Goal: Answer question/provide support: Share knowledge or assist other users

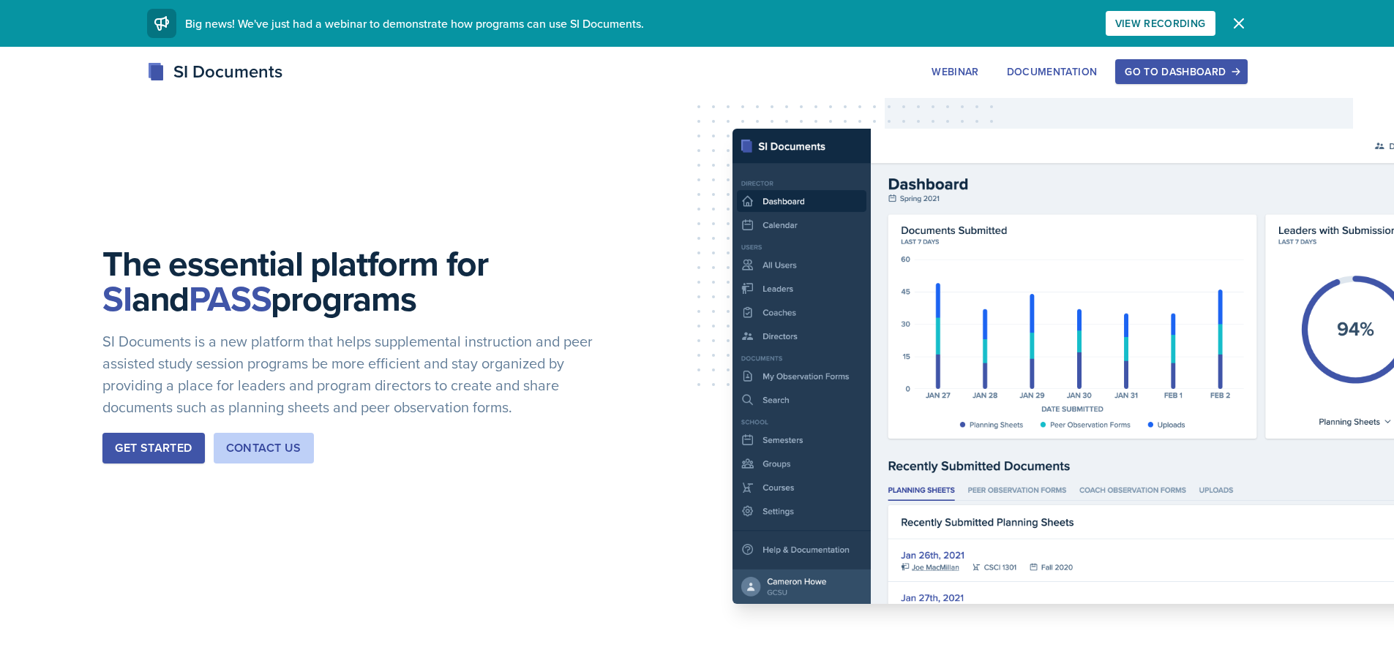
click at [1195, 75] on div "Go to Dashboard" at bounding box center [1180, 72] width 113 height 12
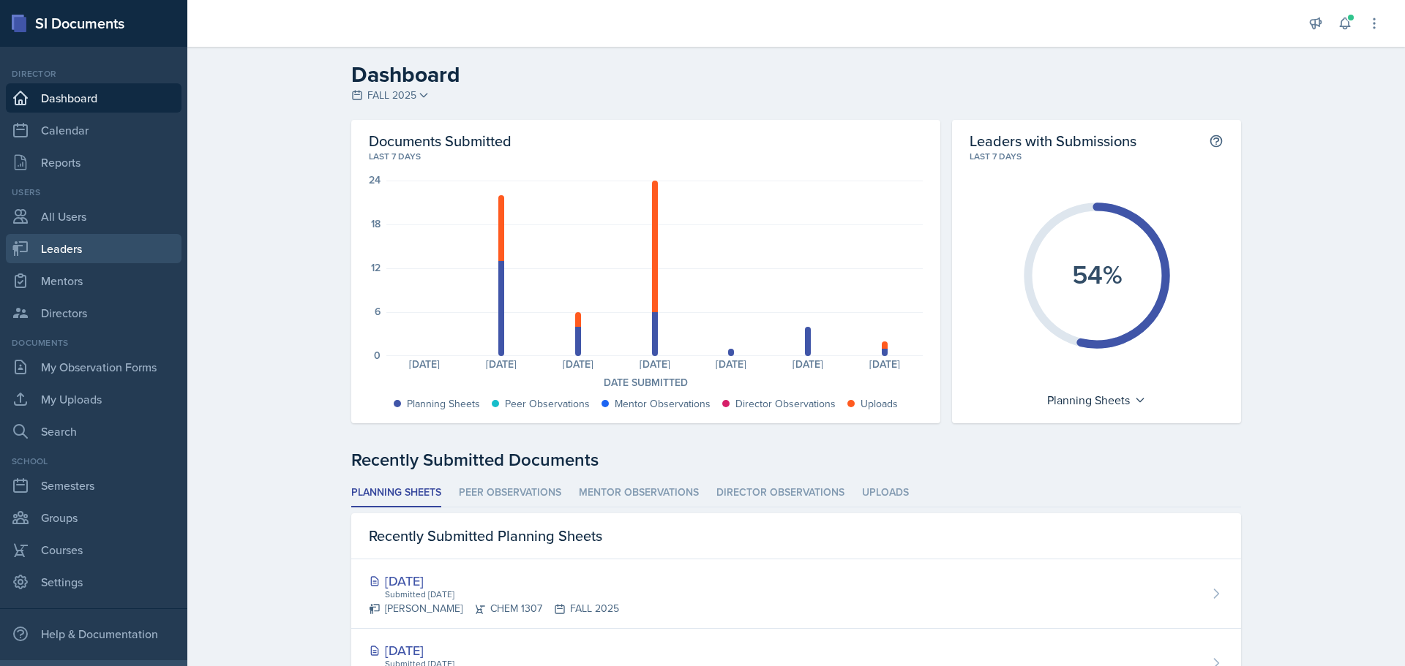
click at [80, 247] on link "Leaders" at bounding box center [94, 248] width 176 height 29
select select "0924c876-6fa7-4296-b593-7db6428ef465"
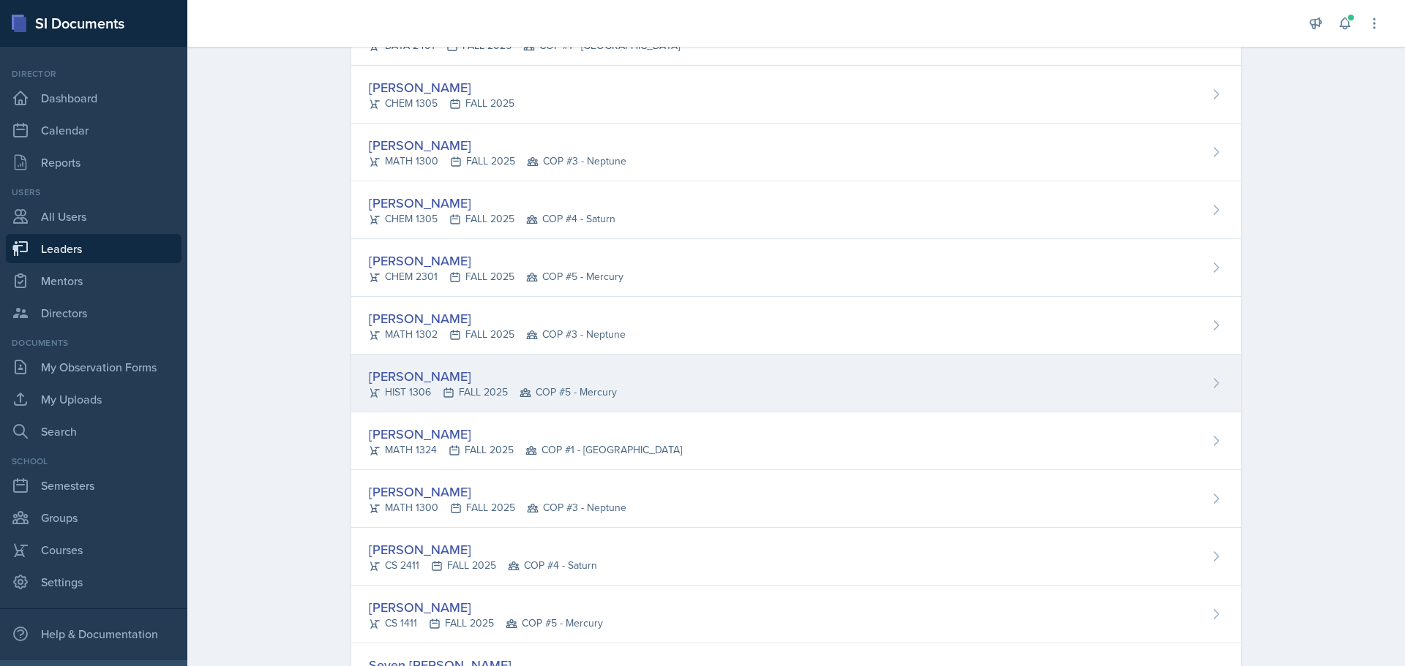
scroll to position [146, 0]
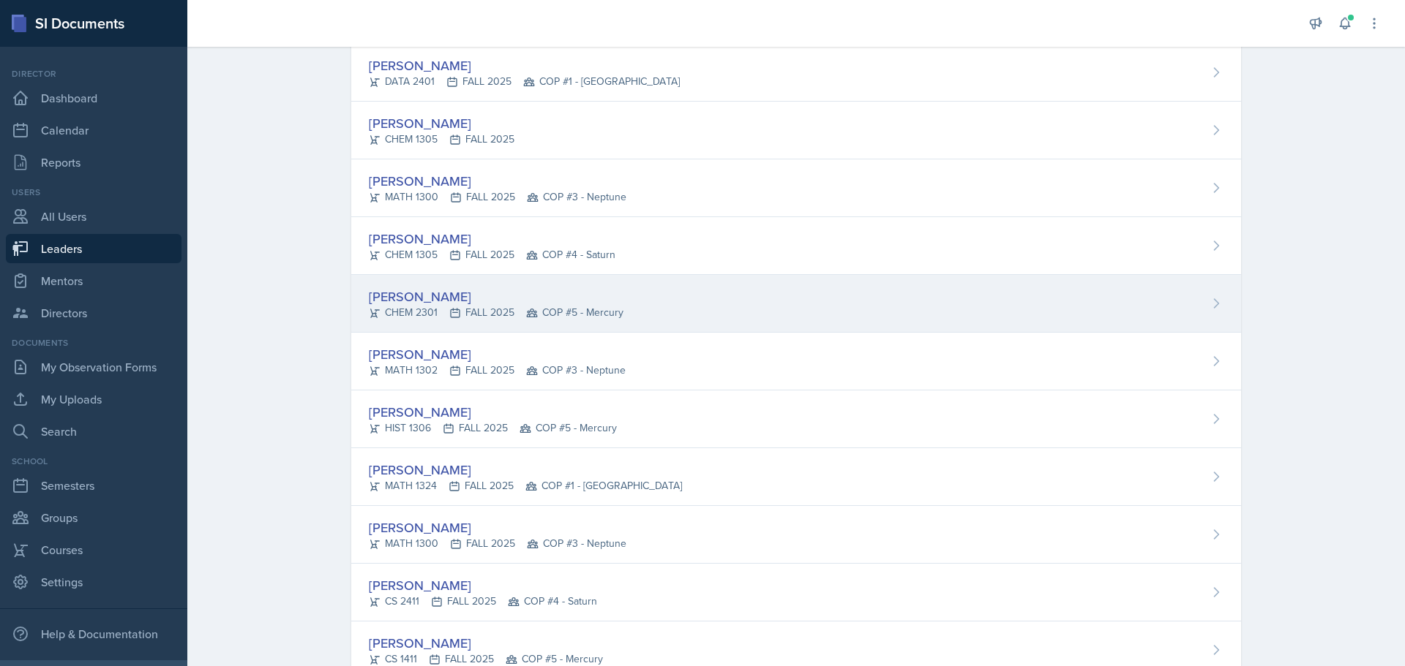
click at [452, 303] on div "[PERSON_NAME]" at bounding box center [496, 297] width 255 height 20
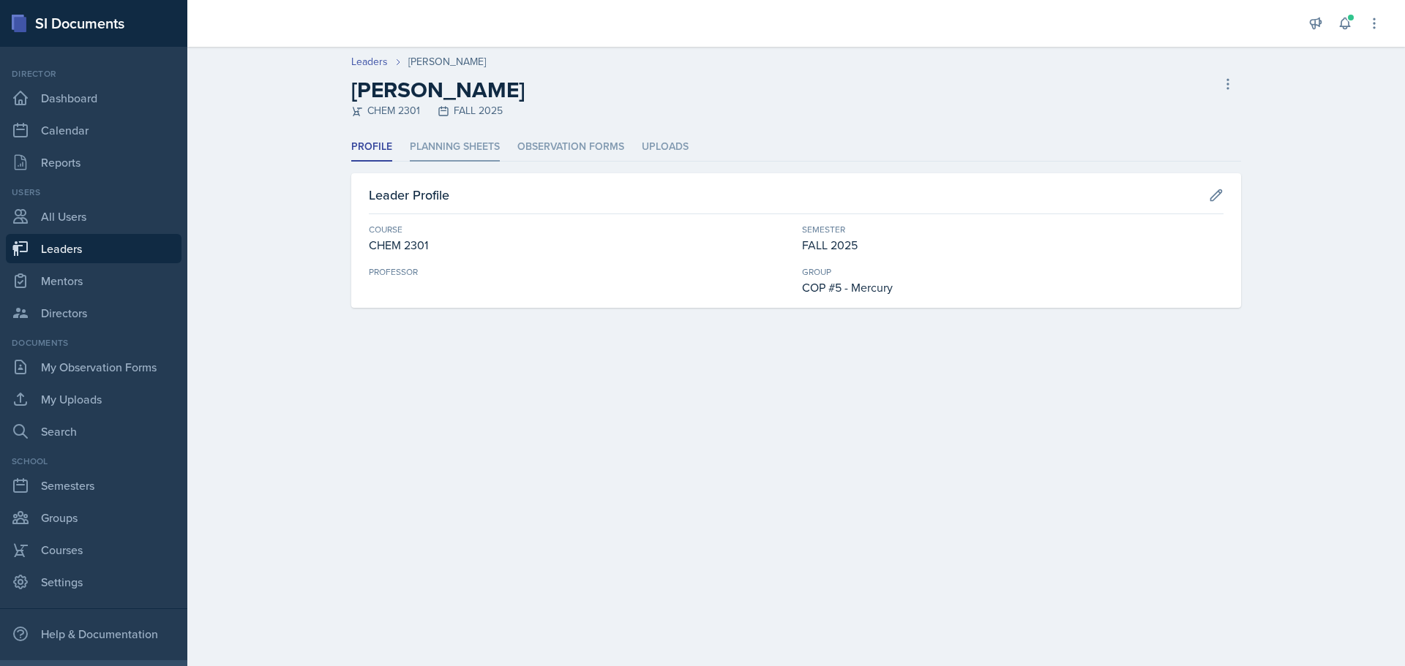
click at [456, 151] on li "Planning Sheets" at bounding box center [455, 147] width 90 height 29
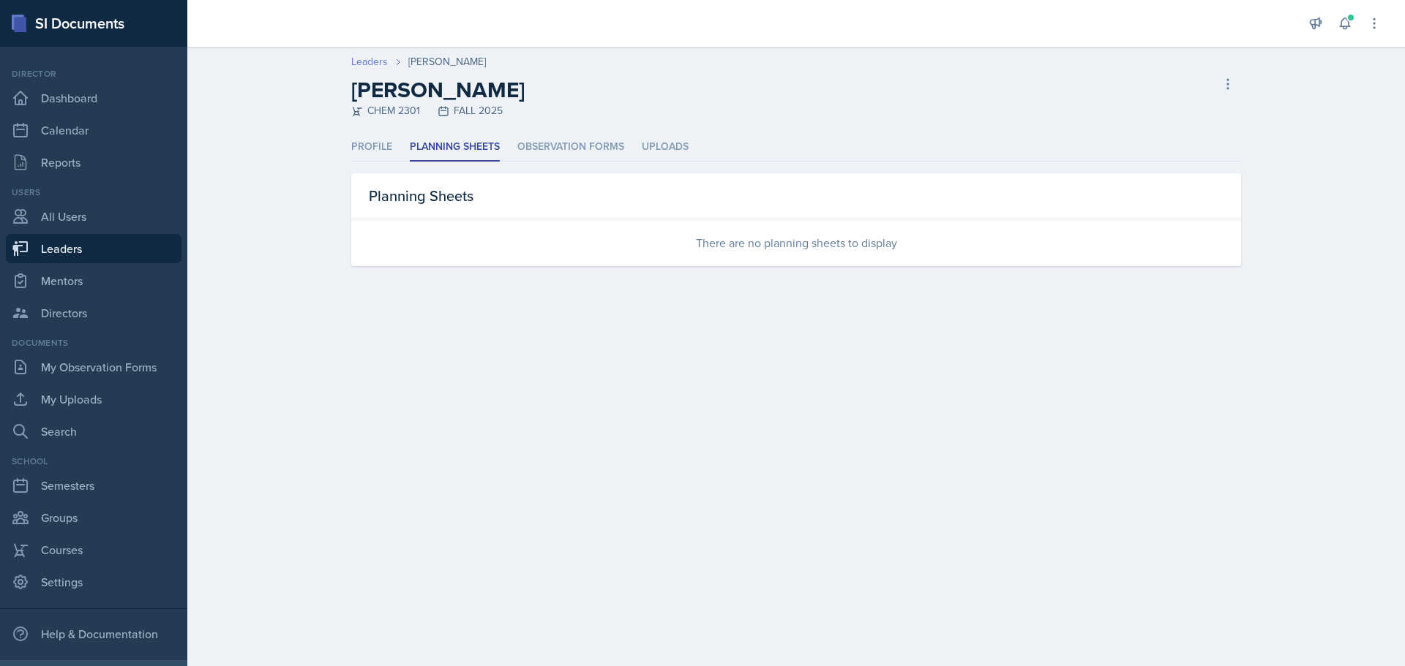
click at [376, 66] on link "Leaders" at bounding box center [369, 61] width 37 height 15
select select "0924c876-6fa7-4296-b593-7db6428ef465"
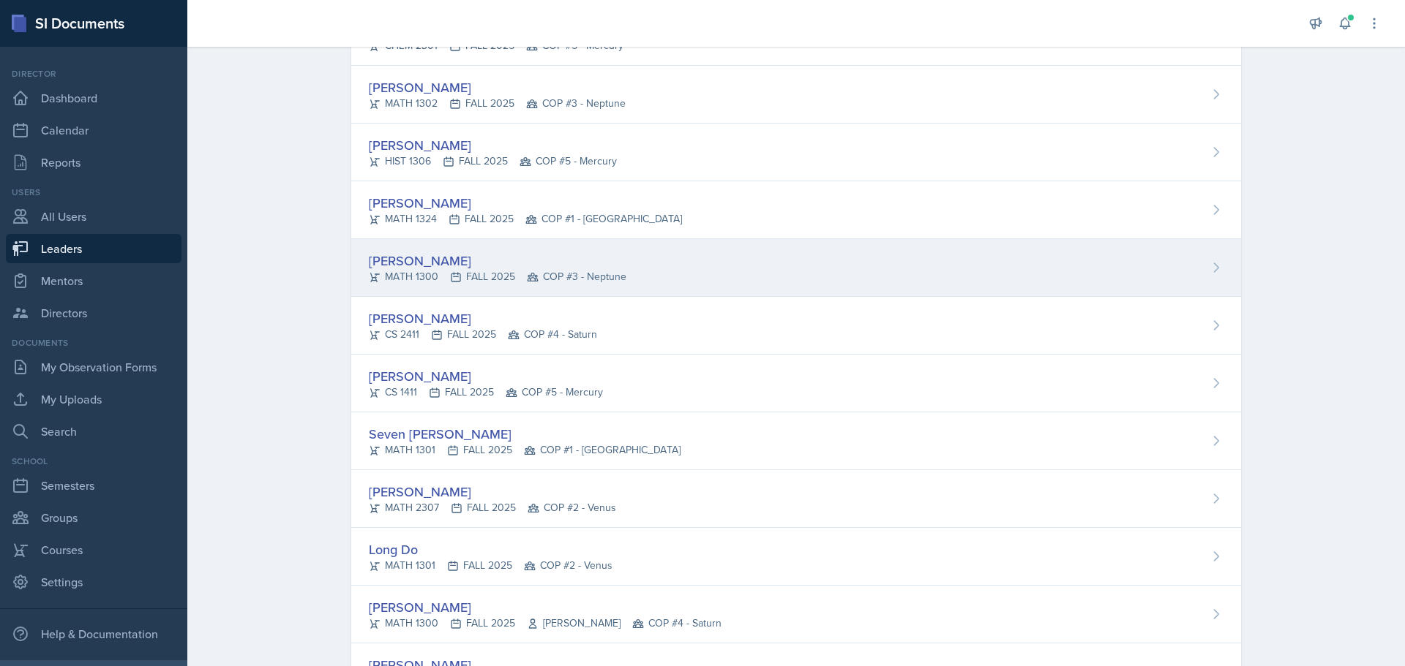
scroll to position [439, 0]
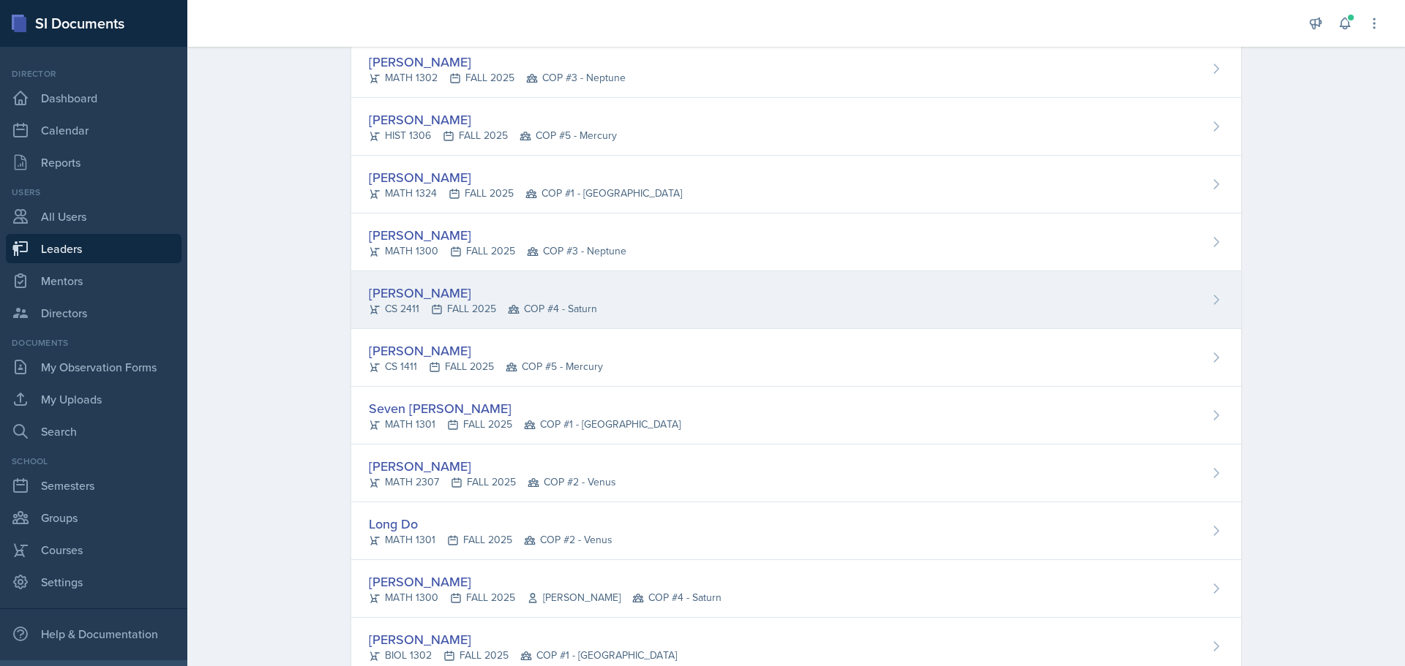
click at [437, 299] on div "[PERSON_NAME]" at bounding box center [483, 293] width 228 height 20
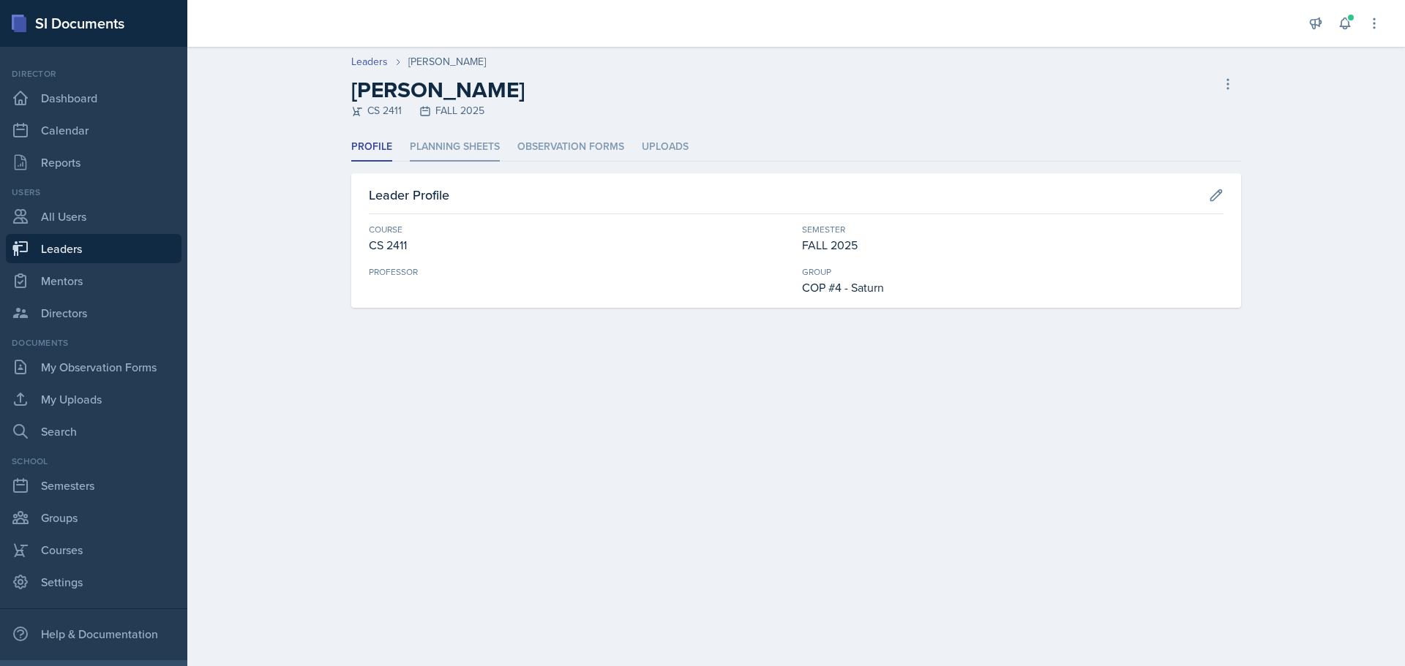
click at [464, 144] on li "Planning Sheets" at bounding box center [455, 147] width 90 height 29
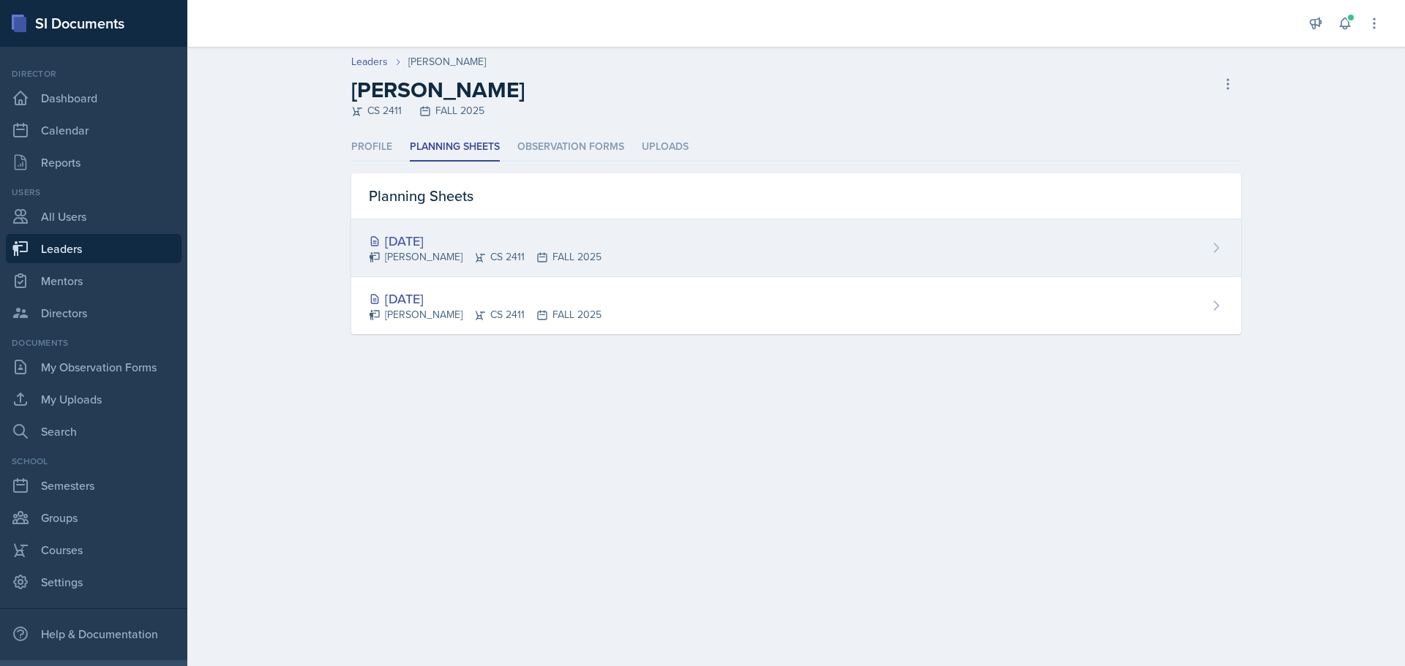
click at [463, 243] on div "[DATE]" at bounding box center [485, 241] width 233 height 20
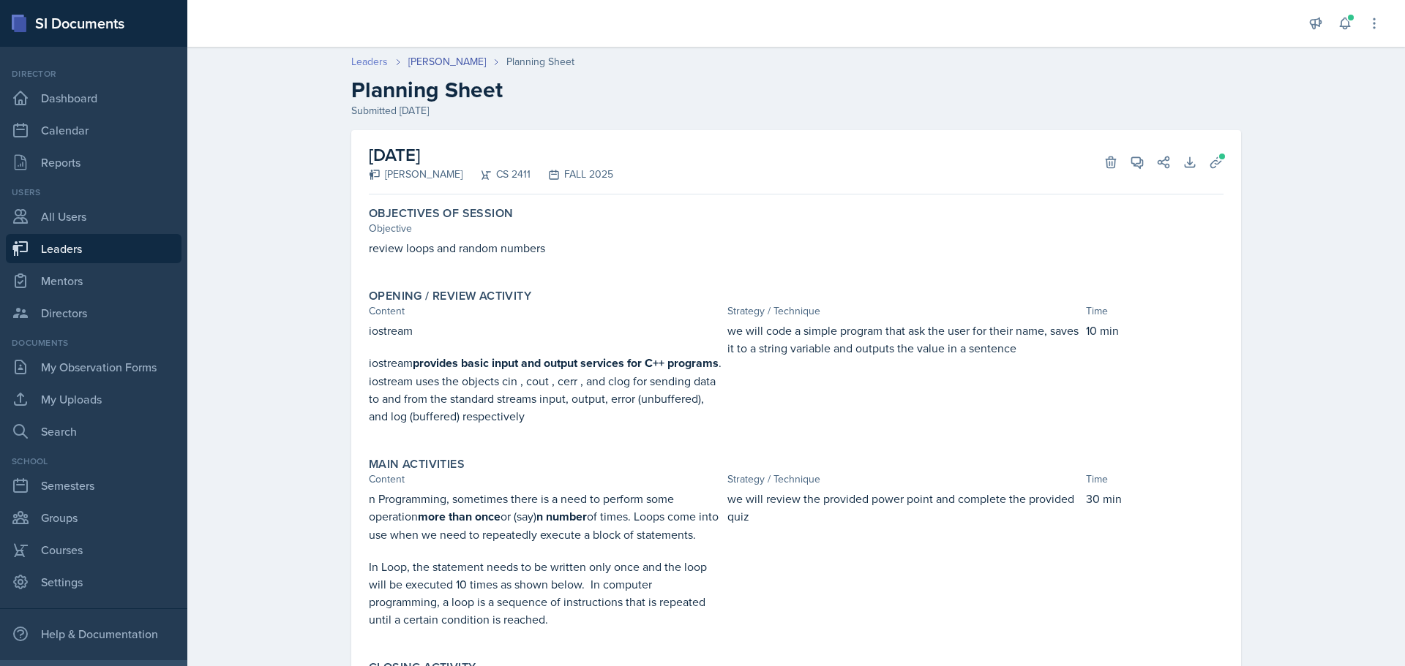
click at [361, 61] on link "Leaders" at bounding box center [369, 61] width 37 height 15
select select "0924c876-6fa7-4296-b593-7db6428ef465"
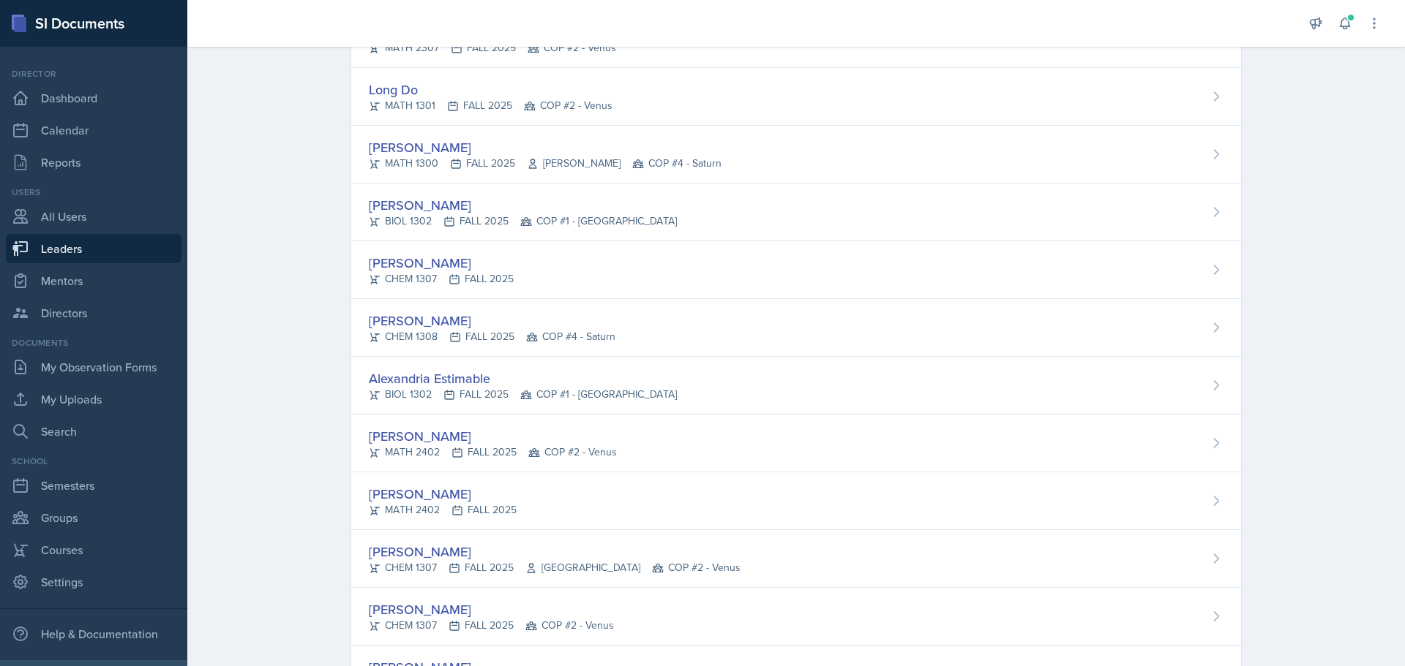
scroll to position [878, 0]
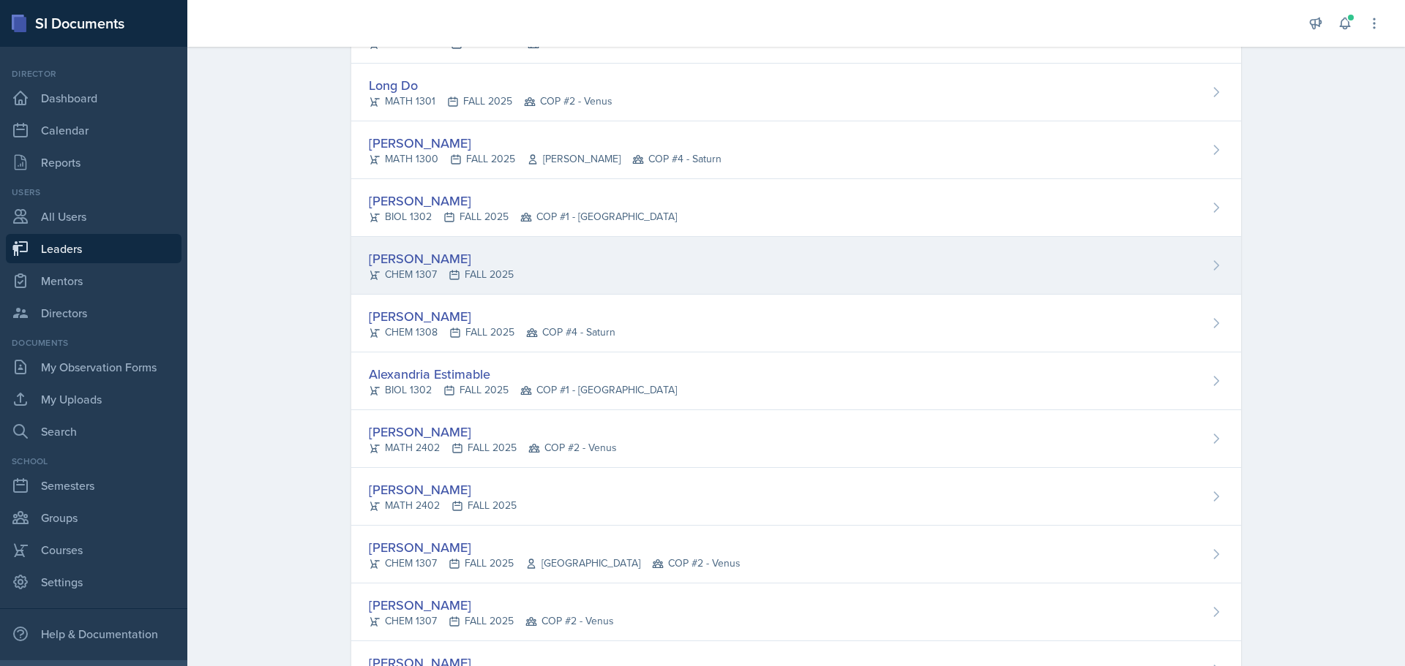
click at [398, 266] on div "[PERSON_NAME]" at bounding box center [441, 259] width 145 height 20
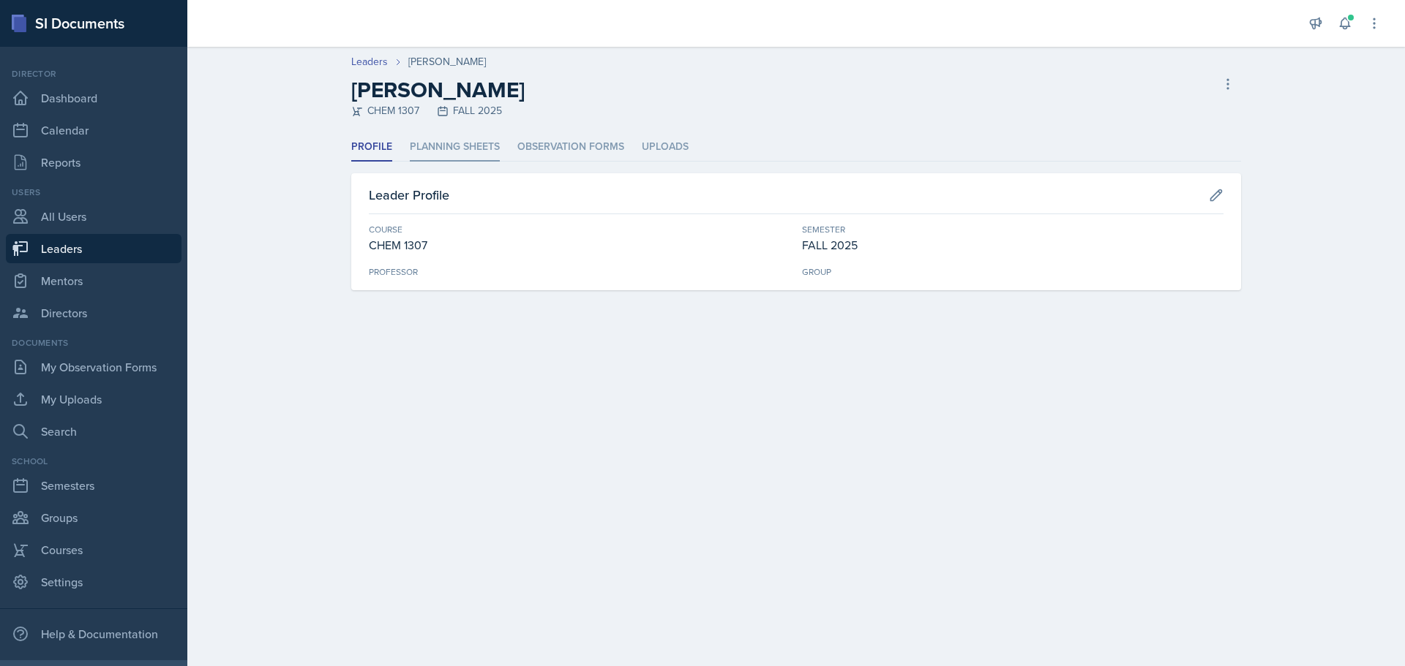
click at [445, 149] on li "Planning Sheets" at bounding box center [455, 147] width 90 height 29
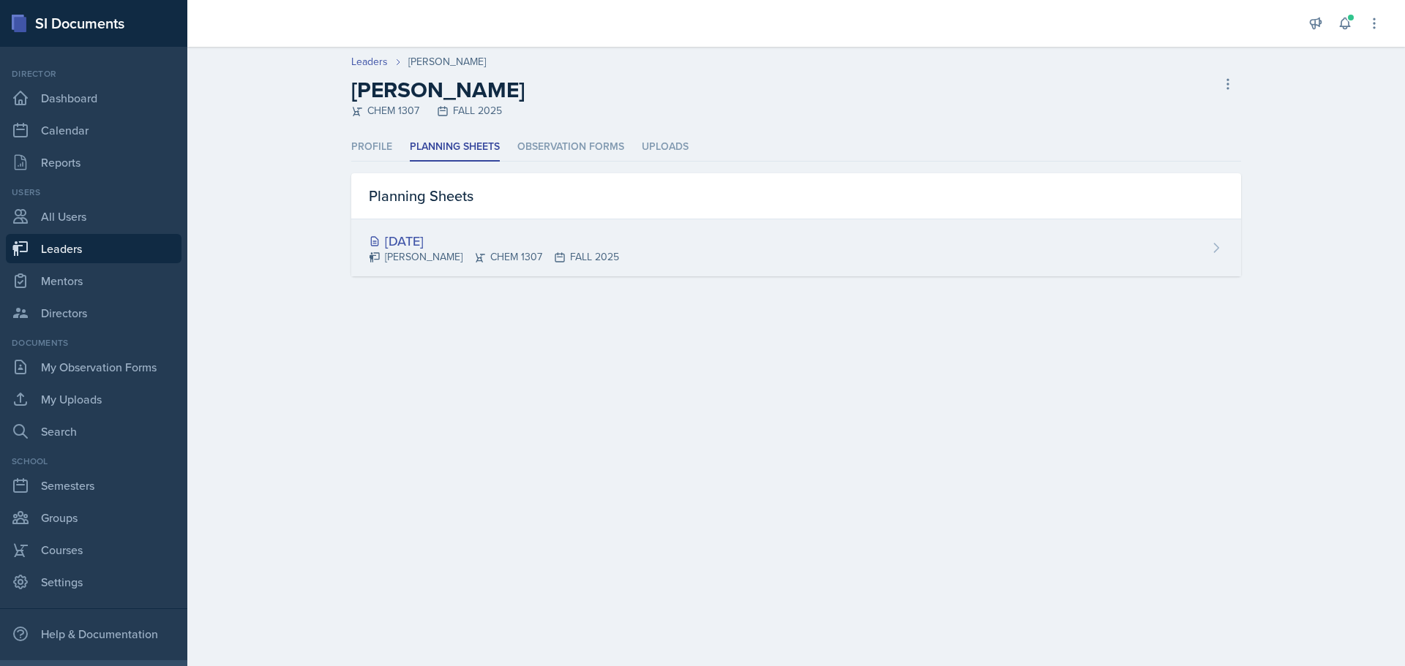
click at [442, 239] on div "[DATE]" at bounding box center [494, 241] width 250 height 20
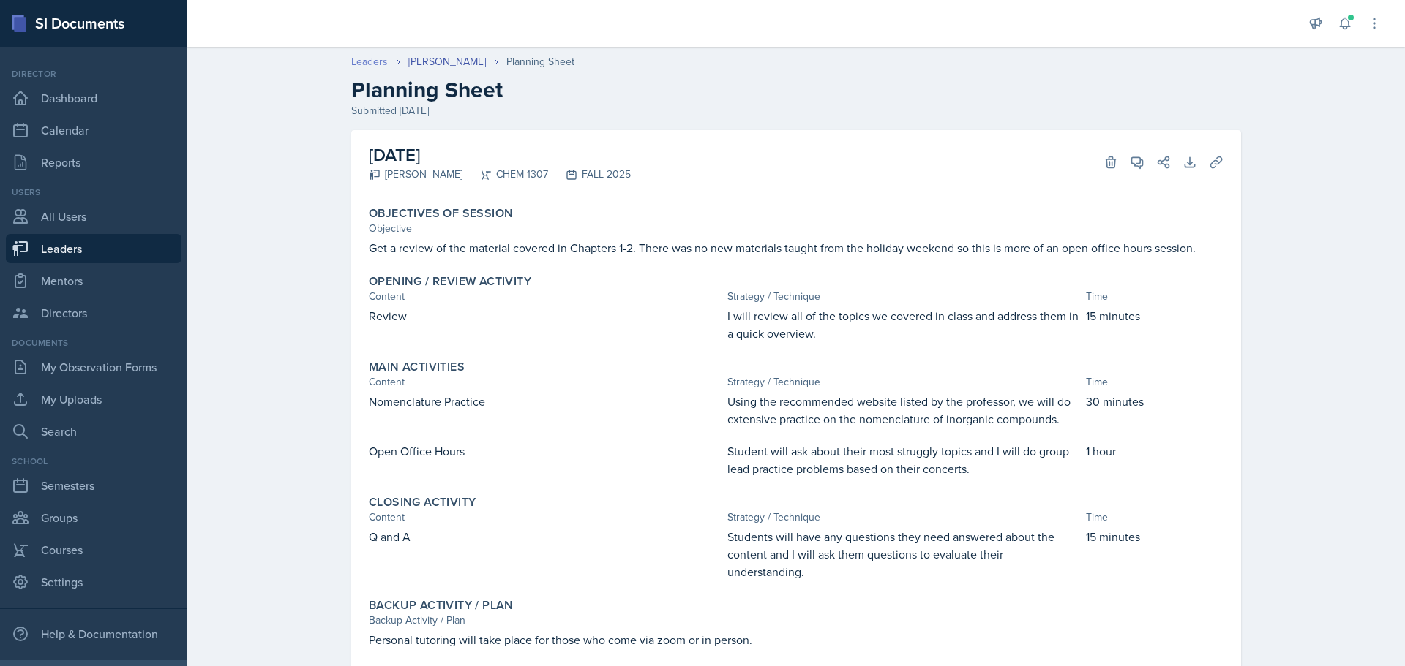
click at [366, 57] on link "Leaders" at bounding box center [369, 61] width 37 height 15
select select "0924c876-6fa7-4296-b593-7db6428ef465"
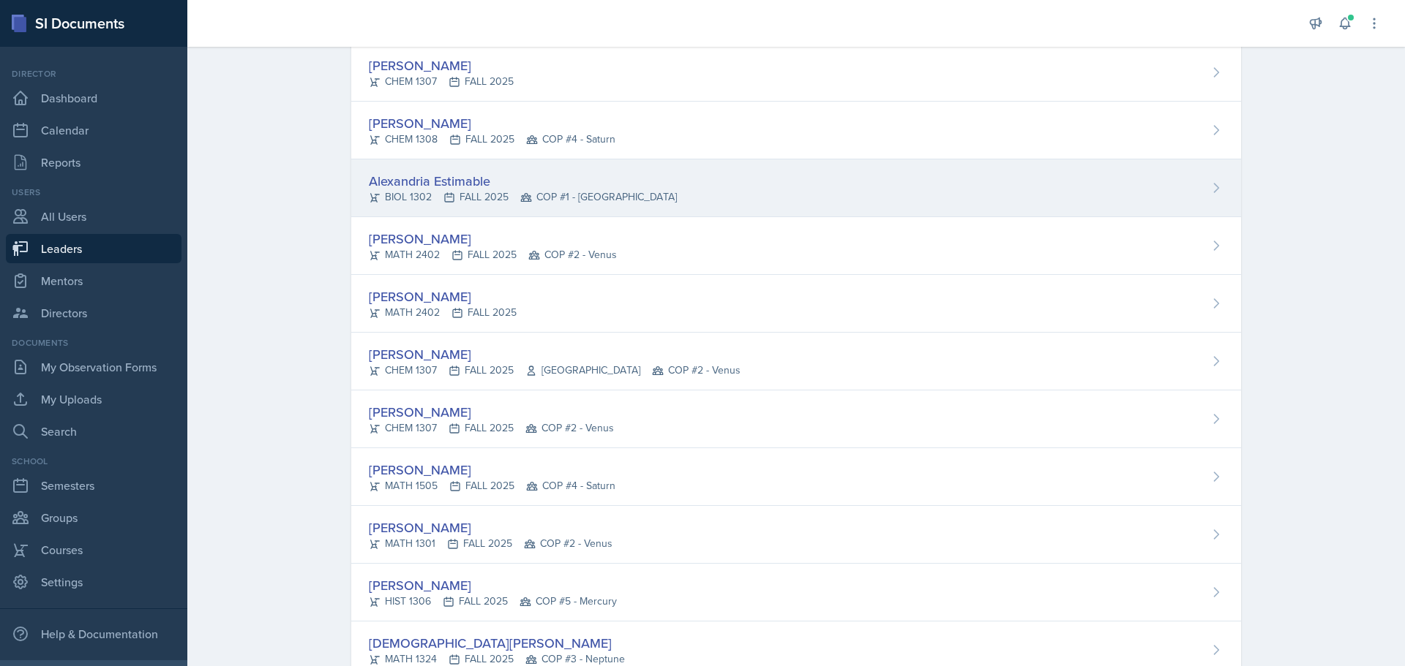
scroll to position [1097, 0]
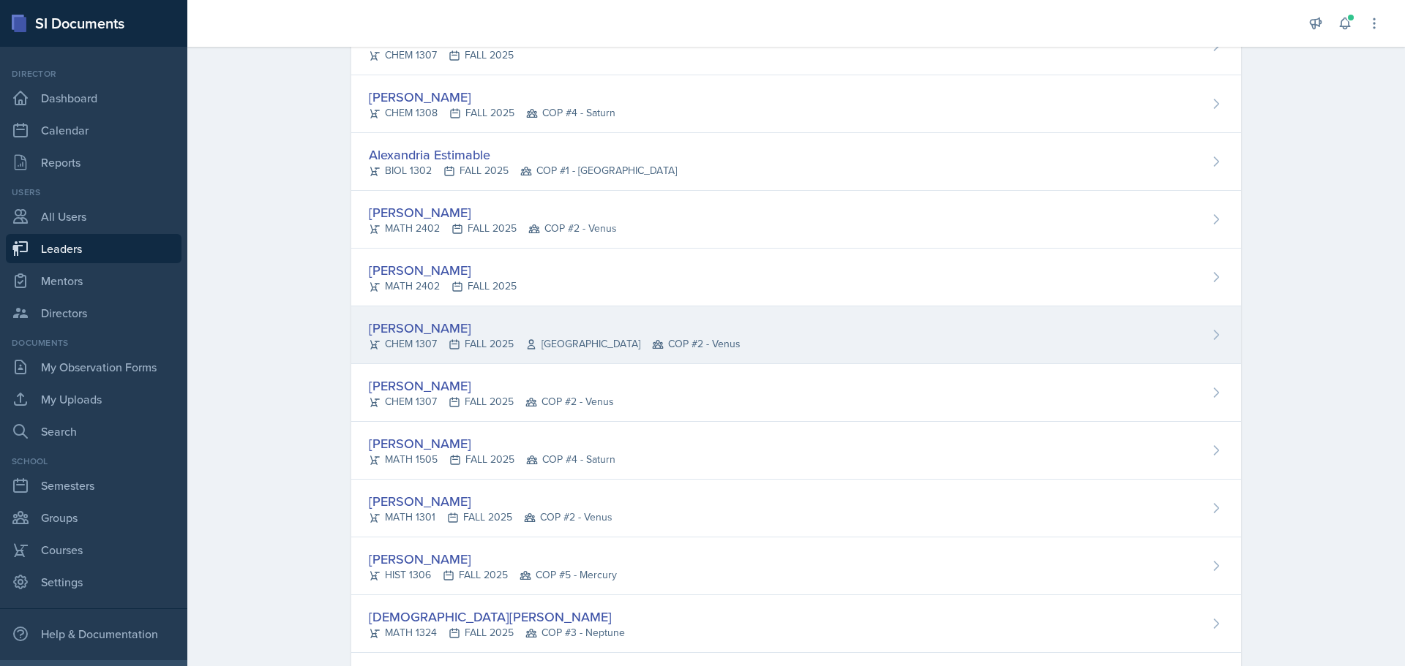
click at [410, 328] on div "[PERSON_NAME]" at bounding box center [555, 328] width 372 height 20
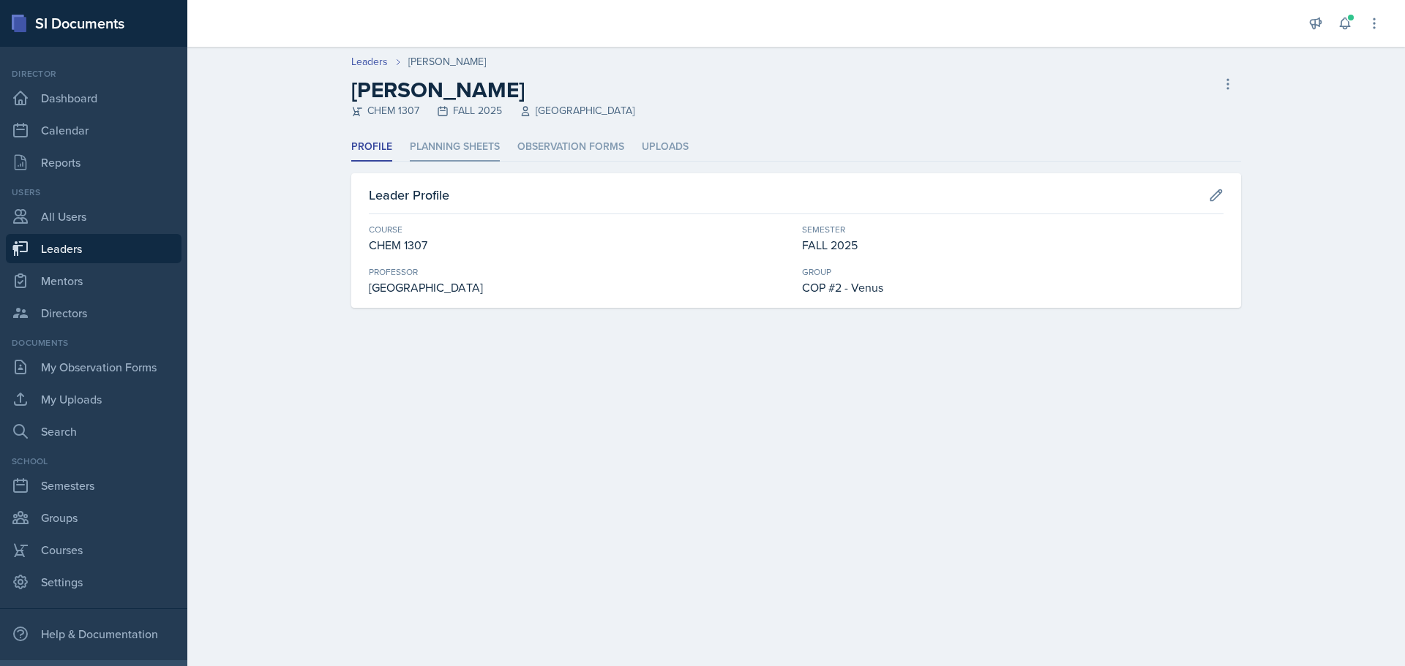
click at [454, 150] on li "Planning Sheets" at bounding box center [455, 147] width 90 height 29
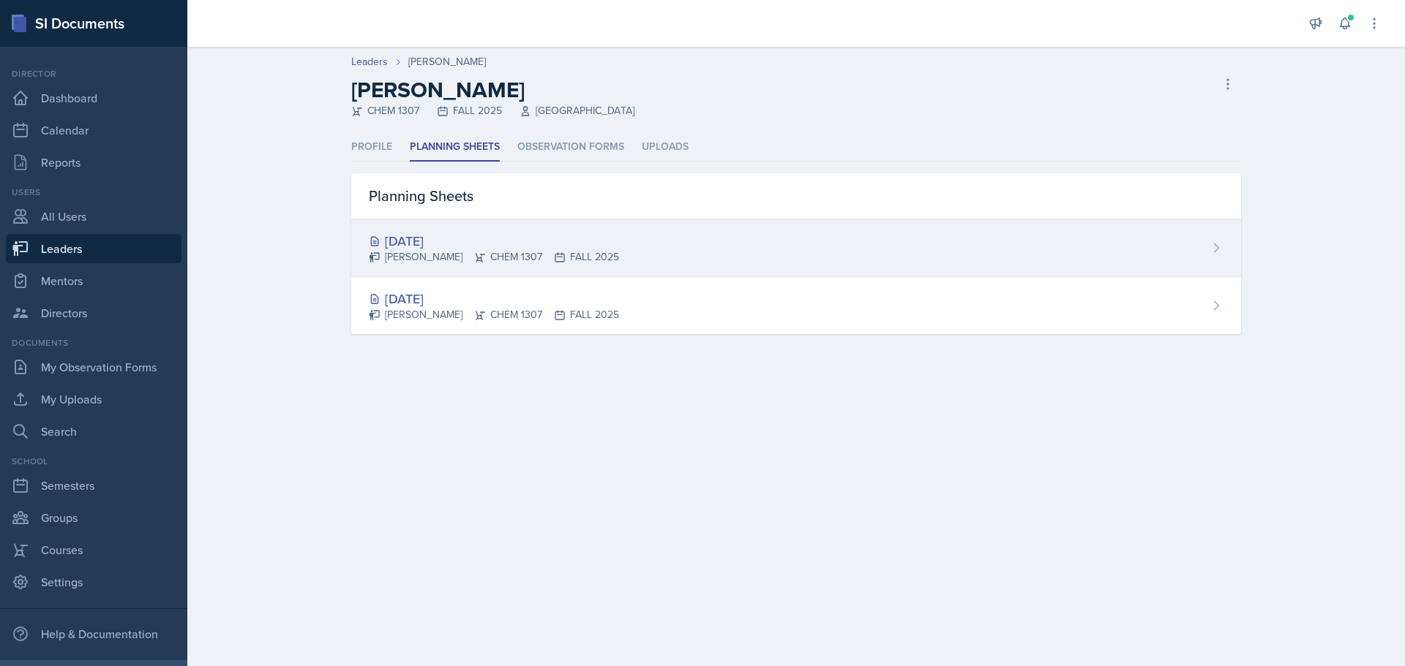
click at [438, 253] on div "[PERSON_NAME] CHEM 1307 FALL 2025" at bounding box center [494, 256] width 250 height 15
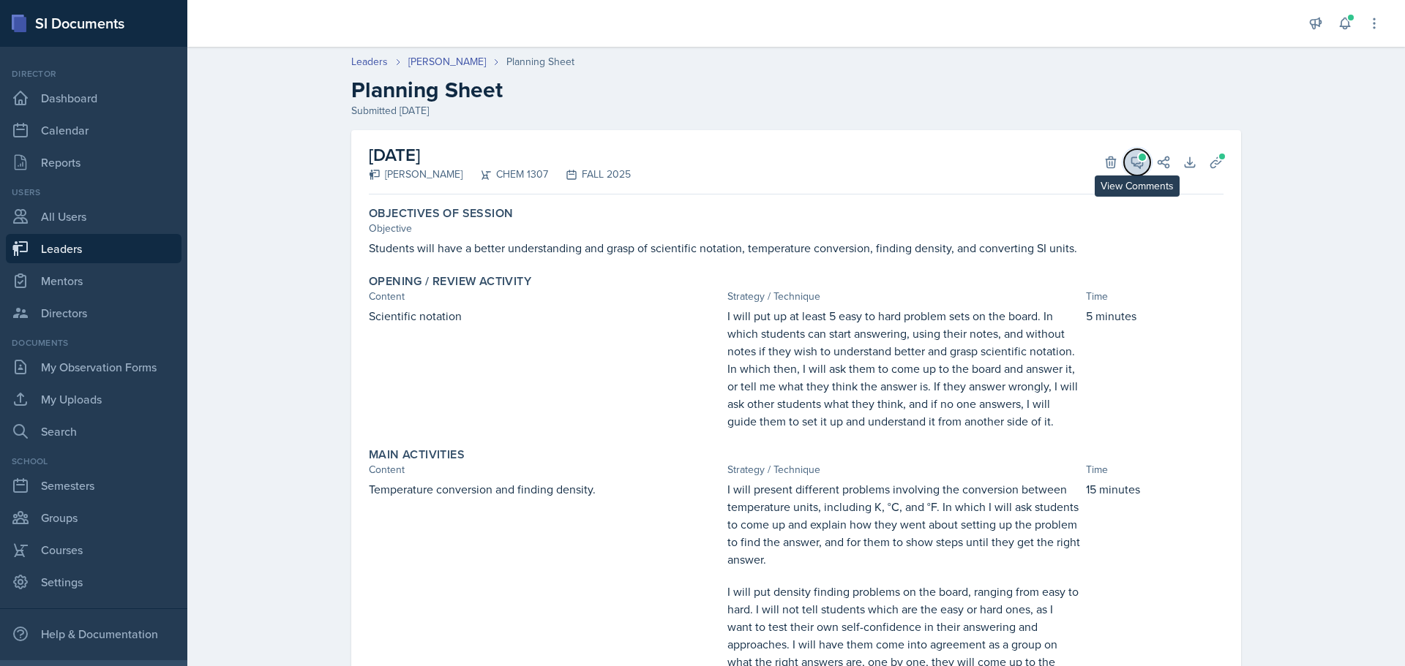
click at [1133, 160] on icon at bounding box center [1137, 162] width 15 height 15
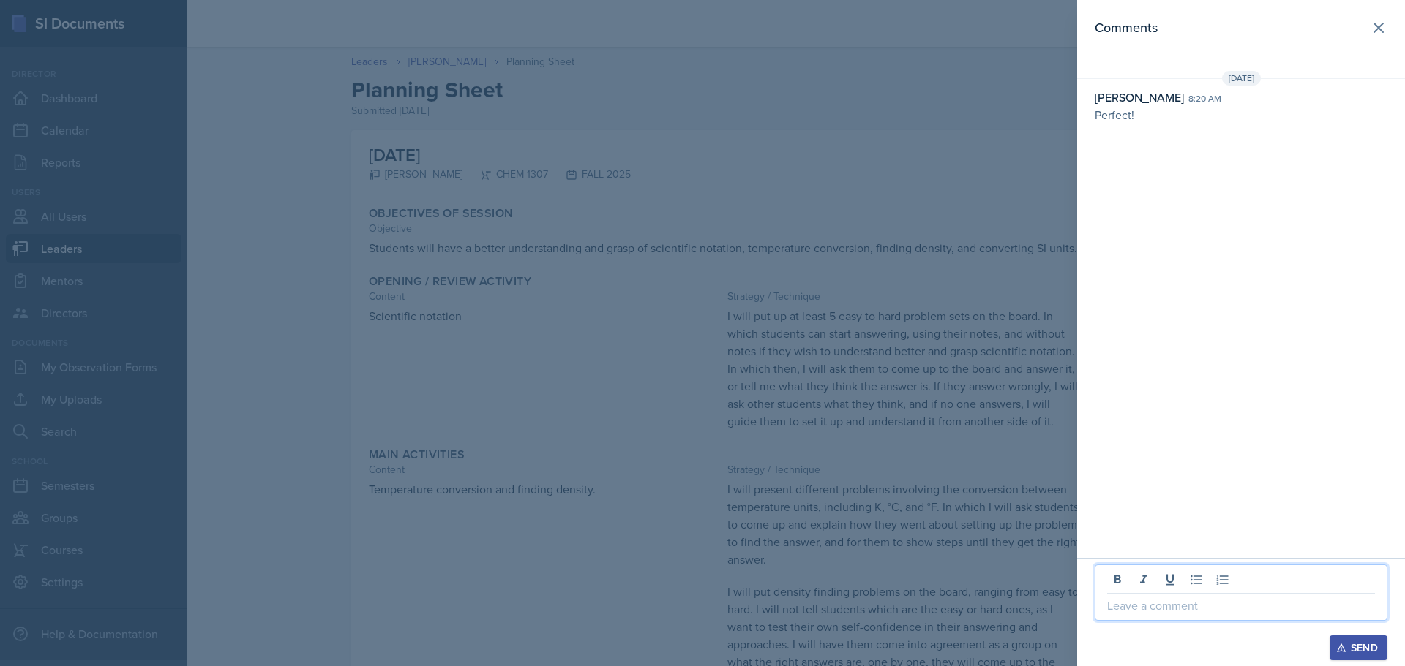
click at [1173, 601] on p at bounding box center [1241, 606] width 268 height 18
click at [1376, 646] on div "Send" at bounding box center [1358, 648] width 39 height 12
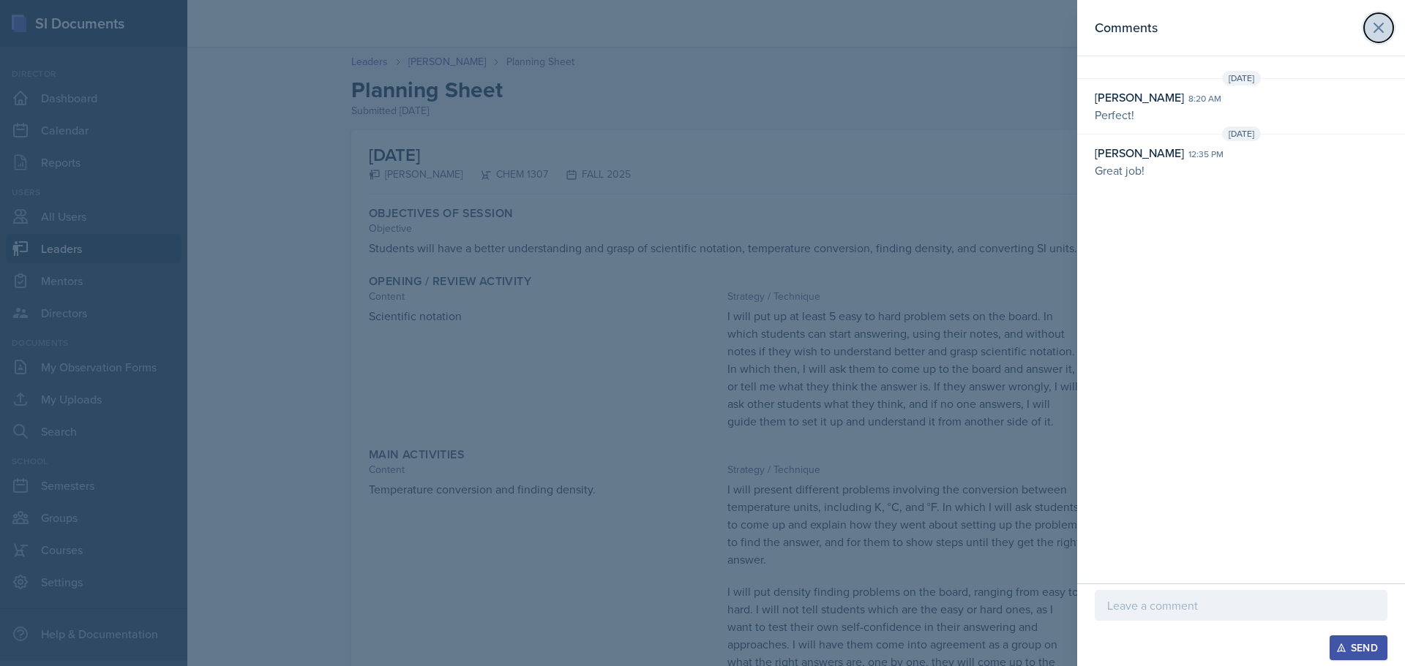
click at [1376, 26] on icon at bounding box center [1378, 27] width 9 height 9
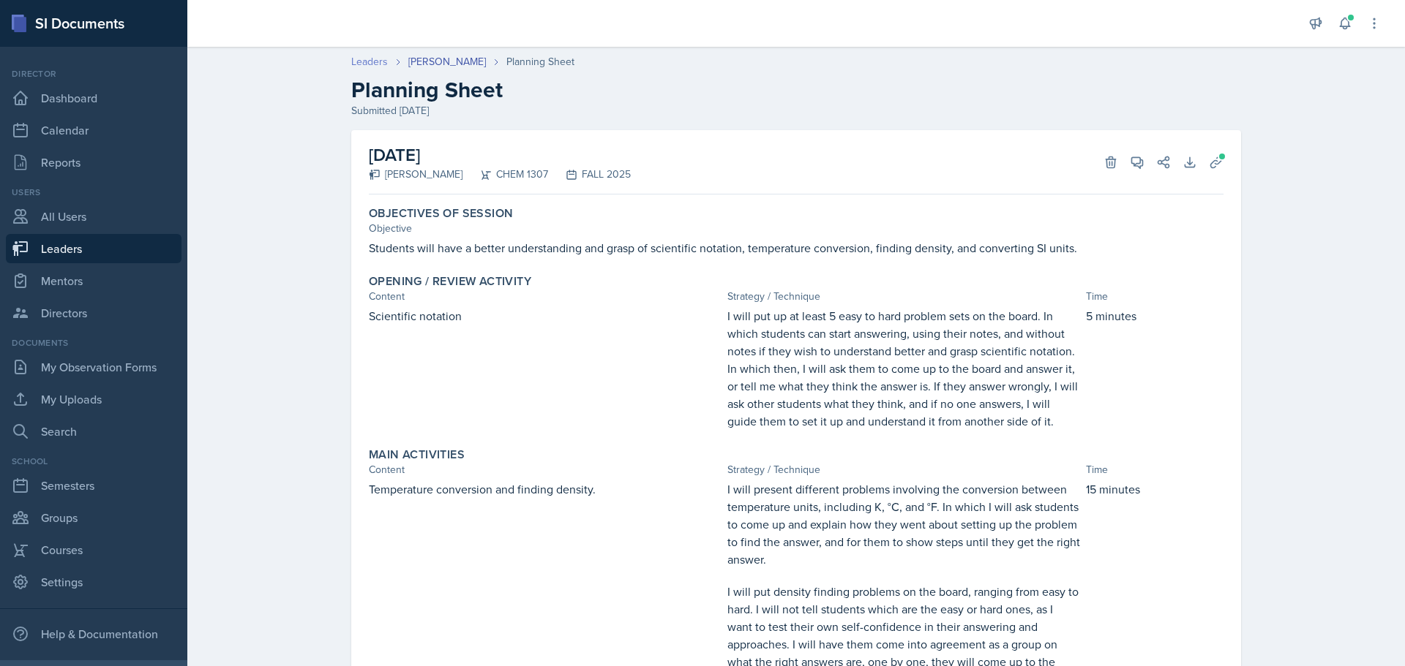
click at [365, 60] on link "Leaders" at bounding box center [369, 61] width 37 height 15
select select "0924c876-6fa7-4296-b593-7db6428ef465"
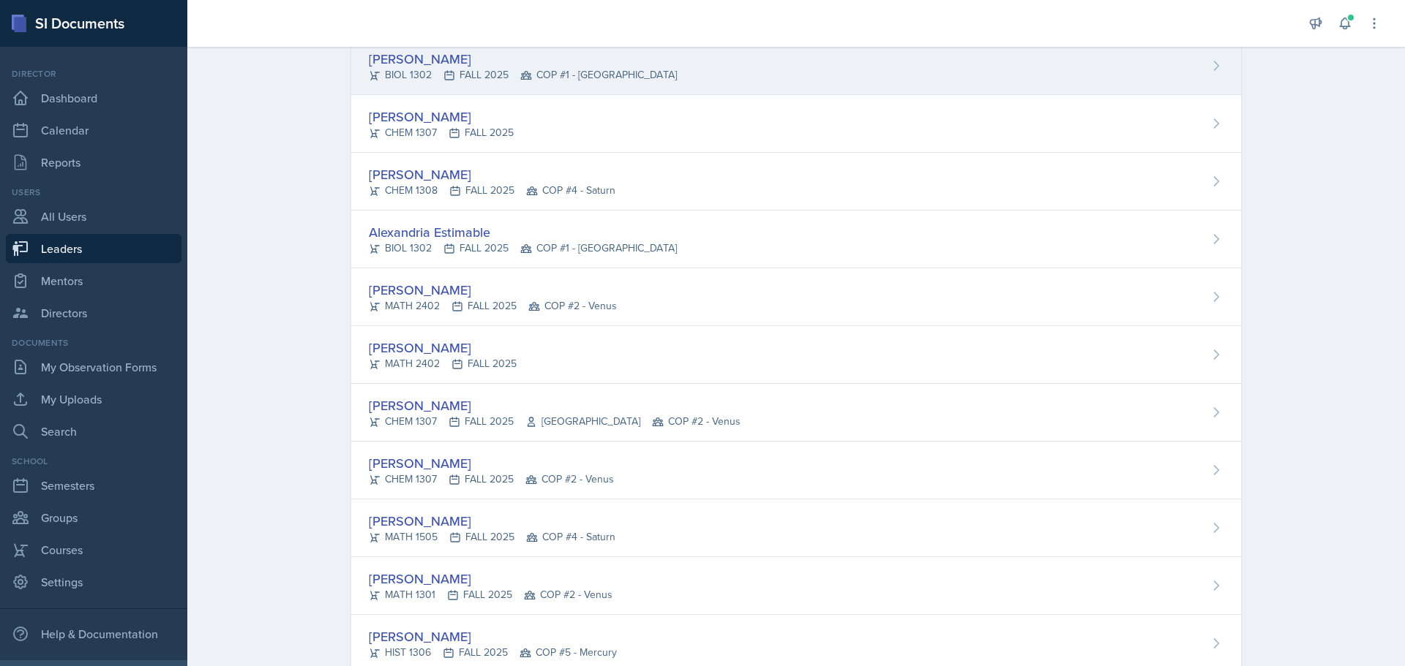
scroll to position [1024, 0]
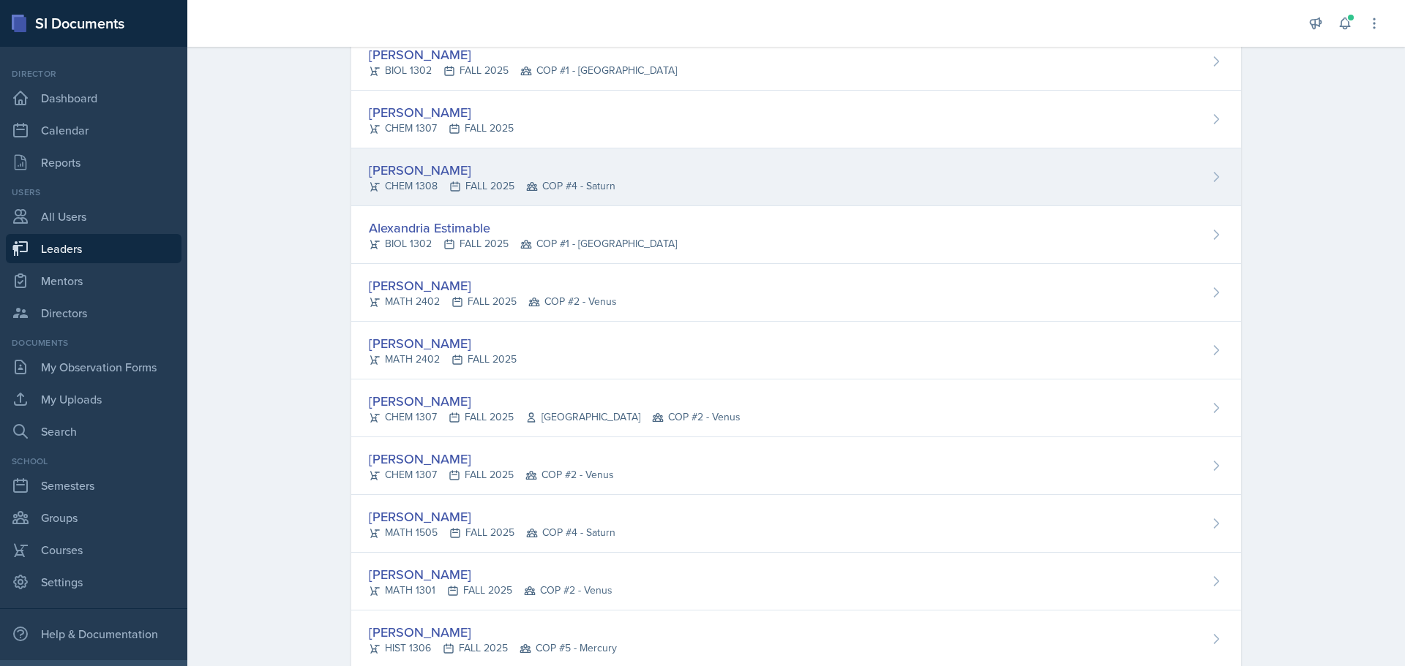
click at [448, 171] on div "[PERSON_NAME]" at bounding box center [492, 170] width 247 height 20
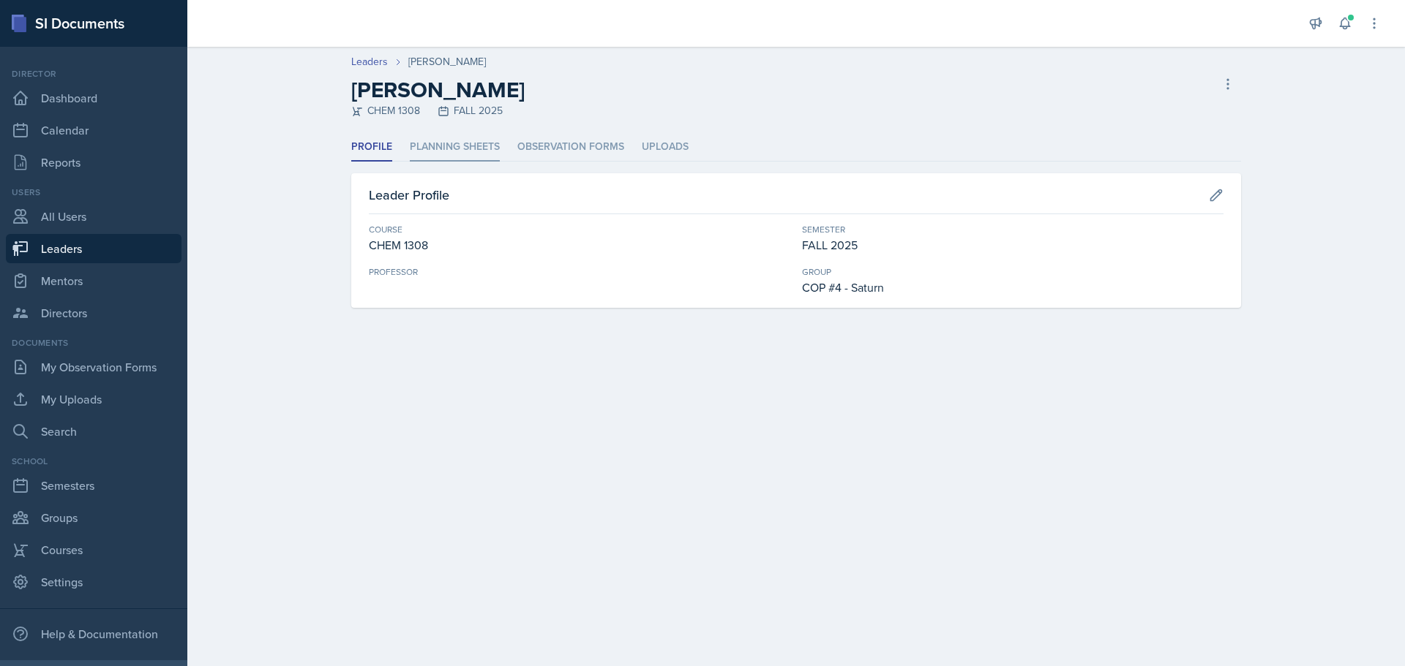
click at [454, 148] on li "Planning Sheets" at bounding box center [455, 147] width 90 height 29
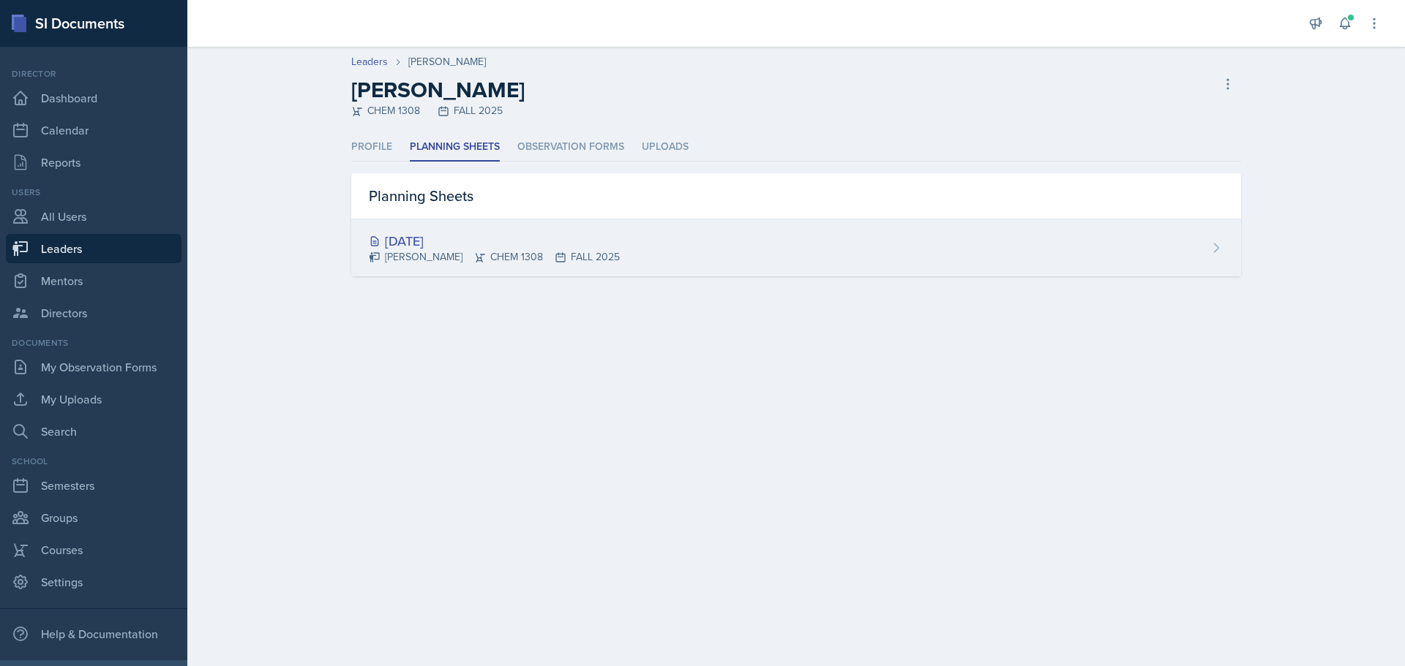
click at [437, 246] on div "[DATE]" at bounding box center [494, 241] width 251 height 20
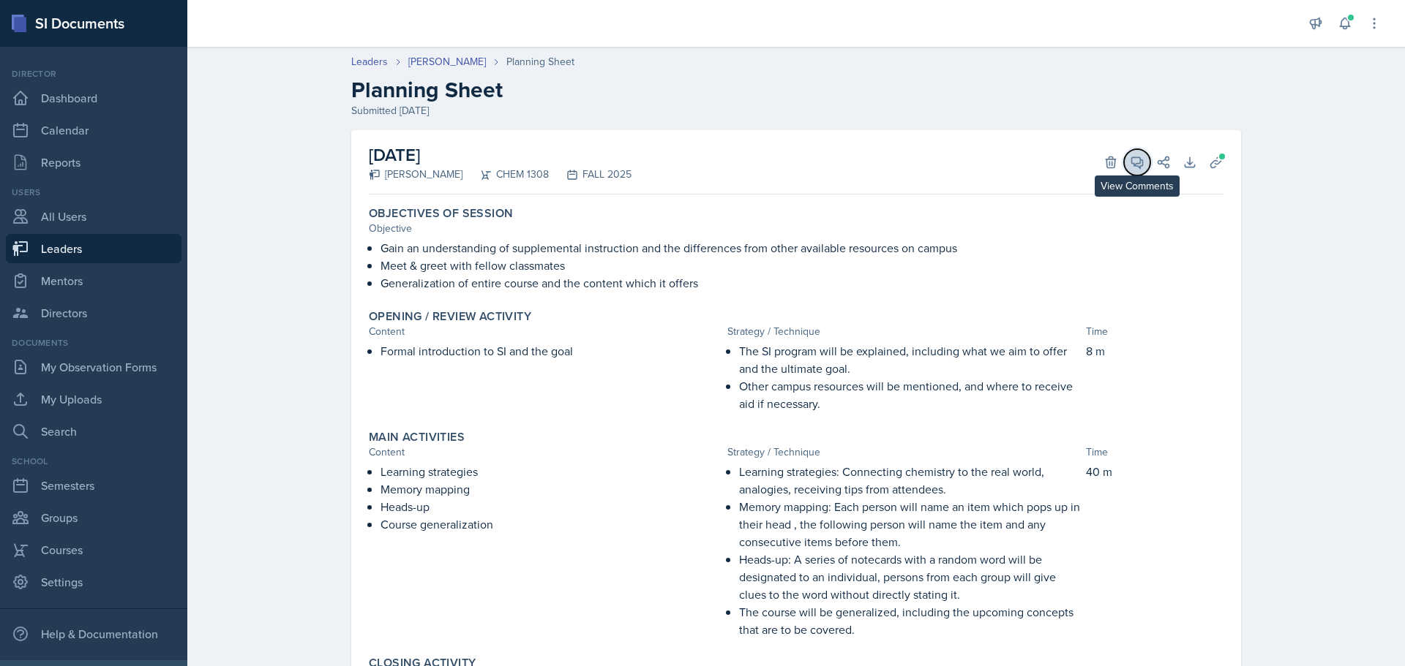
click at [1132, 165] on icon at bounding box center [1137, 162] width 11 height 11
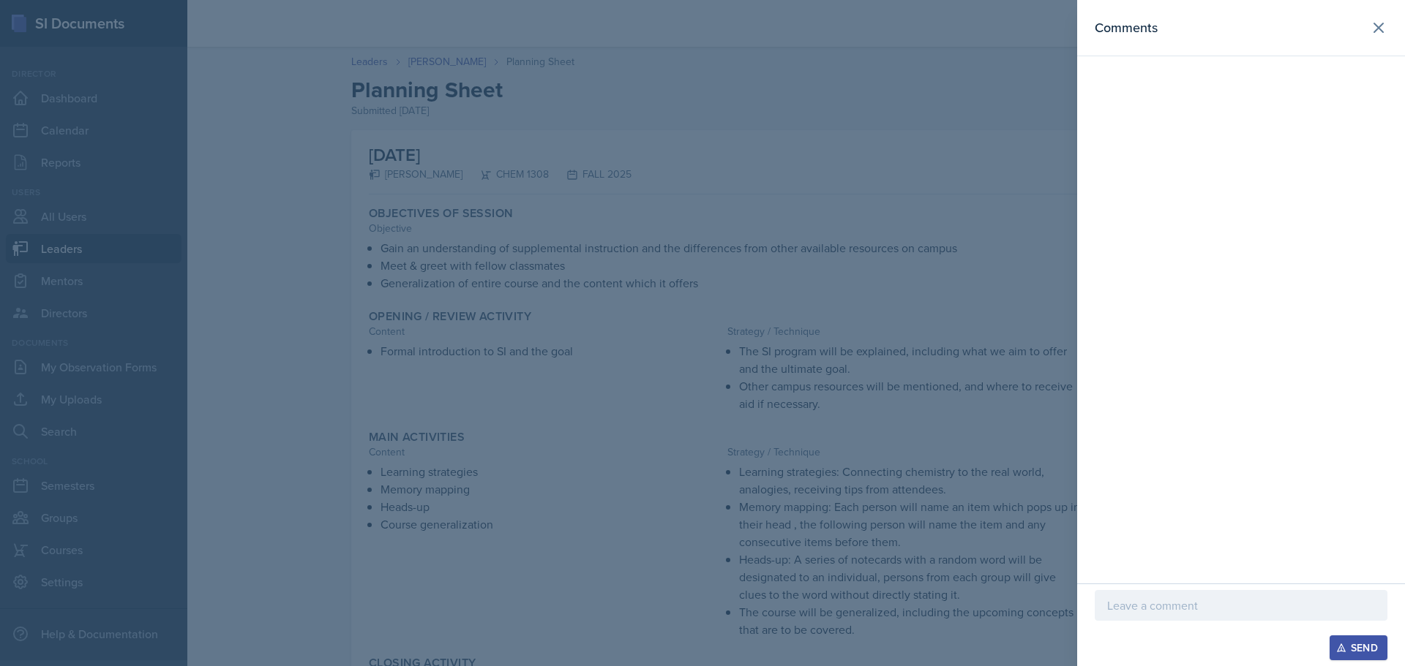
click at [1206, 602] on p at bounding box center [1241, 606] width 268 height 18
click at [1347, 642] on div "Send" at bounding box center [1358, 648] width 39 height 12
click at [1383, 31] on icon at bounding box center [1379, 28] width 18 height 18
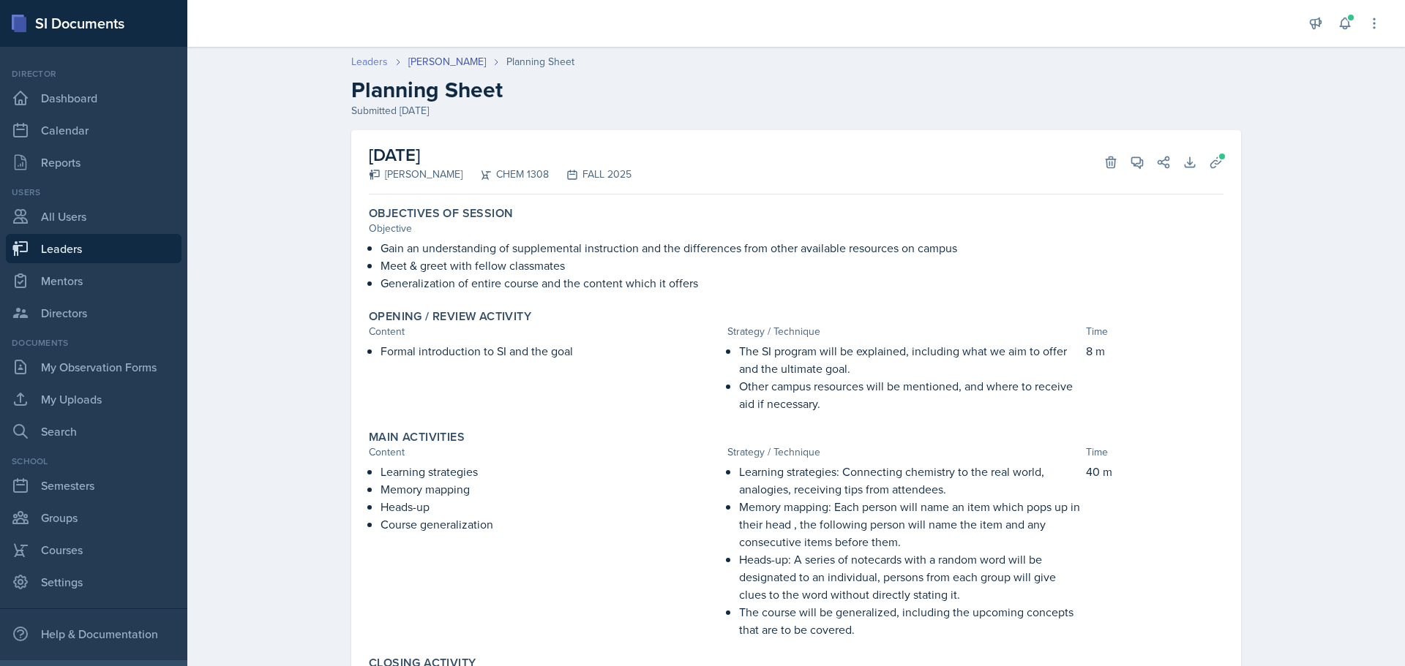
click at [370, 61] on link "Leaders" at bounding box center [369, 61] width 37 height 15
select select "0924c876-6fa7-4296-b593-7db6428ef465"
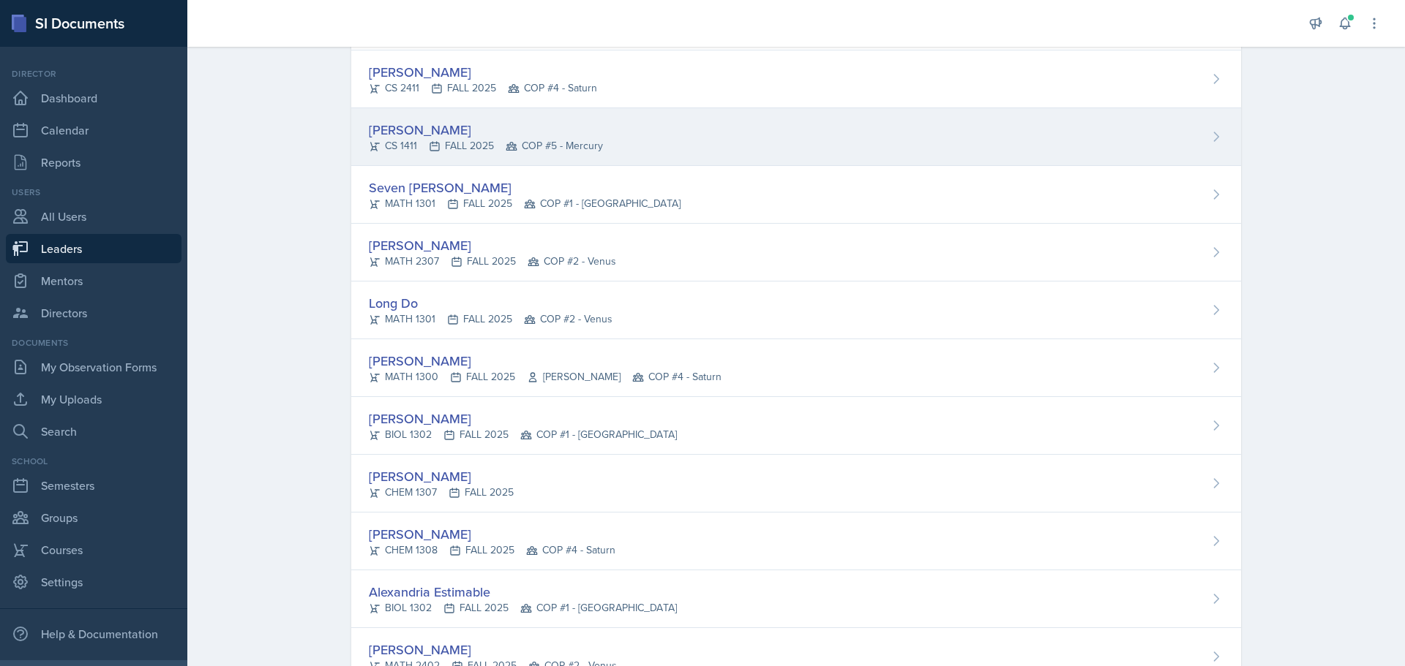
scroll to position [732, 0]
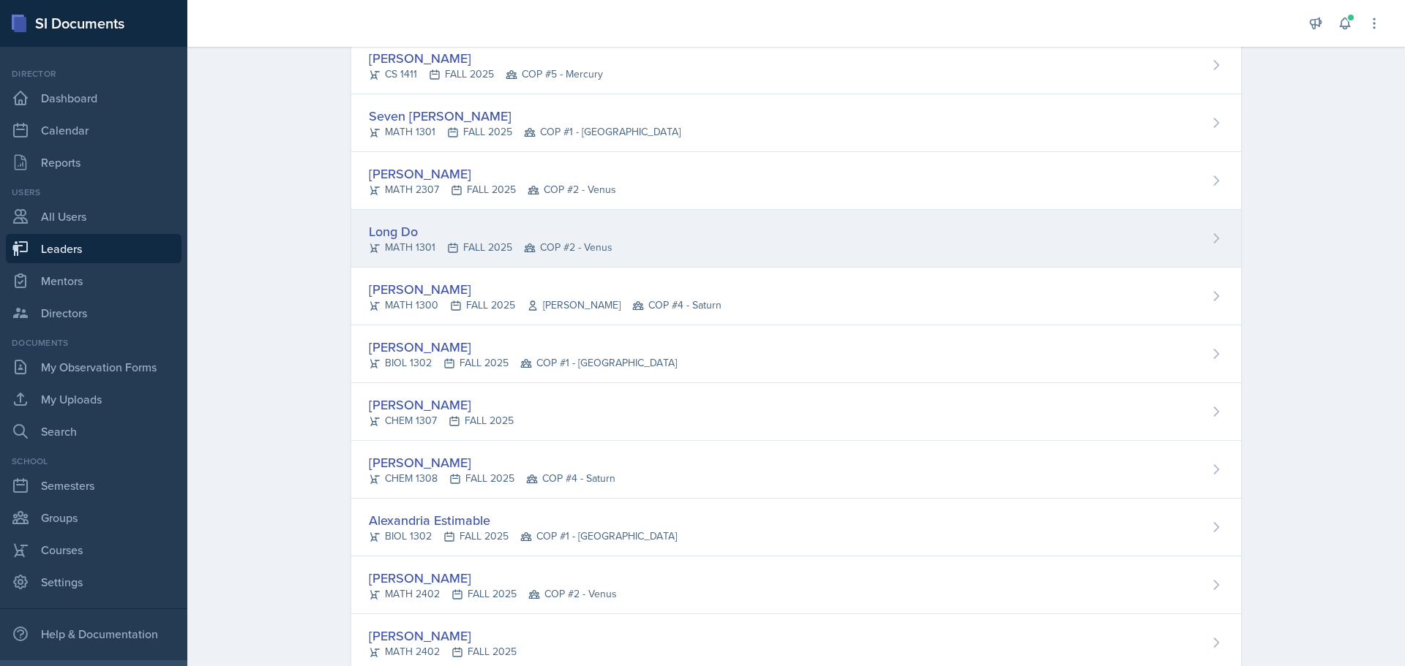
click at [406, 233] on div "Long Do" at bounding box center [491, 232] width 244 height 20
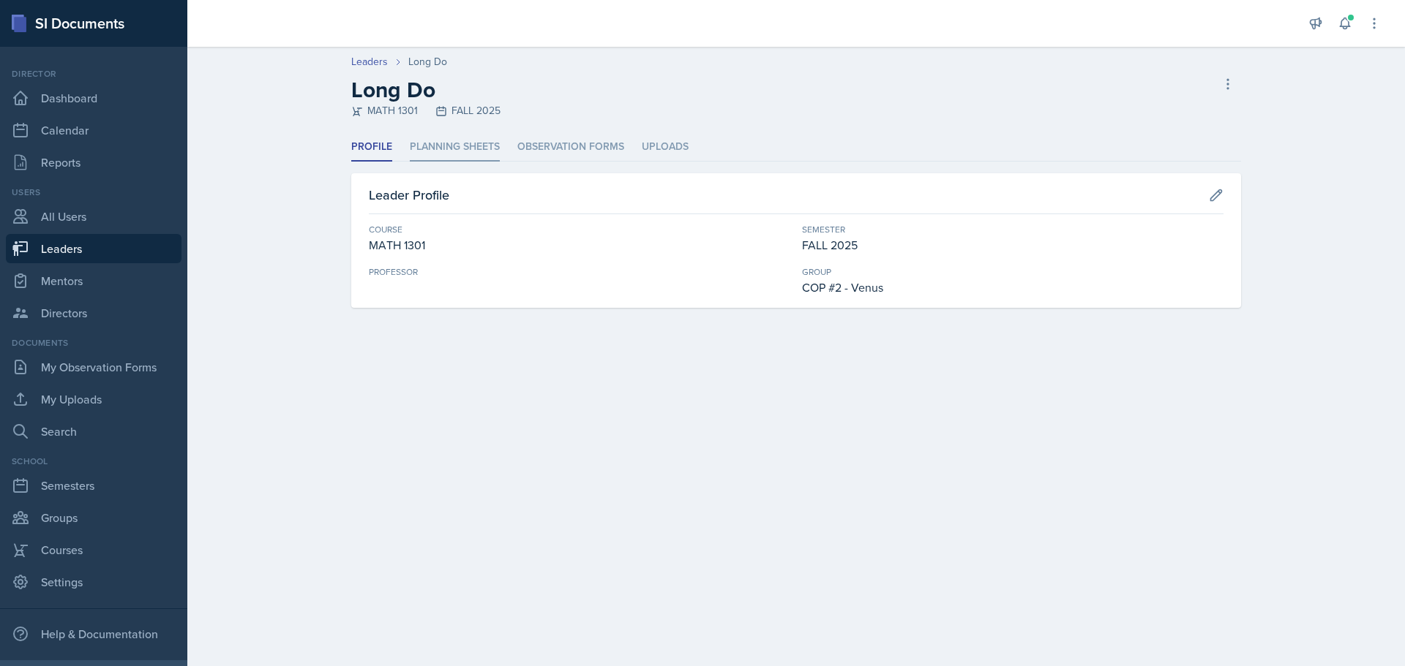
click at [457, 149] on li "Planning Sheets" at bounding box center [455, 147] width 90 height 29
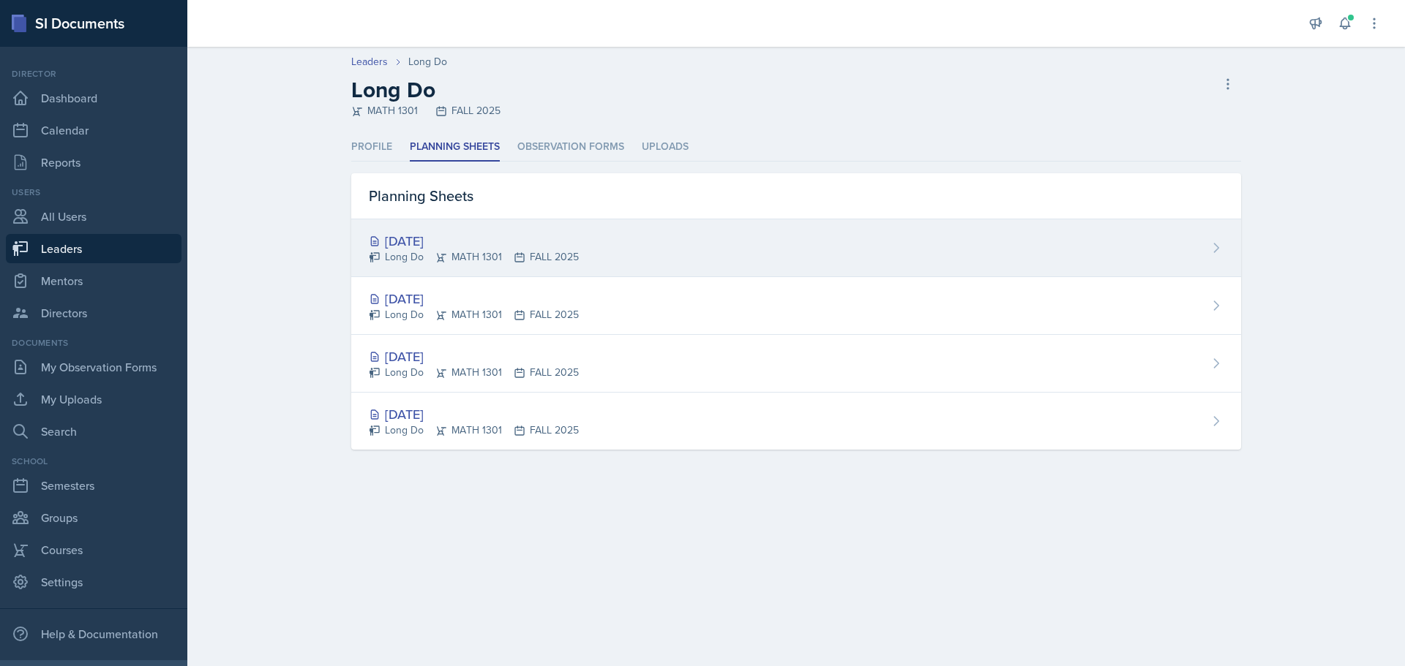
click at [435, 245] on div "[DATE]" at bounding box center [474, 241] width 210 height 20
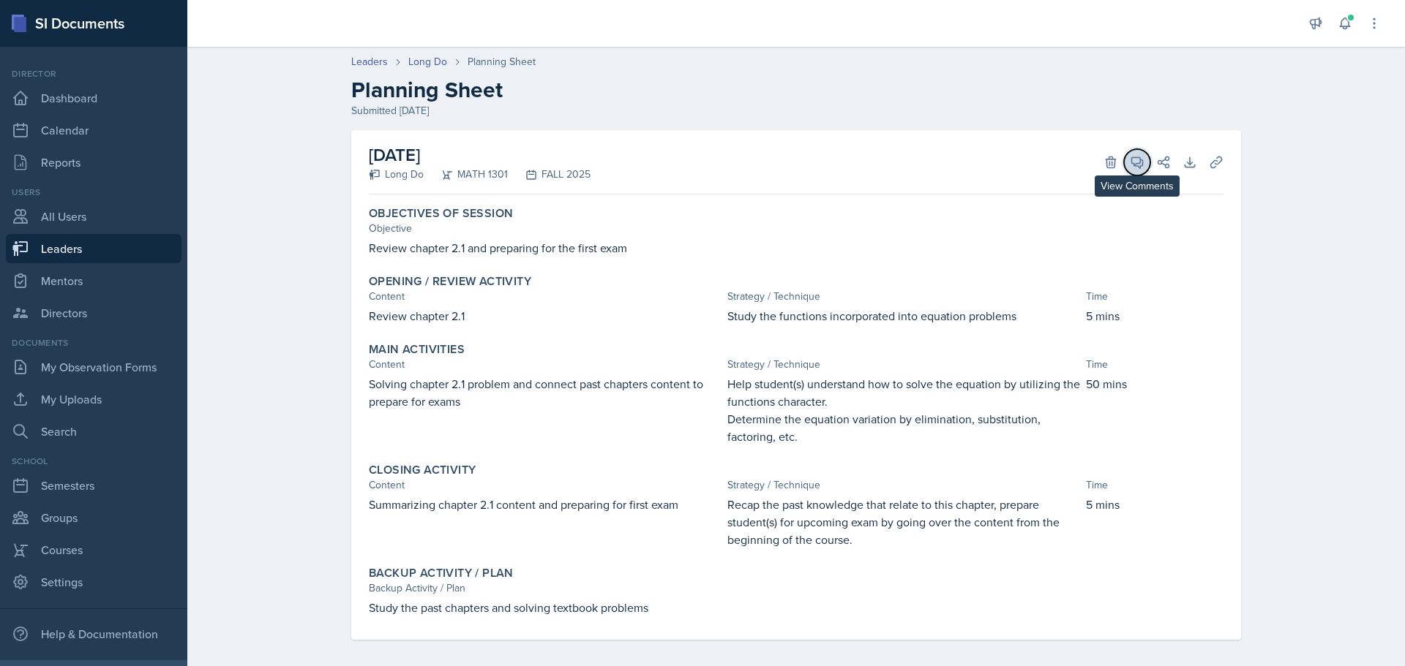
click at [1138, 162] on icon at bounding box center [1137, 162] width 15 height 15
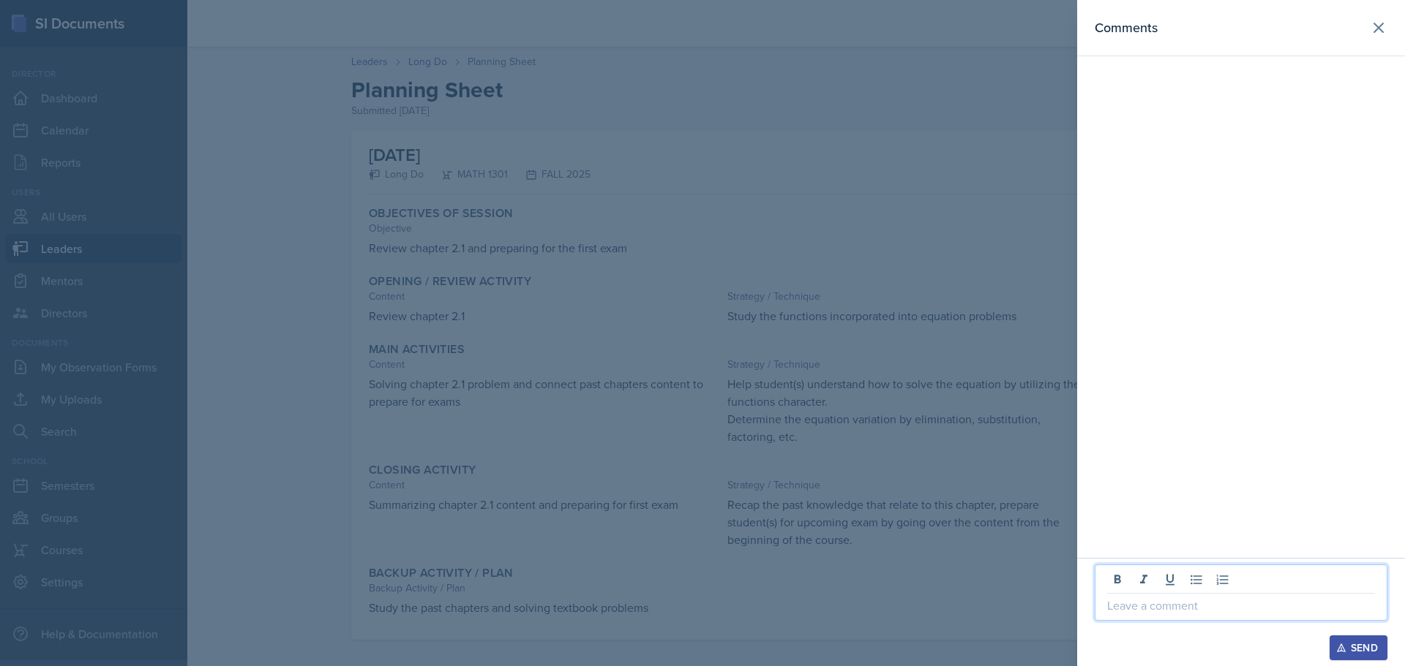
click at [1231, 610] on p at bounding box center [1241, 606] width 268 height 18
click at [1154, 586] on p "Long, remeber to focus on the "how" when describing the strategies/tecniques" at bounding box center [1241, 596] width 268 height 35
click at [1253, 608] on p "Long, remember to focus on the "how" when describing the strategies/tecniques" at bounding box center [1241, 596] width 268 height 35
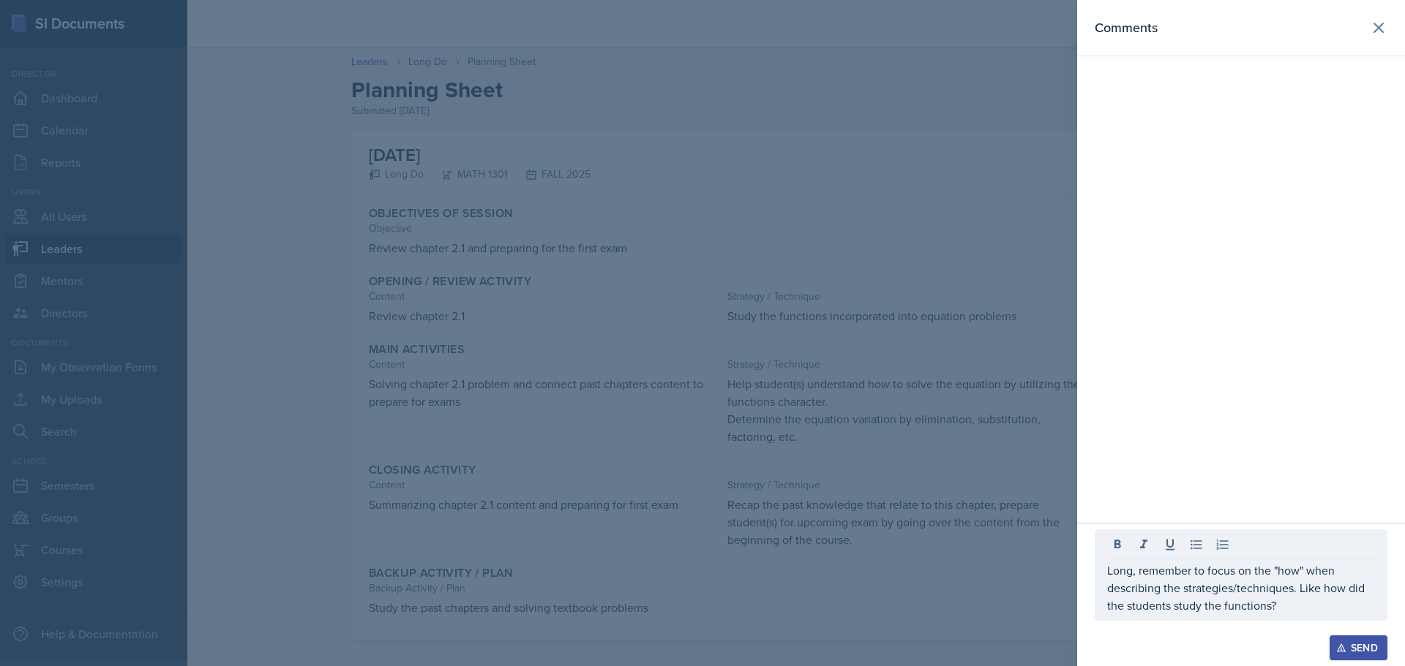
click at [1359, 643] on div "Send" at bounding box center [1358, 648] width 39 height 12
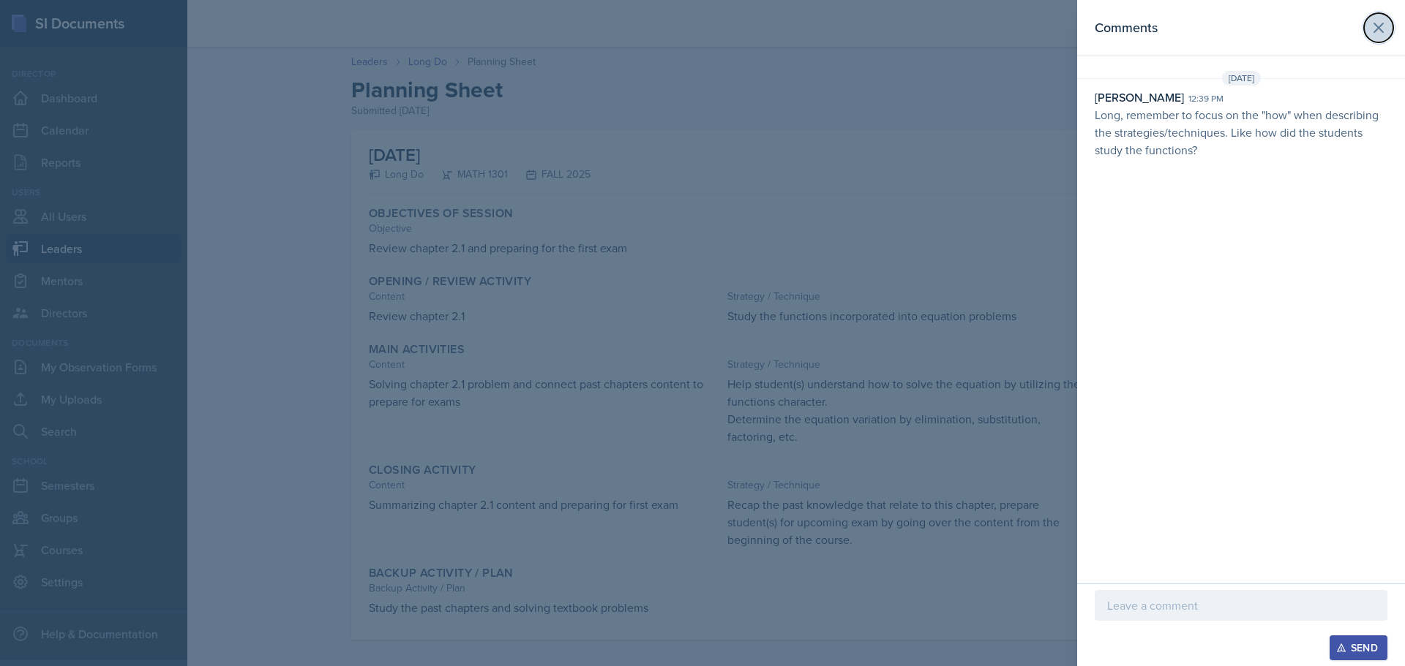
click at [1381, 34] on icon at bounding box center [1379, 28] width 18 height 18
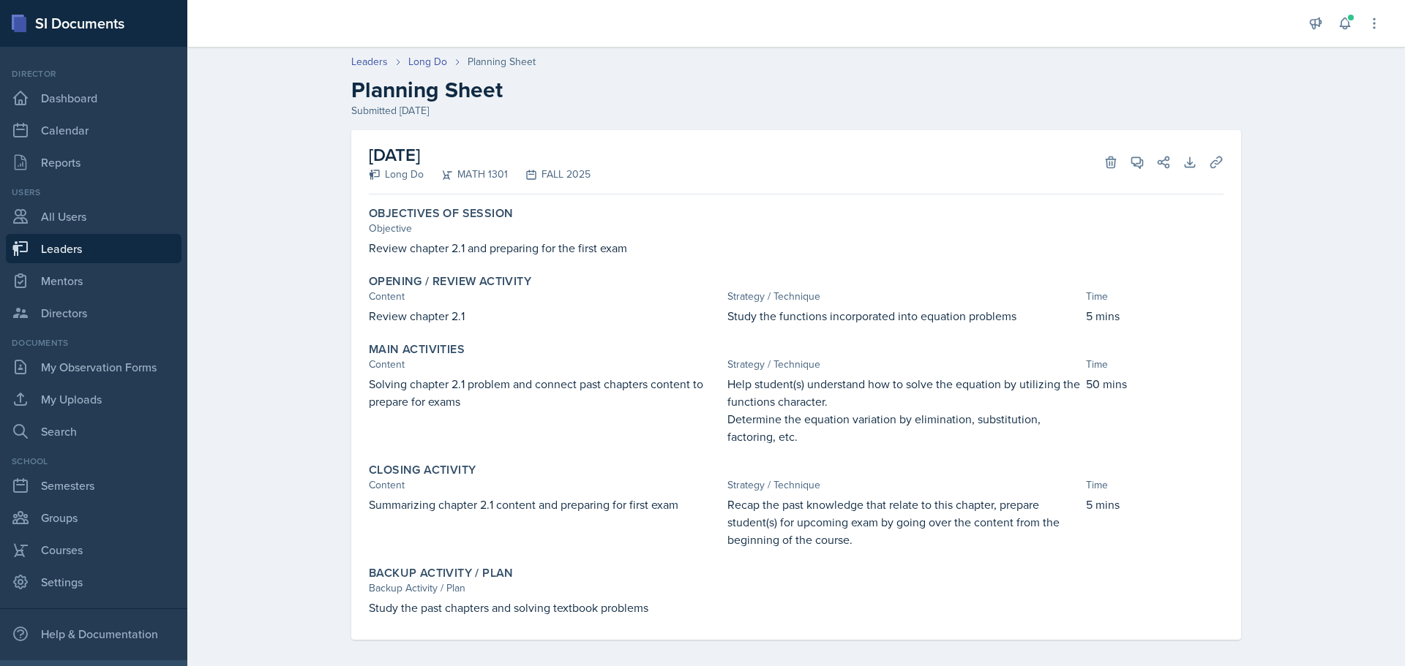
click at [56, 250] on link "Leaders" at bounding box center [94, 248] width 176 height 29
select select "0924c876-6fa7-4296-b593-7db6428ef465"
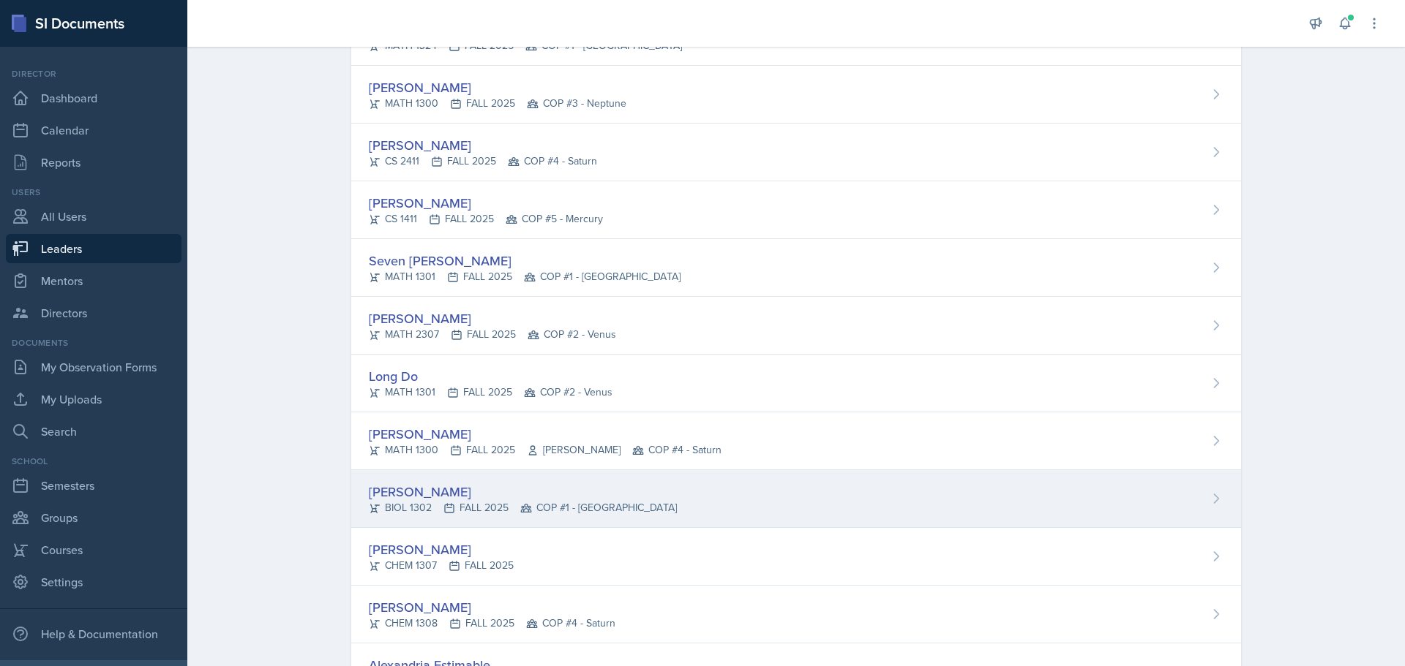
scroll to position [732, 0]
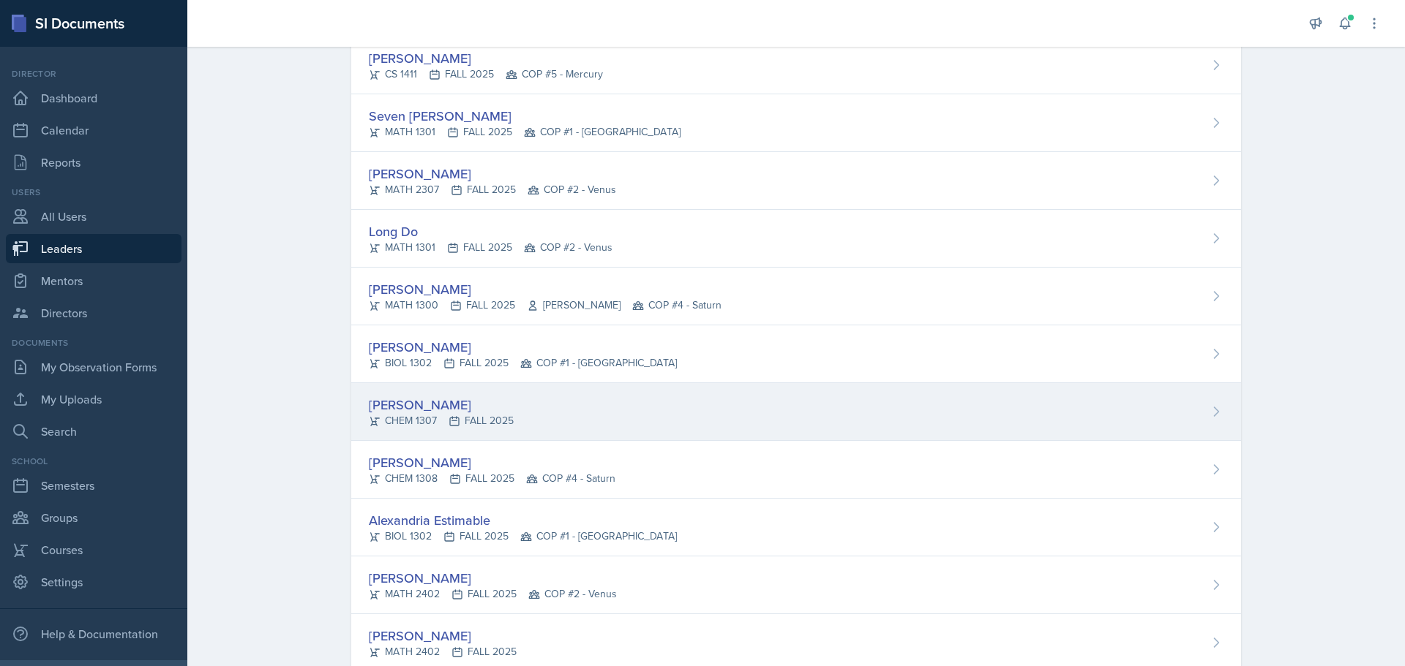
click at [418, 399] on div "[PERSON_NAME]" at bounding box center [441, 405] width 145 height 20
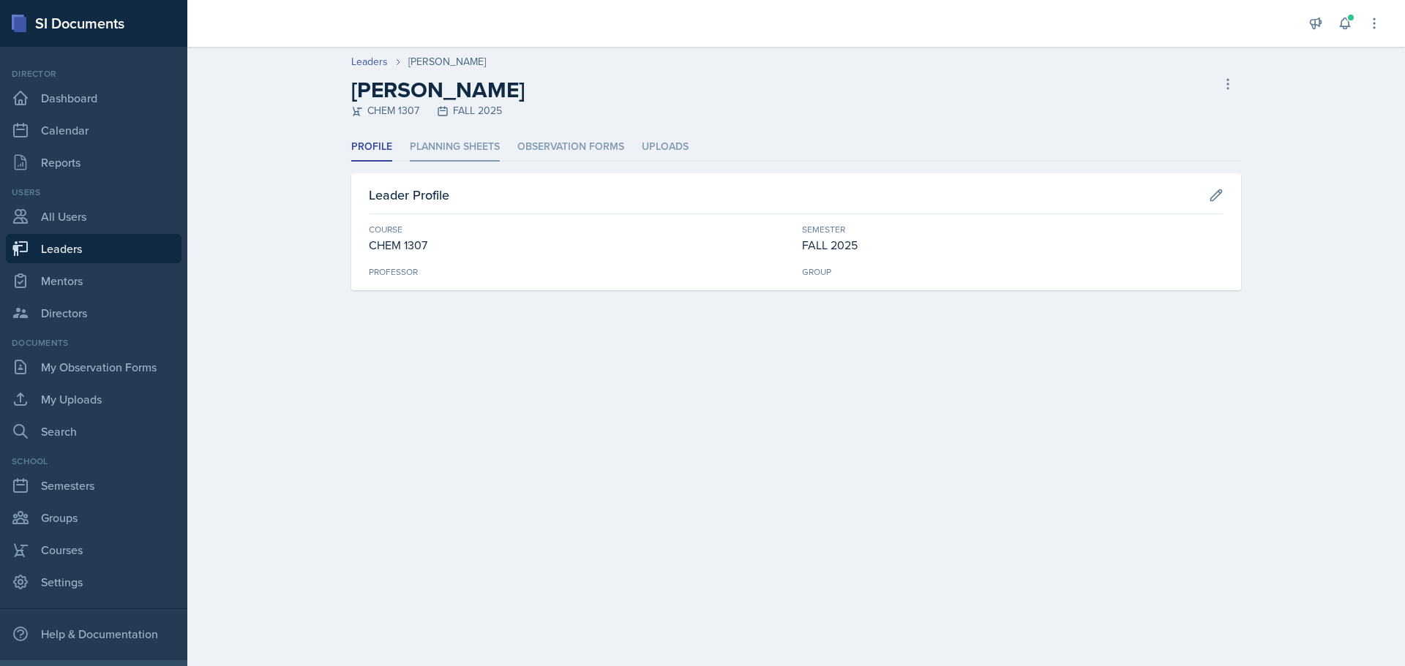
click at [454, 139] on li "Planning Sheets" at bounding box center [455, 147] width 90 height 29
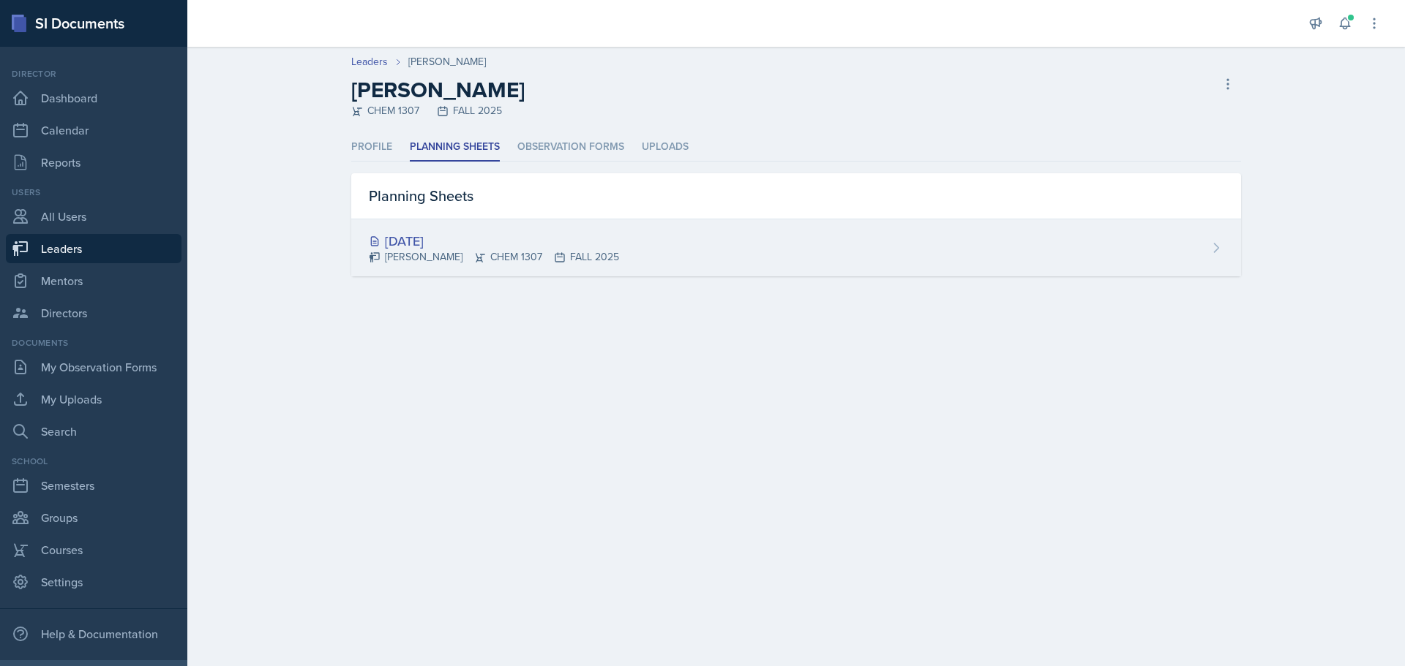
click at [474, 253] on icon at bounding box center [480, 258] width 12 height 12
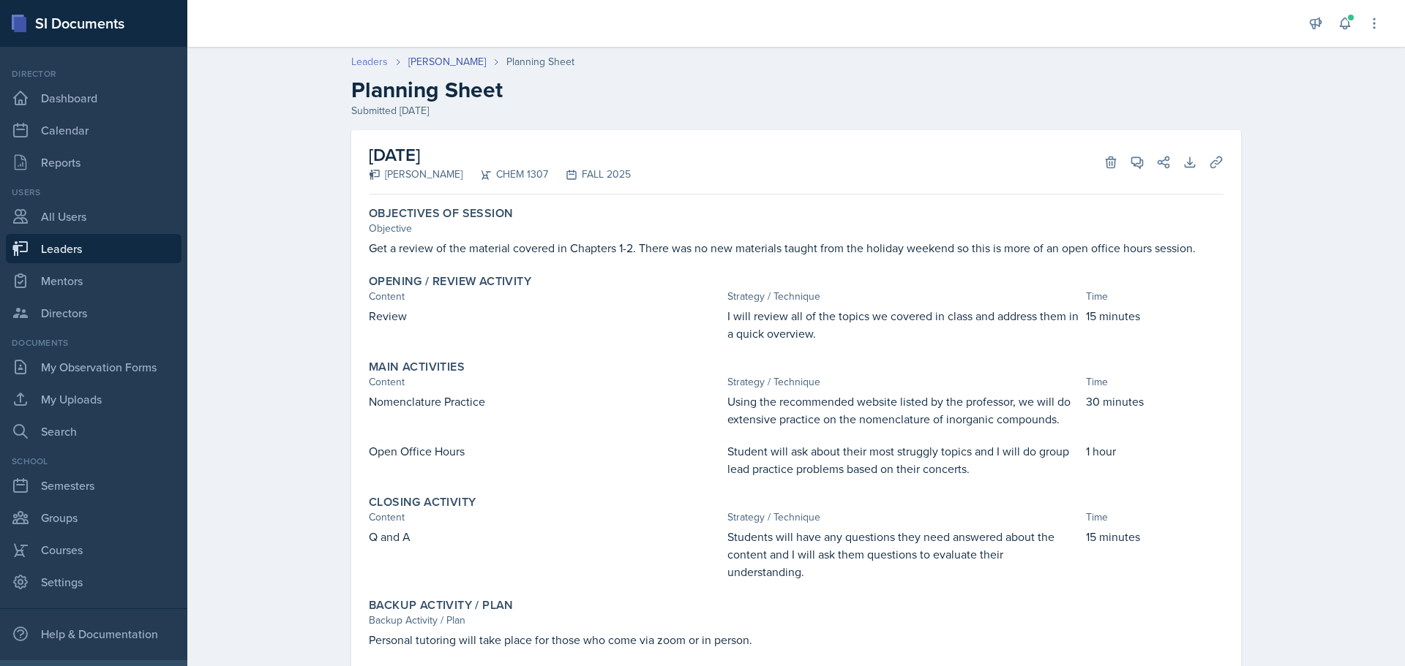
click at [355, 64] on link "Leaders" at bounding box center [369, 61] width 37 height 15
select select "0924c876-6fa7-4296-b593-7db6428ef465"
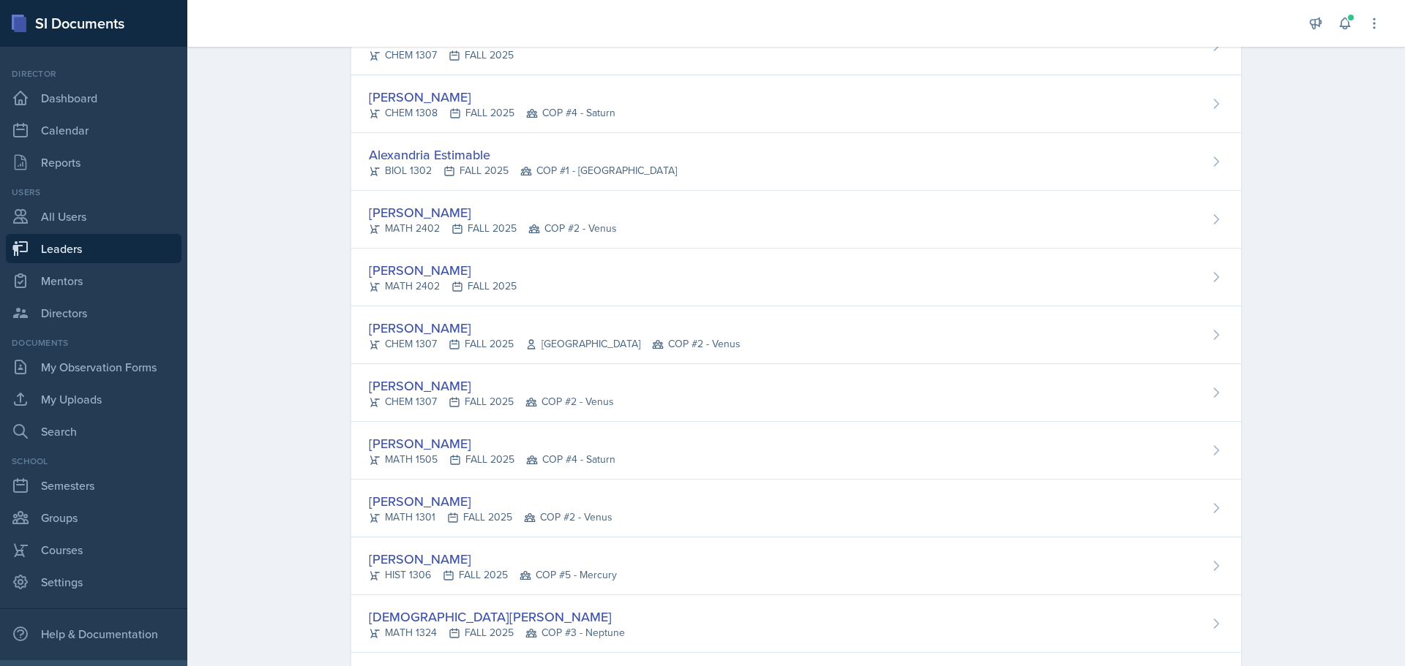
scroll to position [1171, 0]
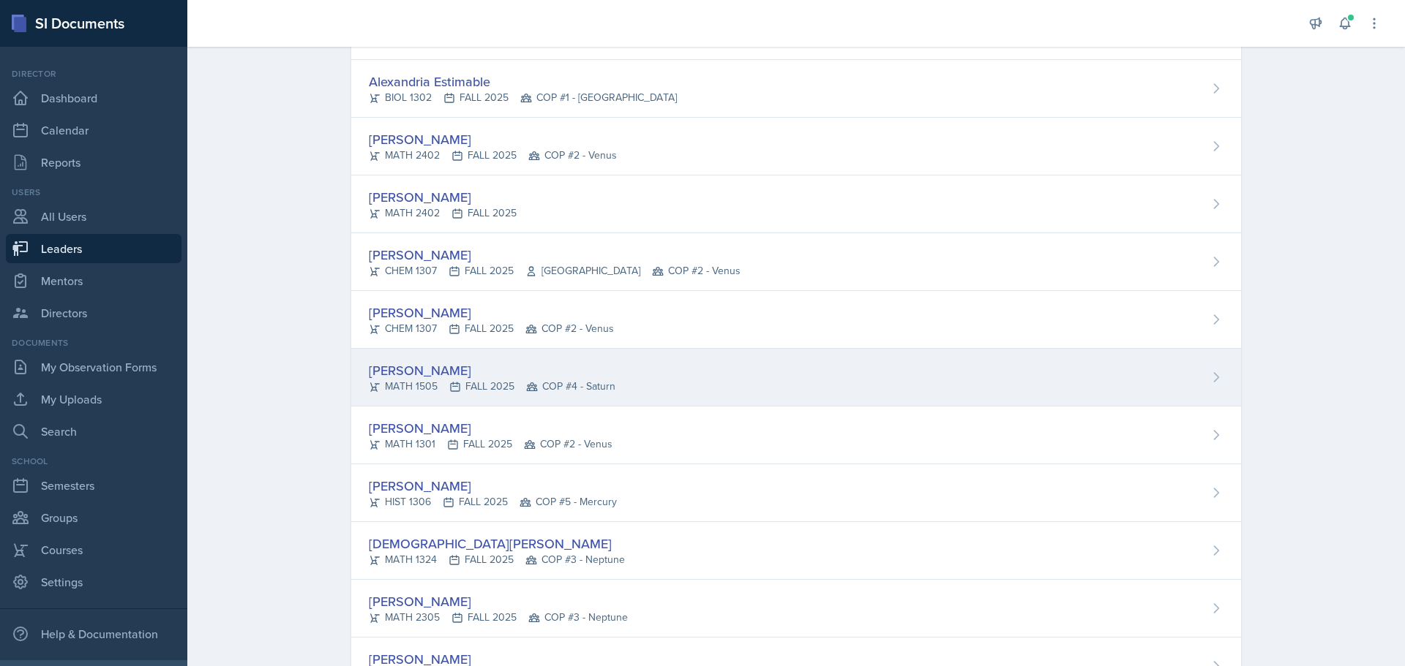
click at [414, 372] on div "[PERSON_NAME]" at bounding box center [492, 371] width 247 height 20
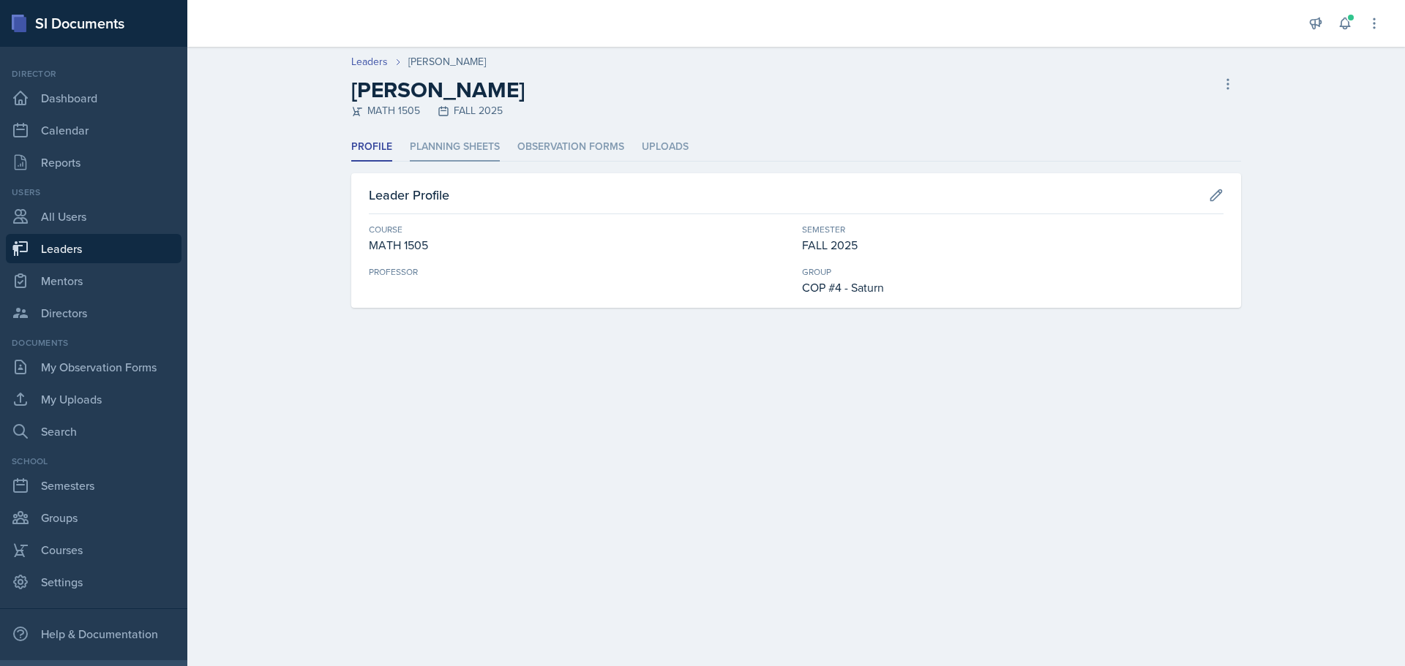
click at [452, 146] on li "Planning Sheets" at bounding box center [455, 147] width 90 height 29
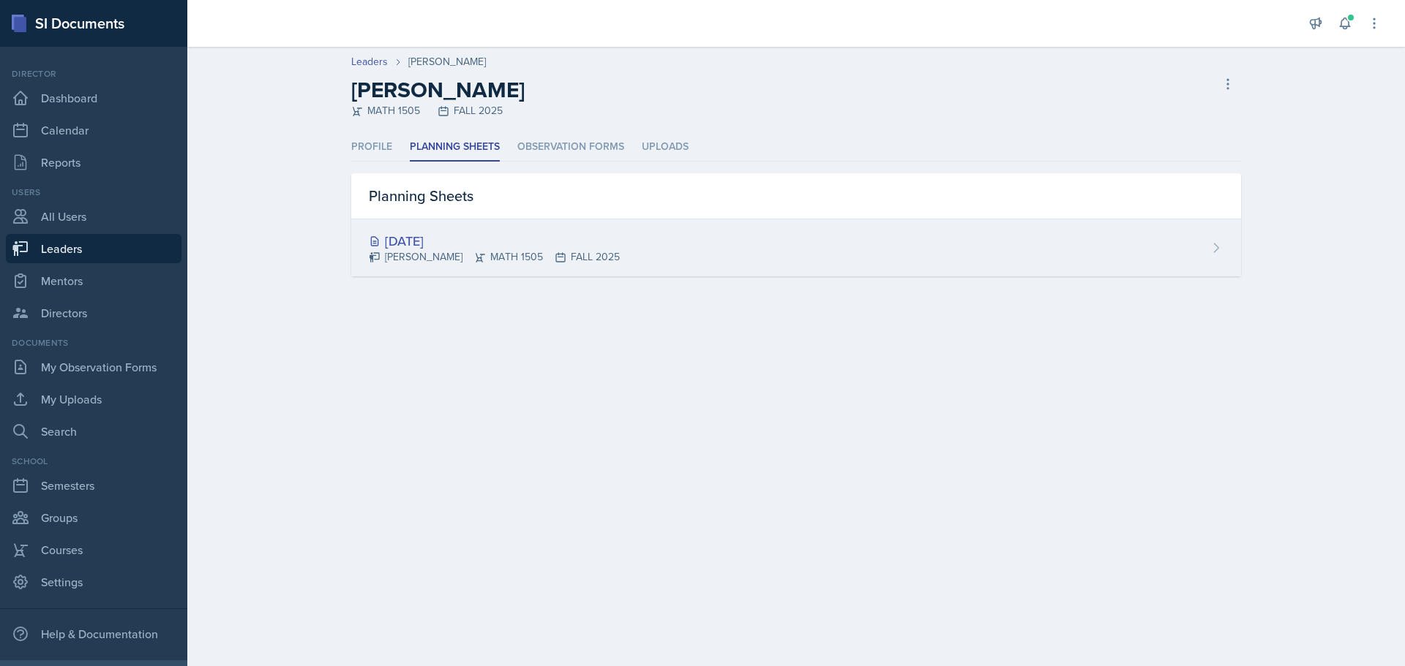
click at [430, 241] on div "[DATE]" at bounding box center [494, 241] width 251 height 20
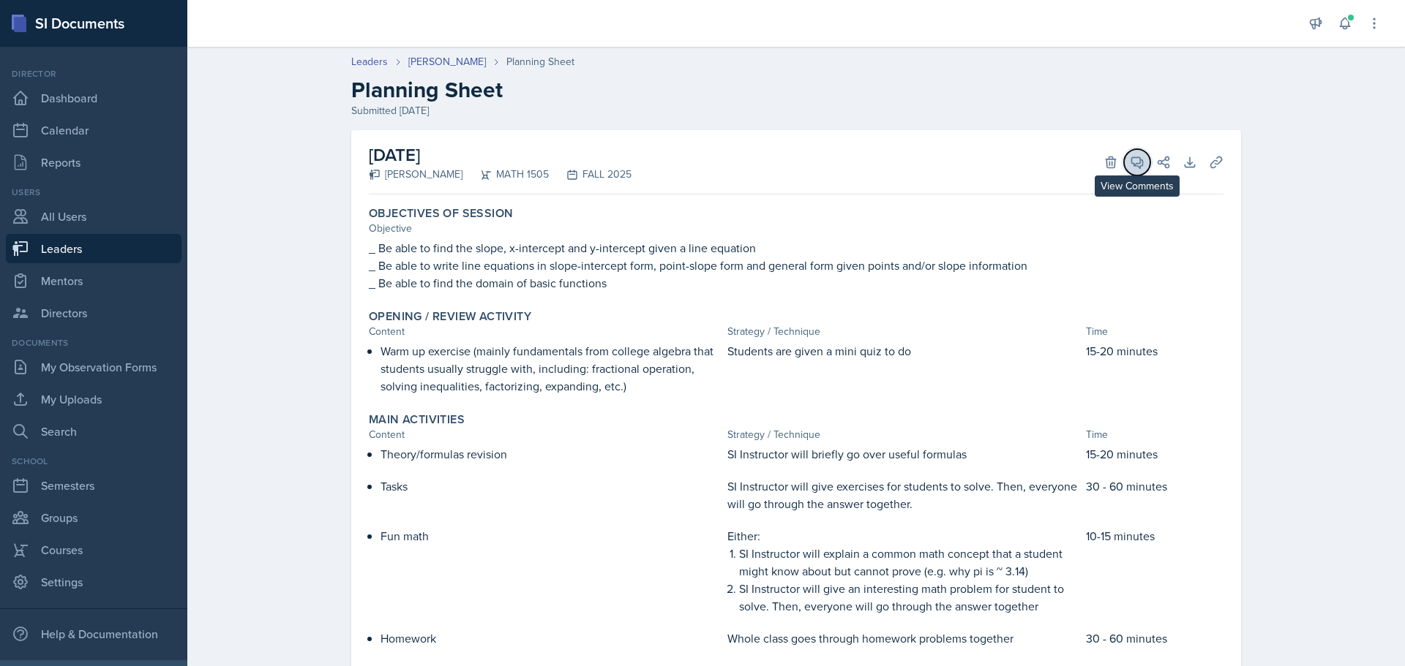
click at [1139, 165] on button "View Comments" at bounding box center [1137, 162] width 26 height 26
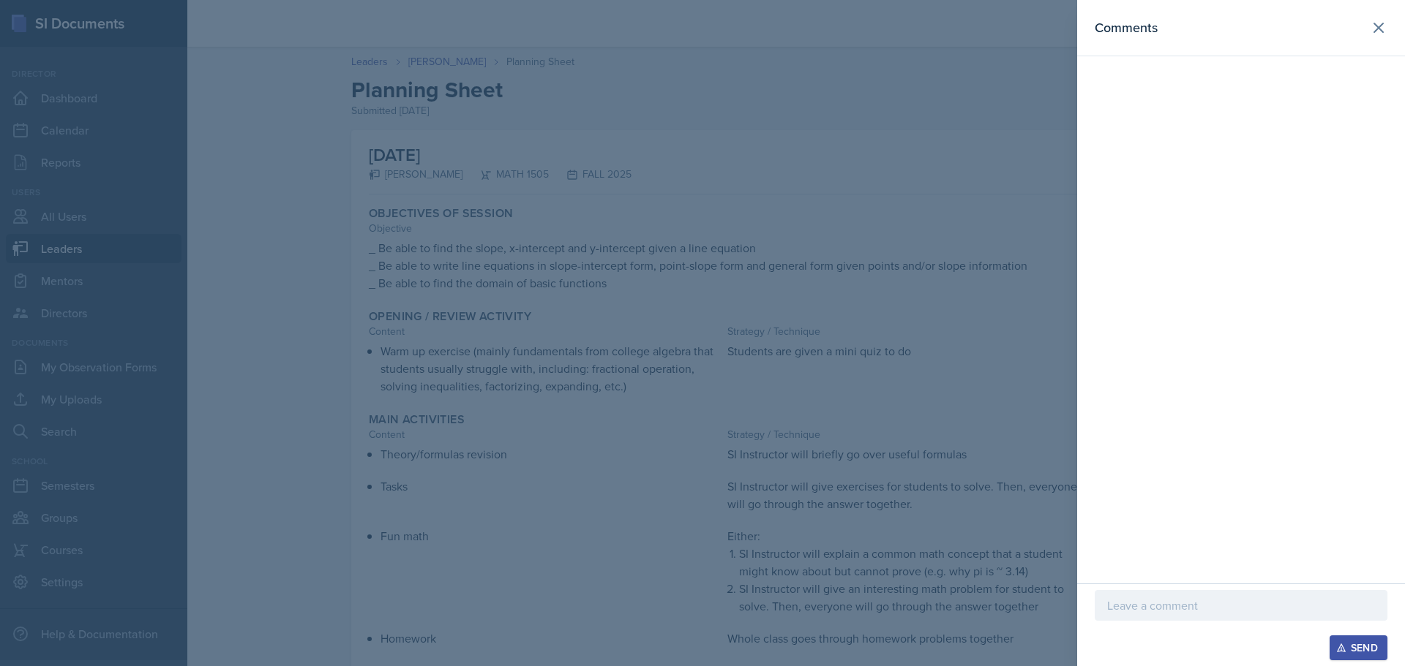
click at [1204, 610] on p at bounding box center [1241, 606] width 268 height 18
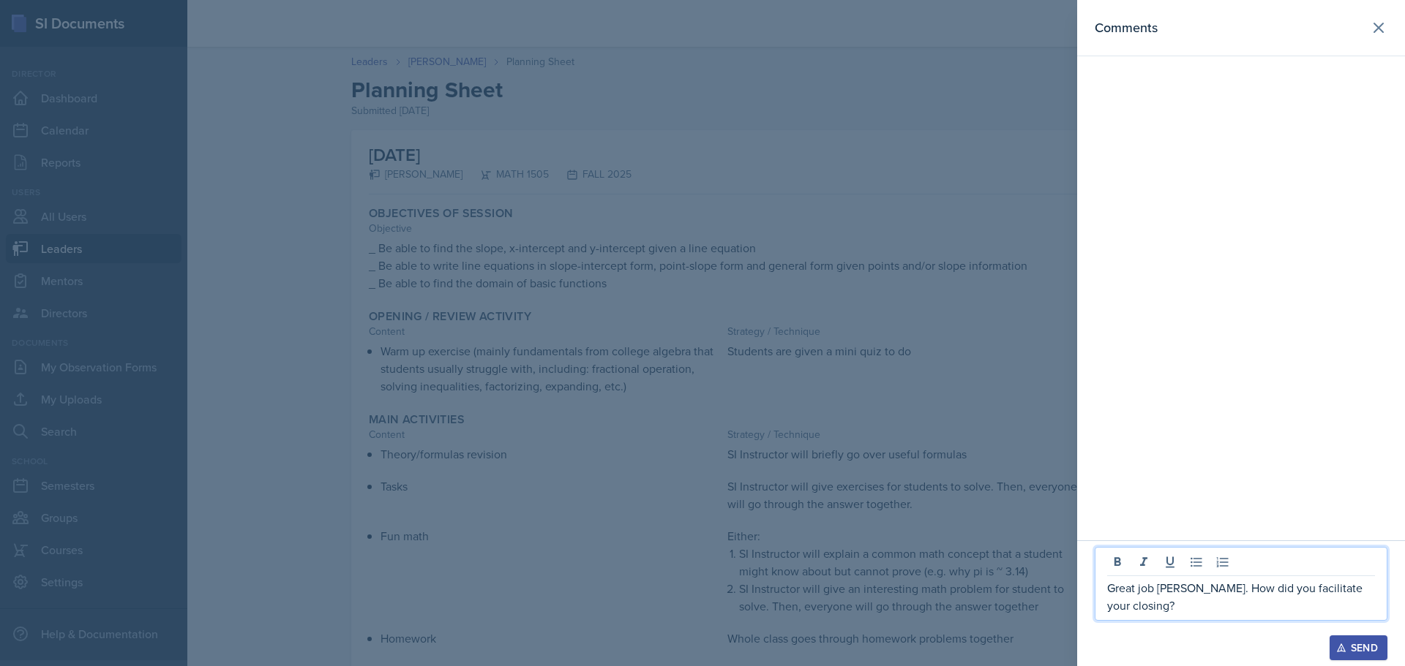
click at [1372, 647] on div "Send" at bounding box center [1358, 648] width 39 height 12
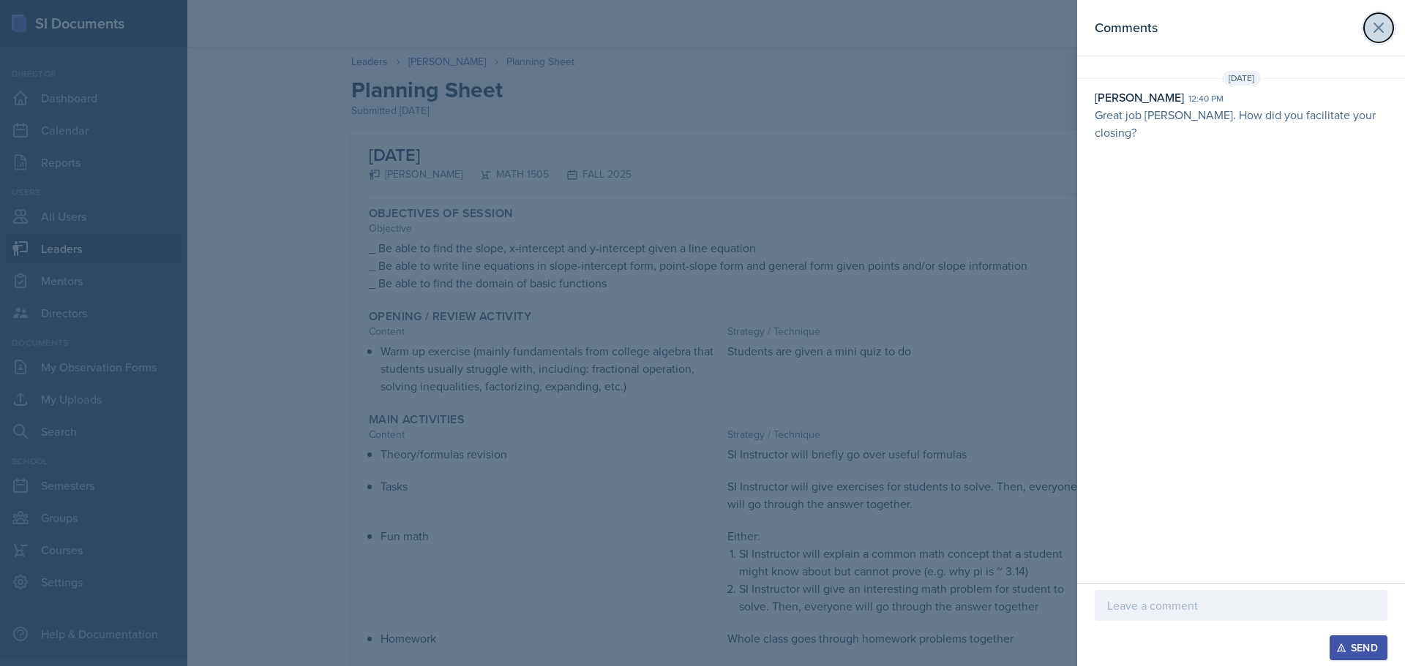
click at [1375, 26] on icon at bounding box center [1379, 28] width 18 height 18
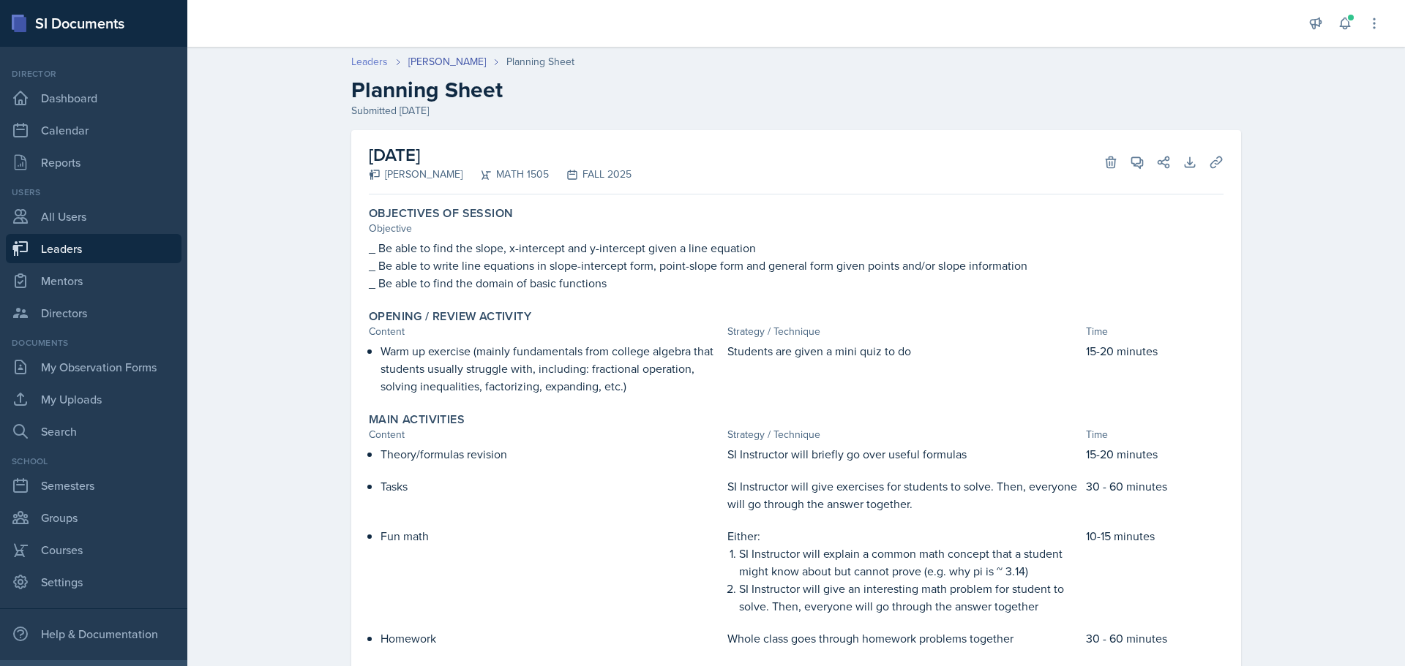
click at [359, 65] on link "Leaders" at bounding box center [369, 61] width 37 height 15
select select "0924c876-6fa7-4296-b593-7db6428ef465"
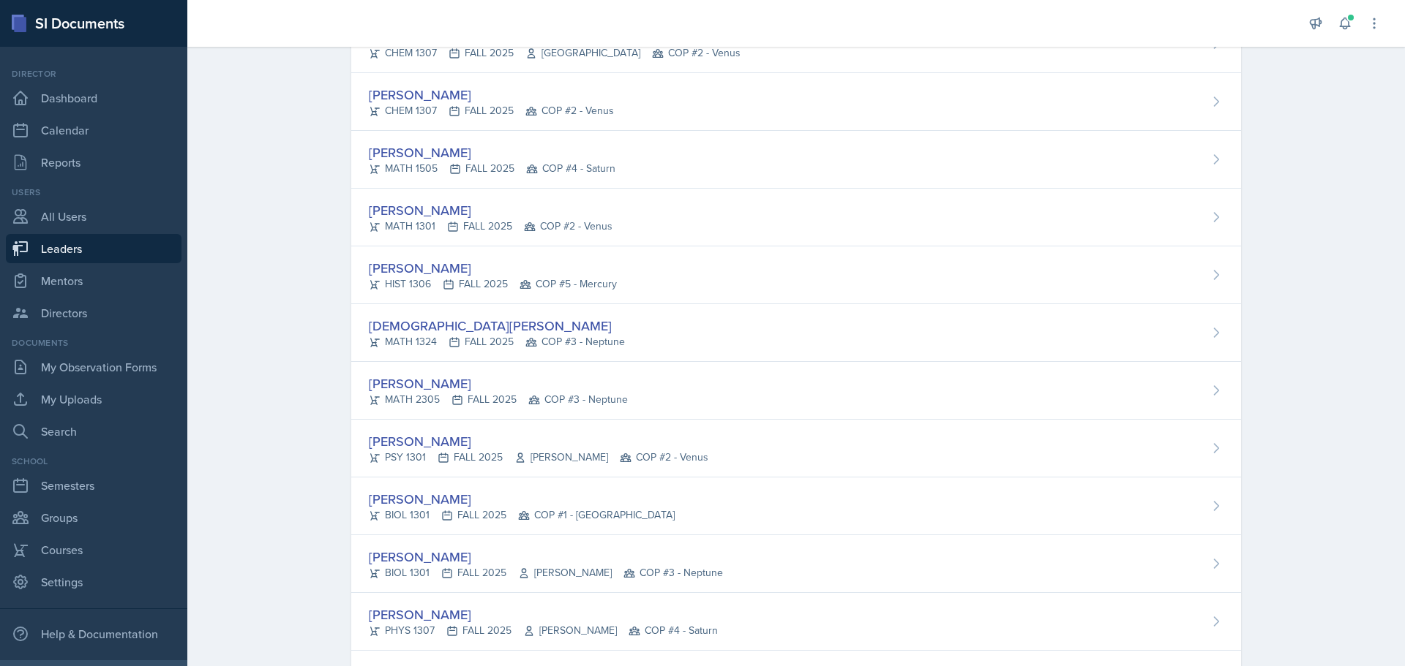
scroll to position [1390, 0]
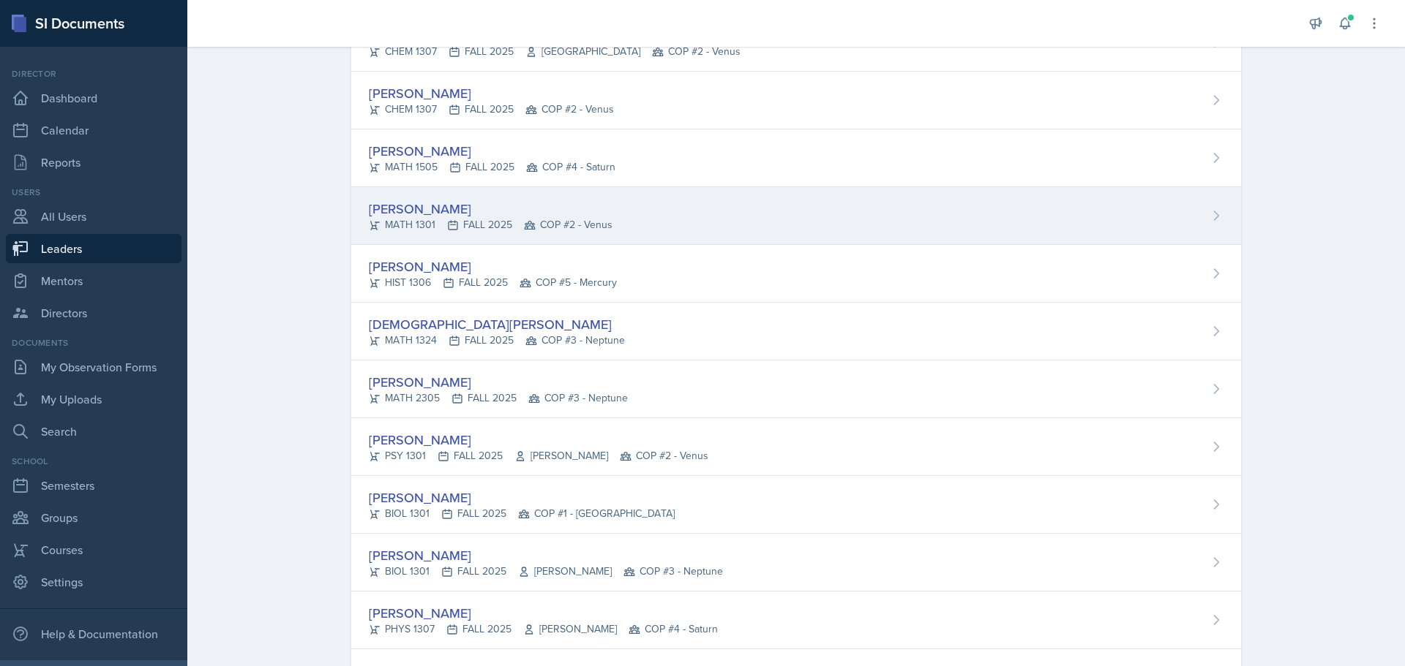
click at [432, 198] on div "[PERSON_NAME] MATH 1301 FALL 2025 COP #2 - Venus" at bounding box center [796, 216] width 890 height 58
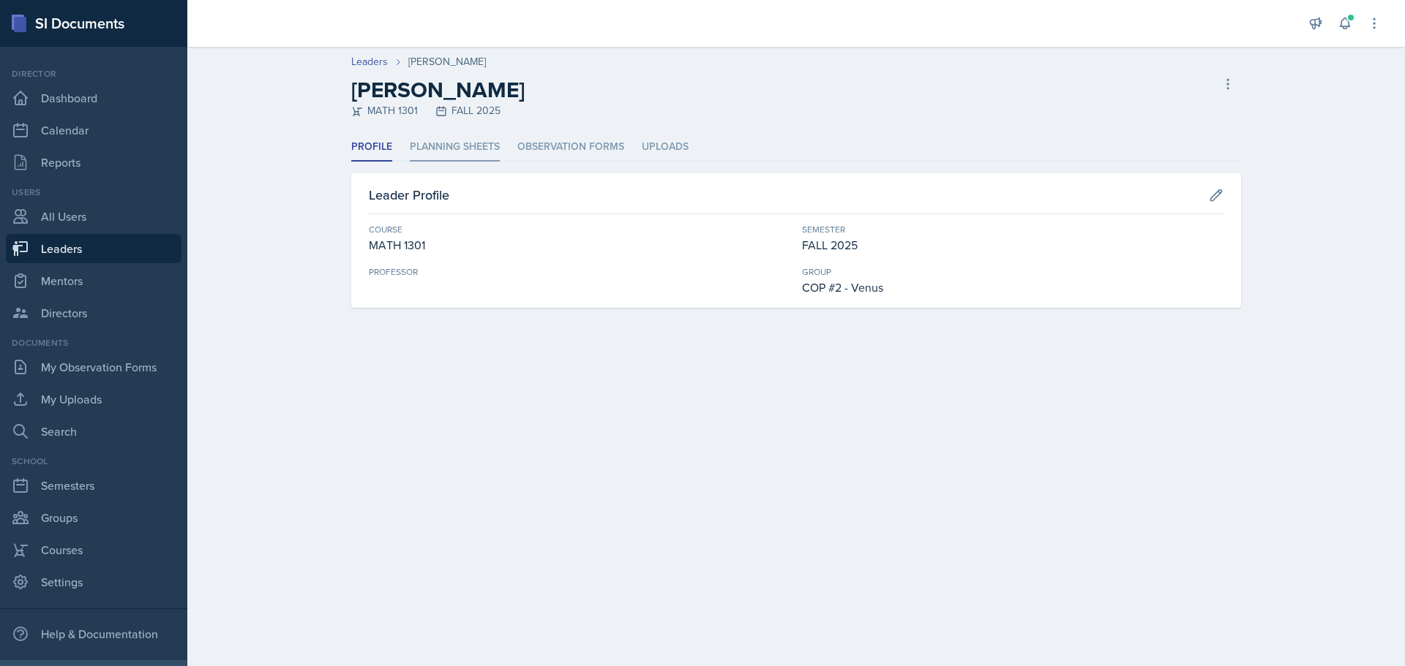
click at [473, 142] on li "Planning Sheets" at bounding box center [455, 147] width 90 height 29
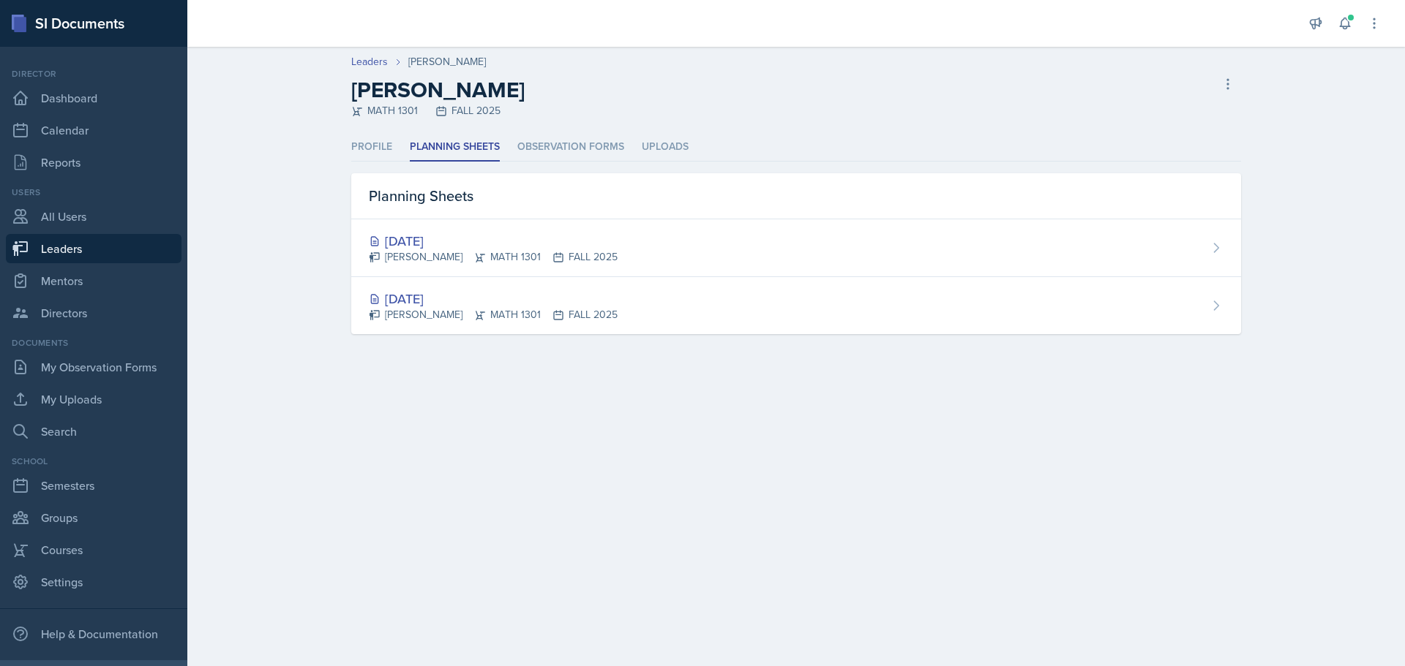
click at [451, 237] on div "[DATE]" at bounding box center [493, 241] width 249 height 20
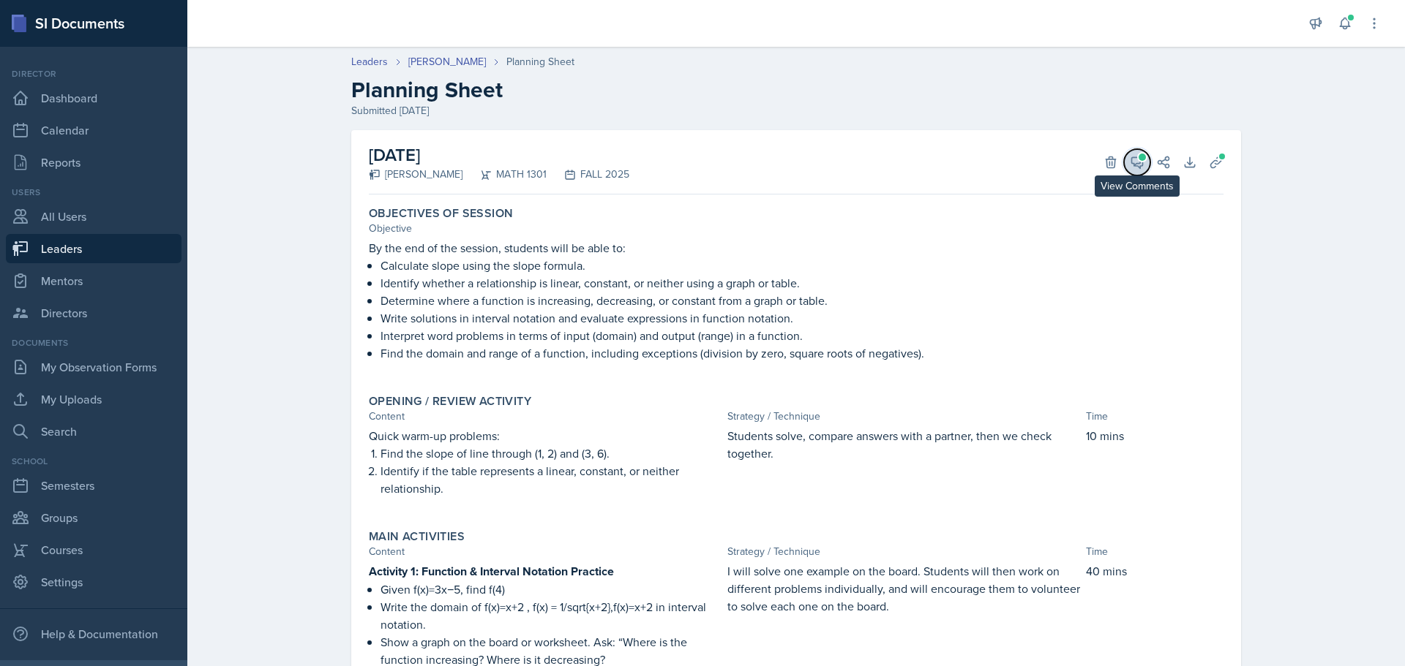
click at [1133, 161] on icon at bounding box center [1137, 162] width 15 height 15
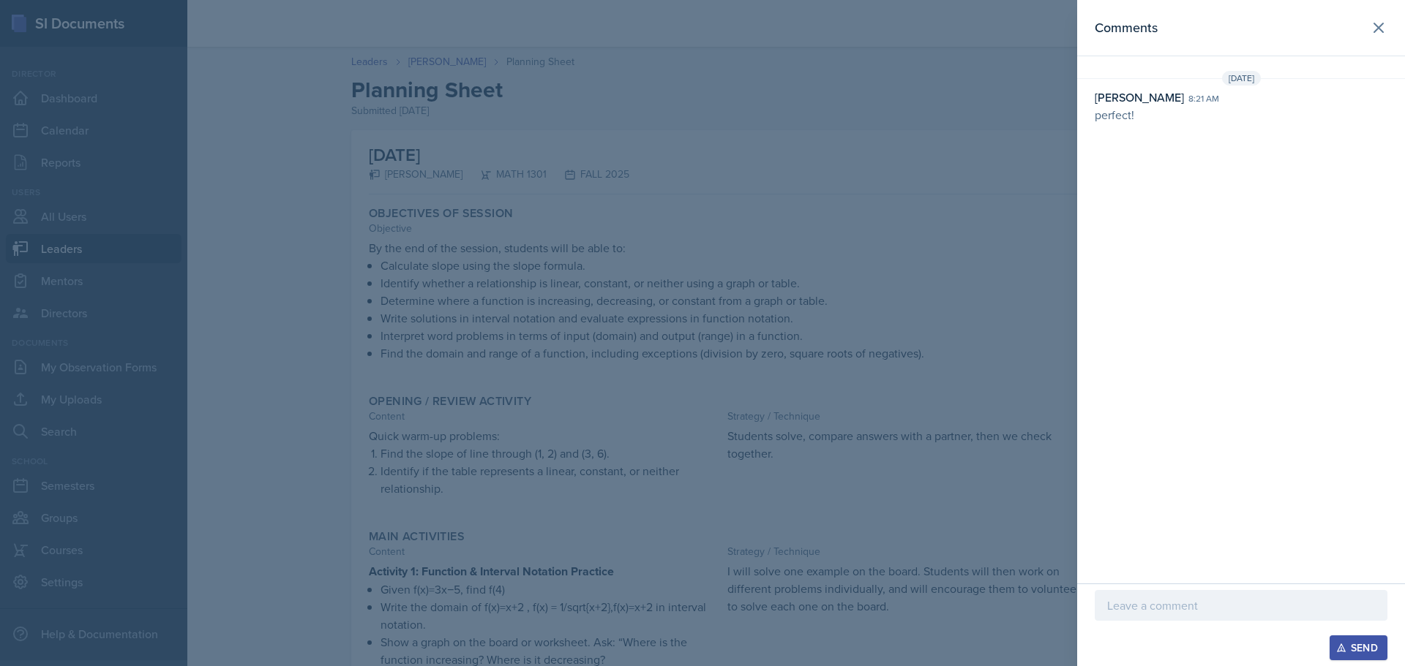
click at [1176, 611] on p at bounding box center [1241, 606] width 268 height 18
click at [1177, 612] on p "Well done ladie!" at bounding box center [1241, 606] width 268 height 18
click at [1350, 643] on div "Send" at bounding box center [1358, 648] width 39 height 12
click at [1375, 23] on icon at bounding box center [1379, 28] width 18 height 18
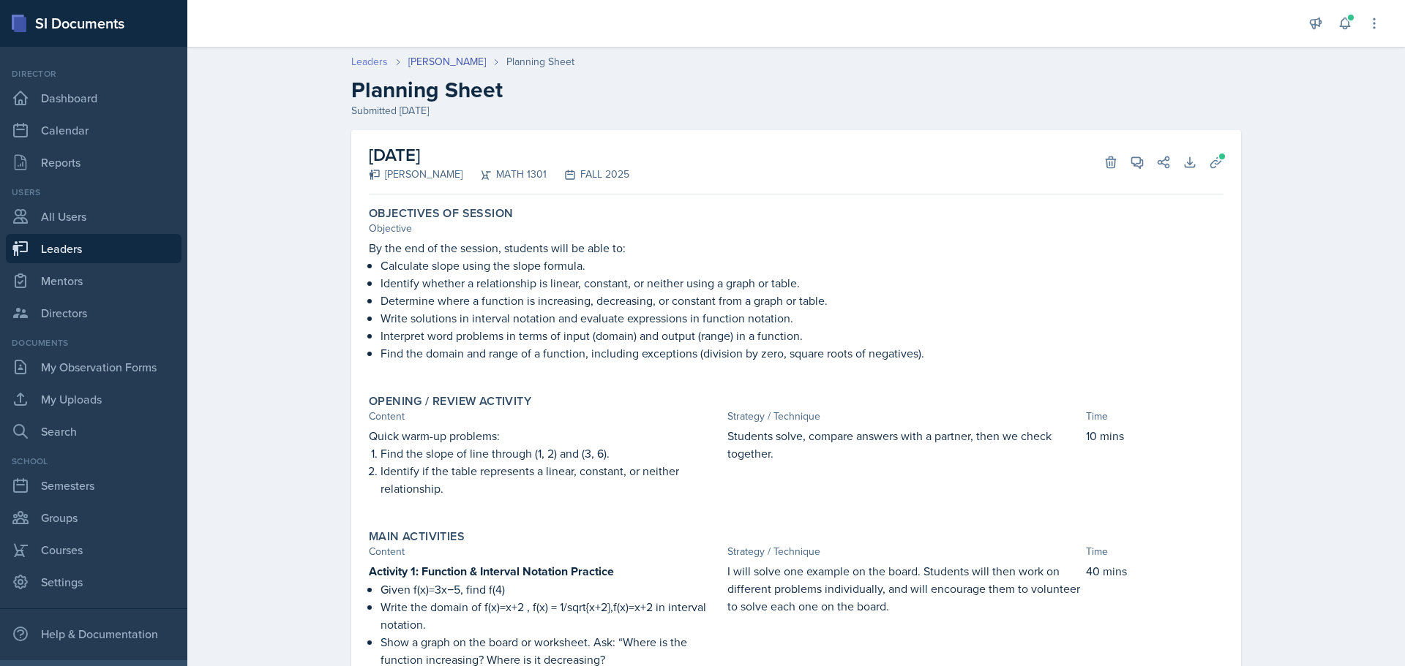
click at [377, 61] on link "Leaders" at bounding box center [369, 61] width 37 height 15
select select "0924c876-6fa7-4296-b593-7db6428ef465"
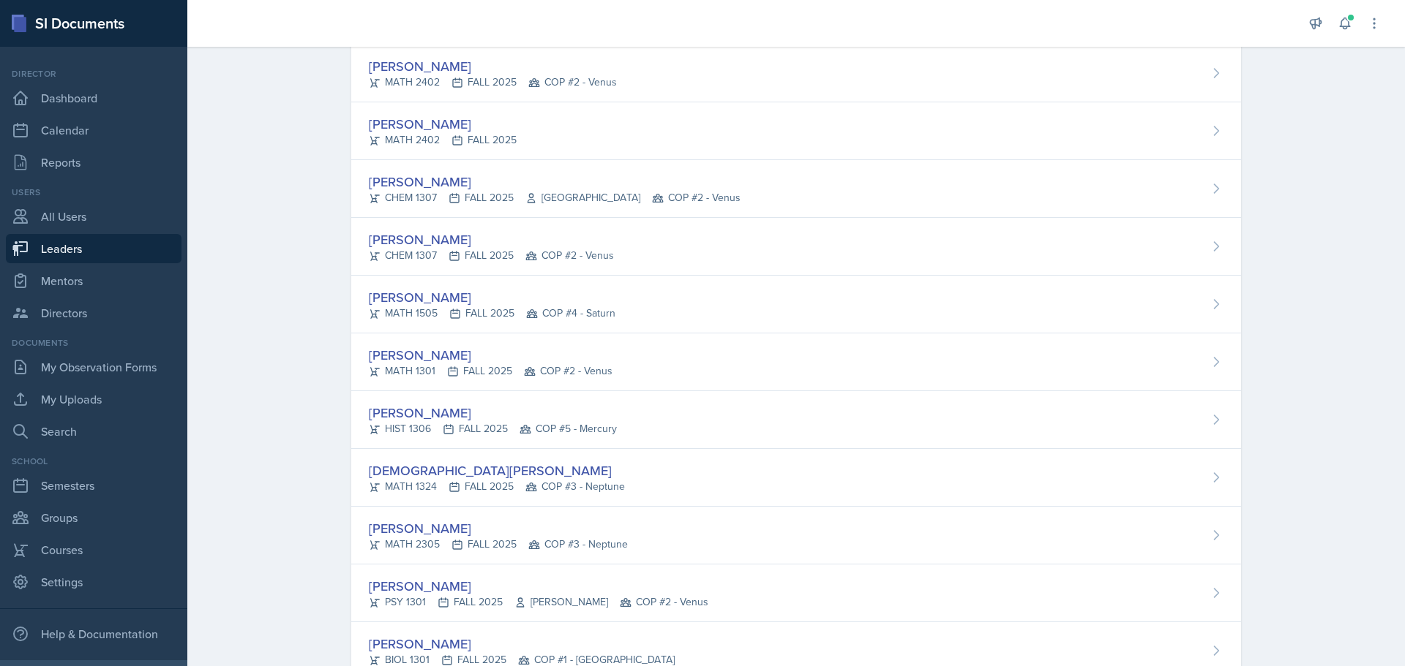
scroll to position [1536, 0]
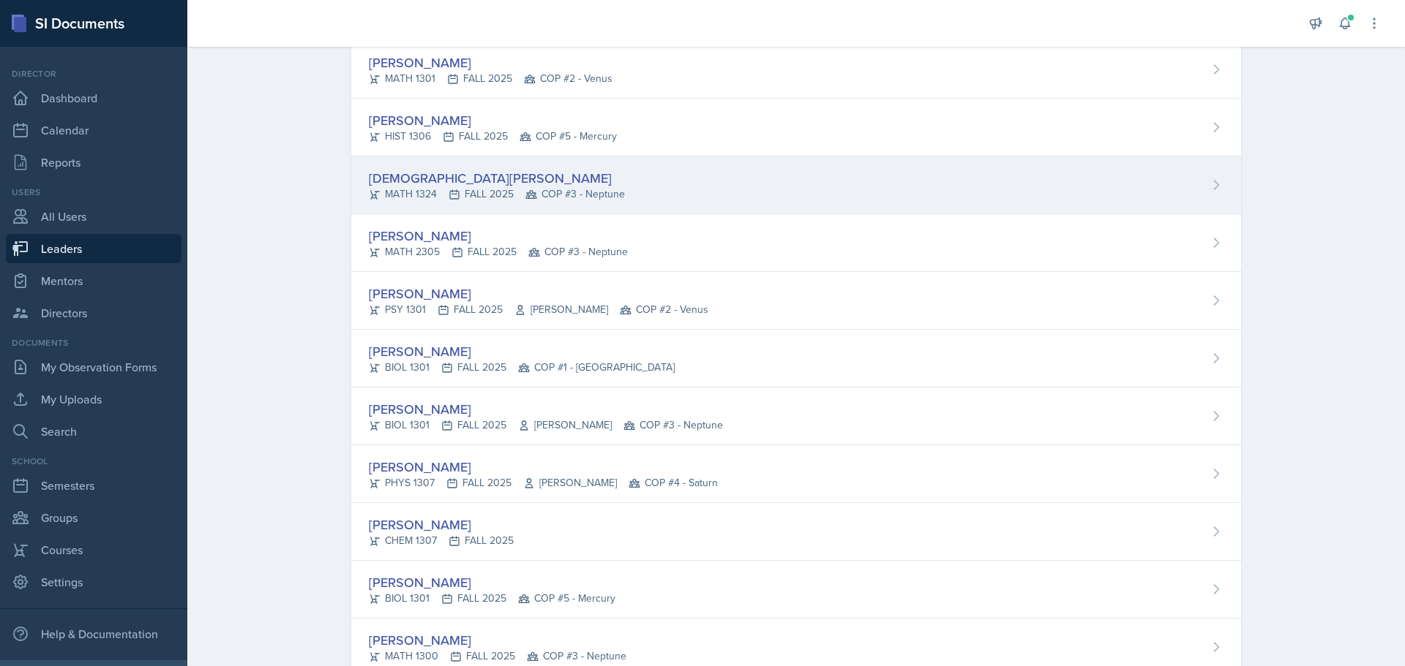
click at [395, 189] on div "MATH 1324 FALL 2025 COP #3 - Neptune" at bounding box center [497, 194] width 256 height 15
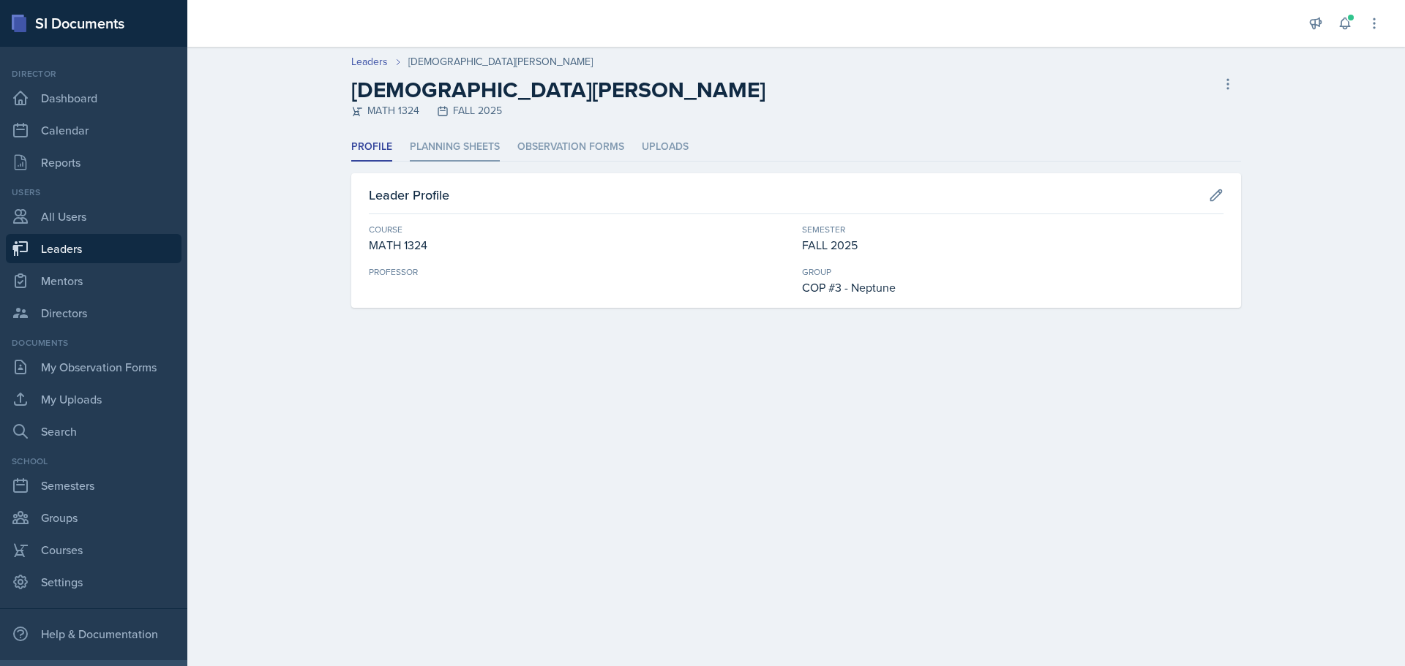
click at [487, 149] on li "Planning Sheets" at bounding box center [455, 147] width 90 height 29
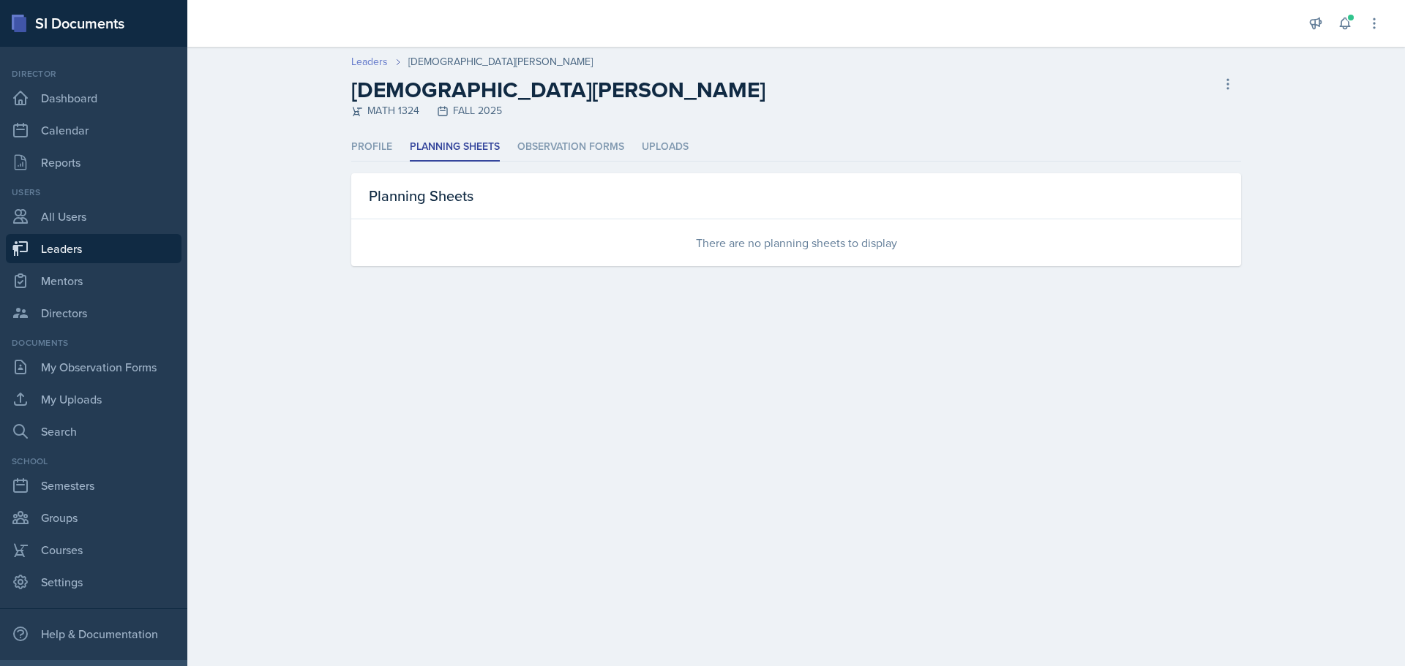
click at [379, 67] on link "Leaders" at bounding box center [369, 61] width 37 height 15
select select "0924c876-6fa7-4296-b593-7db6428ef465"
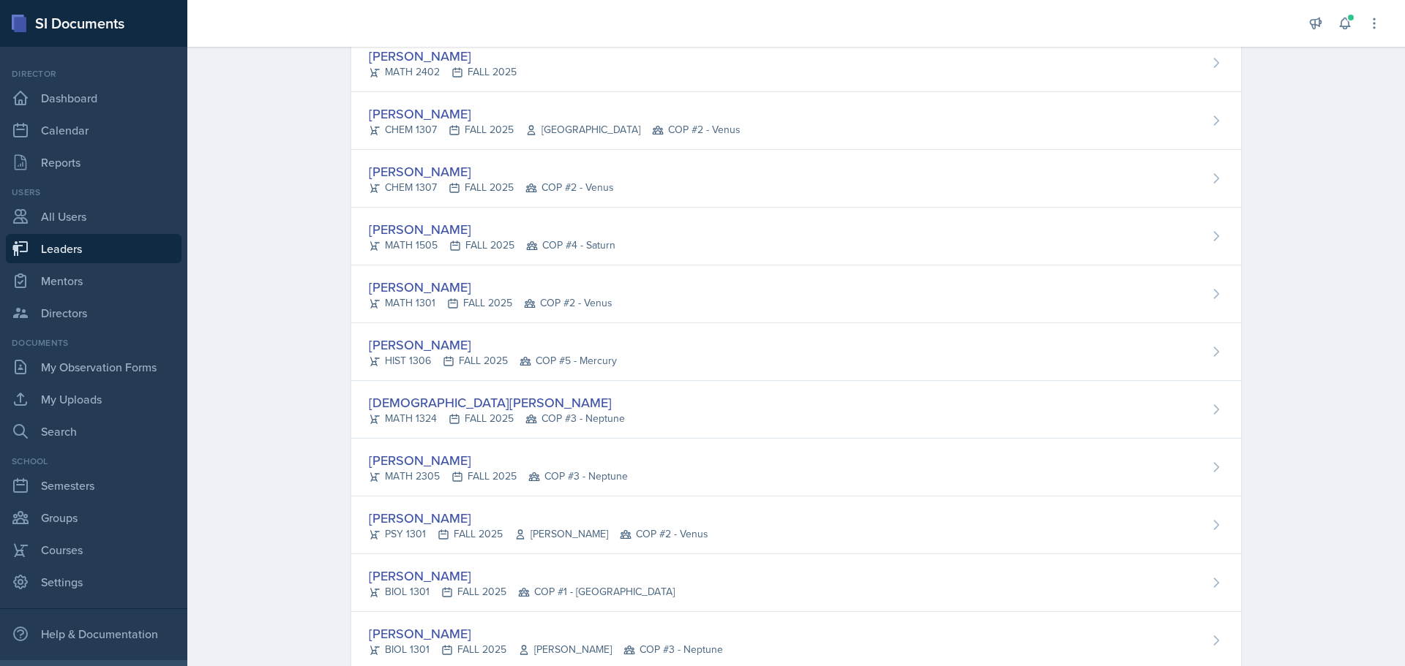
scroll to position [1390, 0]
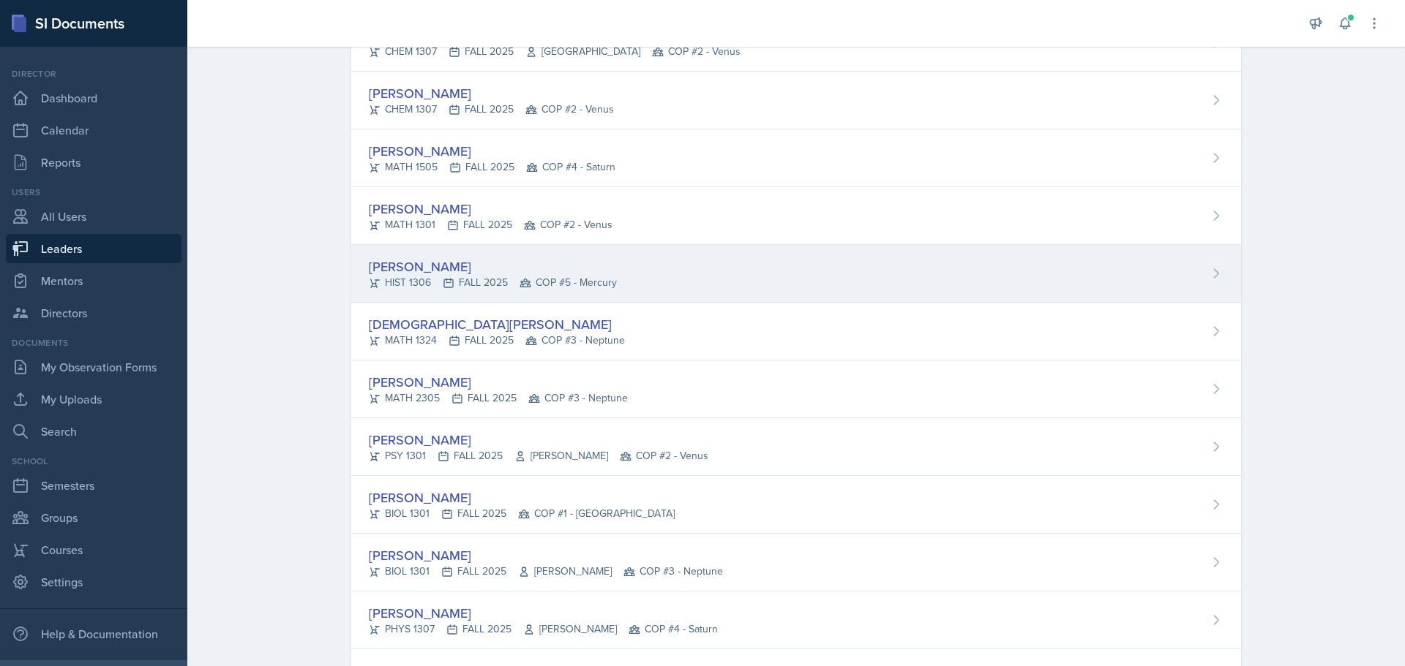
click at [398, 264] on div "[PERSON_NAME]" at bounding box center [493, 267] width 248 height 20
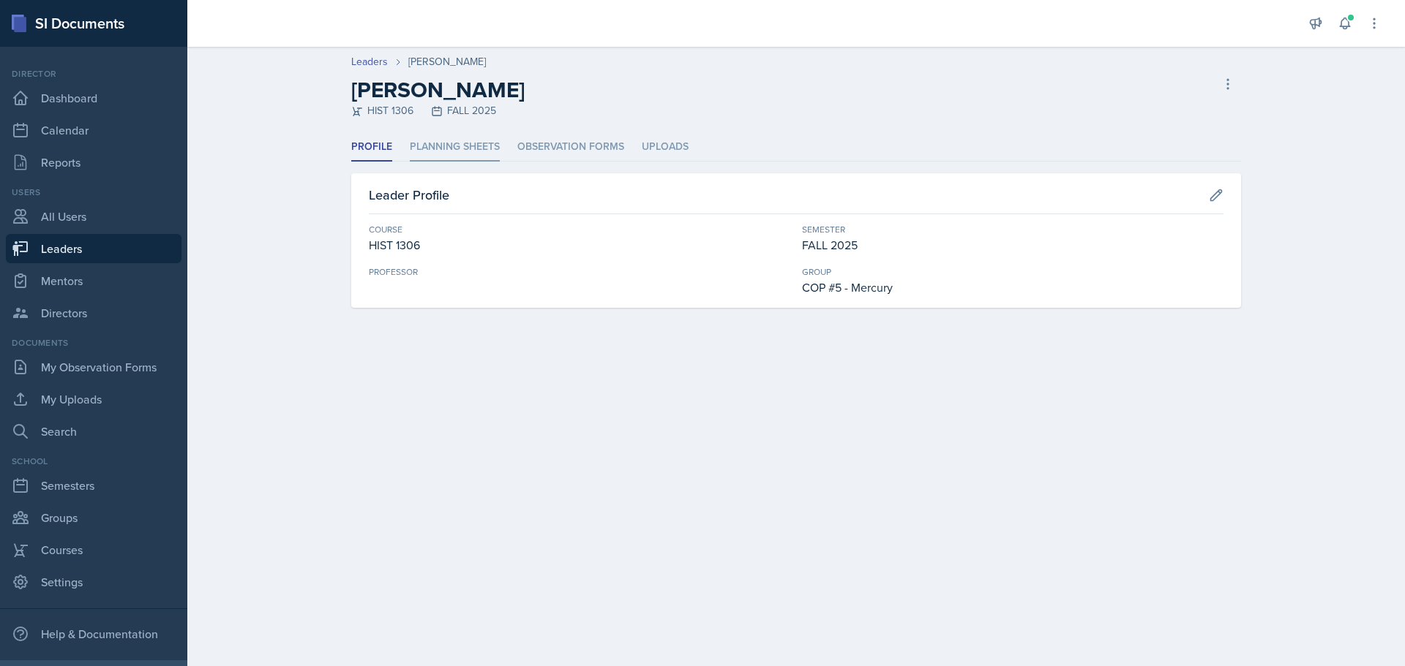
click at [464, 148] on li "Planning Sheets" at bounding box center [455, 147] width 90 height 29
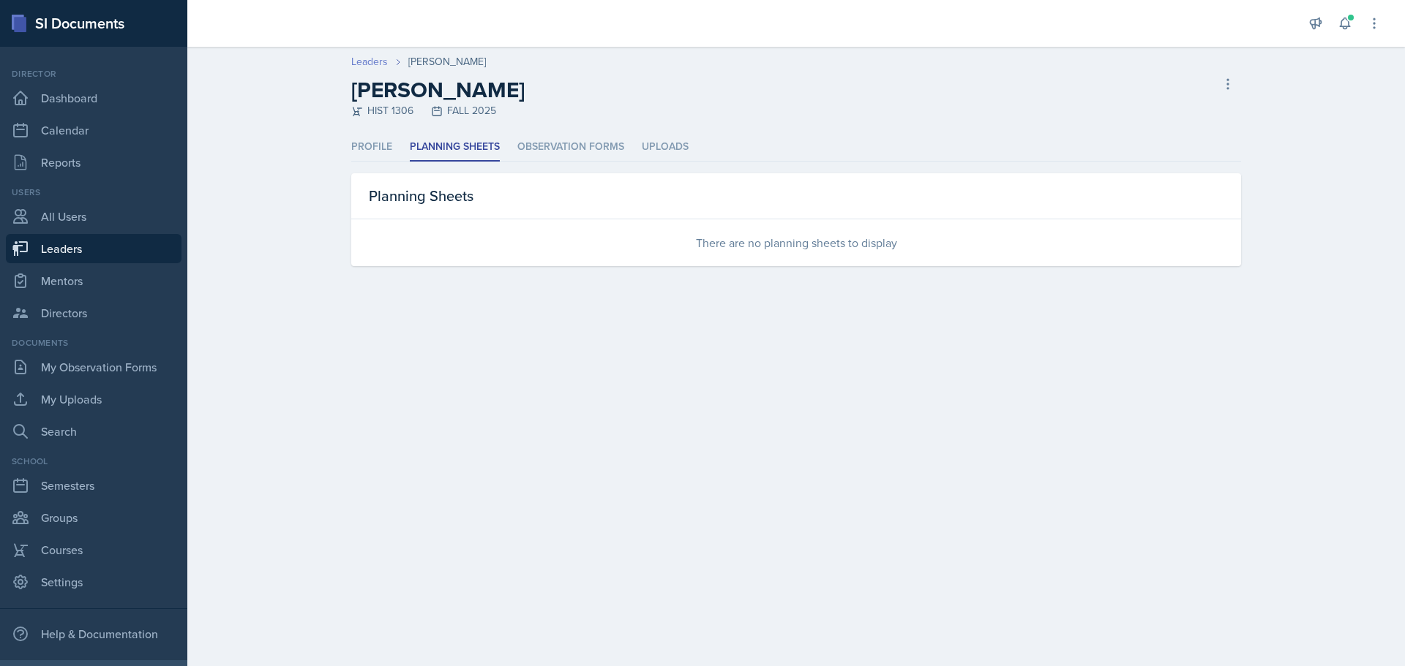
click at [369, 64] on link "Leaders" at bounding box center [369, 61] width 37 height 15
select select "0924c876-6fa7-4296-b593-7db6428ef465"
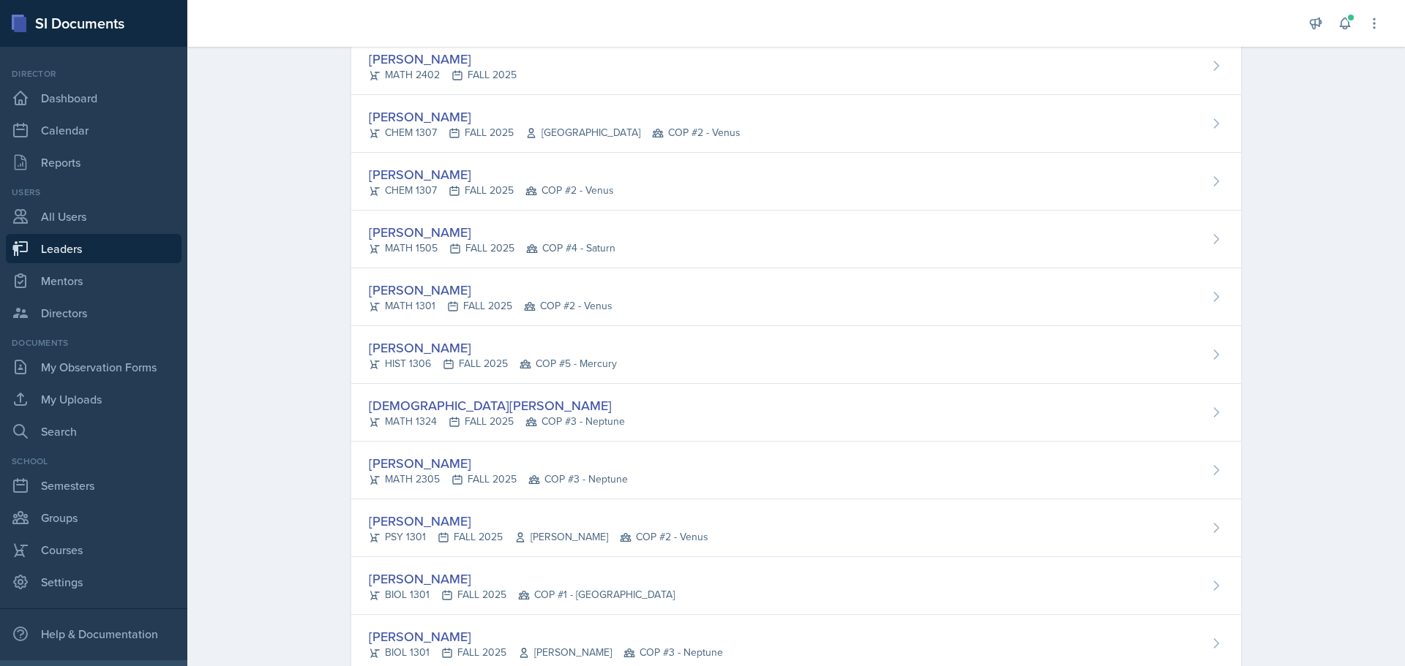
scroll to position [1317, 0]
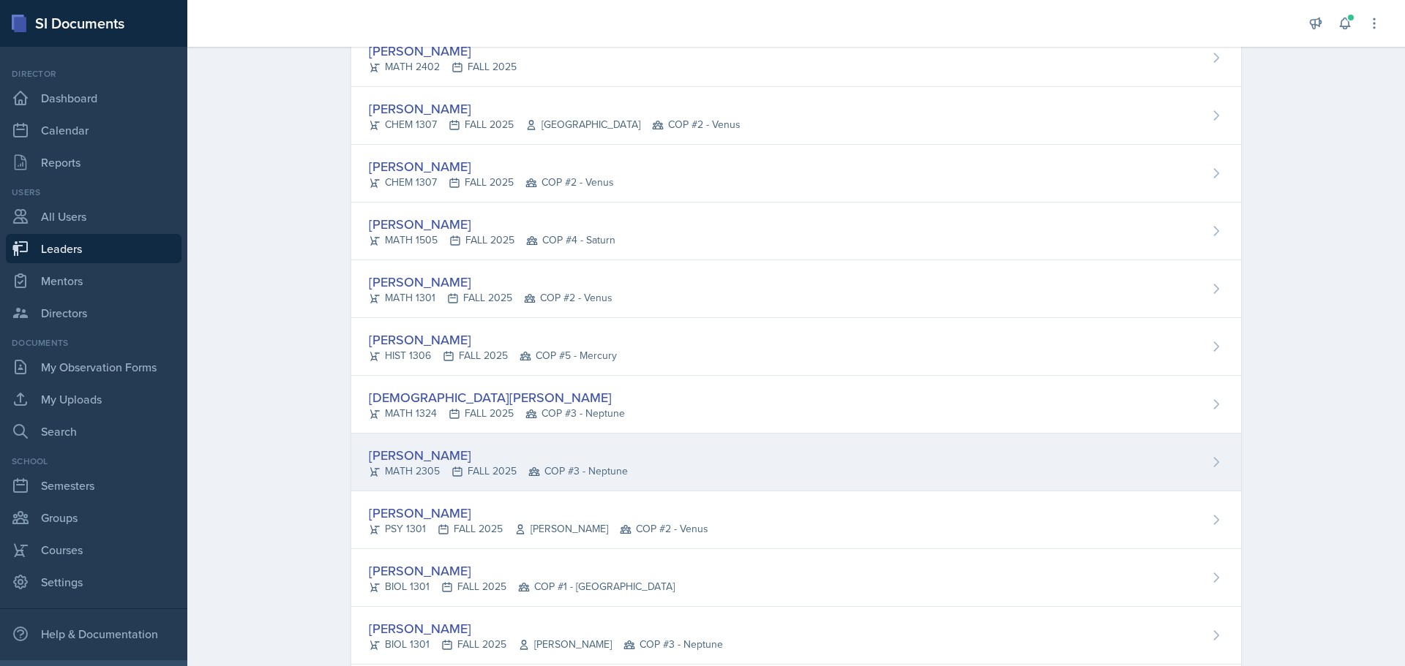
click at [437, 454] on div "[PERSON_NAME]" at bounding box center [498, 456] width 259 height 20
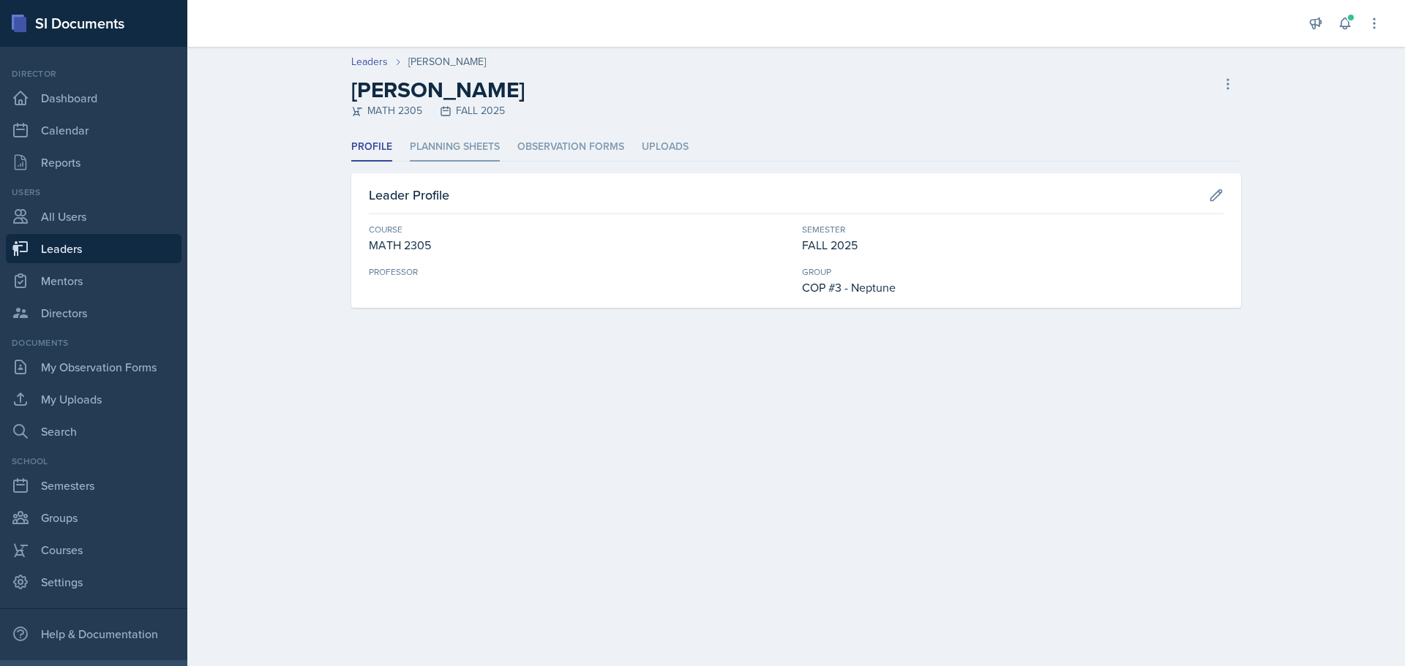
click at [467, 147] on li "Planning Sheets" at bounding box center [455, 147] width 90 height 29
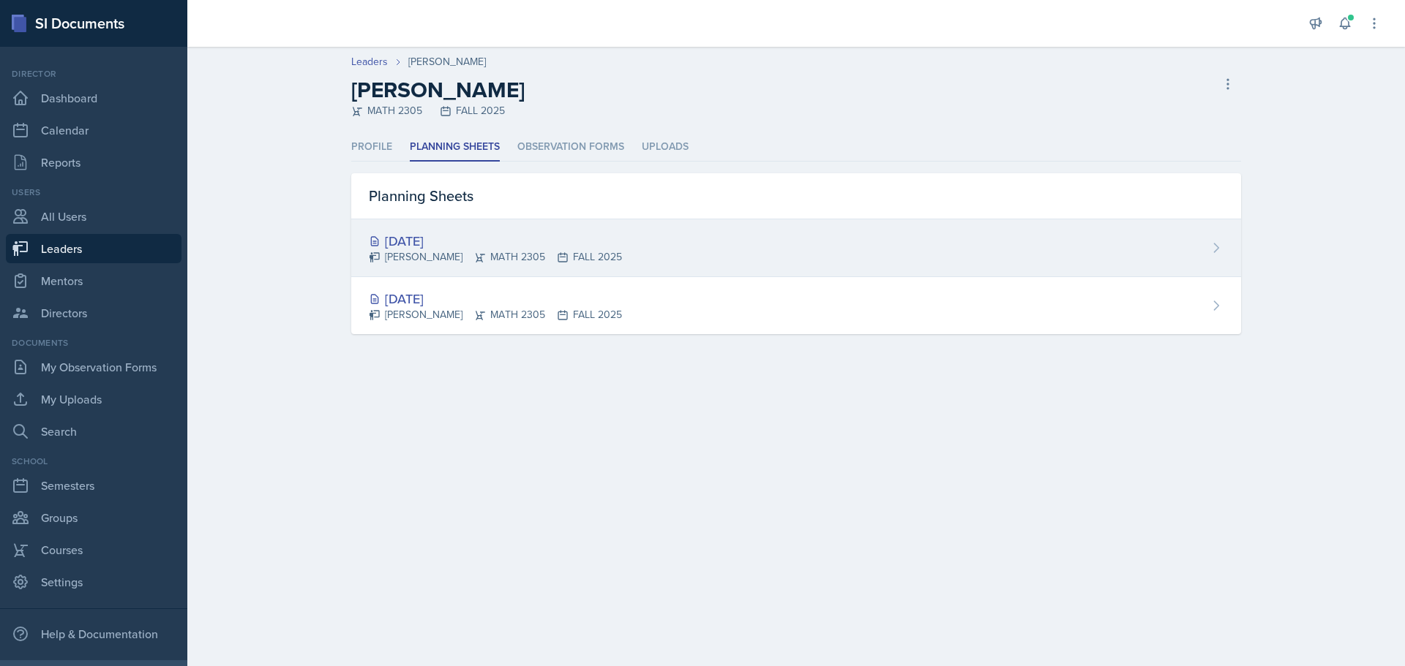
click at [450, 239] on div "[DATE]" at bounding box center [495, 241] width 253 height 20
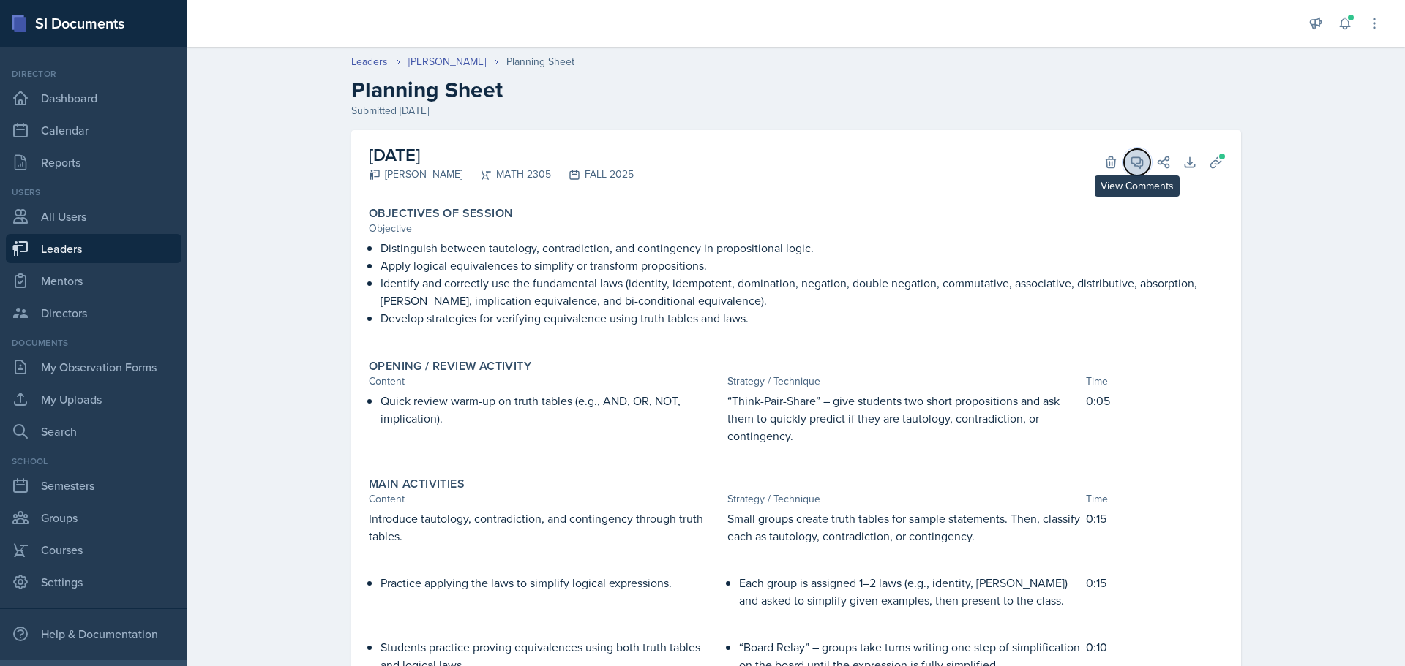
click at [1130, 161] on icon at bounding box center [1137, 162] width 15 height 15
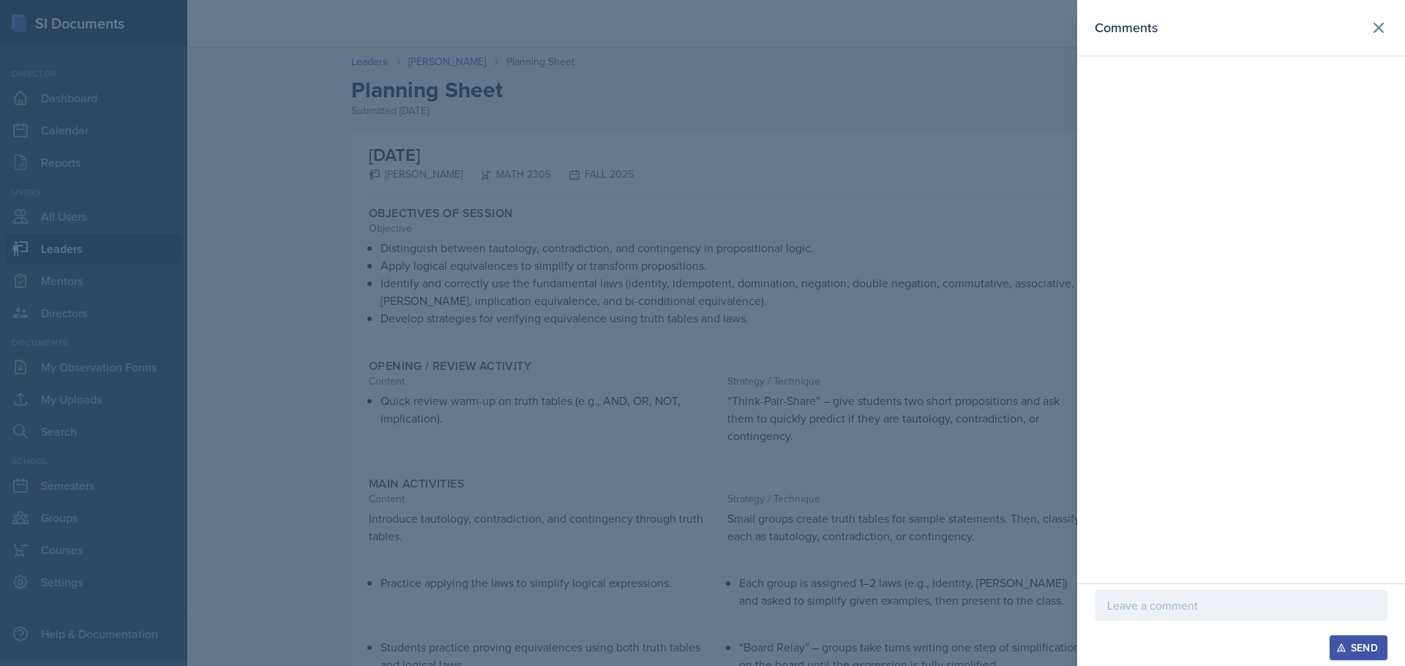
click at [1176, 597] on p at bounding box center [1241, 606] width 268 height 18
click at [1353, 651] on div "Send" at bounding box center [1358, 648] width 39 height 12
click at [1384, 29] on icon at bounding box center [1379, 28] width 18 height 18
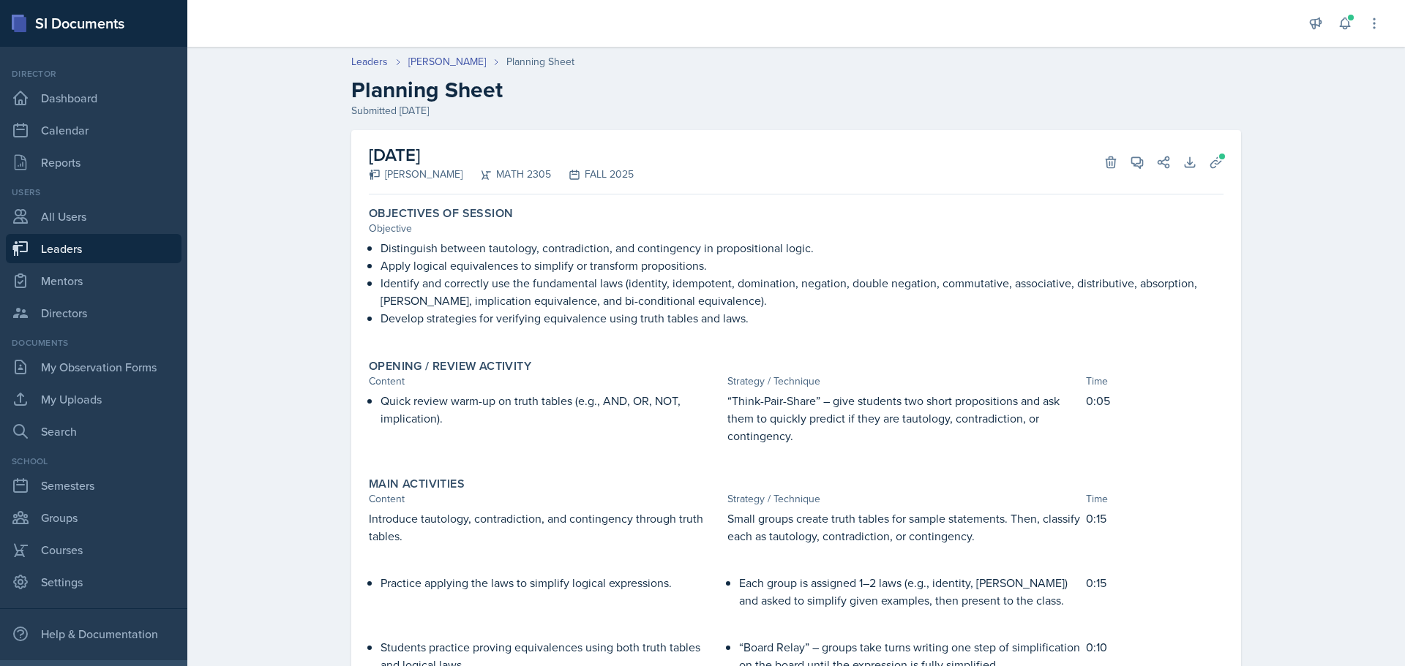
click at [82, 249] on link "Leaders" at bounding box center [94, 248] width 176 height 29
select select "0924c876-6fa7-4296-b593-7db6428ef465"
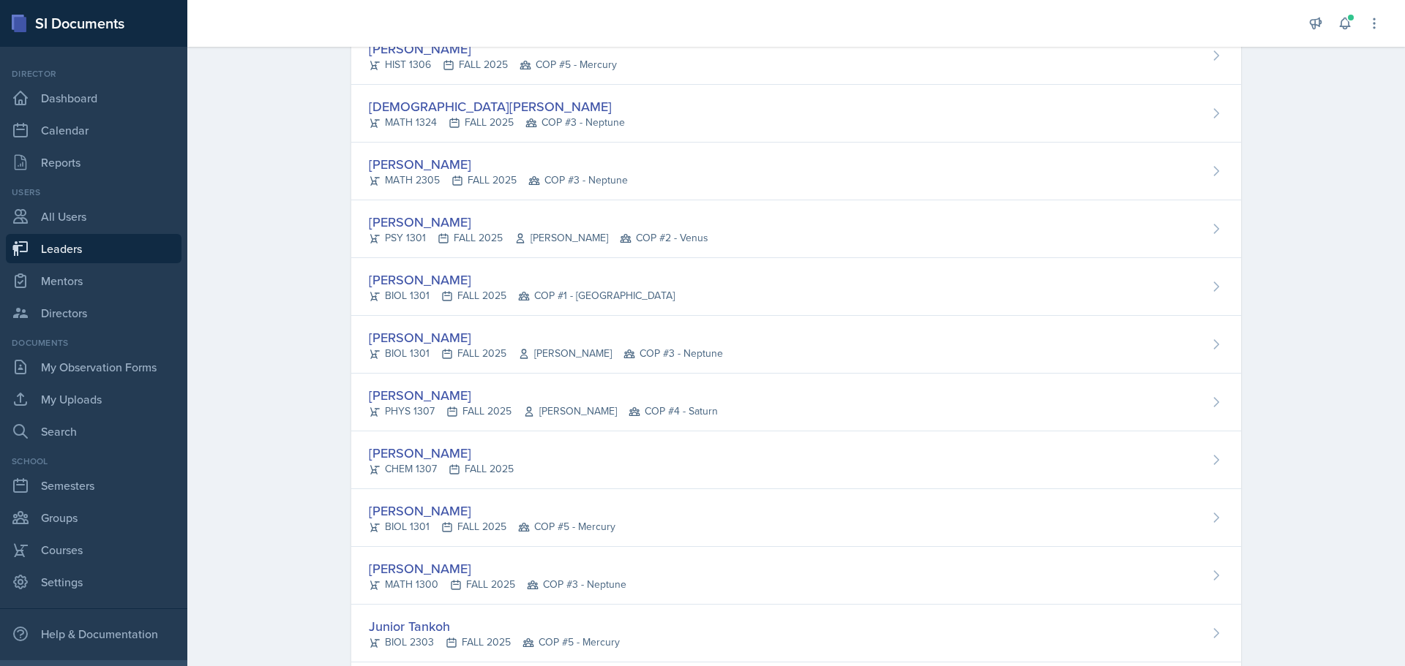
scroll to position [1610, 0]
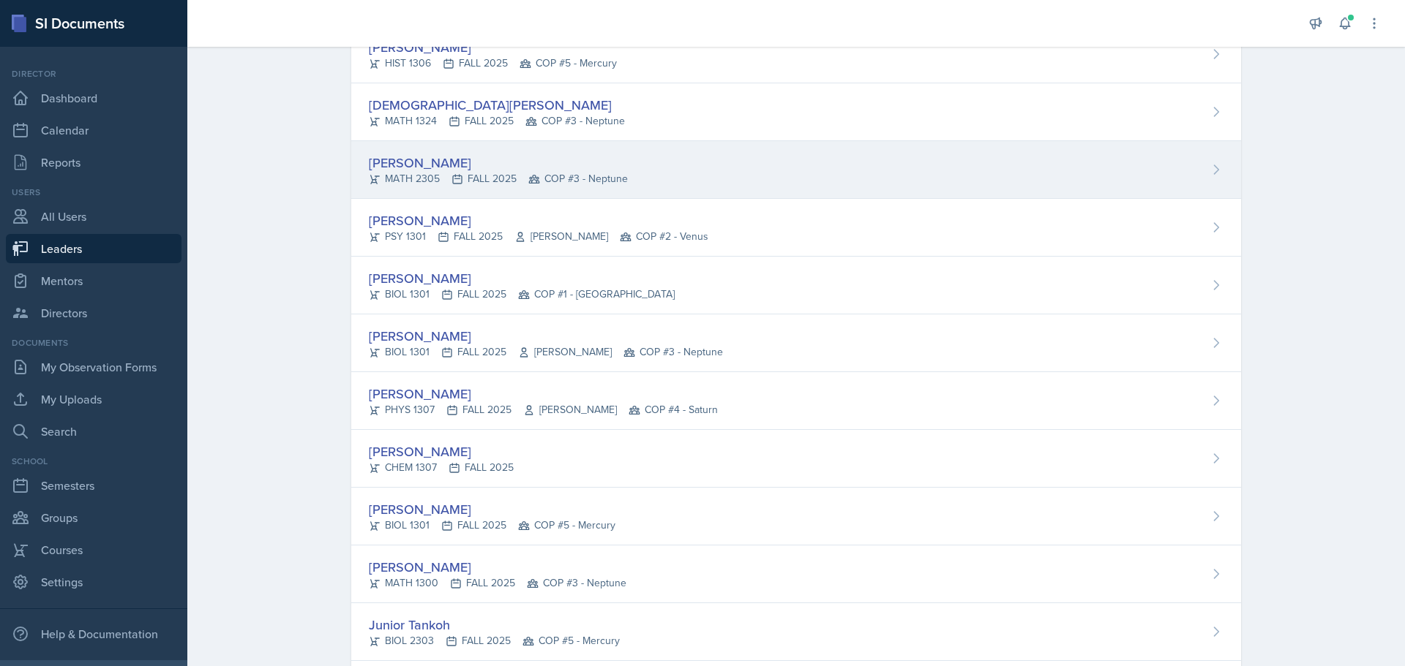
click at [421, 168] on div "[PERSON_NAME]" at bounding box center [498, 163] width 259 height 20
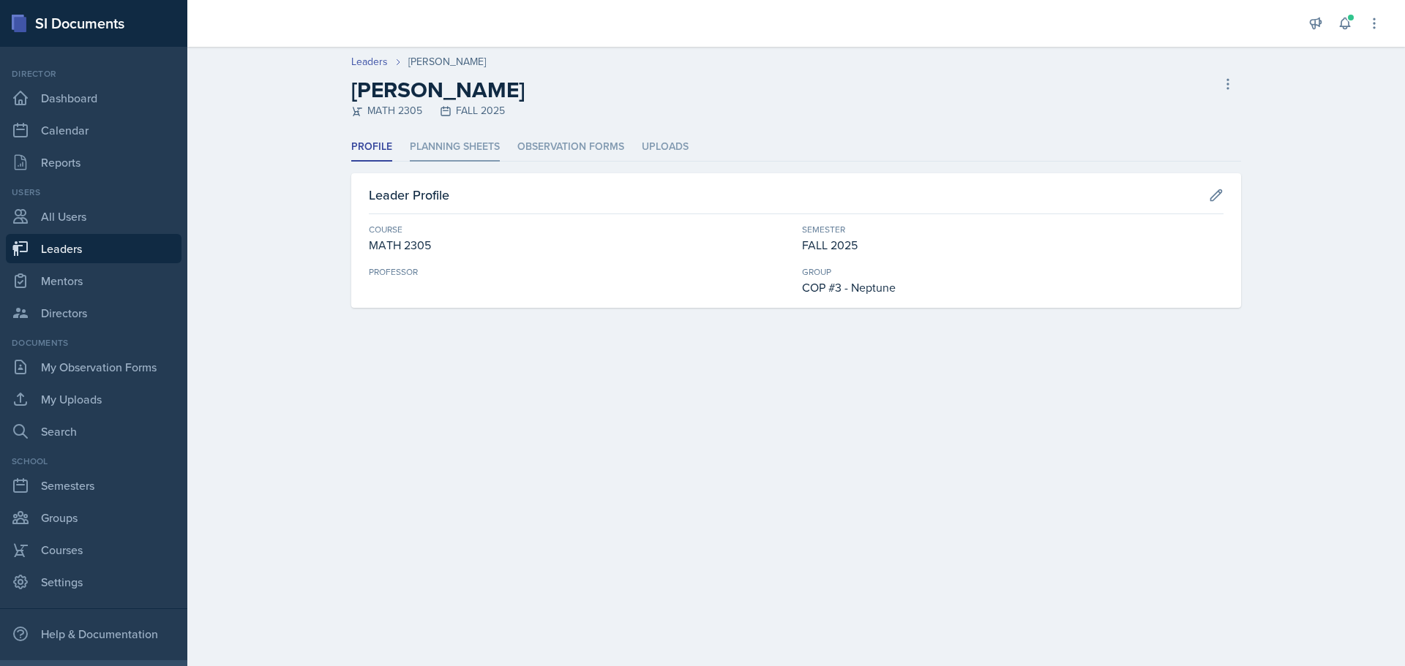
click at [454, 150] on li "Planning Sheets" at bounding box center [455, 147] width 90 height 29
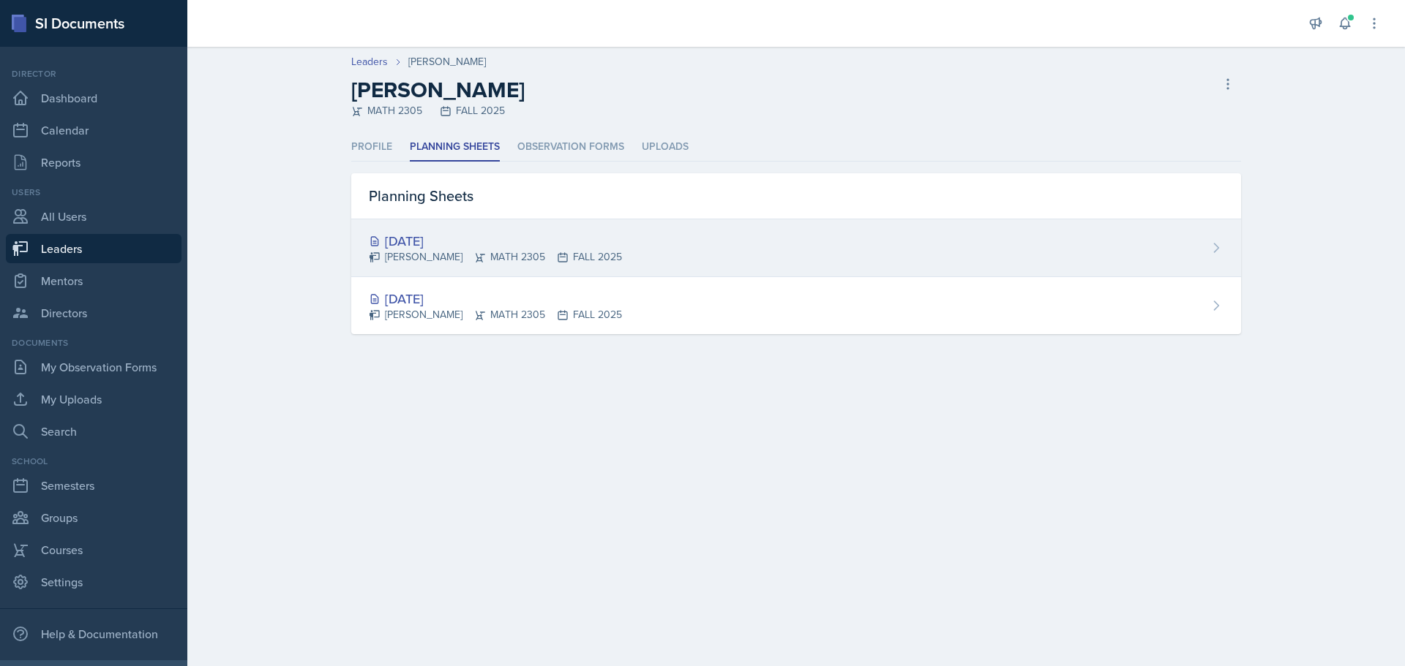
click at [450, 257] on div "[PERSON_NAME] MATH 2305 FALL 2025" at bounding box center [495, 256] width 253 height 15
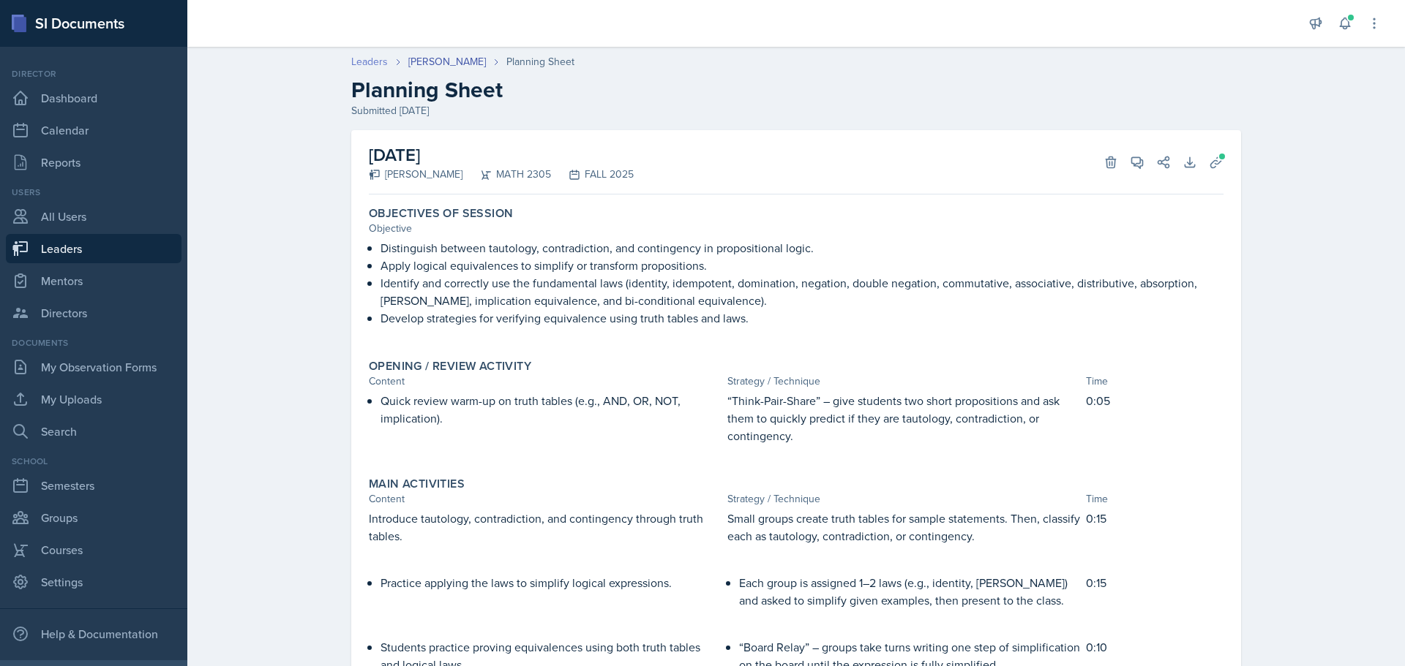
click at [358, 61] on link "Leaders" at bounding box center [369, 61] width 37 height 15
select select "0924c876-6fa7-4296-b593-7db6428ef465"
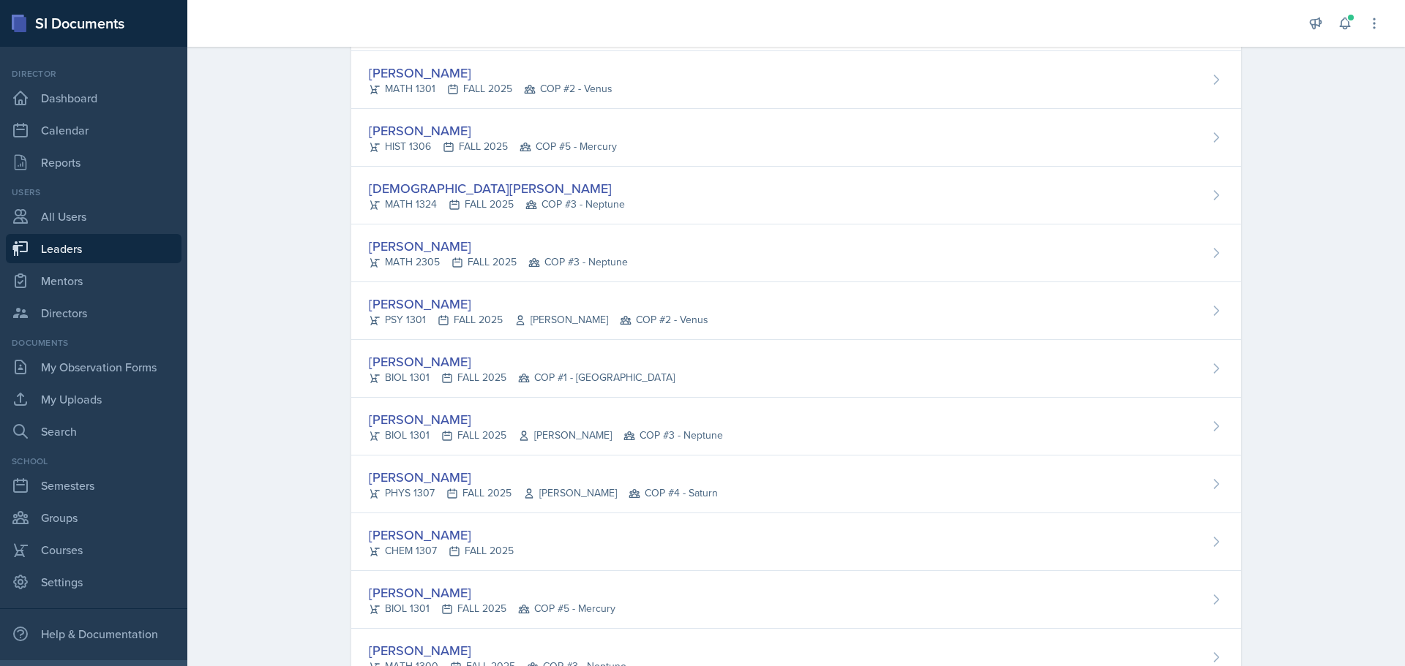
scroll to position [1536, 0]
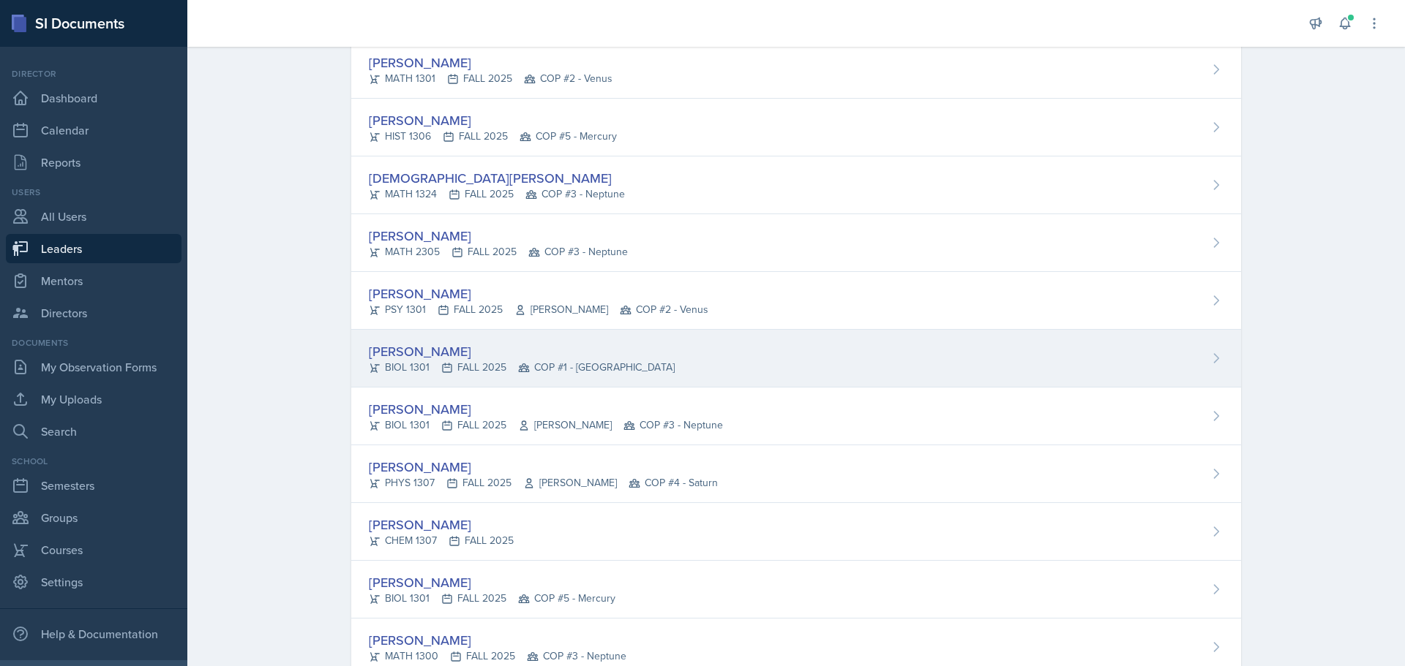
click at [448, 353] on div "[PERSON_NAME]" at bounding box center [522, 352] width 306 height 20
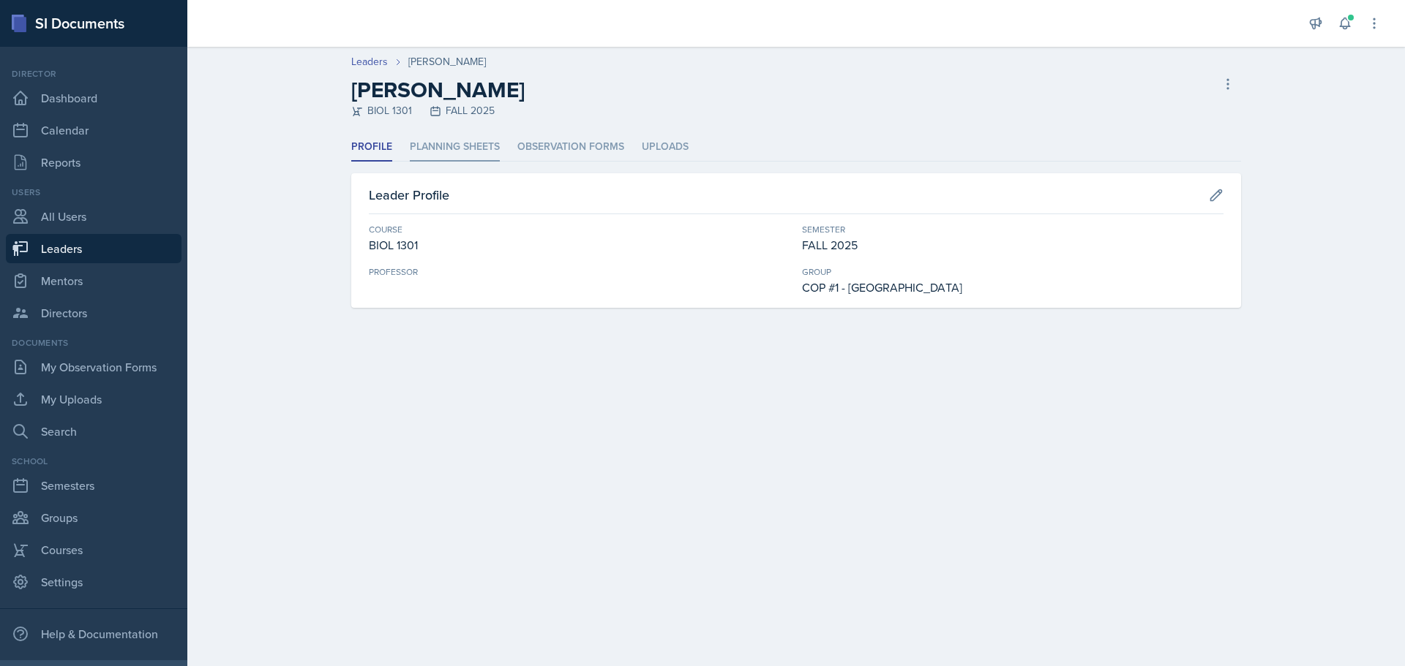
click at [446, 150] on li "Planning Sheets" at bounding box center [455, 147] width 90 height 29
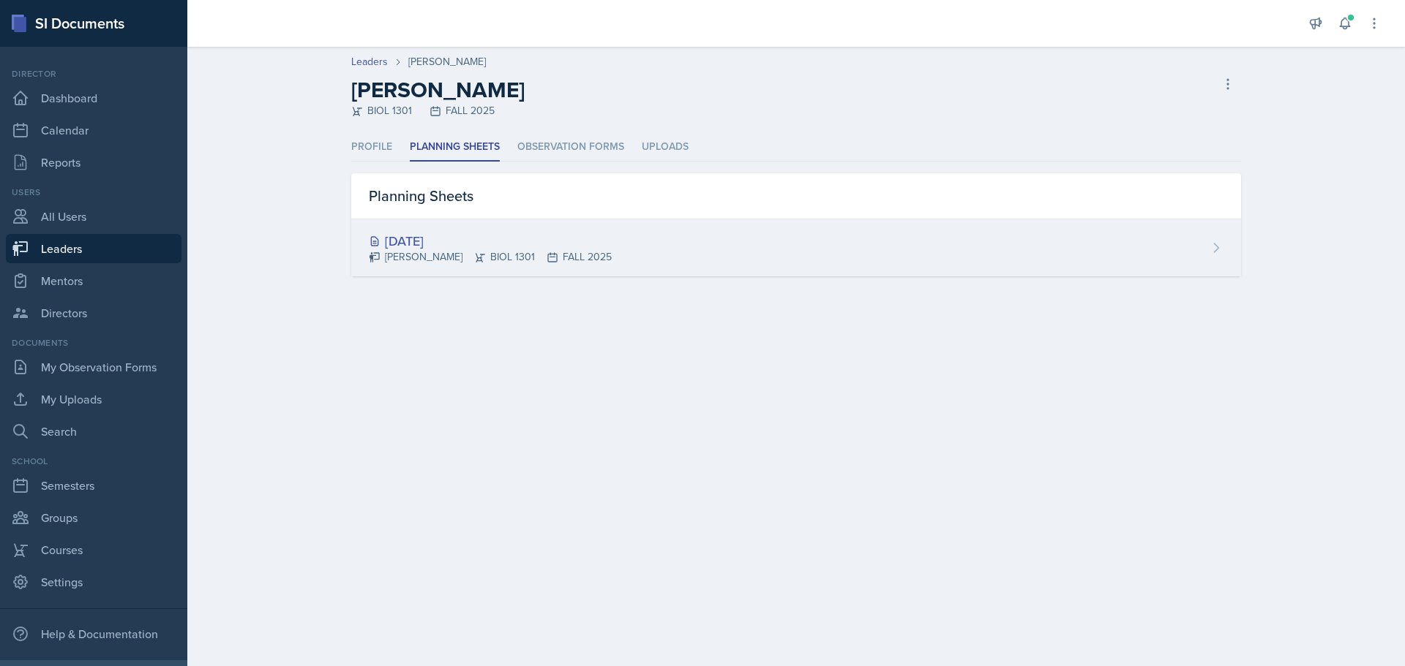
click at [442, 241] on div "[DATE]" at bounding box center [490, 241] width 243 height 20
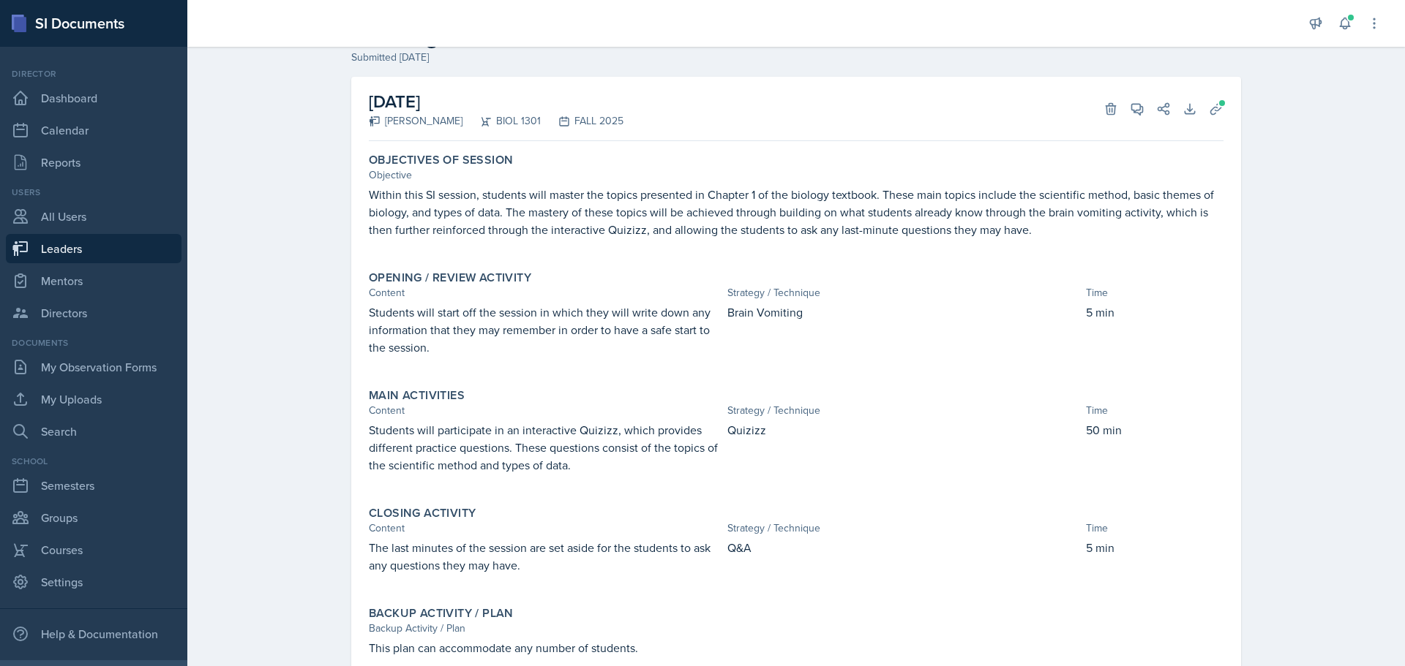
scroll to position [29, 0]
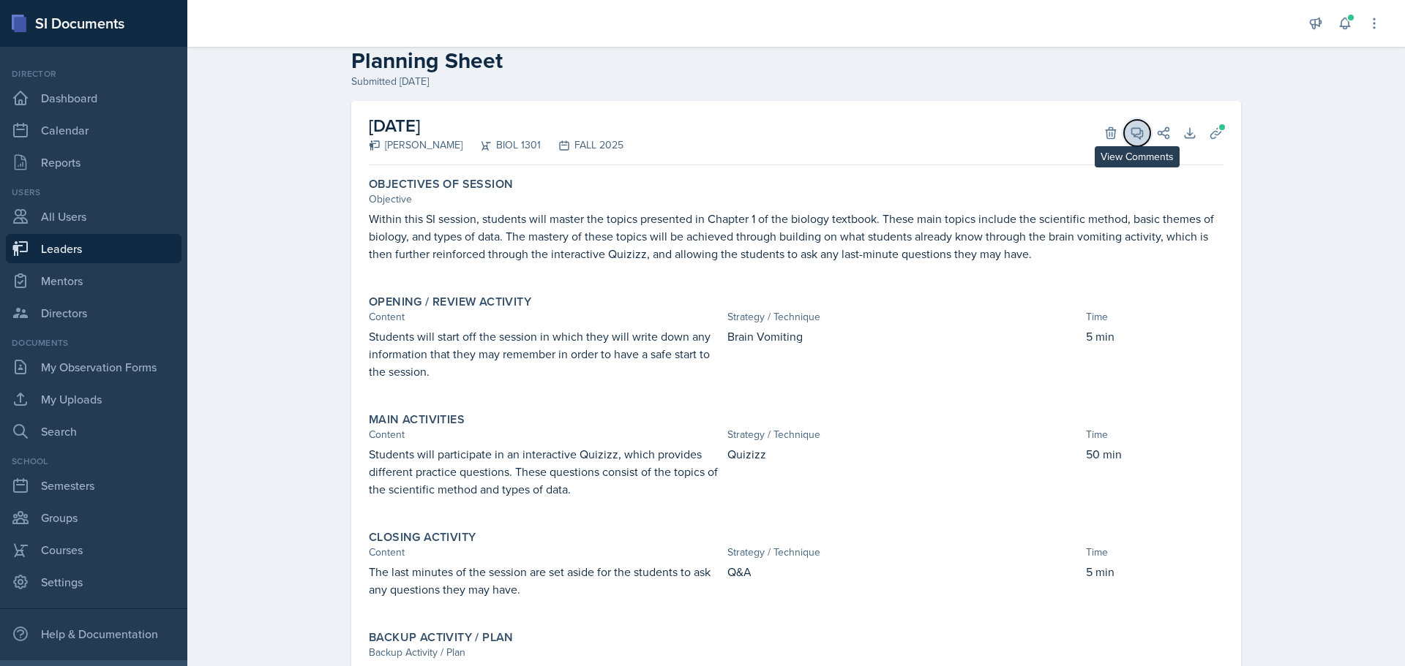
click at [1130, 130] on icon at bounding box center [1137, 133] width 15 height 15
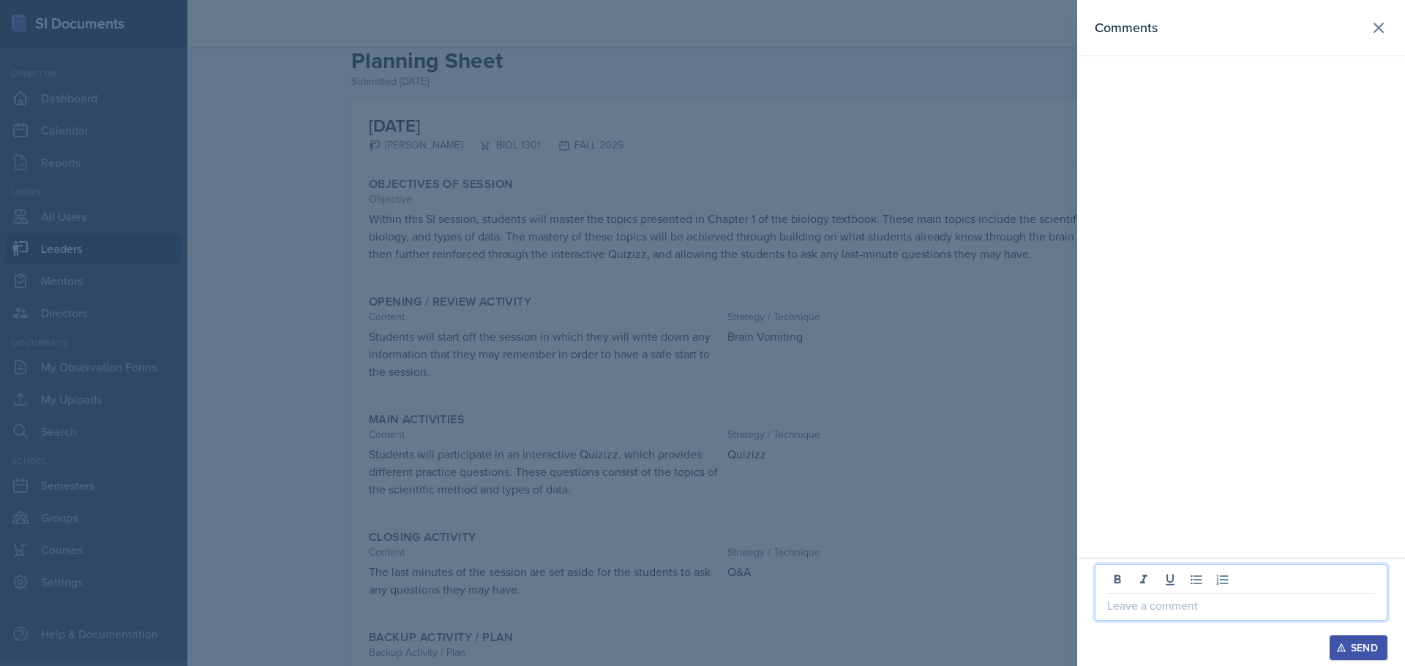
click at [1212, 611] on p at bounding box center [1241, 606] width 268 height 18
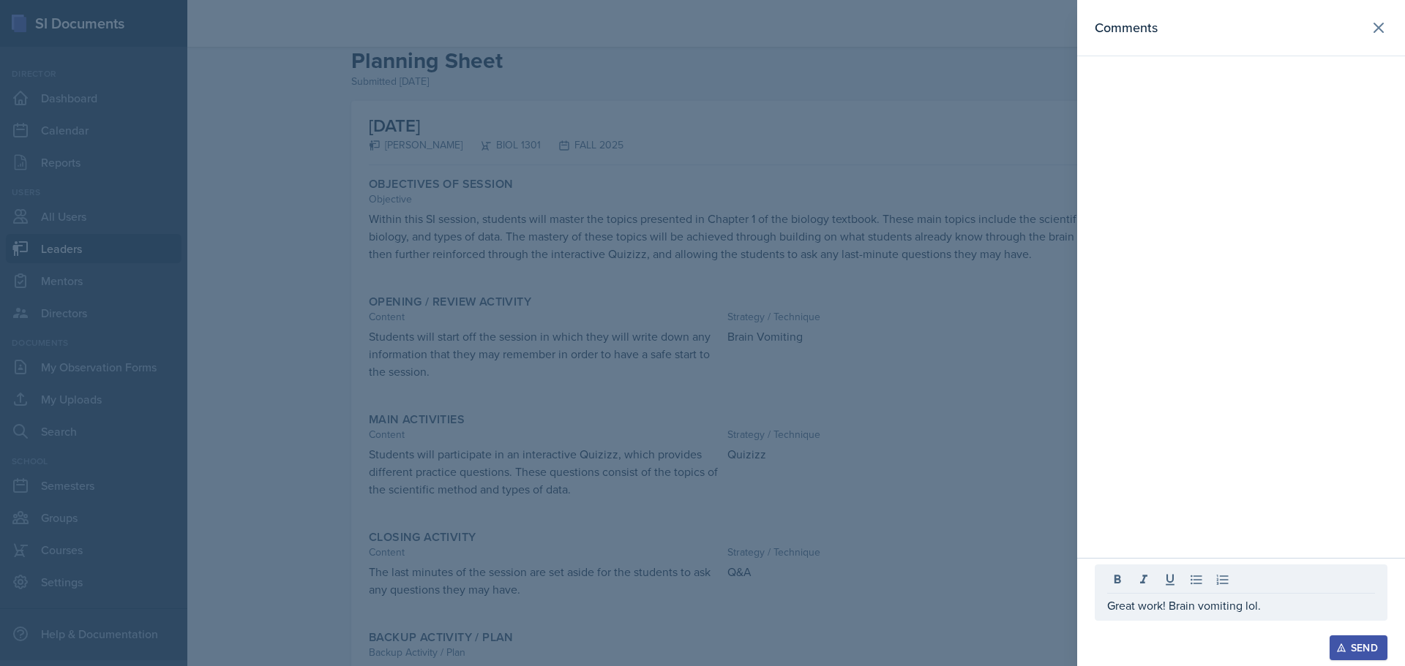
click at [1363, 656] on button "Send" at bounding box center [1358, 648] width 58 height 25
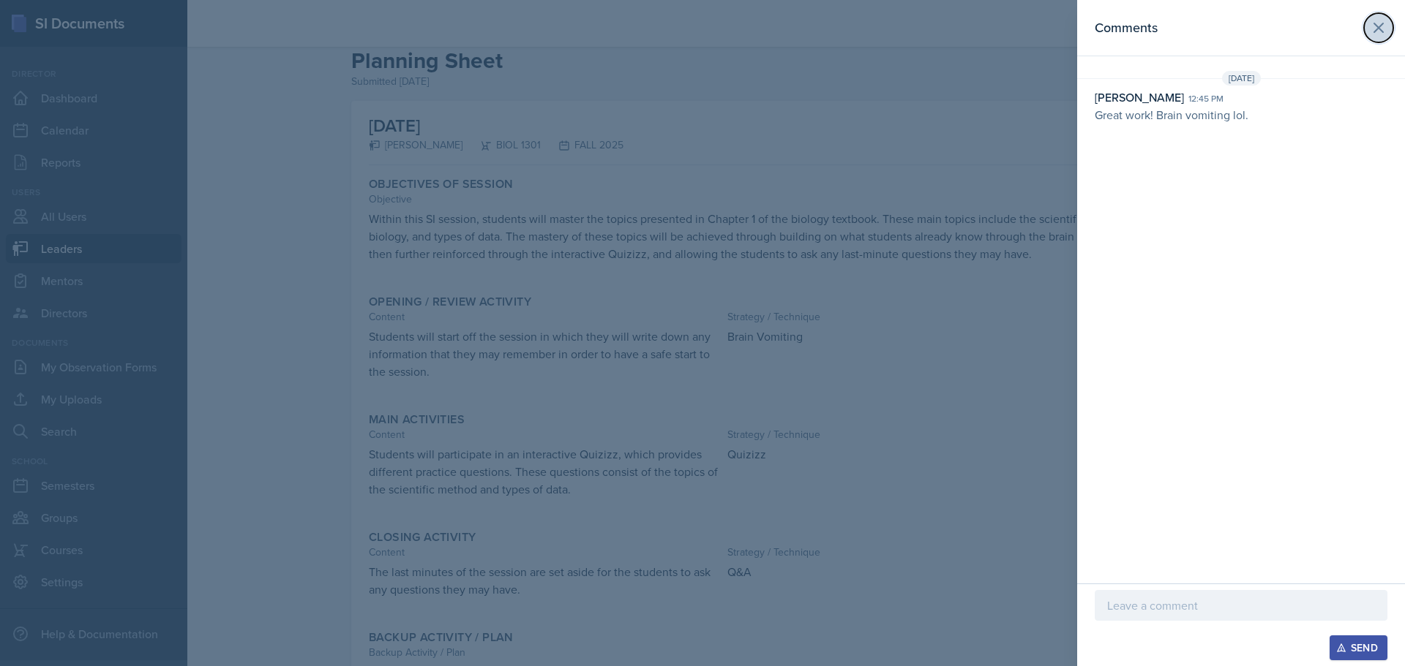
click at [1386, 37] on button at bounding box center [1378, 27] width 29 height 29
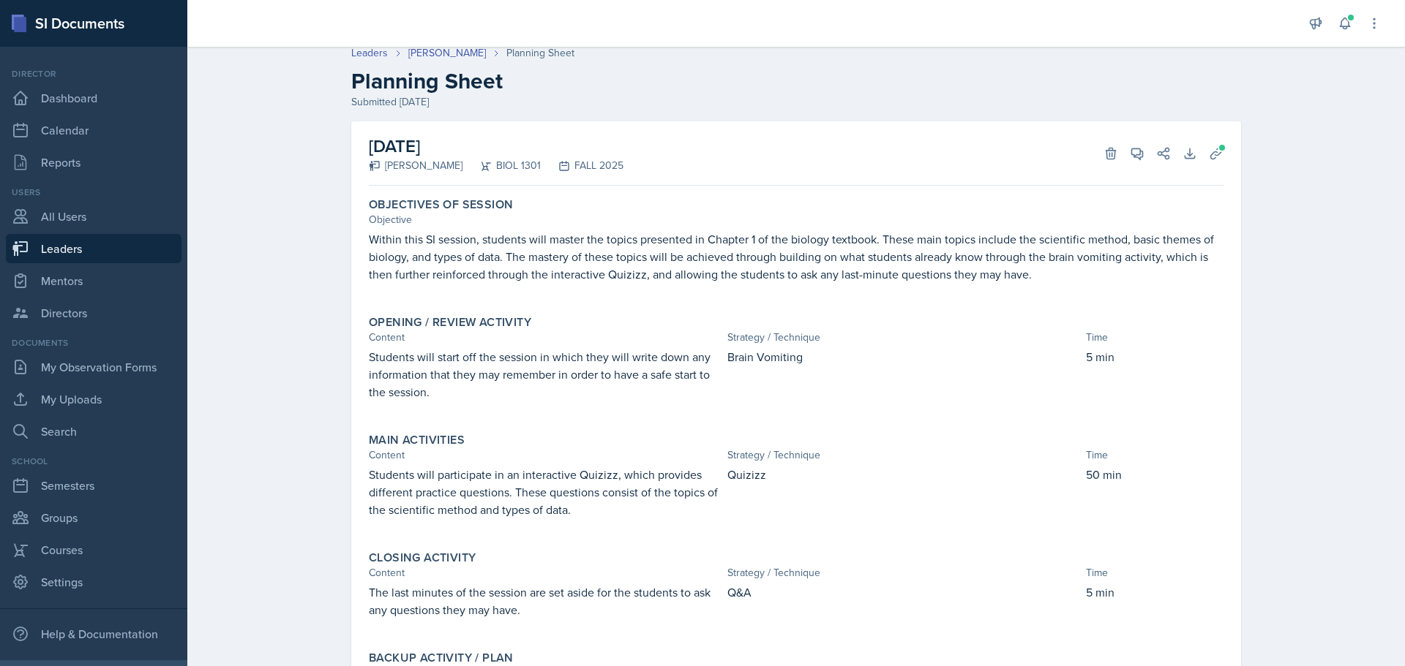
scroll to position [0, 0]
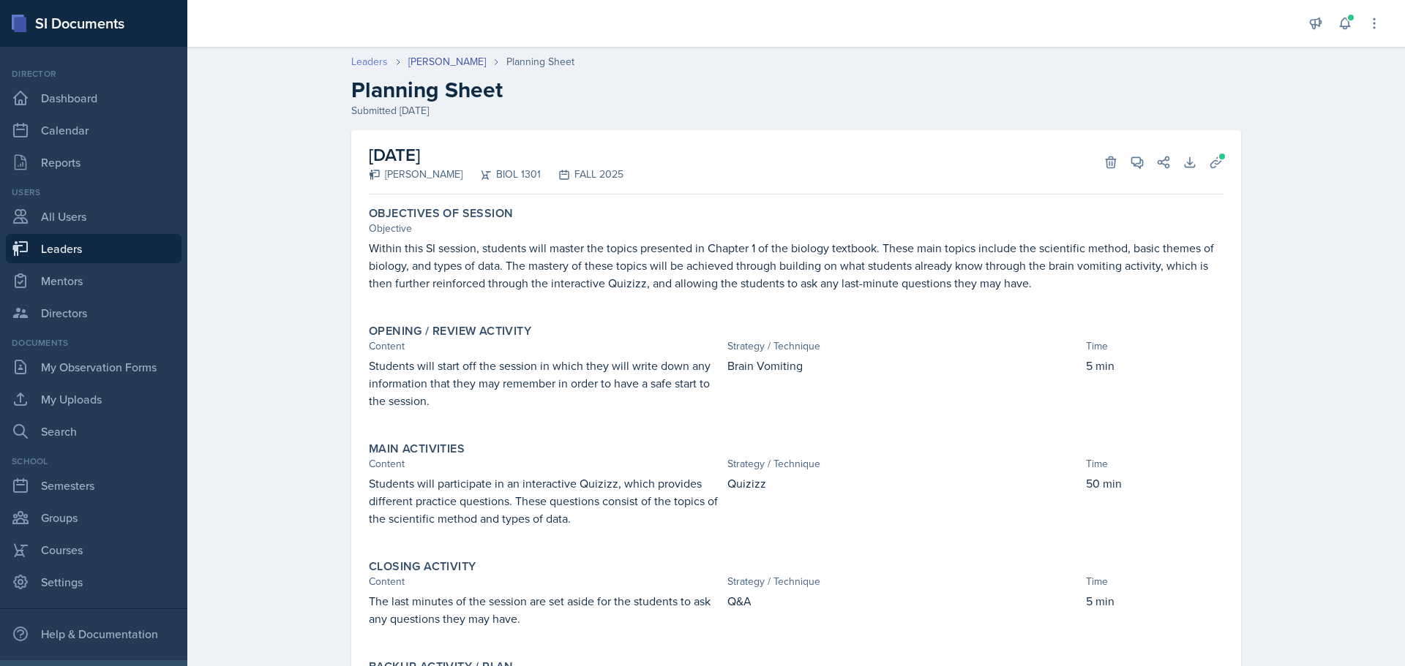
click at [367, 62] on link "Leaders" at bounding box center [369, 61] width 37 height 15
select select "0924c876-6fa7-4296-b593-7db6428ef465"
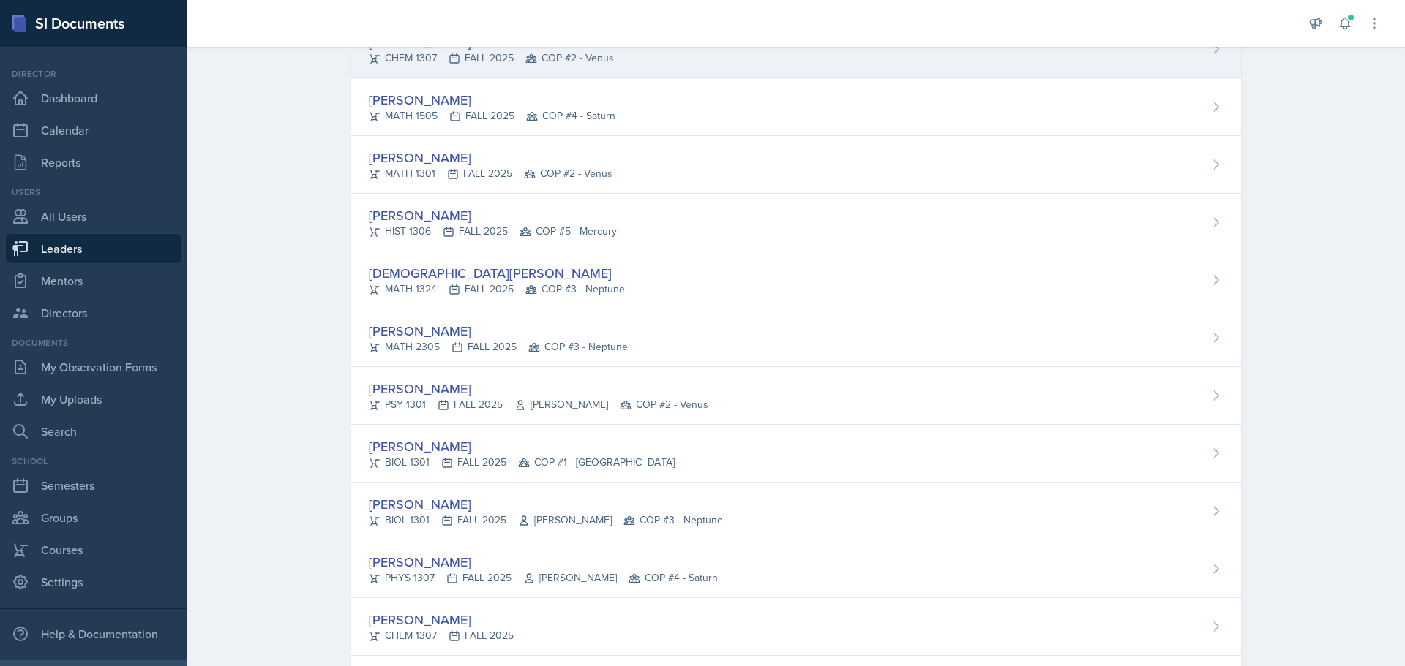
scroll to position [1463, 0]
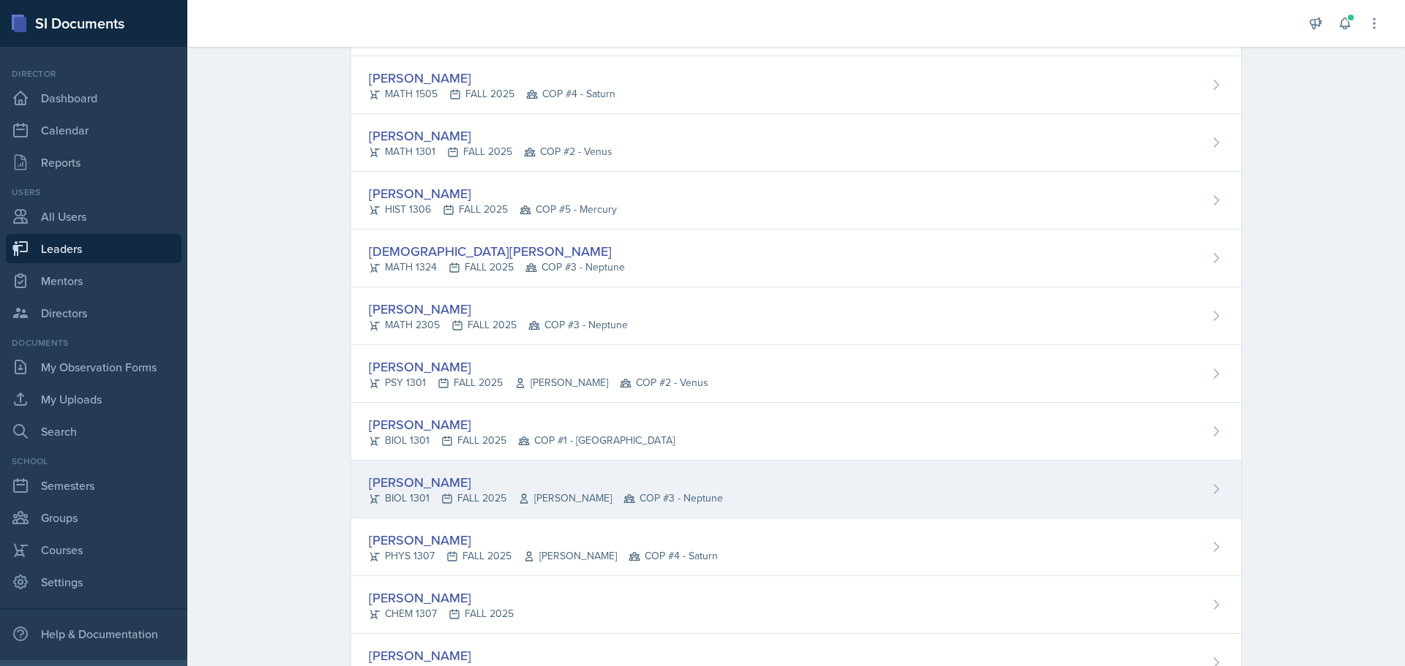
click at [418, 476] on div "[PERSON_NAME]" at bounding box center [546, 483] width 354 height 20
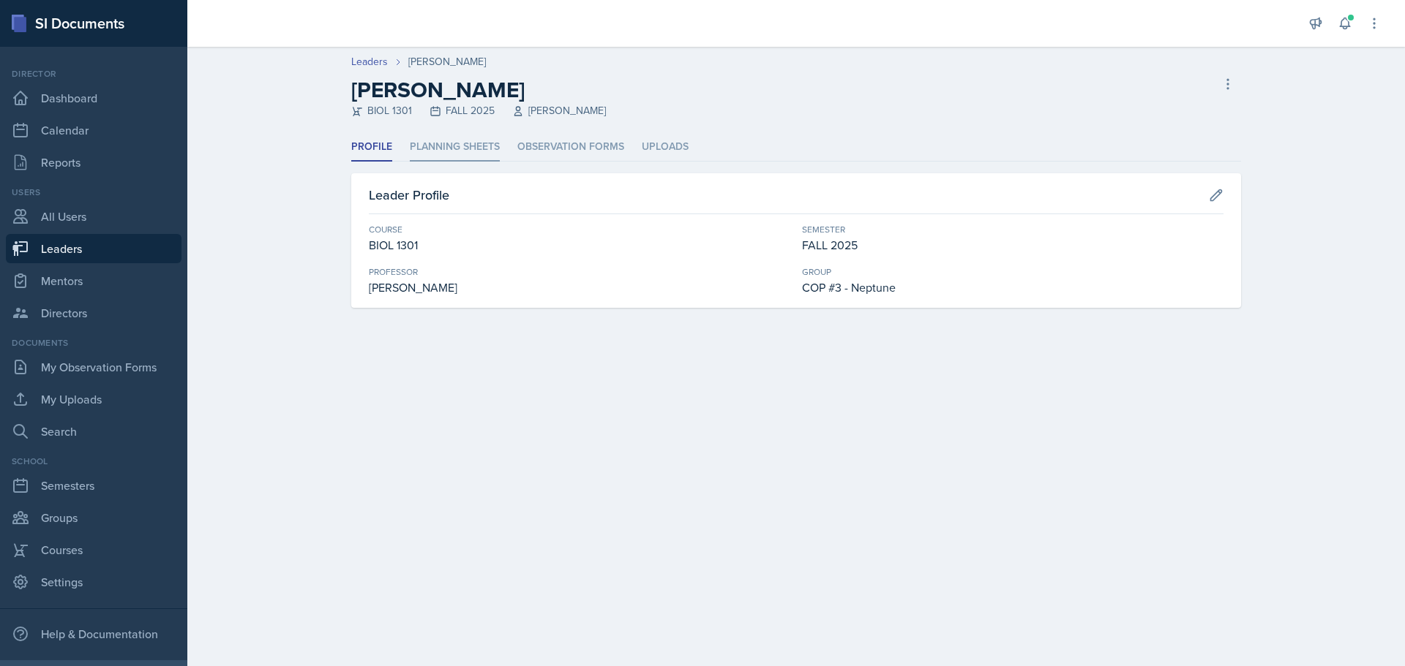
click at [451, 151] on li "Planning Sheets" at bounding box center [455, 147] width 90 height 29
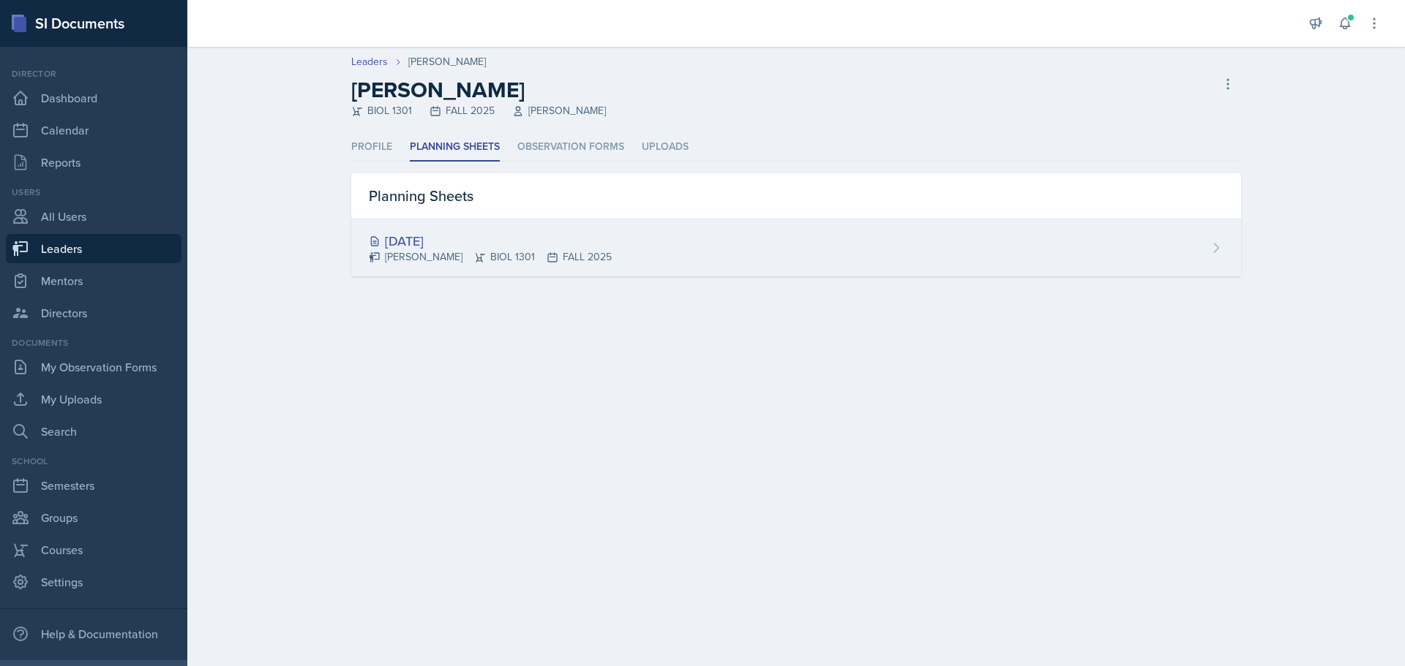
click at [435, 252] on div "[PERSON_NAME] BIOL 1301 FALL 2025" at bounding box center [490, 256] width 243 height 15
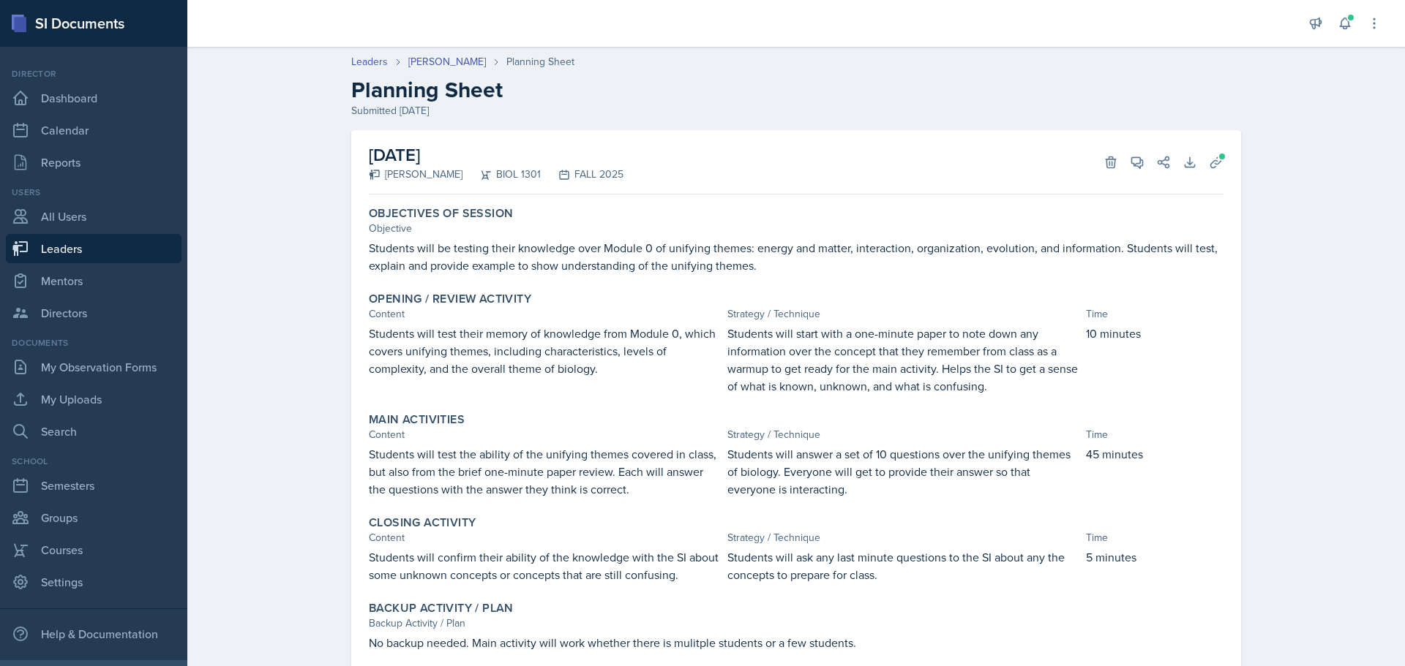
scroll to position [44, 0]
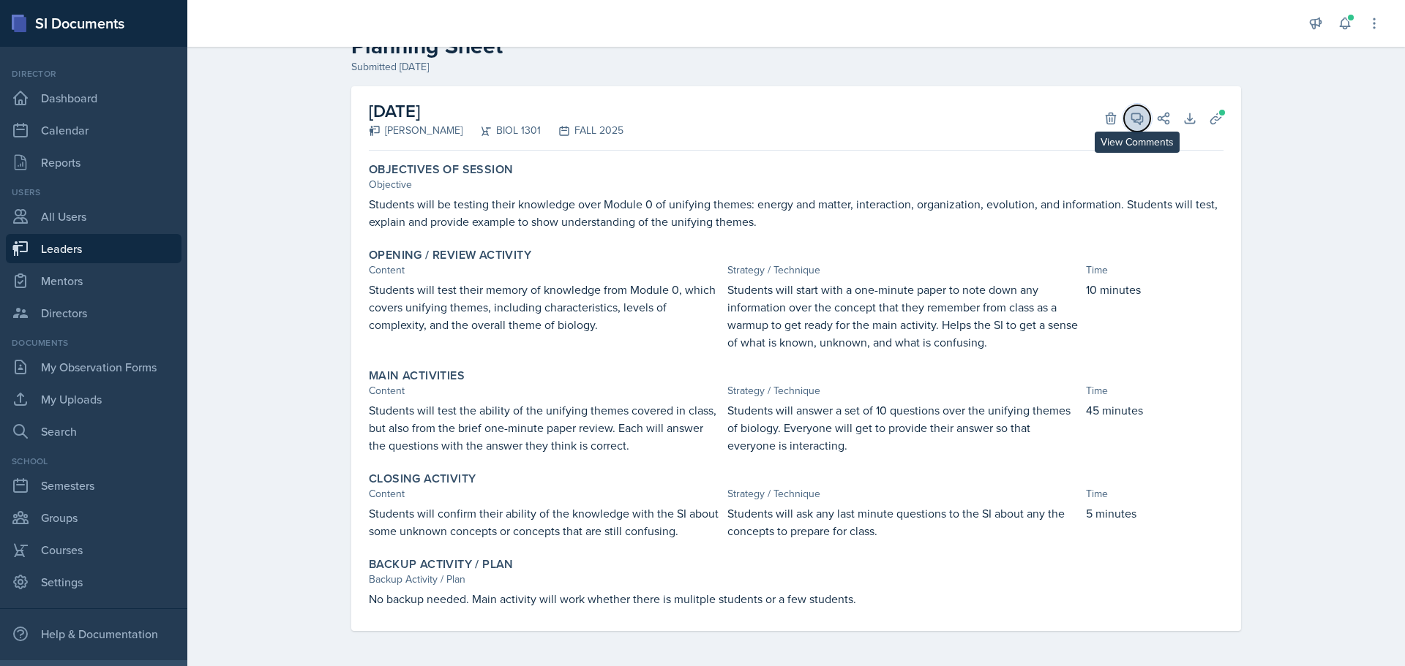
click at [1132, 119] on icon at bounding box center [1137, 118] width 11 height 11
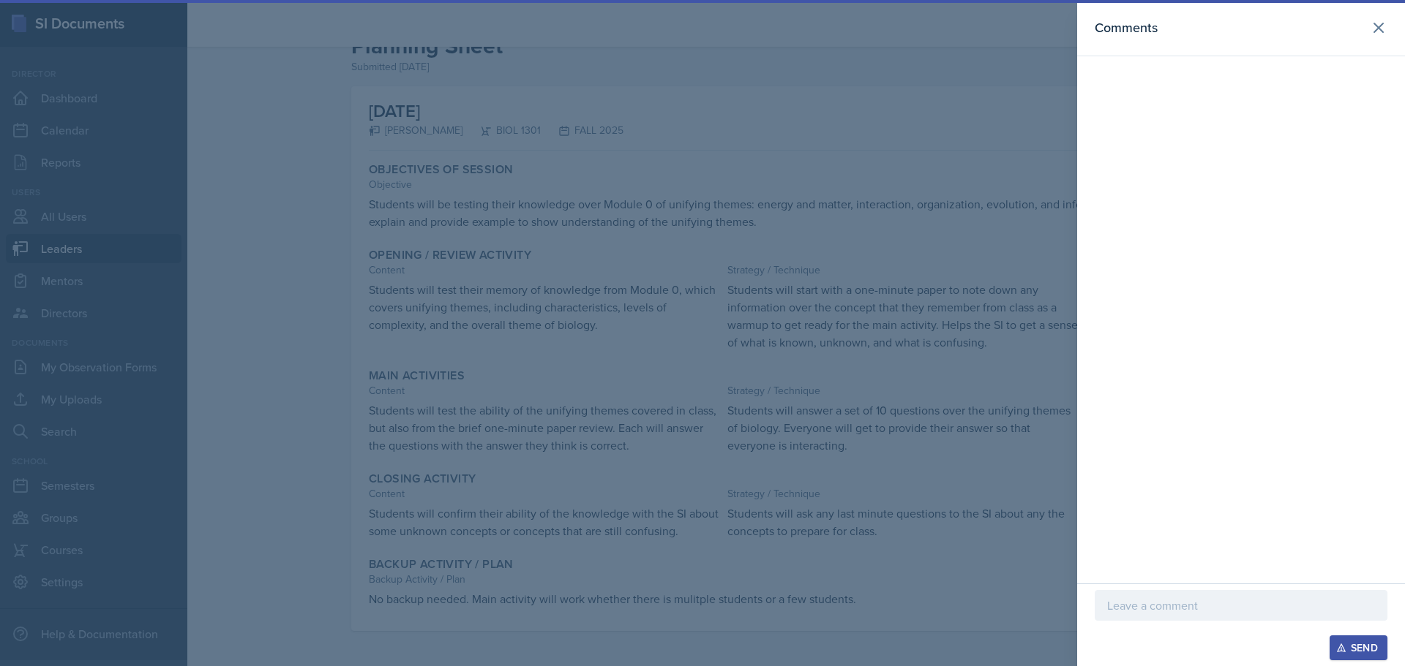
click at [1216, 594] on div at bounding box center [1240, 605] width 293 height 31
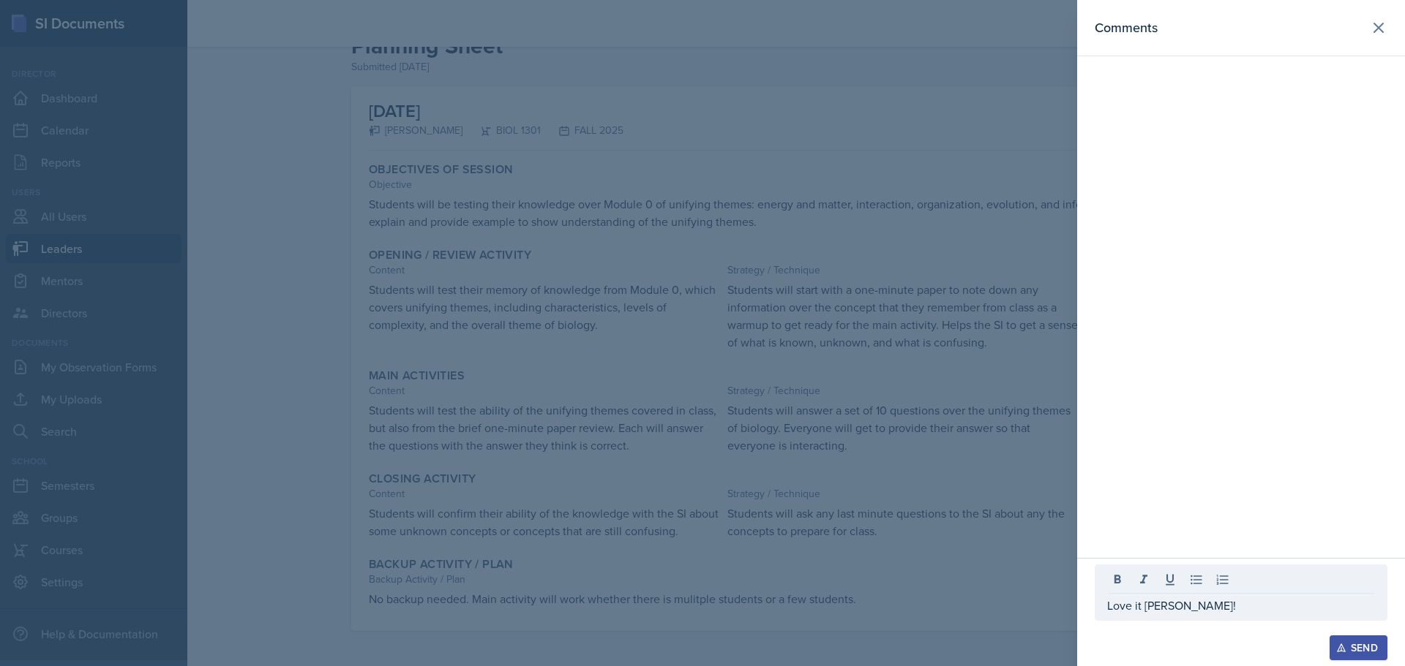
click at [1375, 645] on div "Send" at bounding box center [1358, 648] width 39 height 12
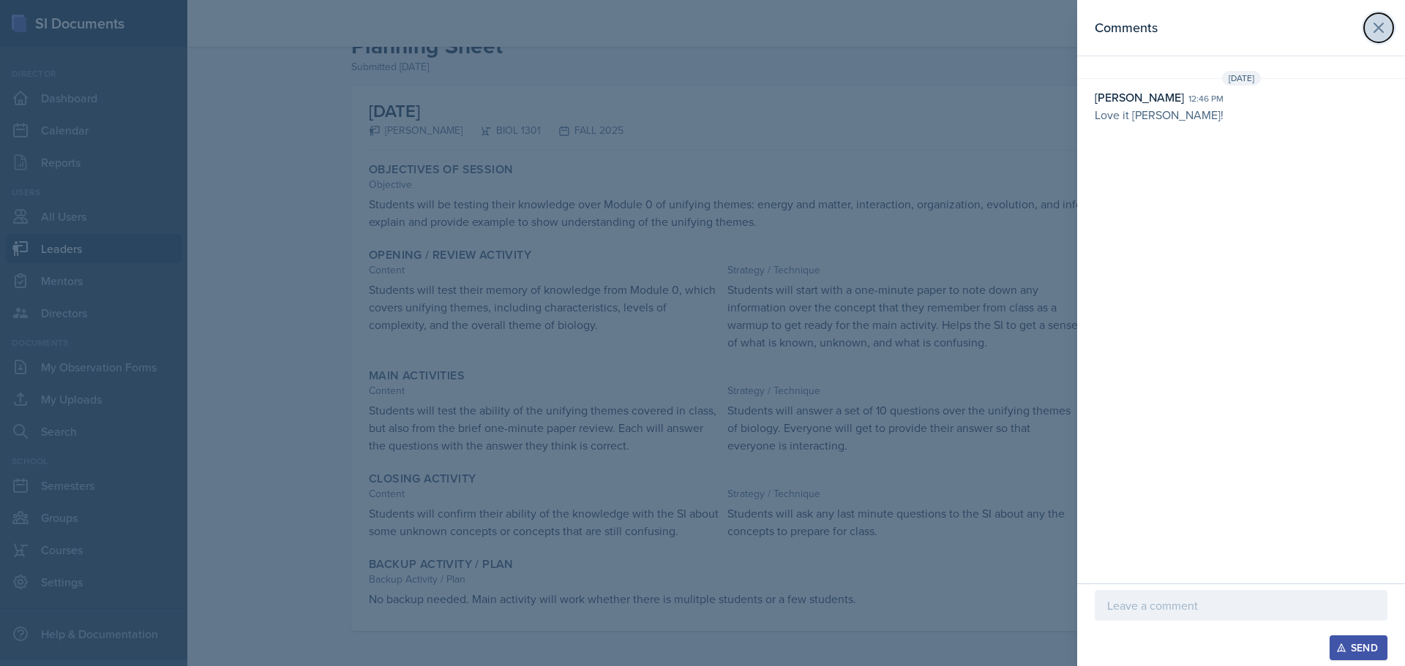
click at [1381, 31] on icon at bounding box center [1379, 28] width 18 height 18
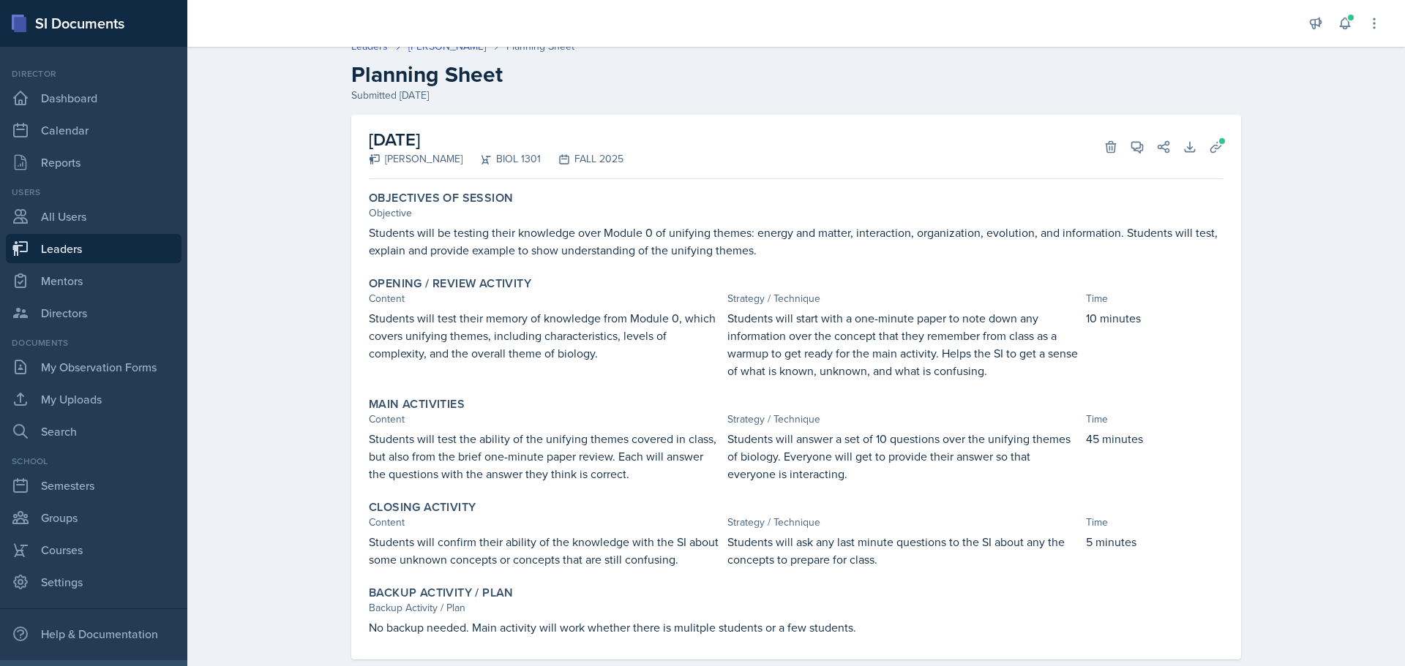
scroll to position [0, 0]
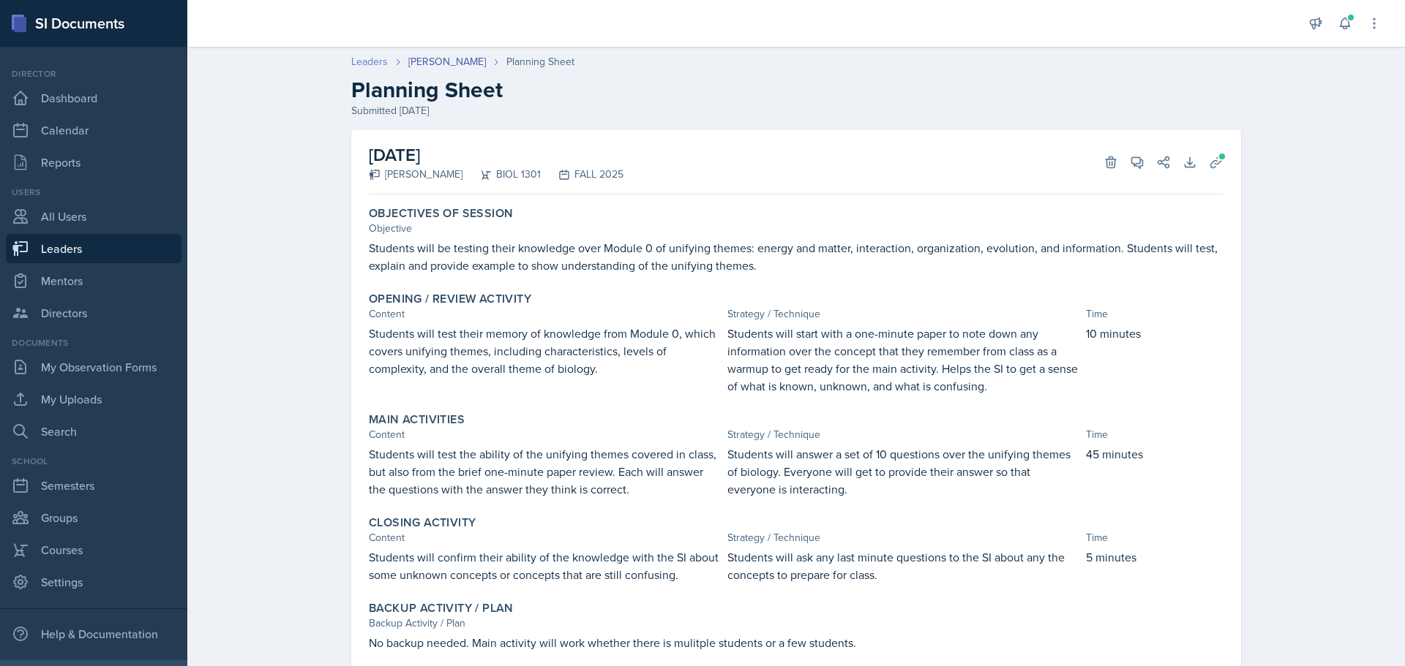
click at [358, 56] on link "Leaders" at bounding box center [369, 61] width 37 height 15
select select "0924c876-6fa7-4296-b593-7db6428ef465"
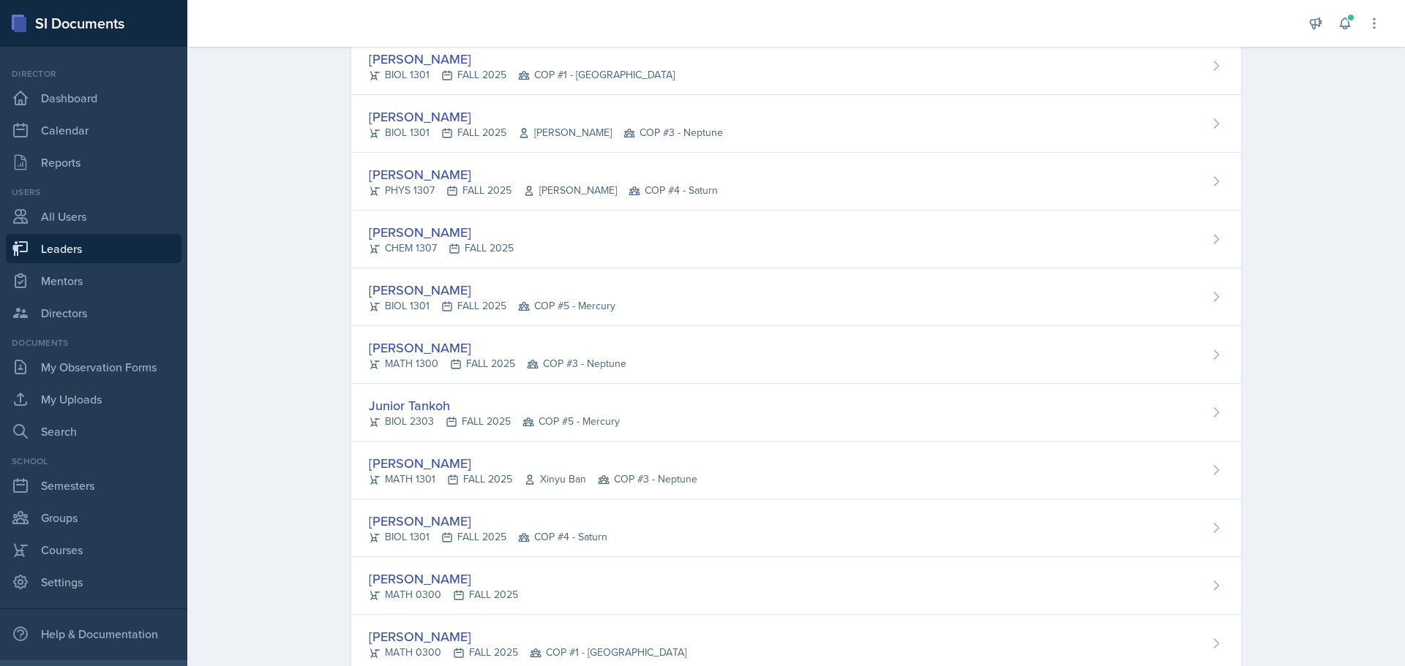
scroll to position [1929, 0]
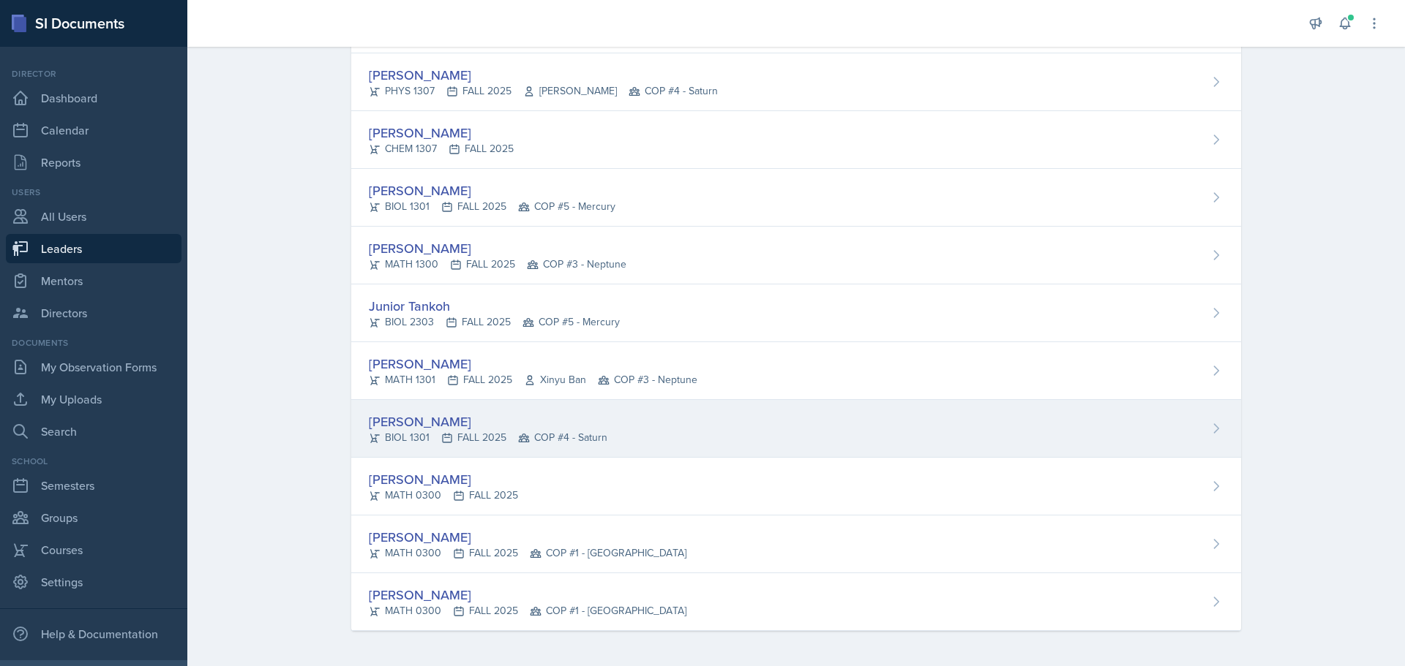
click at [418, 415] on div "[PERSON_NAME]" at bounding box center [488, 422] width 239 height 20
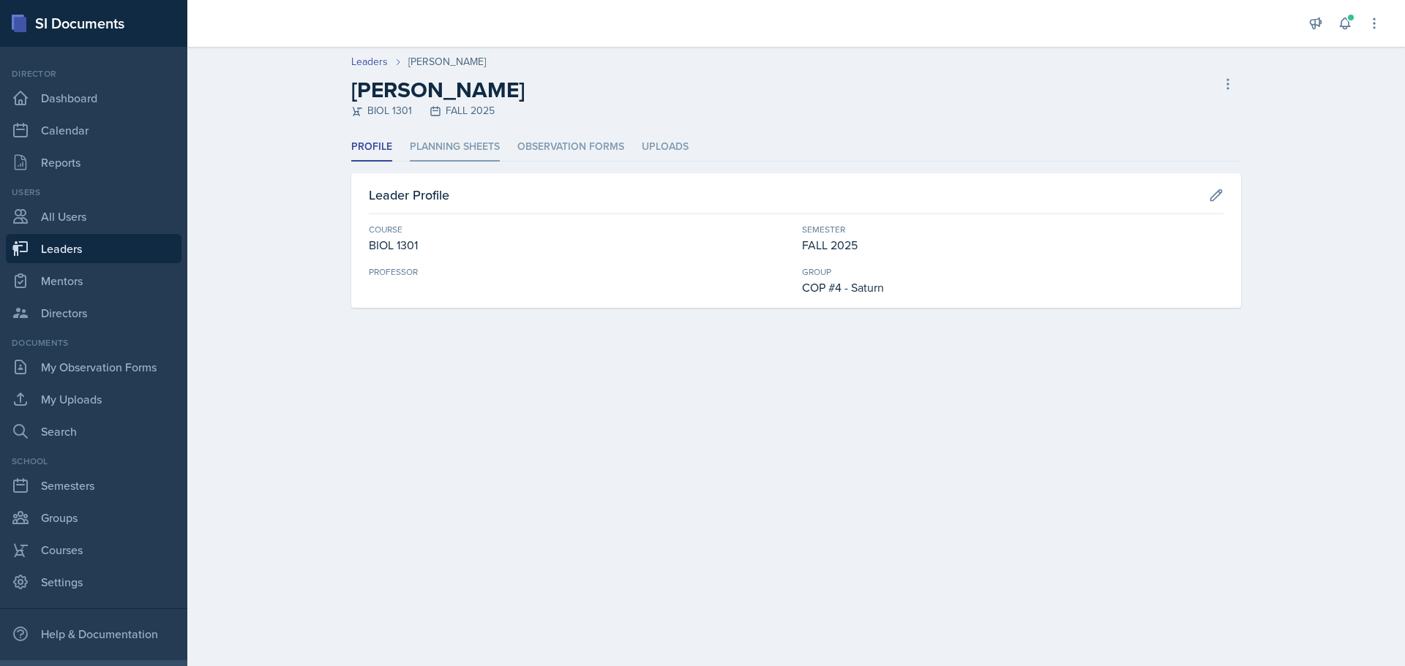
click at [456, 144] on li "Planning Sheets" at bounding box center [455, 147] width 90 height 29
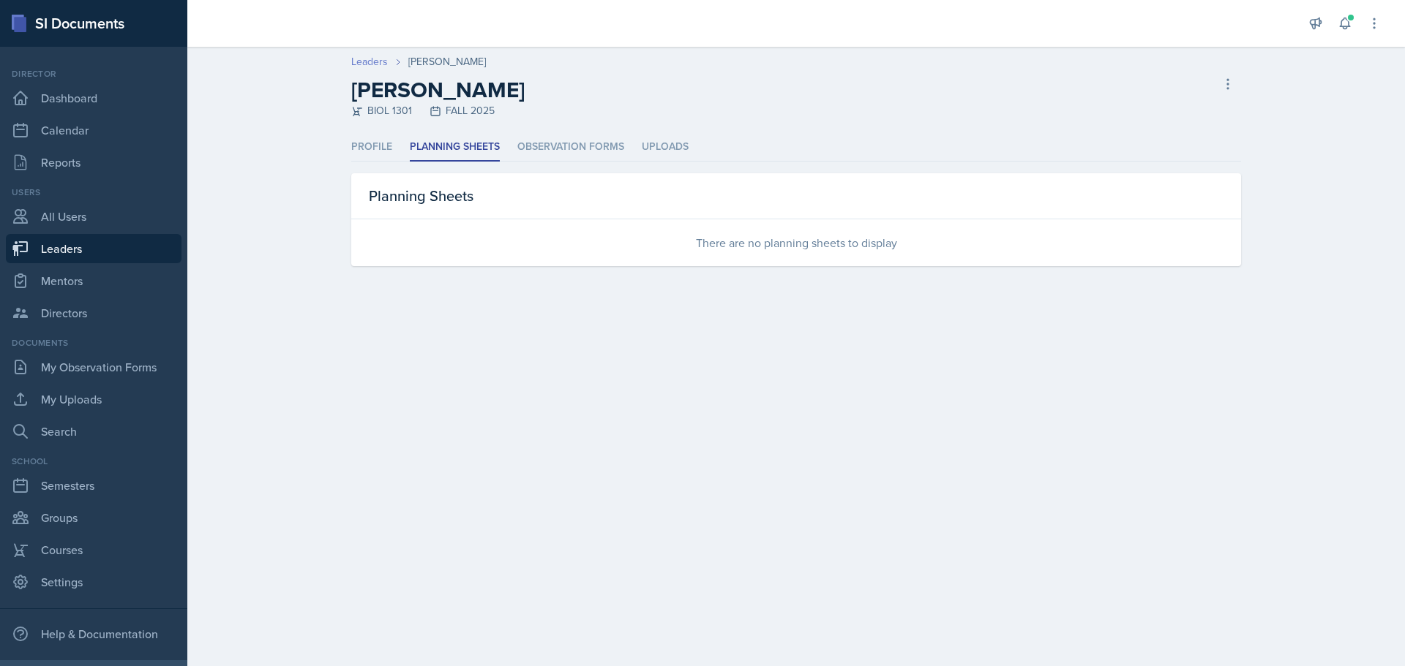
click at [379, 64] on link "Leaders" at bounding box center [369, 61] width 37 height 15
select select "0924c876-6fa7-4296-b593-7db6428ef465"
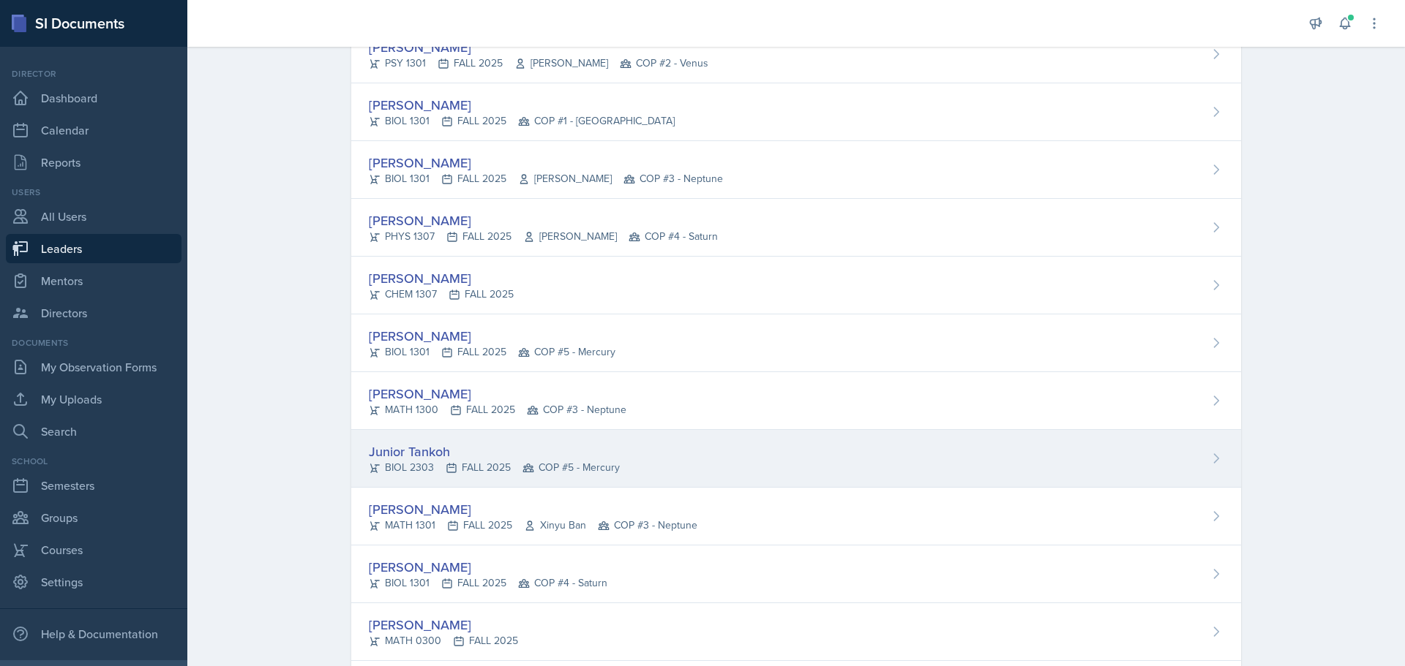
scroll to position [1782, 0]
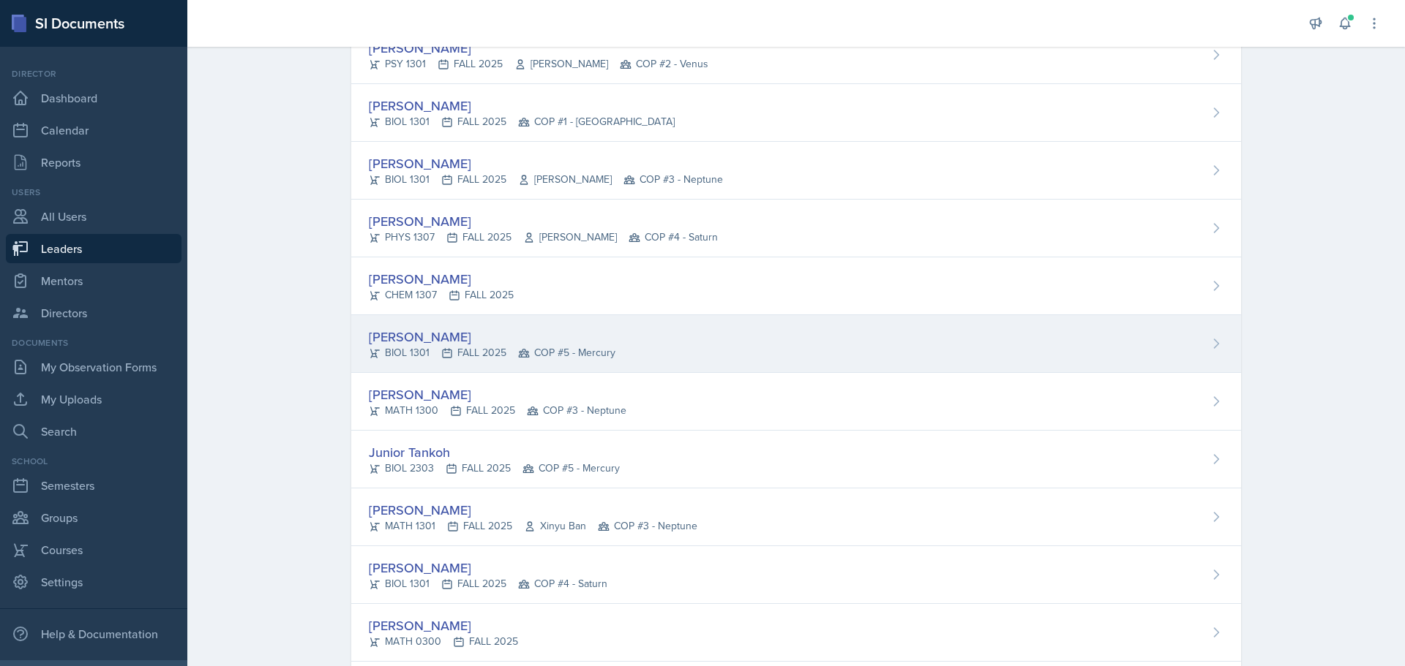
click at [400, 337] on div "[PERSON_NAME]" at bounding box center [492, 337] width 247 height 20
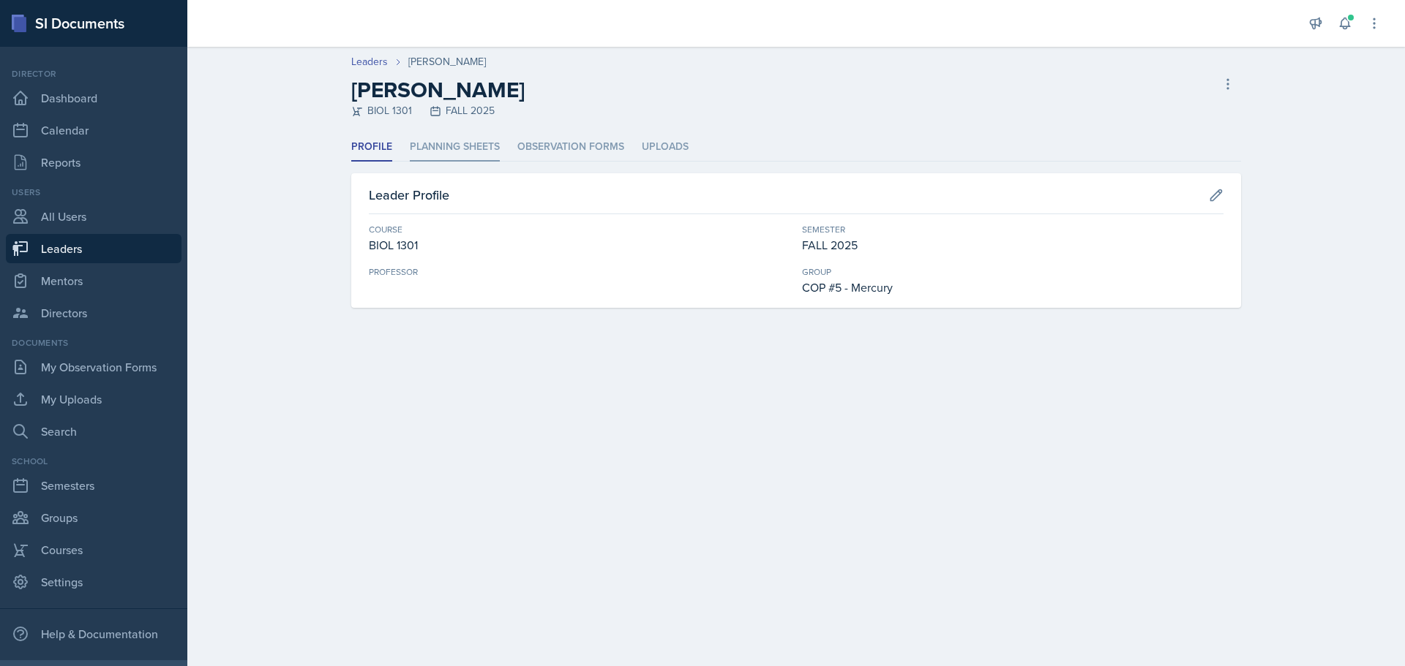
click at [439, 140] on li "Planning Sheets" at bounding box center [455, 147] width 90 height 29
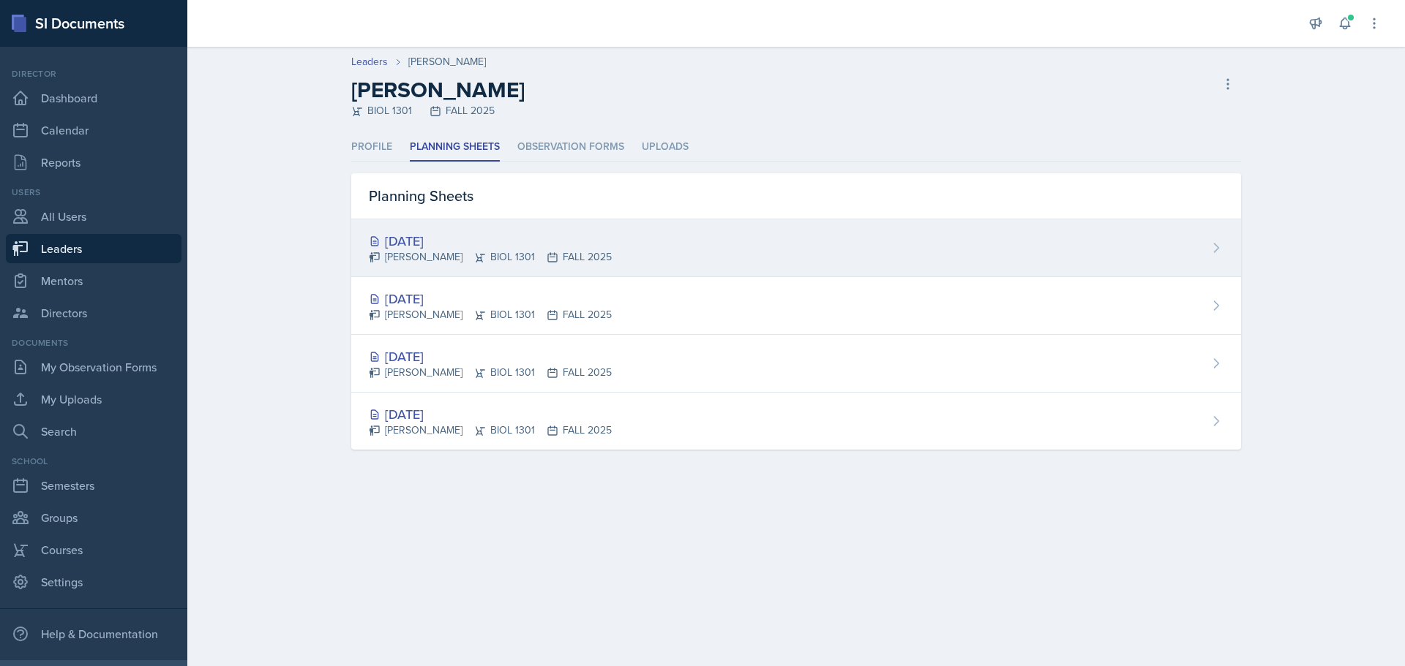
click at [427, 243] on div "[DATE]" at bounding box center [490, 241] width 243 height 20
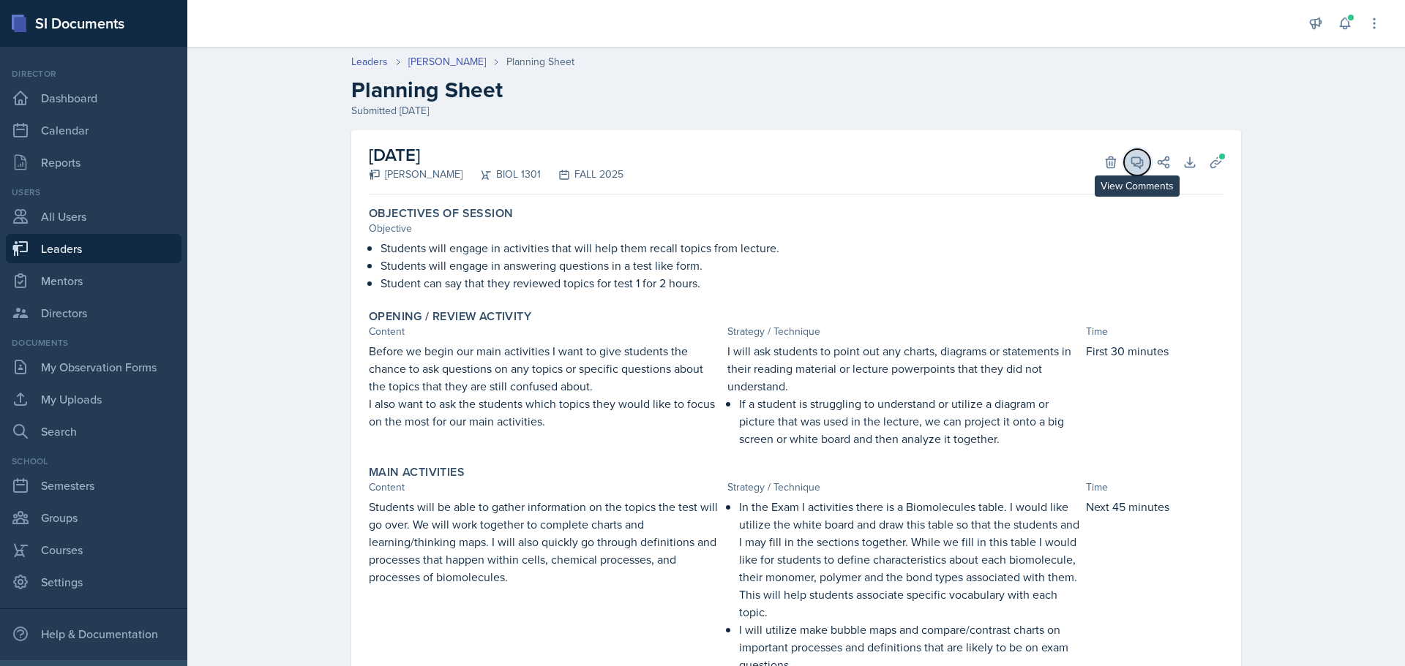
click at [1137, 163] on icon at bounding box center [1137, 162] width 11 height 11
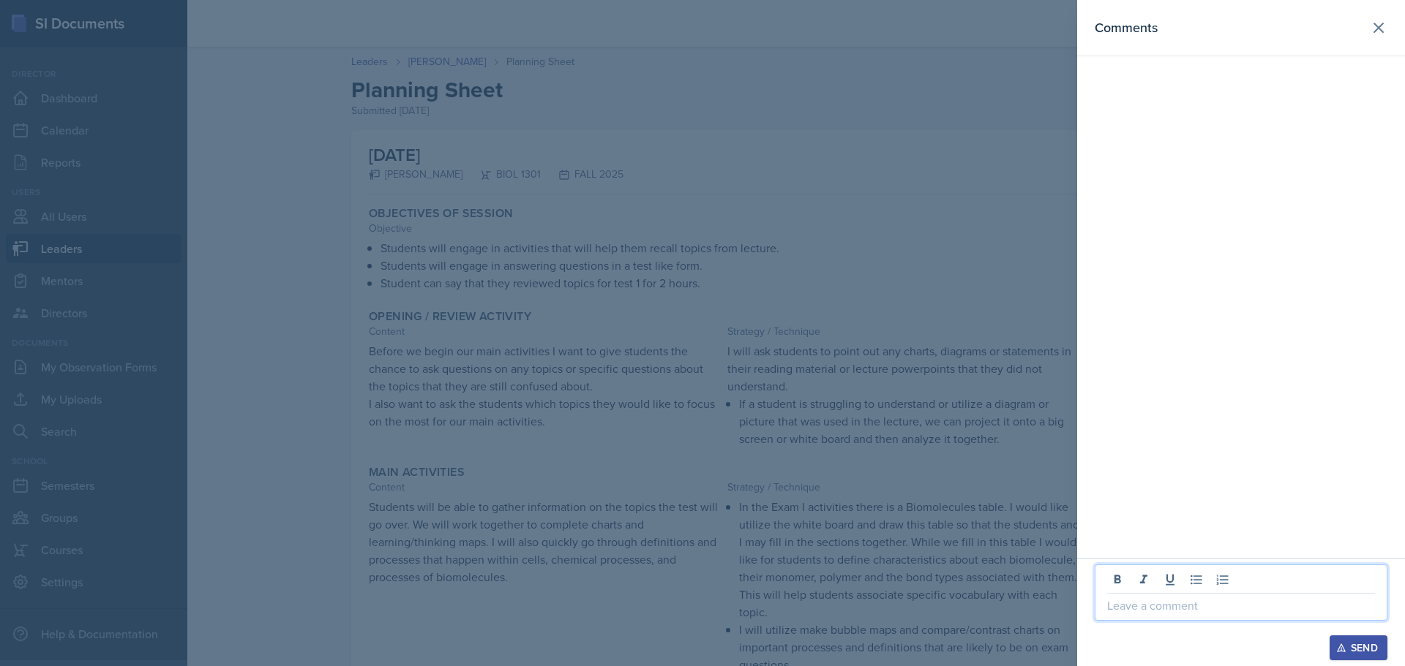
click at [1206, 612] on p at bounding box center [1241, 606] width 268 height 18
click at [1372, 652] on div "Send" at bounding box center [1358, 648] width 39 height 12
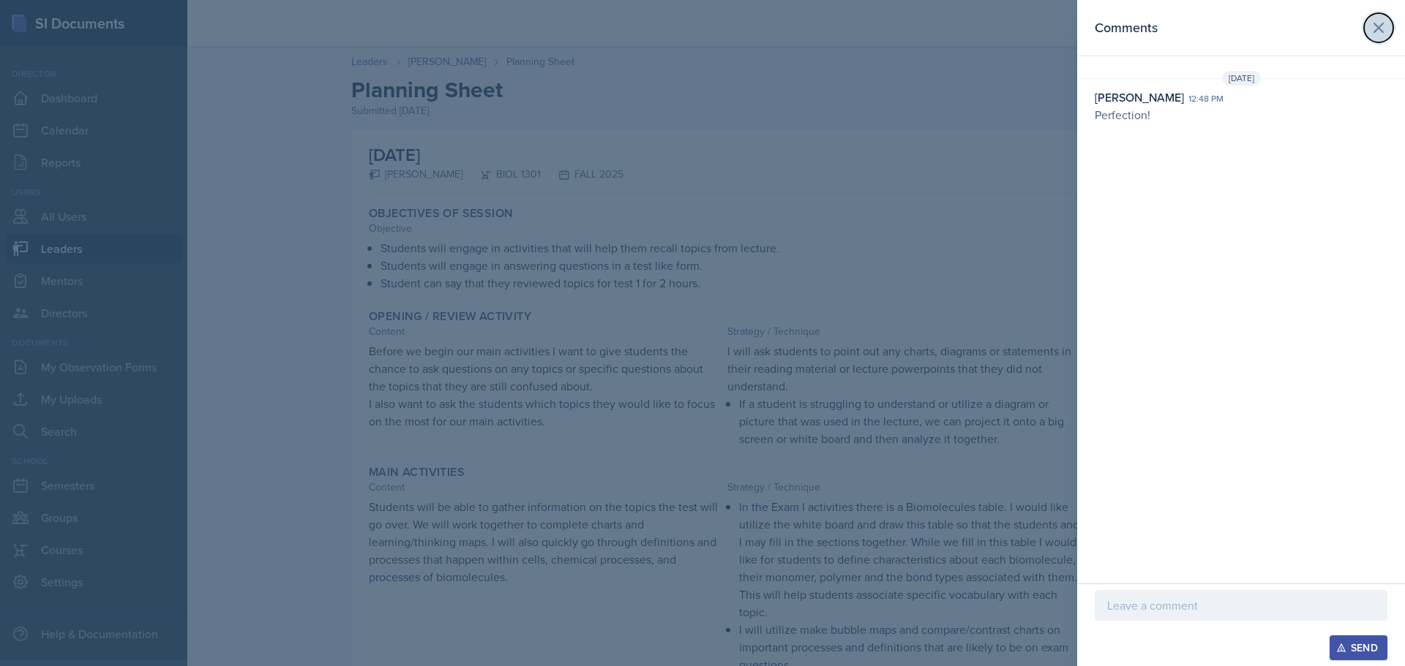
click at [1373, 28] on icon at bounding box center [1379, 28] width 18 height 18
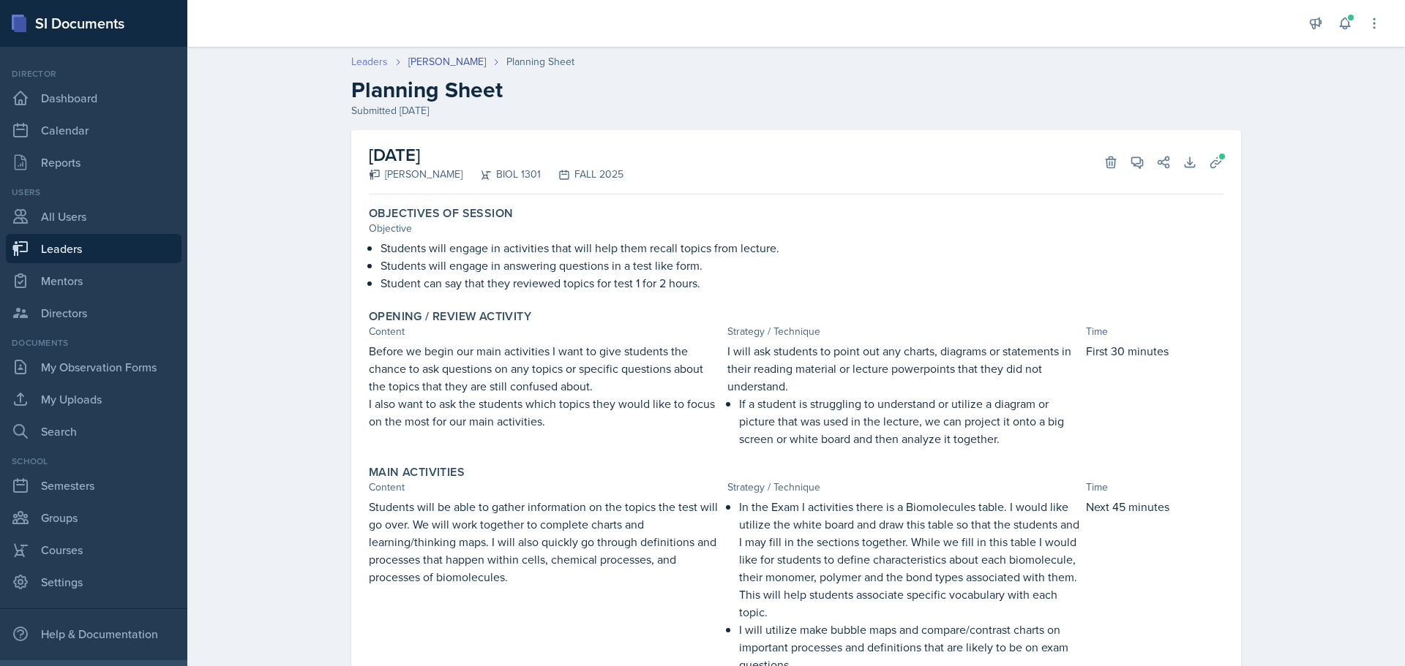
click at [369, 55] on link "Leaders" at bounding box center [369, 61] width 37 height 15
select select "0924c876-6fa7-4296-b593-7db6428ef465"
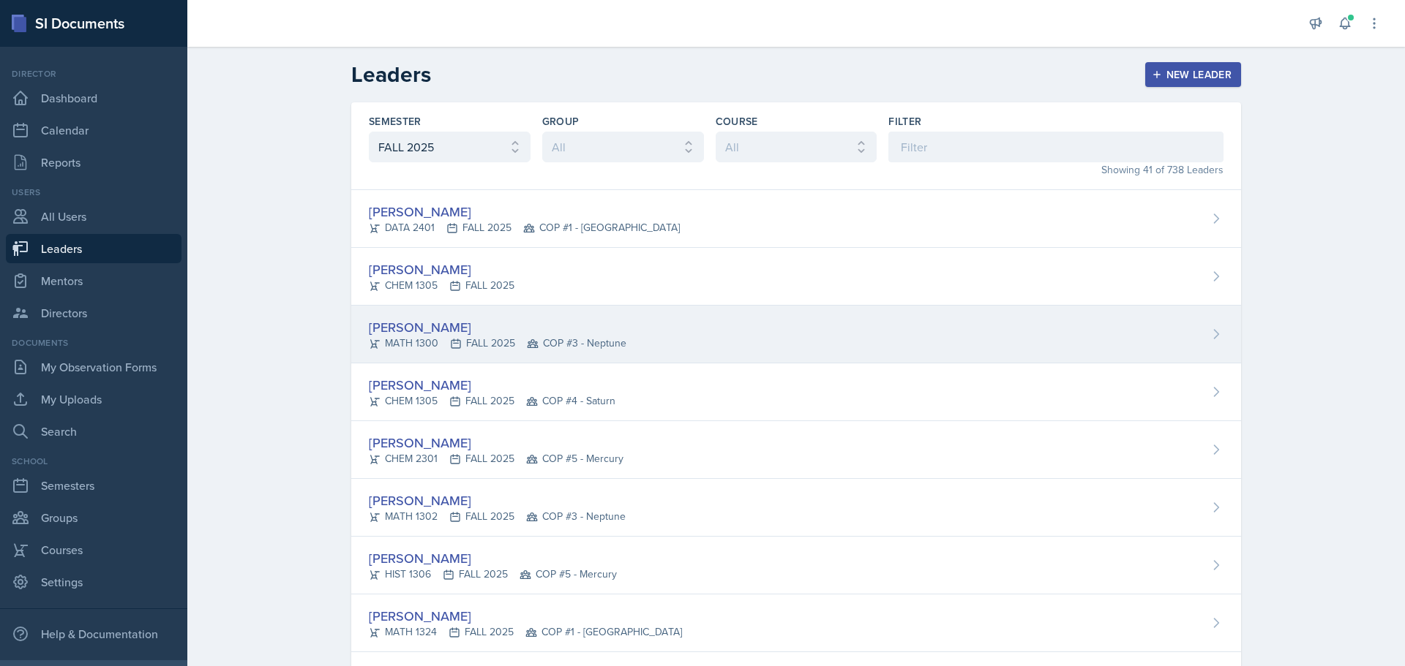
click at [422, 333] on div "[PERSON_NAME]" at bounding box center [498, 328] width 258 height 20
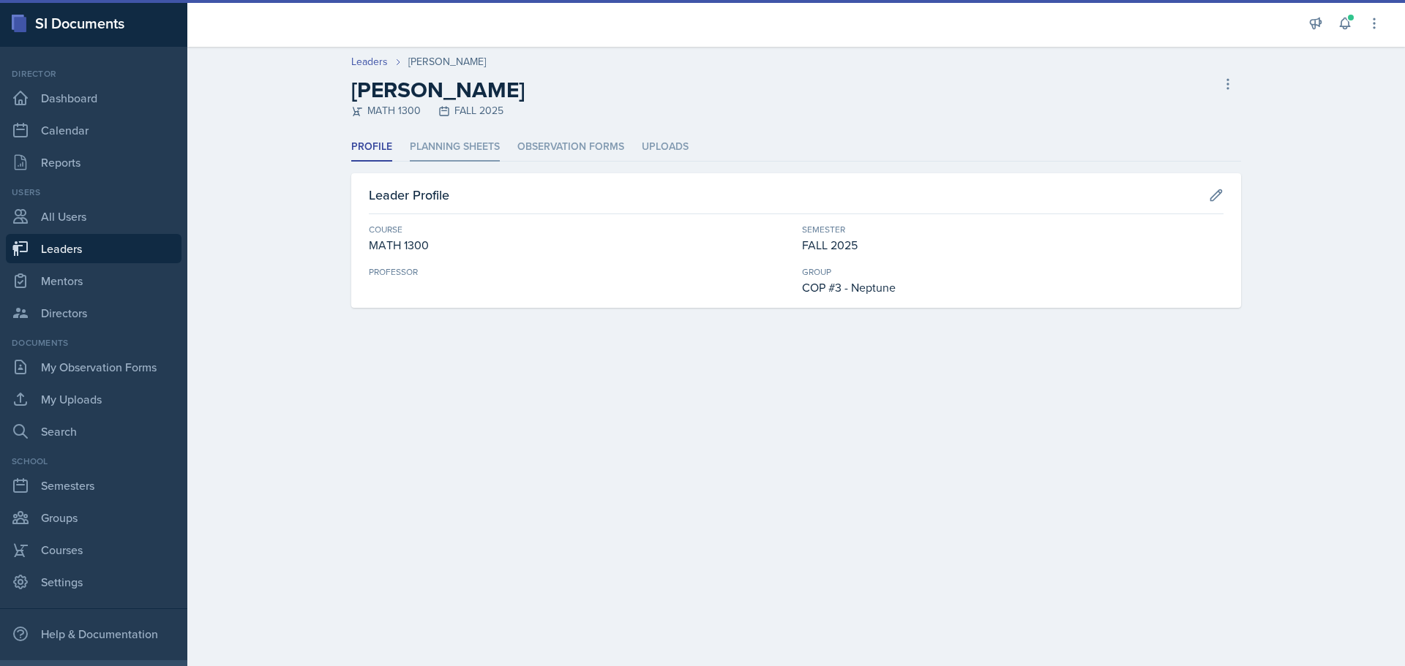
click at [469, 148] on li "Planning Sheets" at bounding box center [455, 147] width 90 height 29
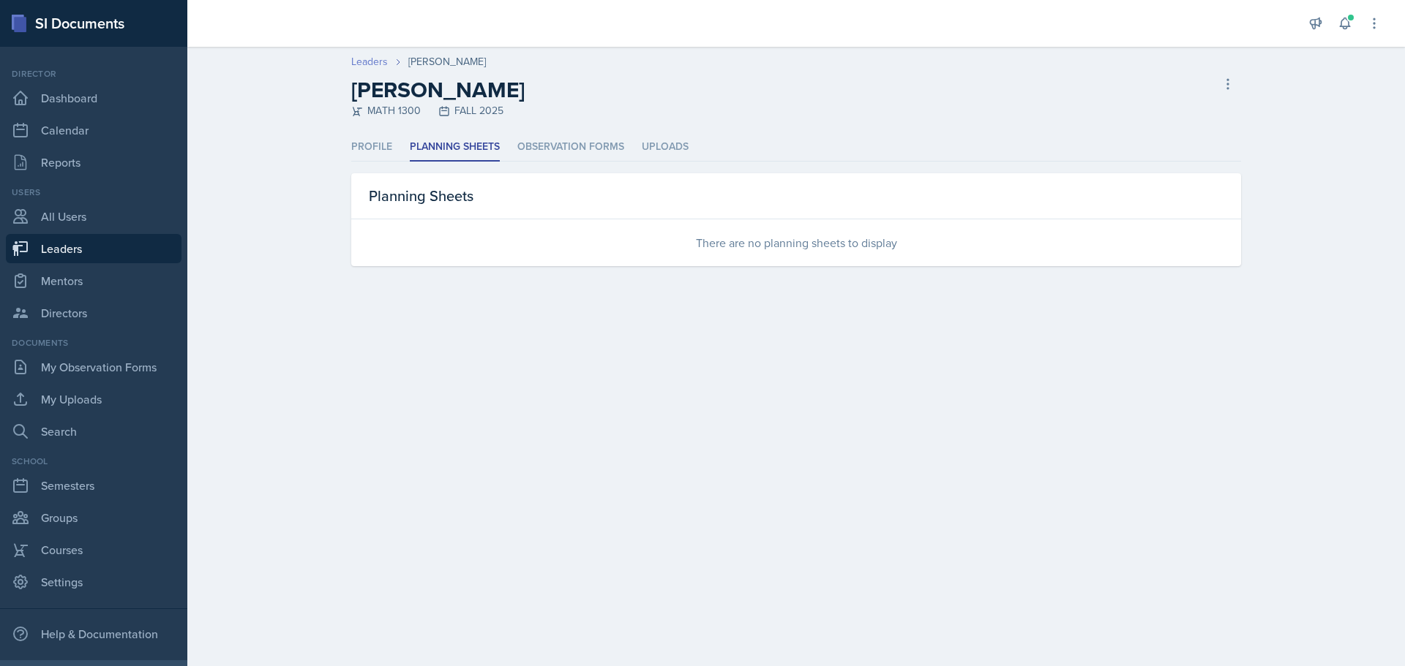
click at [375, 63] on link "Leaders" at bounding box center [369, 61] width 37 height 15
select select "0924c876-6fa7-4296-b593-7db6428ef465"
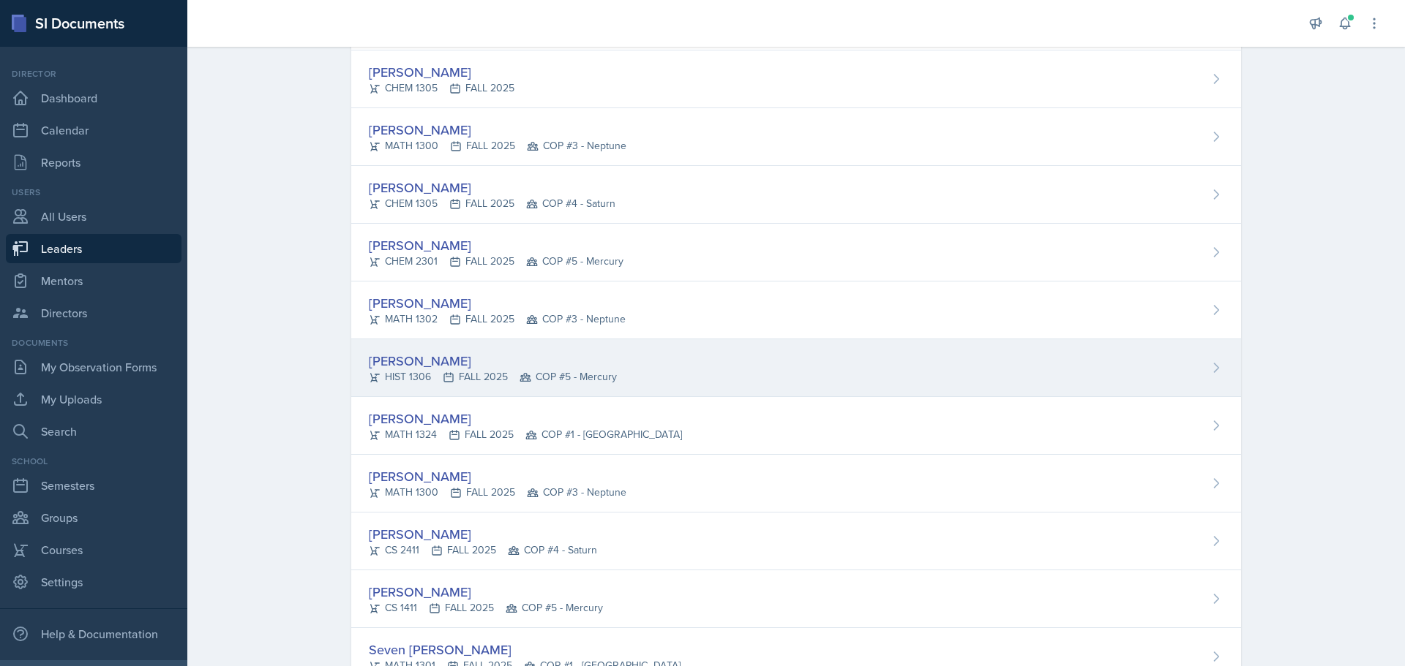
scroll to position [219, 0]
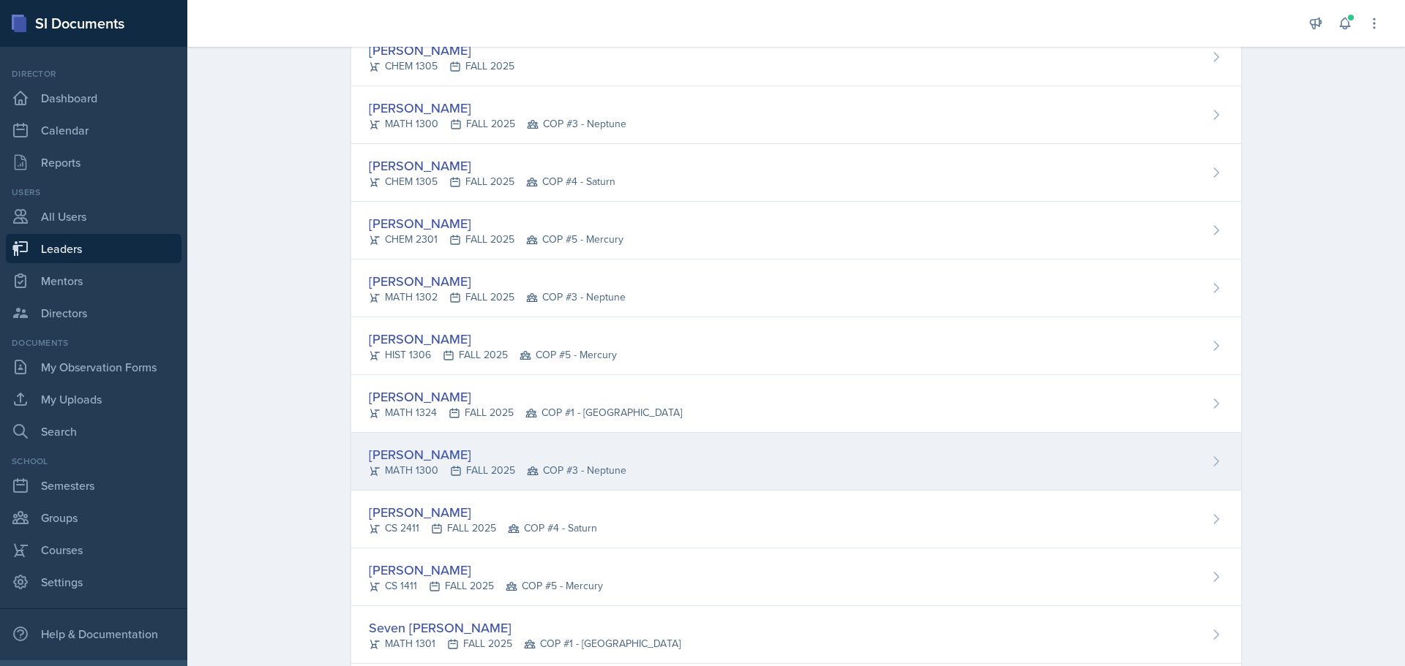
click at [470, 458] on div "[PERSON_NAME]" at bounding box center [498, 455] width 258 height 20
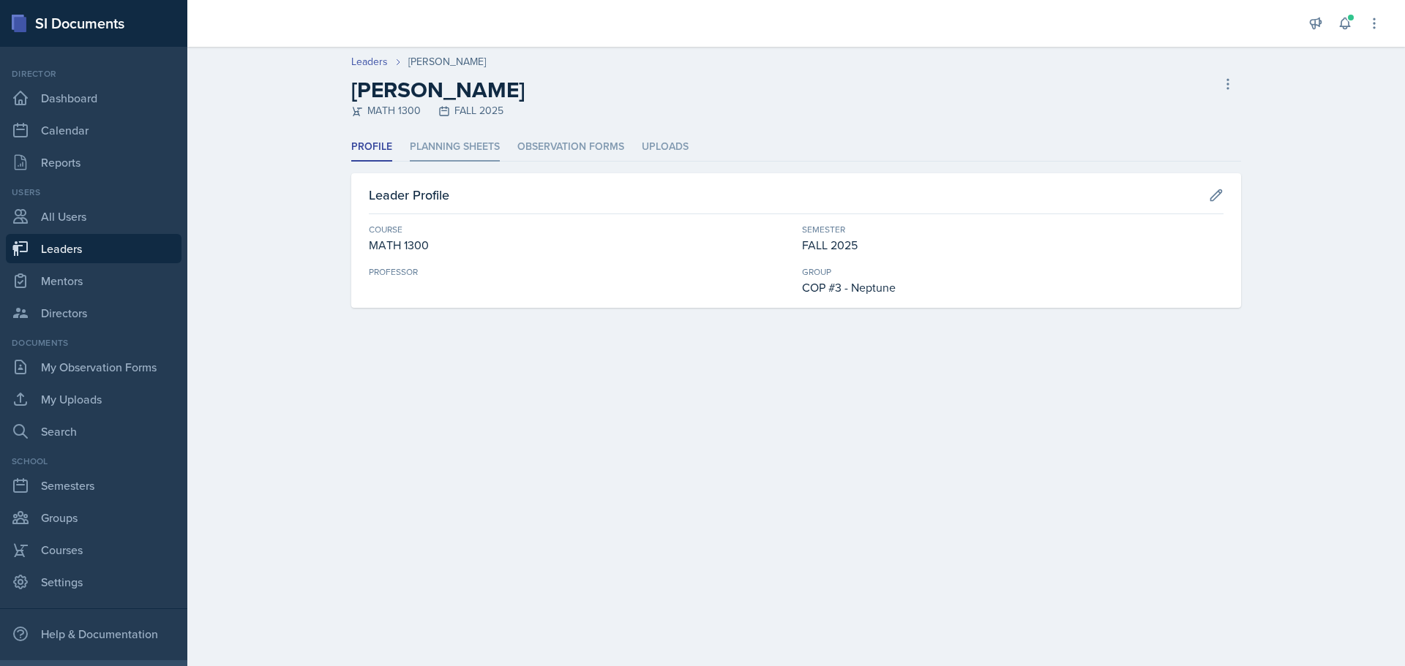
click at [465, 143] on li "Planning Sheets" at bounding box center [455, 147] width 90 height 29
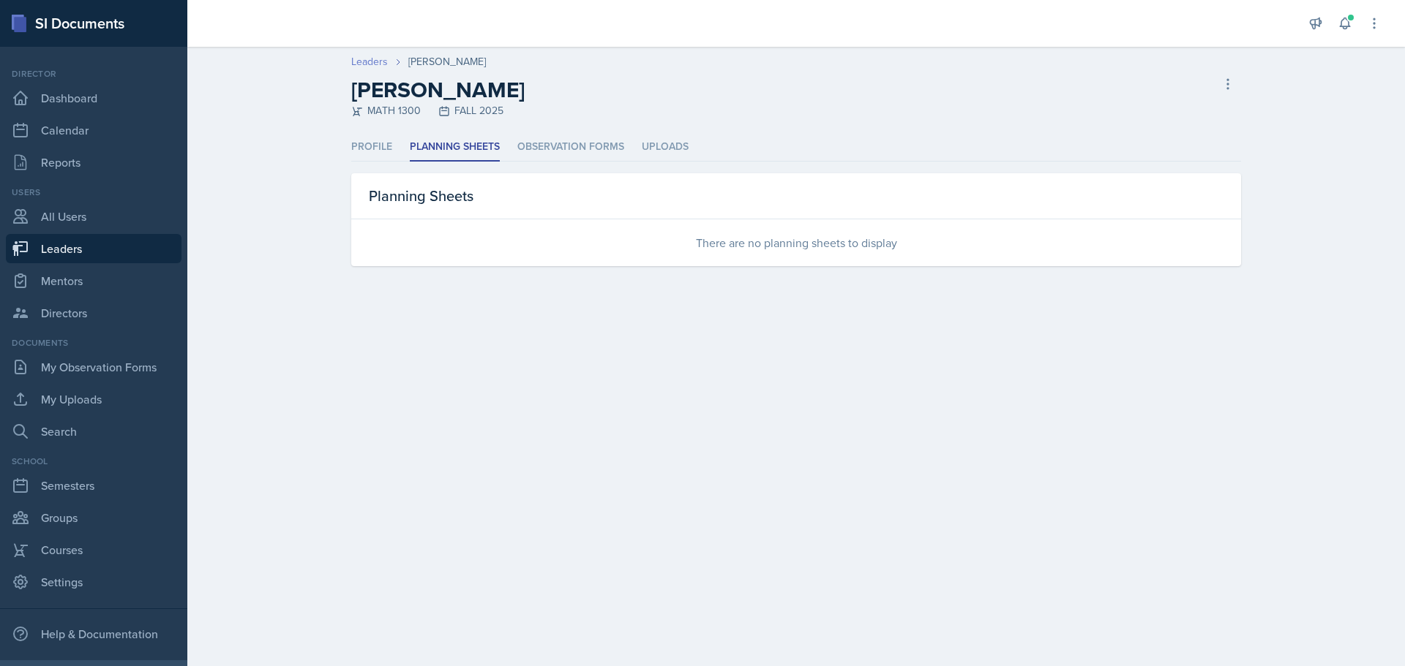
click at [367, 58] on link "Leaders" at bounding box center [369, 61] width 37 height 15
select select "0924c876-6fa7-4296-b593-7db6428ef465"
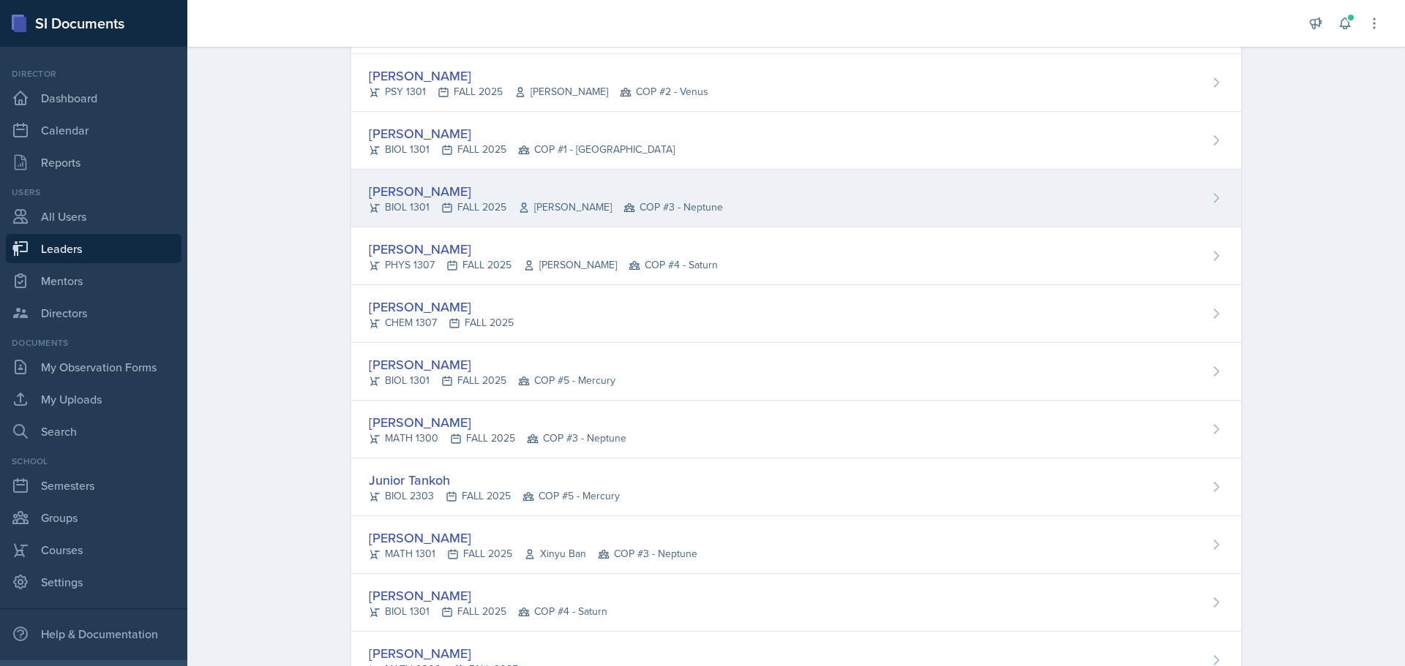
scroll to position [1756, 0]
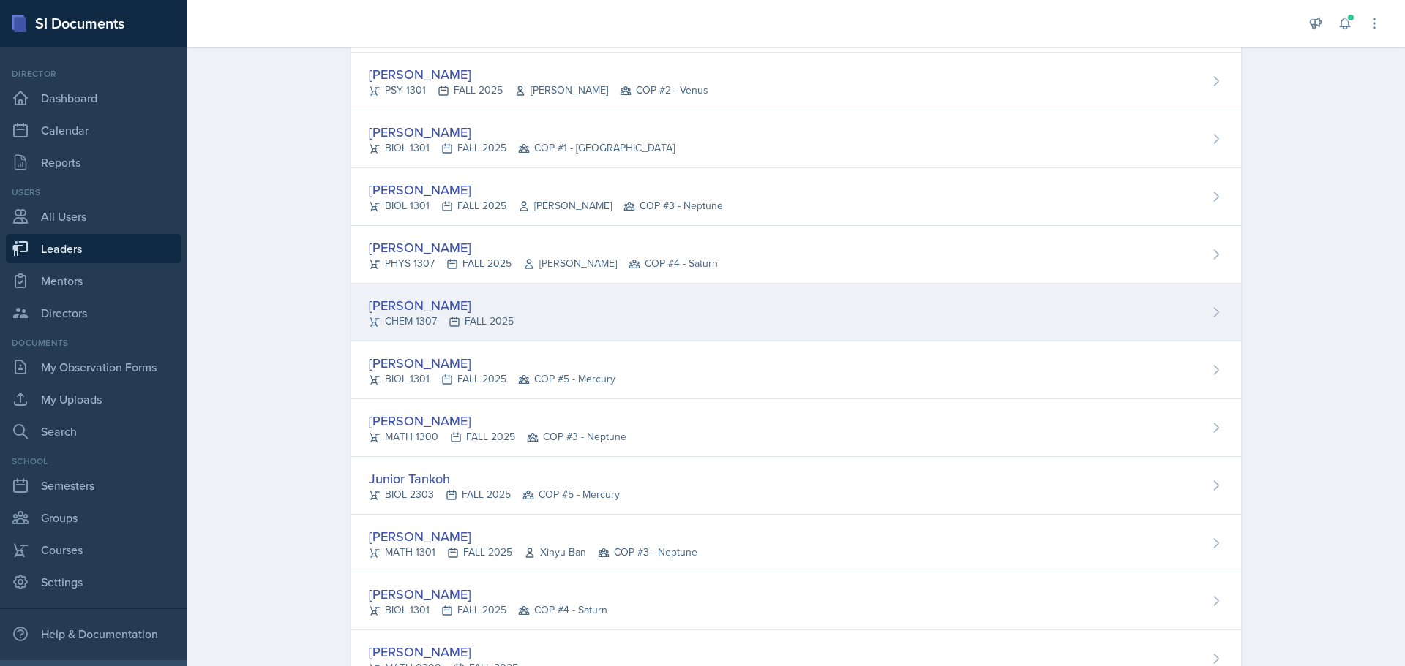
click at [406, 311] on div "[PERSON_NAME]" at bounding box center [441, 306] width 145 height 20
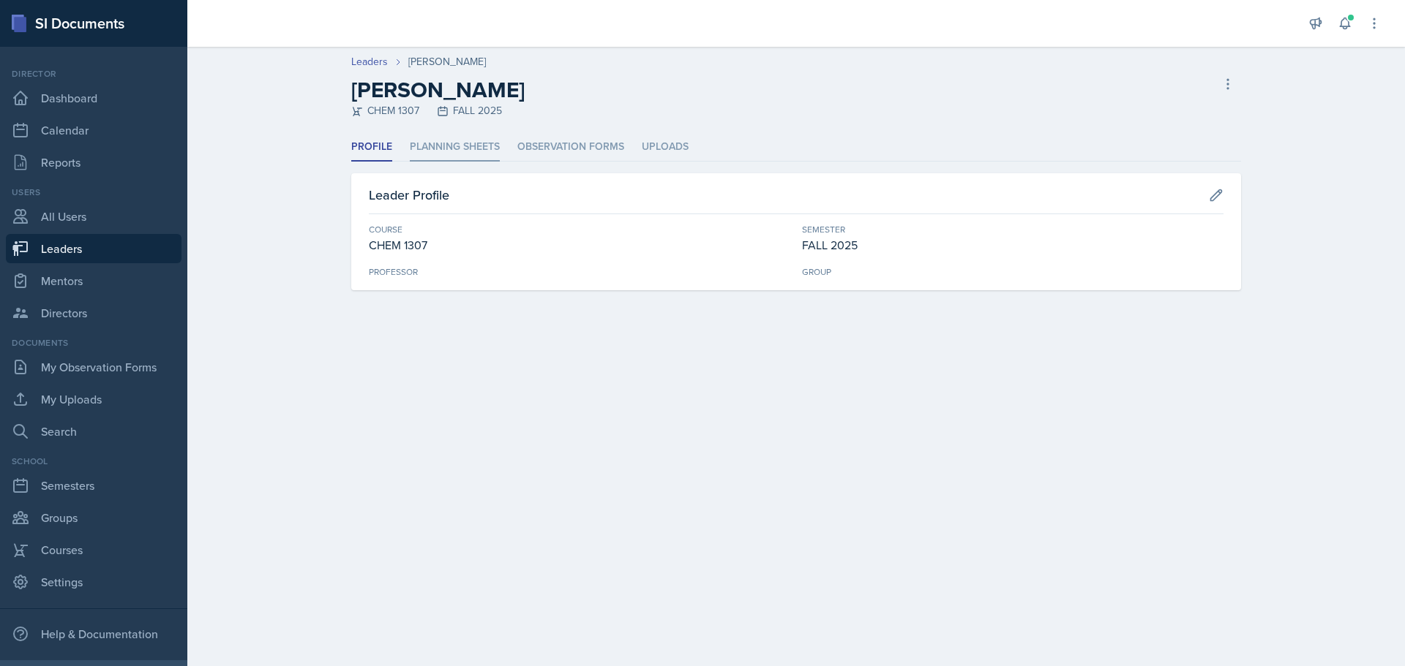
click at [430, 149] on li "Planning Sheets" at bounding box center [455, 147] width 90 height 29
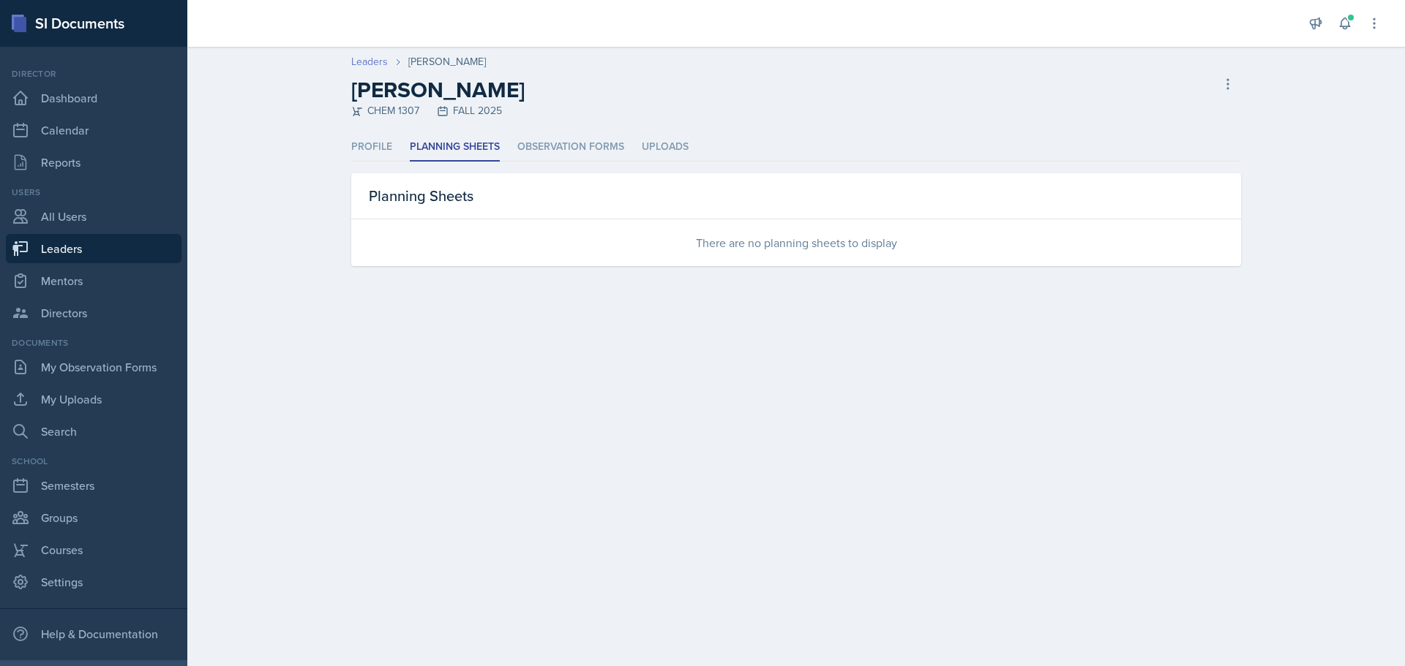
click at [378, 59] on link "Leaders" at bounding box center [369, 61] width 37 height 15
select select "0924c876-6fa7-4296-b593-7db6428ef465"
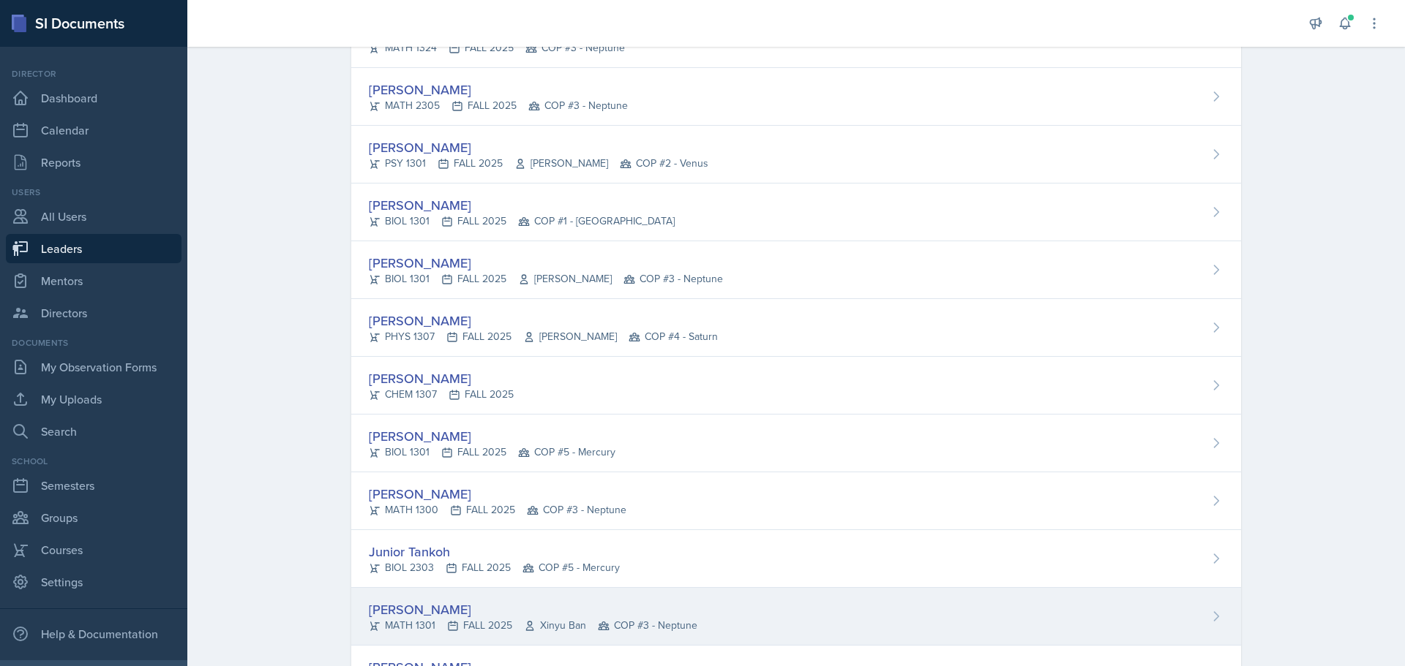
scroll to position [1902, 0]
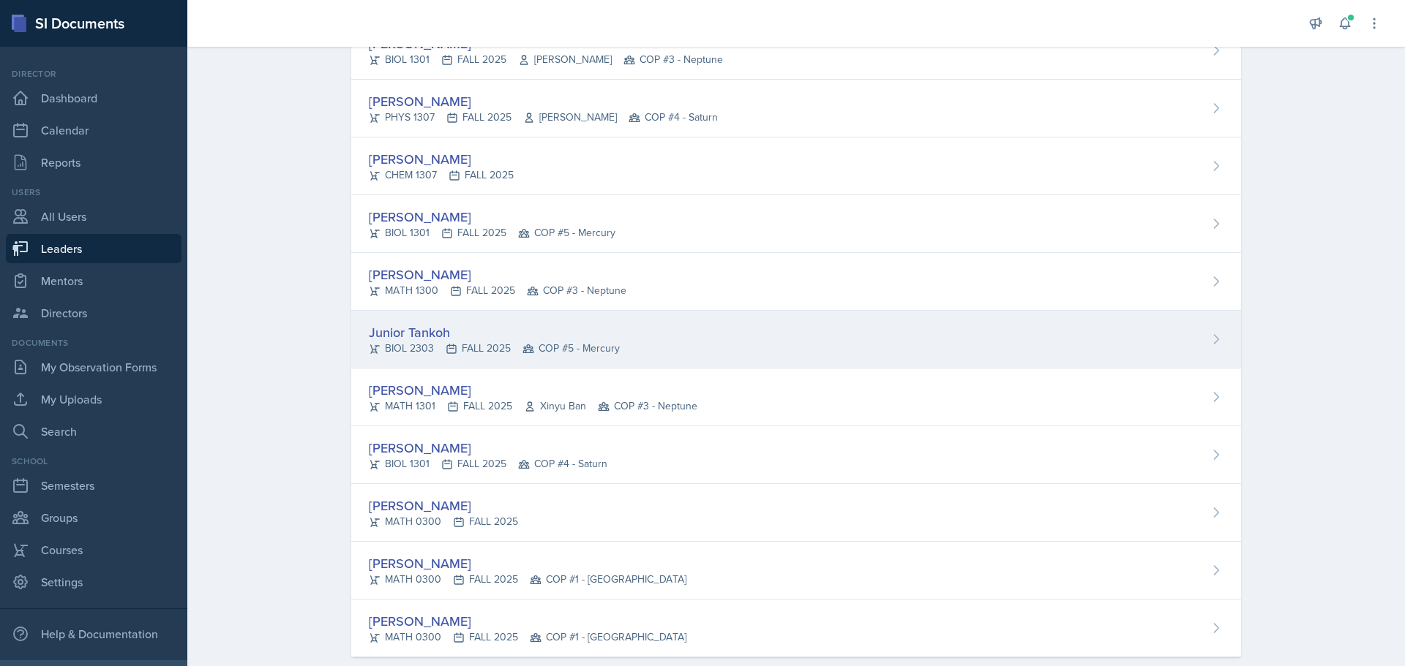
click at [416, 339] on div "Junior Tankoh" at bounding box center [494, 333] width 251 height 20
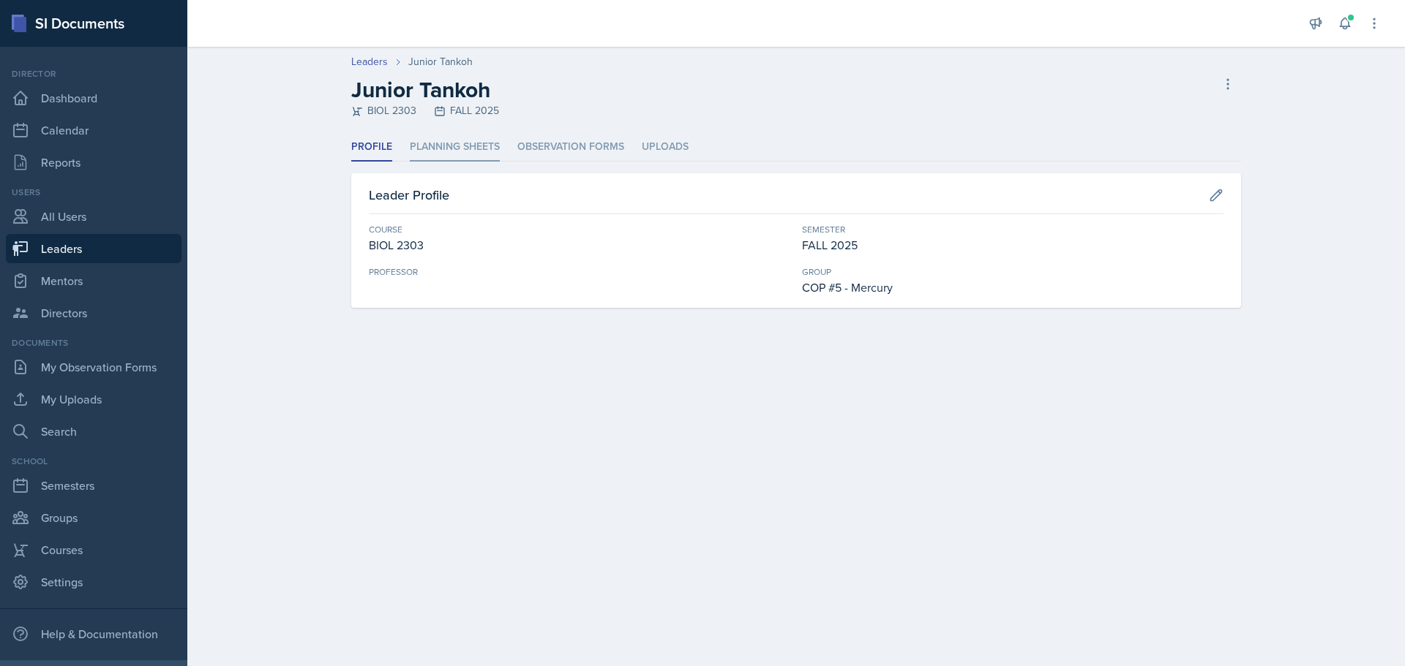
click at [469, 143] on li "Planning Sheets" at bounding box center [455, 147] width 90 height 29
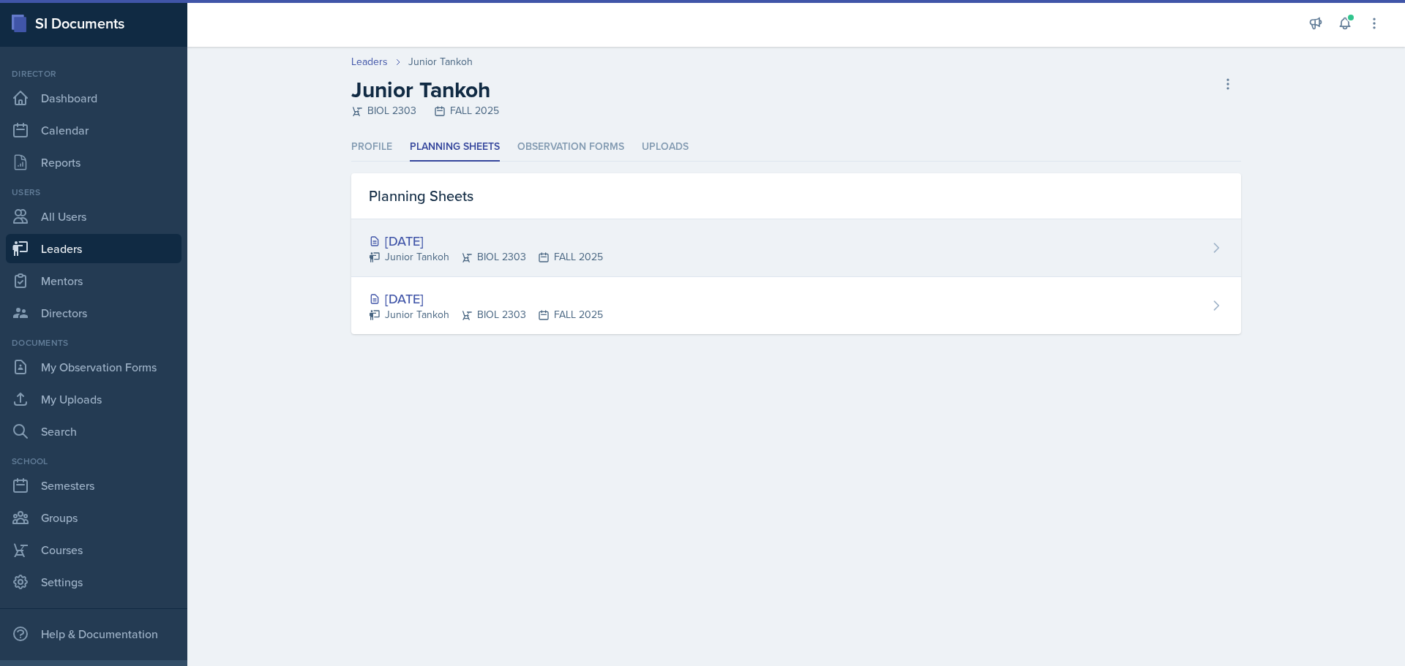
click at [446, 243] on div "[DATE]" at bounding box center [486, 241] width 234 height 20
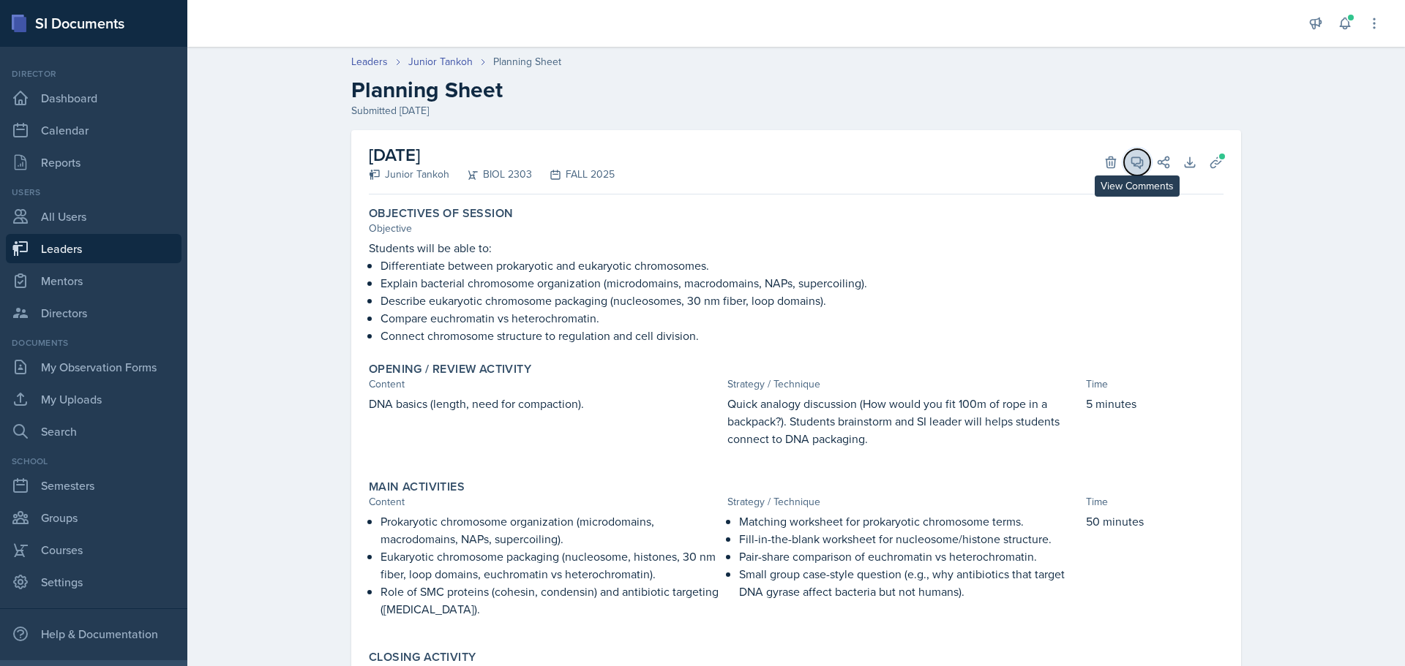
click at [1130, 165] on icon at bounding box center [1137, 162] width 15 height 15
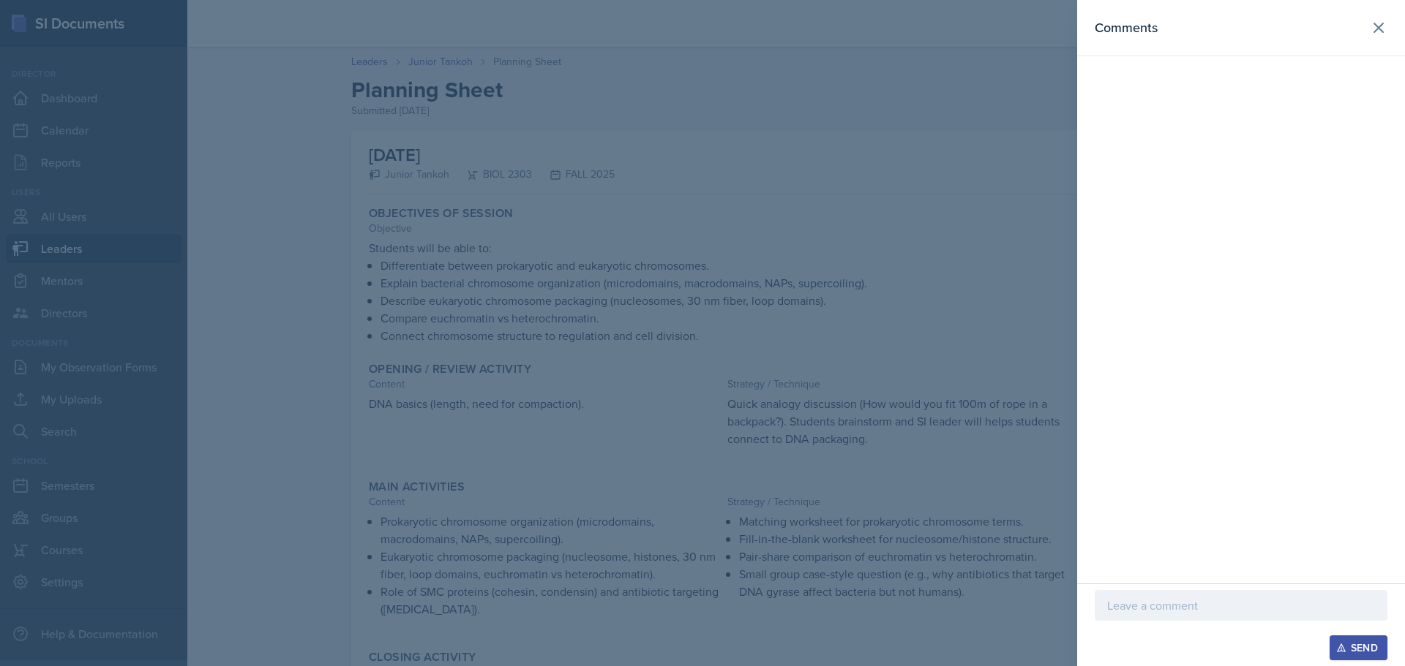
click at [1187, 615] on div at bounding box center [1240, 605] width 293 height 31
click at [1350, 646] on div "Send" at bounding box center [1358, 648] width 39 height 12
click at [1370, 28] on icon at bounding box center [1379, 28] width 18 height 18
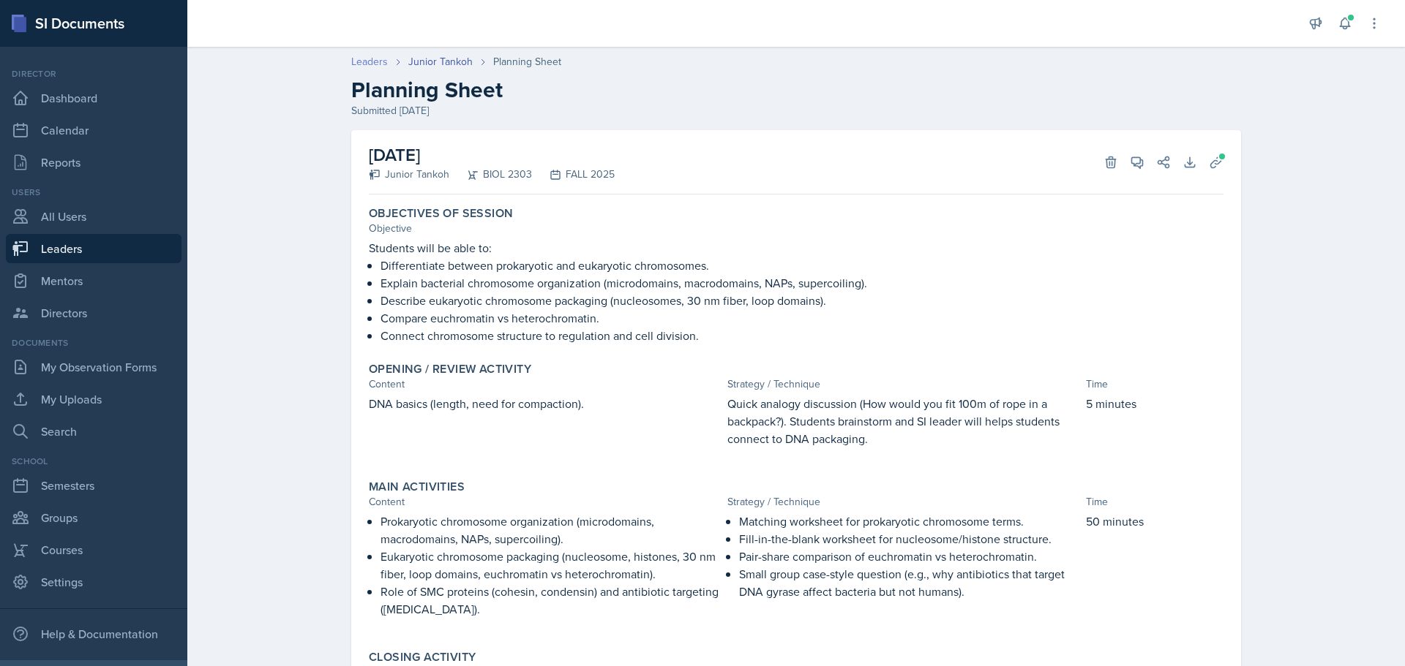
click at [354, 59] on link "Leaders" at bounding box center [369, 61] width 37 height 15
select select "0924c876-6fa7-4296-b593-7db6428ef465"
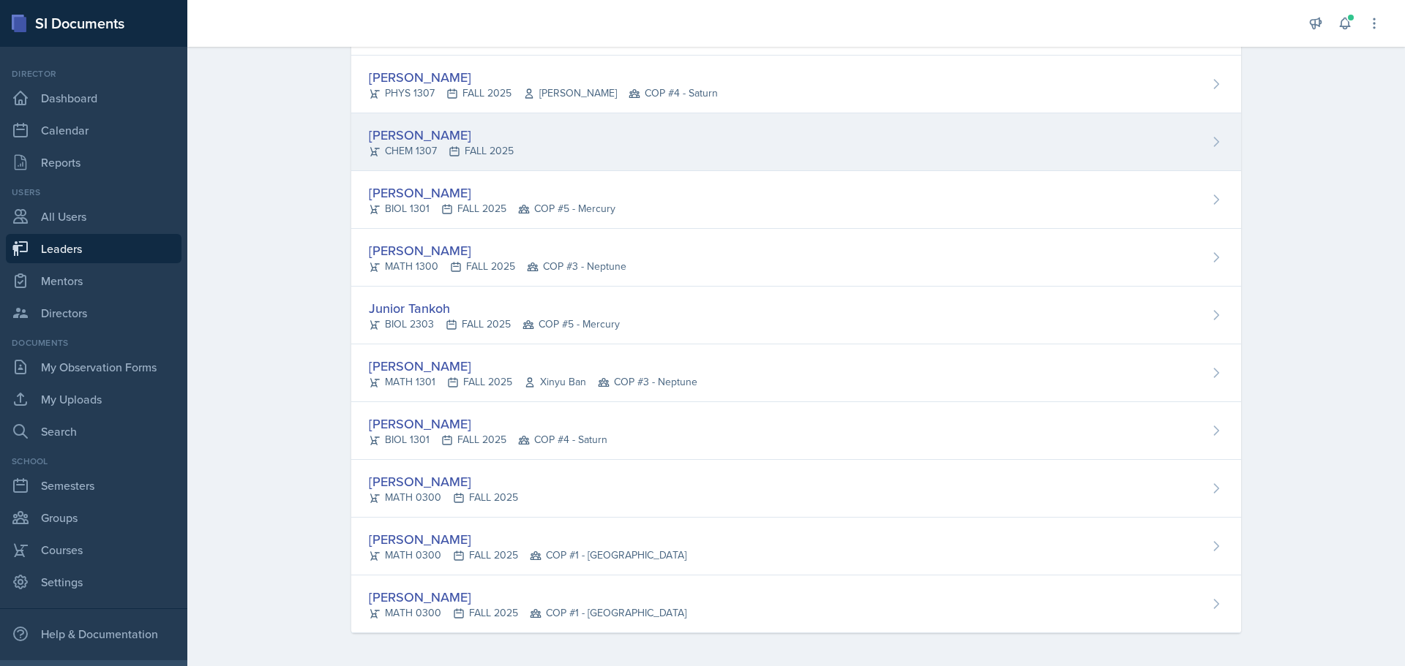
scroll to position [1929, 0]
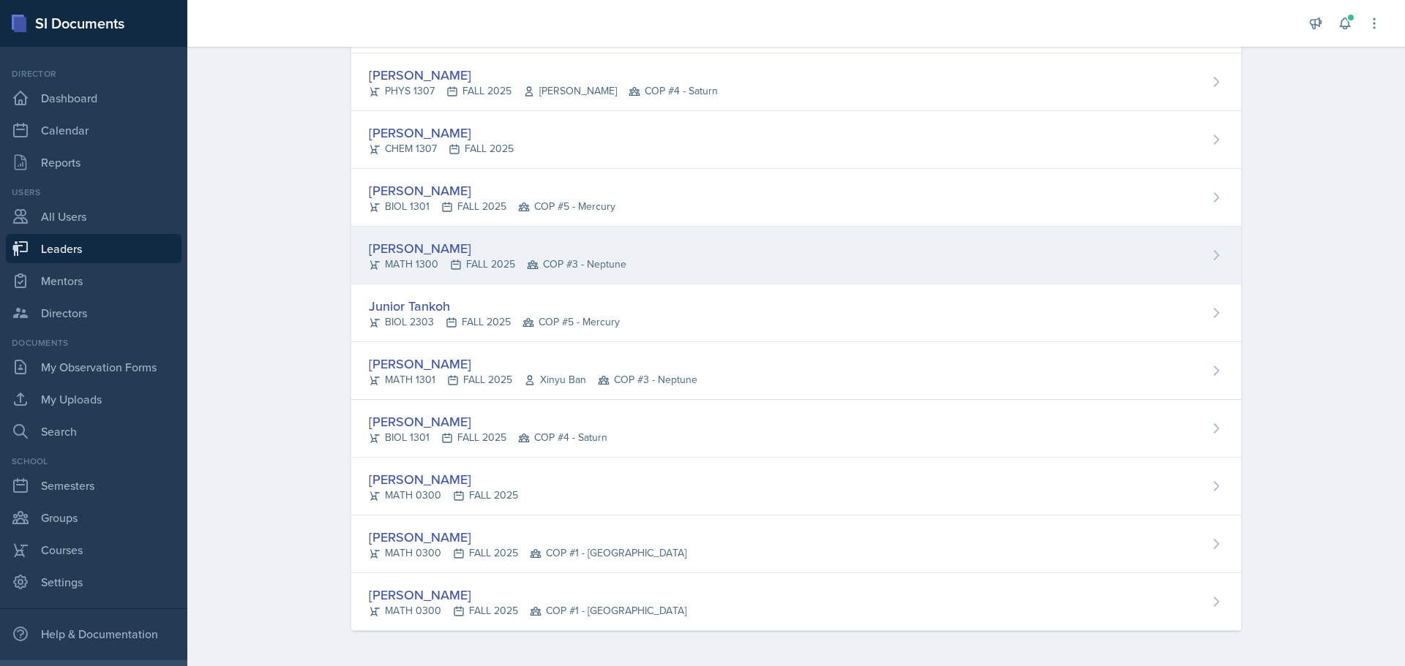
click at [421, 242] on div "[PERSON_NAME]" at bounding box center [498, 249] width 258 height 20
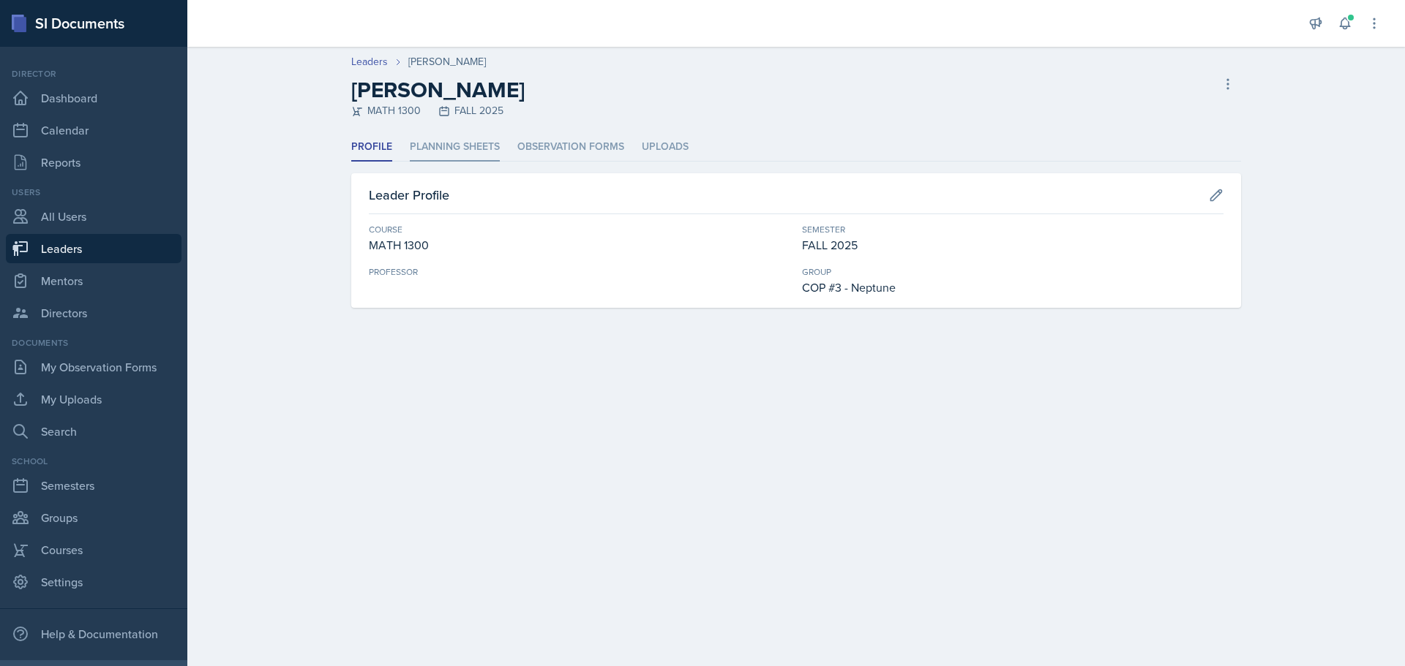
click at [434, 152] on li "Planning Sheets" at bounding box center [455, 147] width 90 height 29
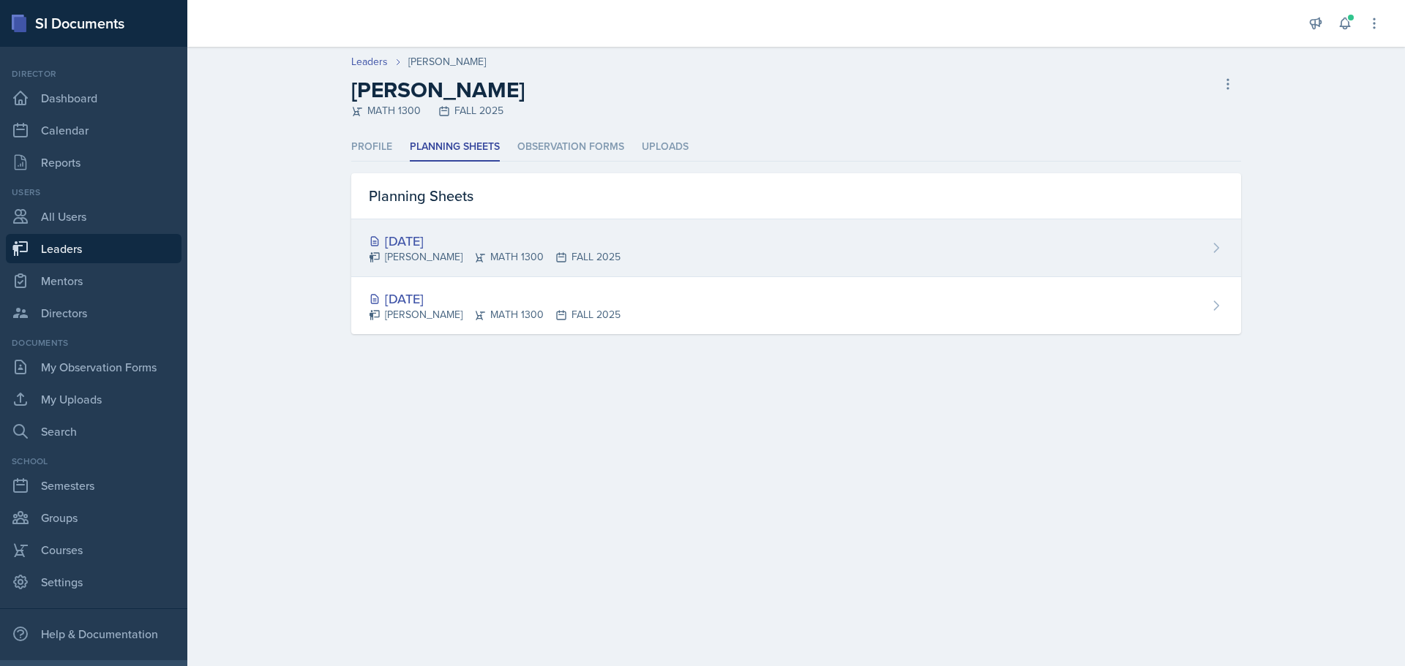
click at [435, 242] on div "[DATE]" at bounding box center [495, 241] width 252 height 20
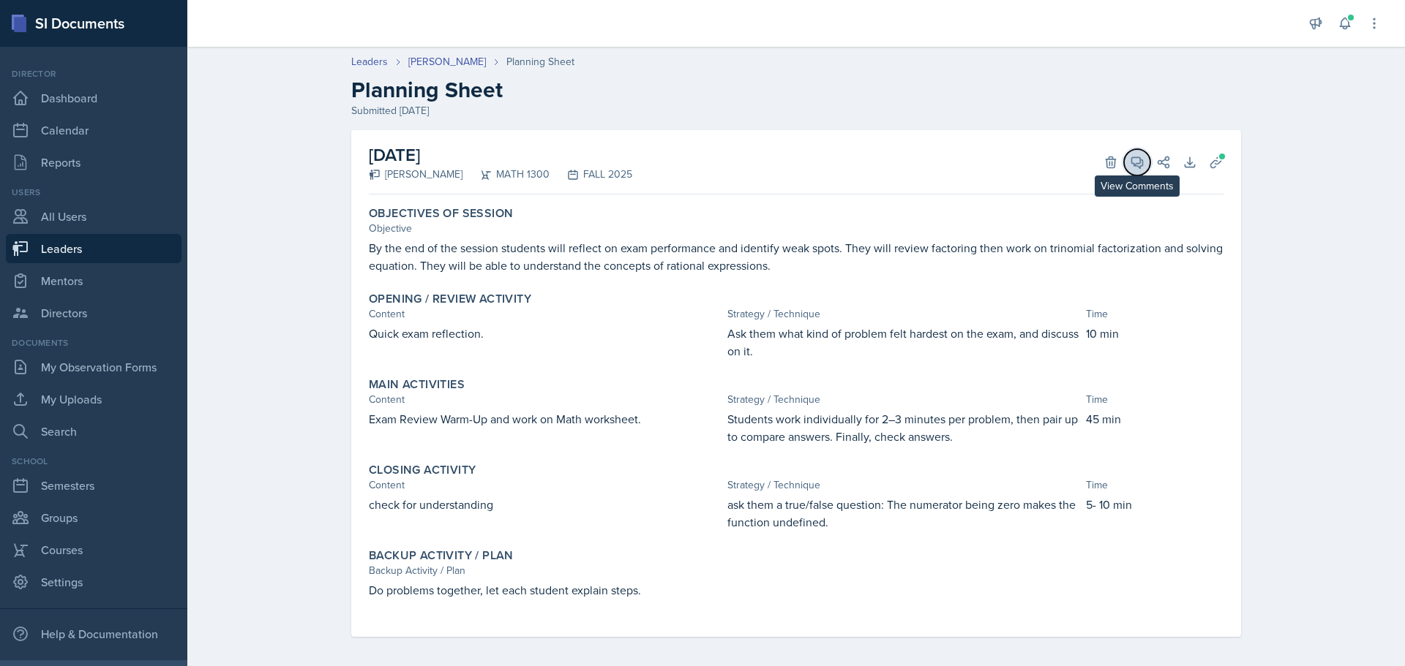
click at [1135, 162] on icon at bounding box center [1137, 162] width 15 height 15
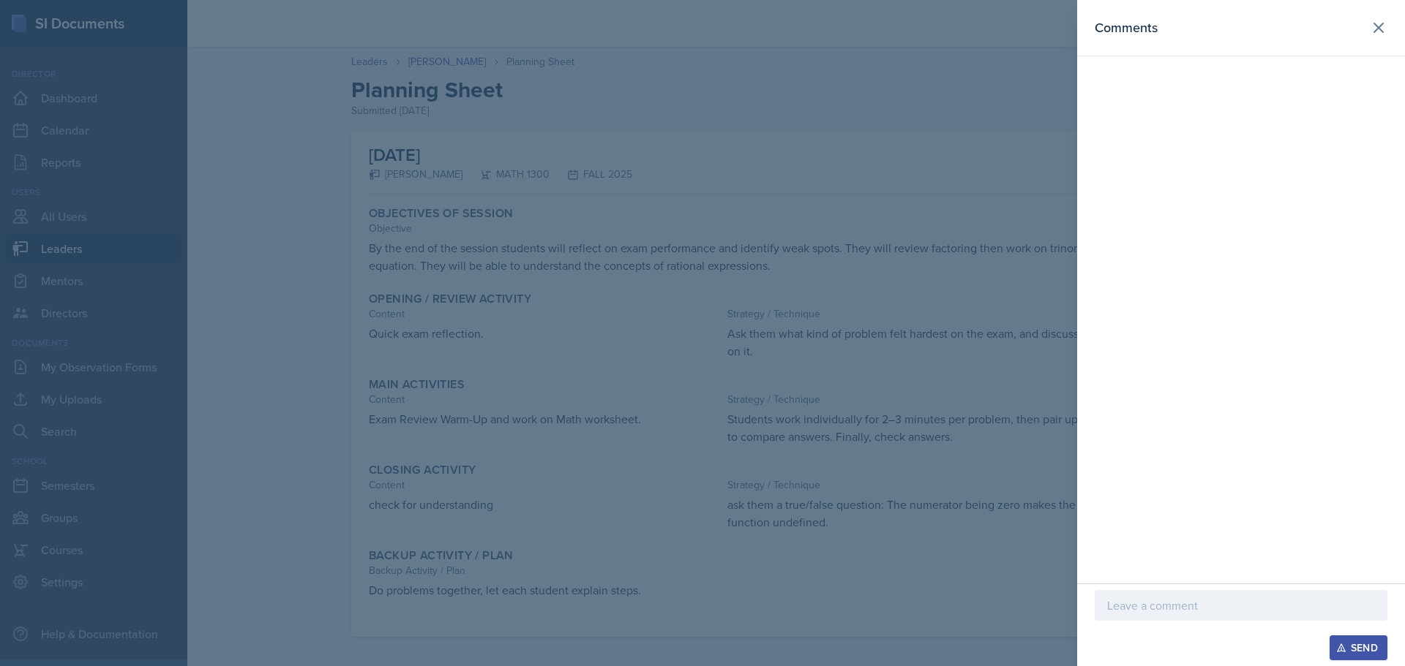
click at [1273, 605] on p at bounding box center [1241, 606] width 268 height 18
click at [1351, 647] on div "Send" at bounding box center [1358, 648] width 39 height 12
click at [1373, 23] on icon at bounding box center [1379, 28] width 18 height 18
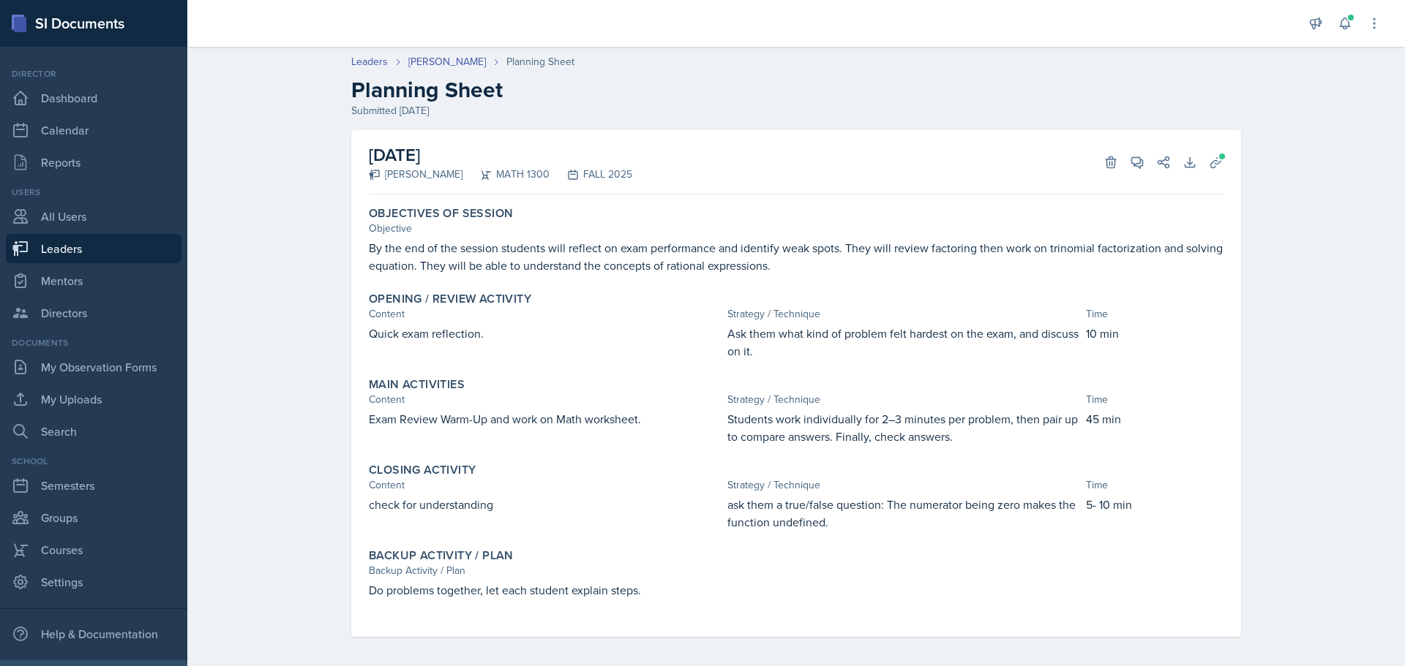
click at [83, 255] on link "Leaders" at bounding box center [94, 248] width 176 height 29
select select "0924c876-6fa7-4296-b593-7db6428ef465"
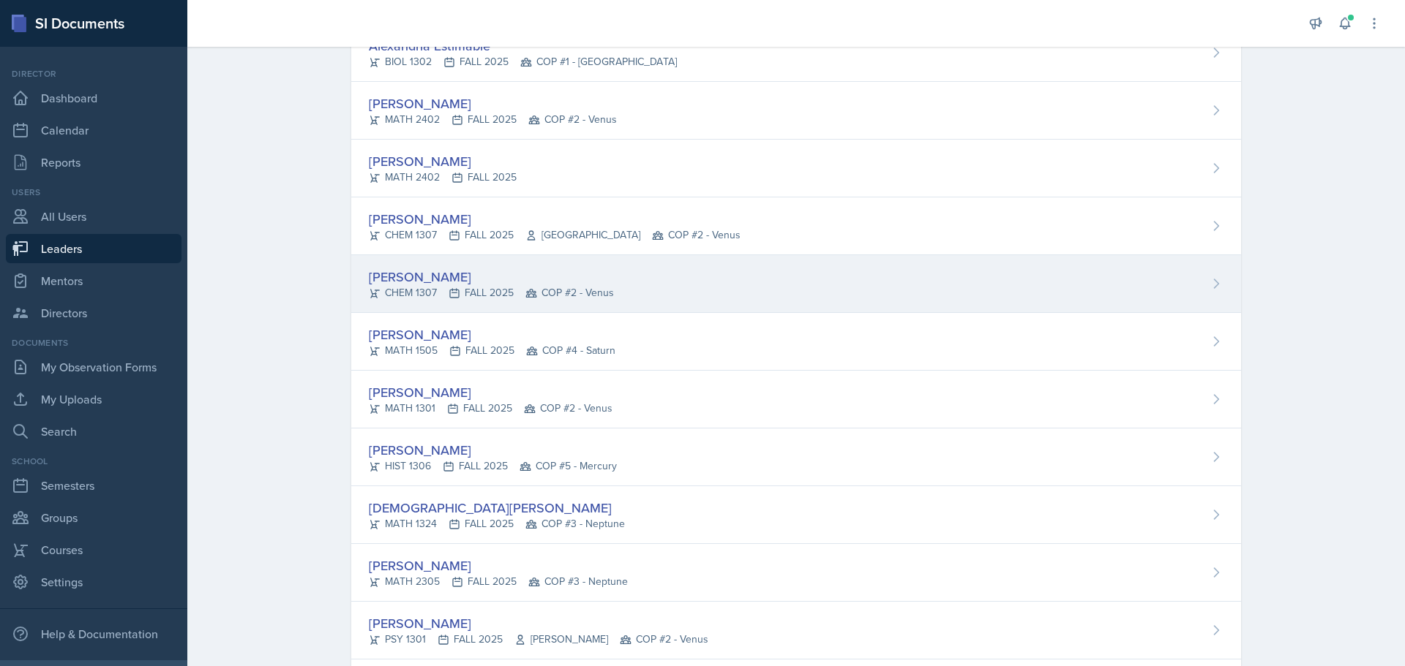
scroll to position [1244, 0]
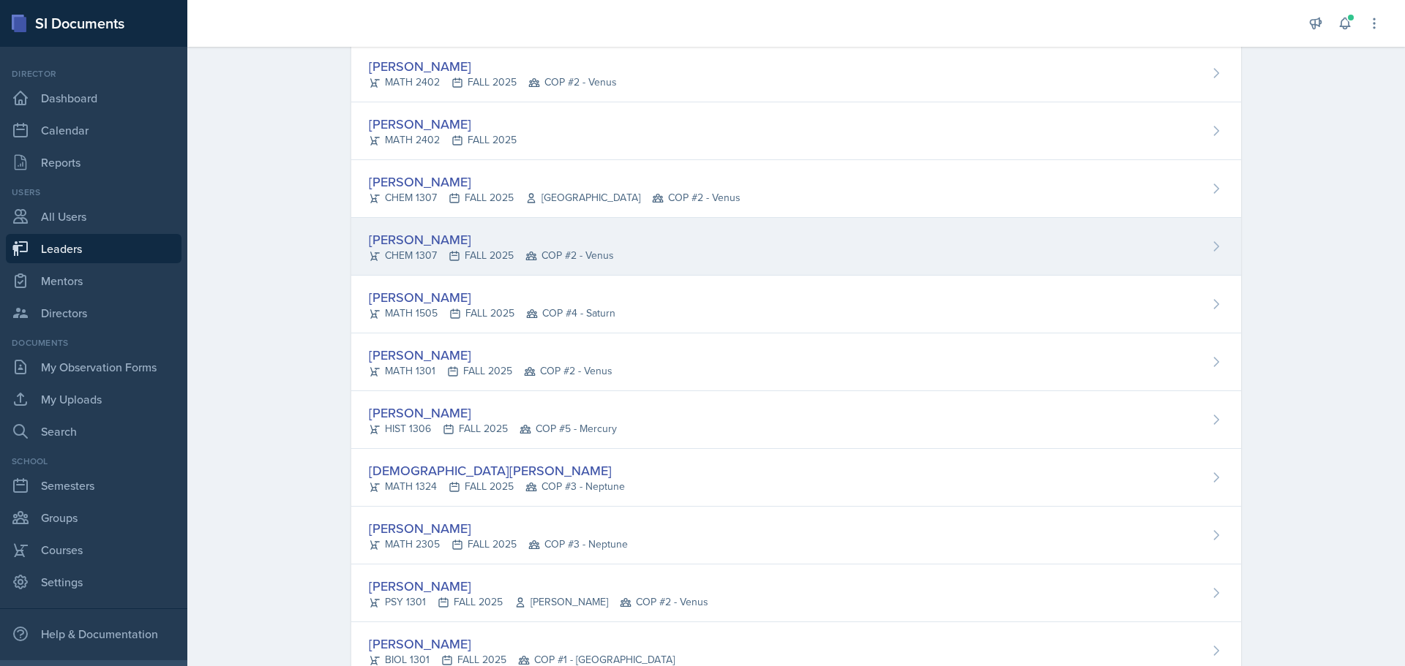
click at [473, 234] on div "[PERSON_NAME]" at bounding box center [491, 240] width 245 height 20
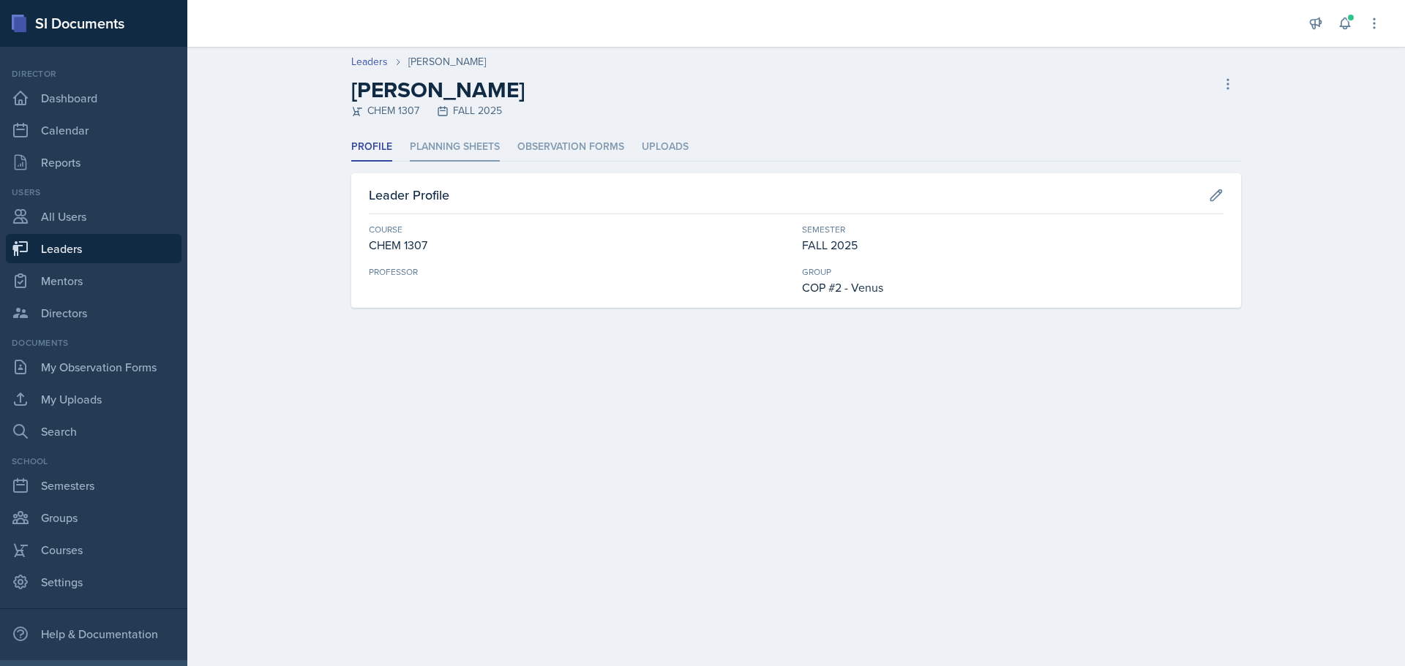
click at [460, 143] on li "Planning Sheets" at bounding box center [455, 147] width 90 height 29
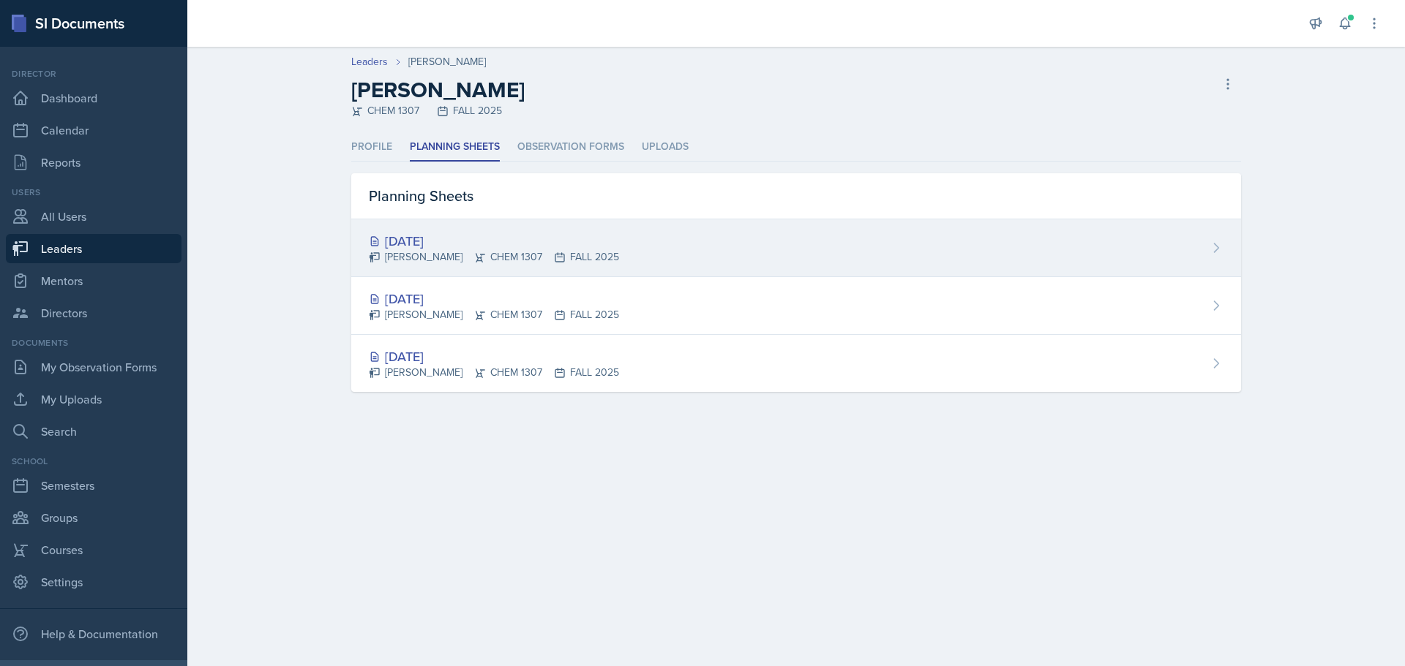
click at [446, 235] on div "[DATE]" at bounding box center [494, 241] width 250 height 20
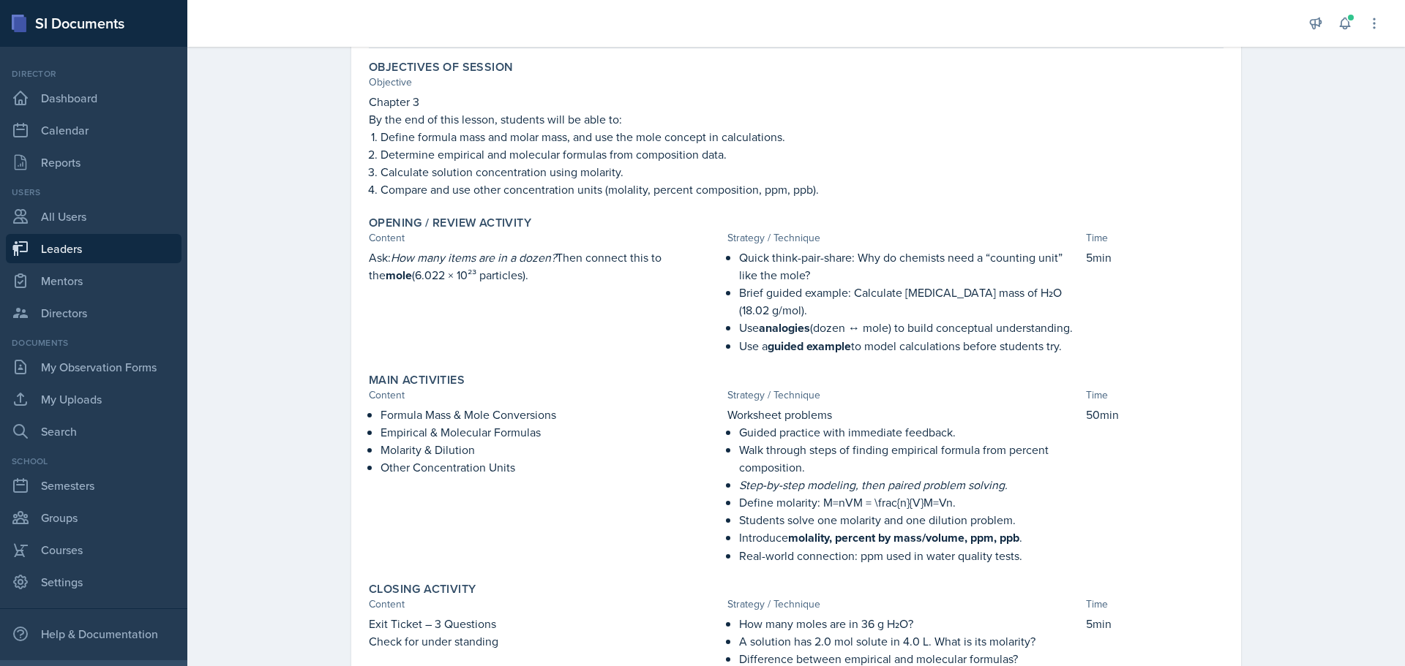
scroll to position [356, 0]
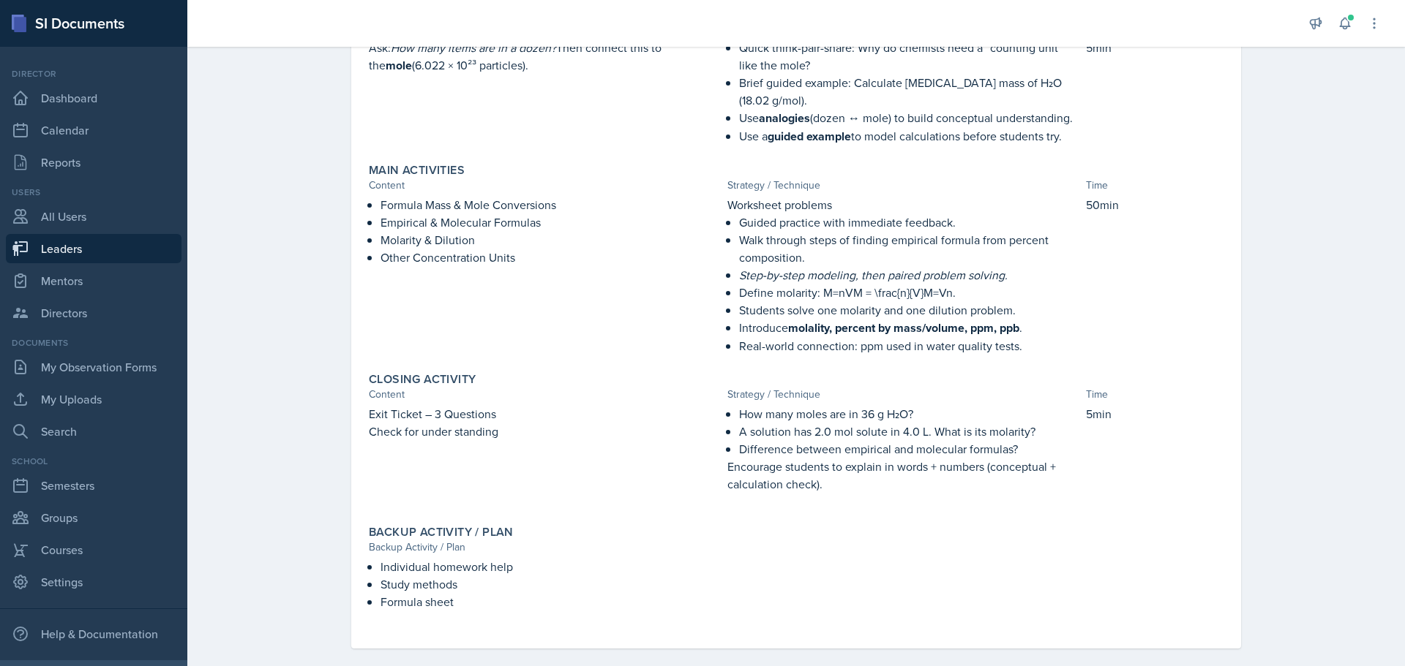
click at [93, 244] on link "Leaders" at bounding box center [94, 248] width 176 height 29
select select "0924c876-6fa7-4296-b593-7db6428ef465"
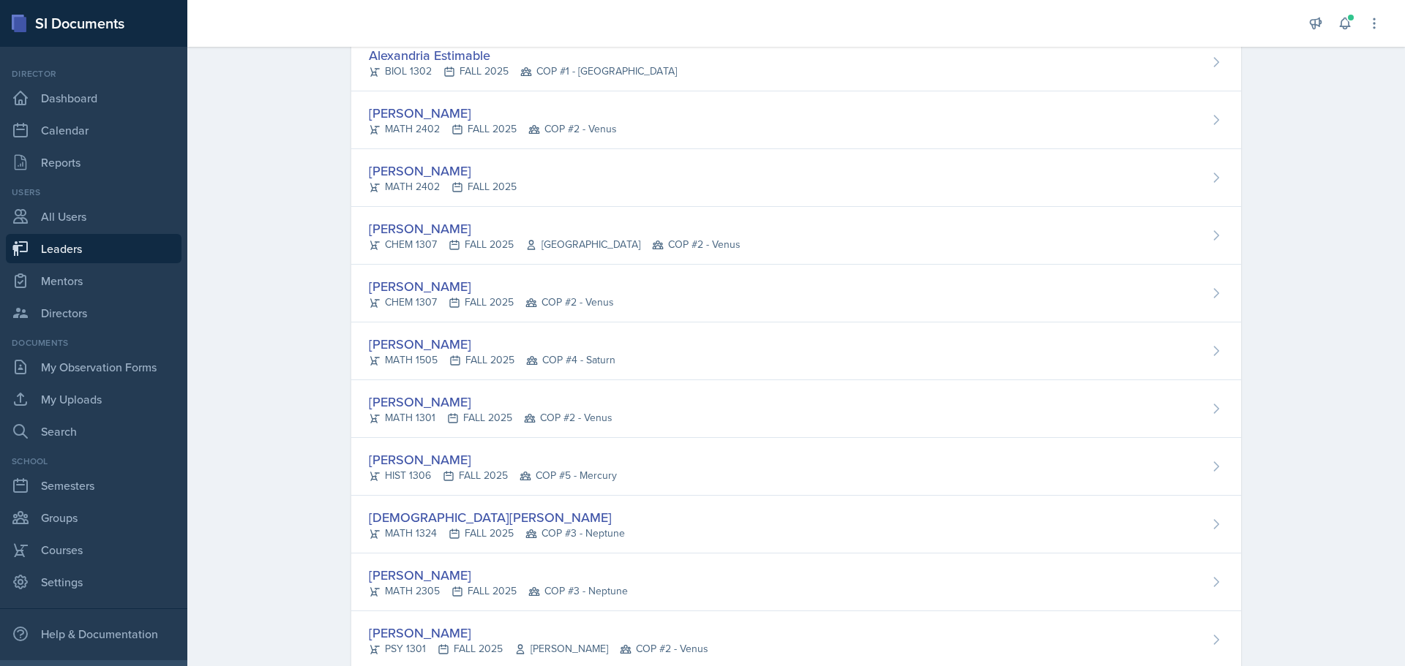
scroll to position [1124, 0]
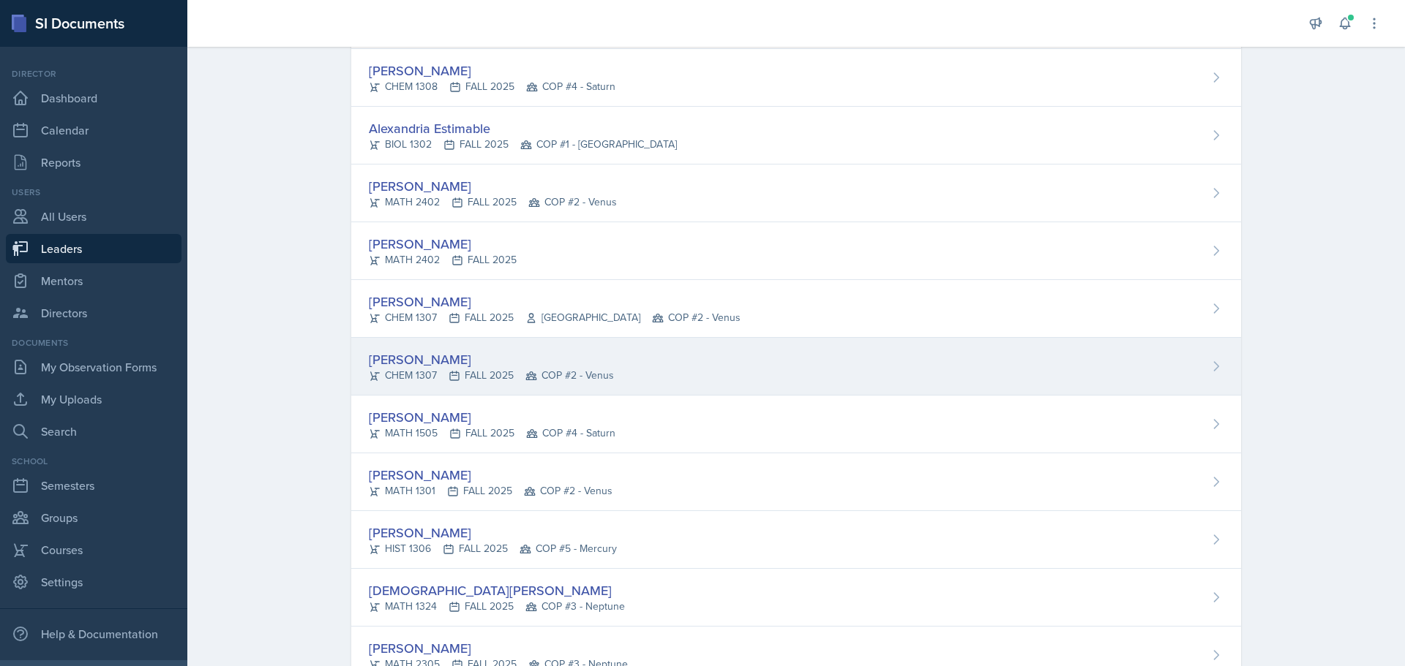
click at [460, 354] on div "[PERSON_NAME]" at bounding box center [491, 360] width 245 height 20
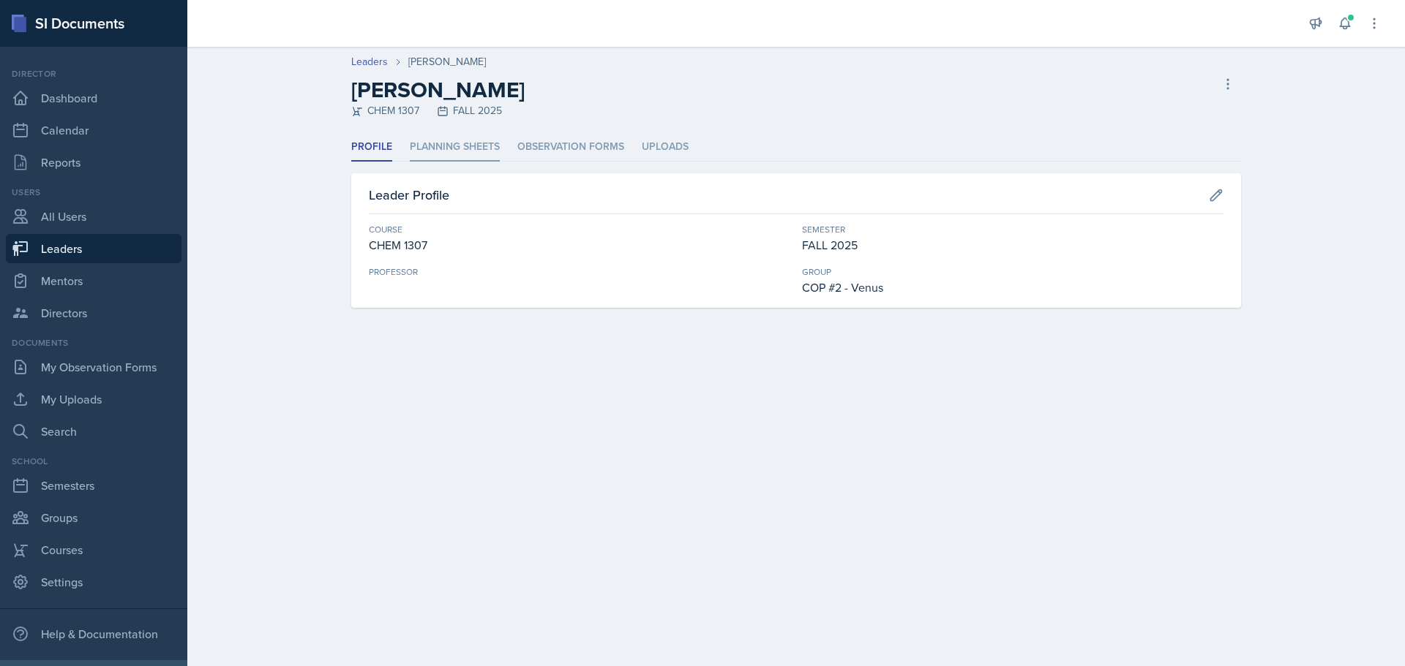
click at [485, 145] on li "Planning Sheets" at bounding box center [455, 147] width 90 height 29
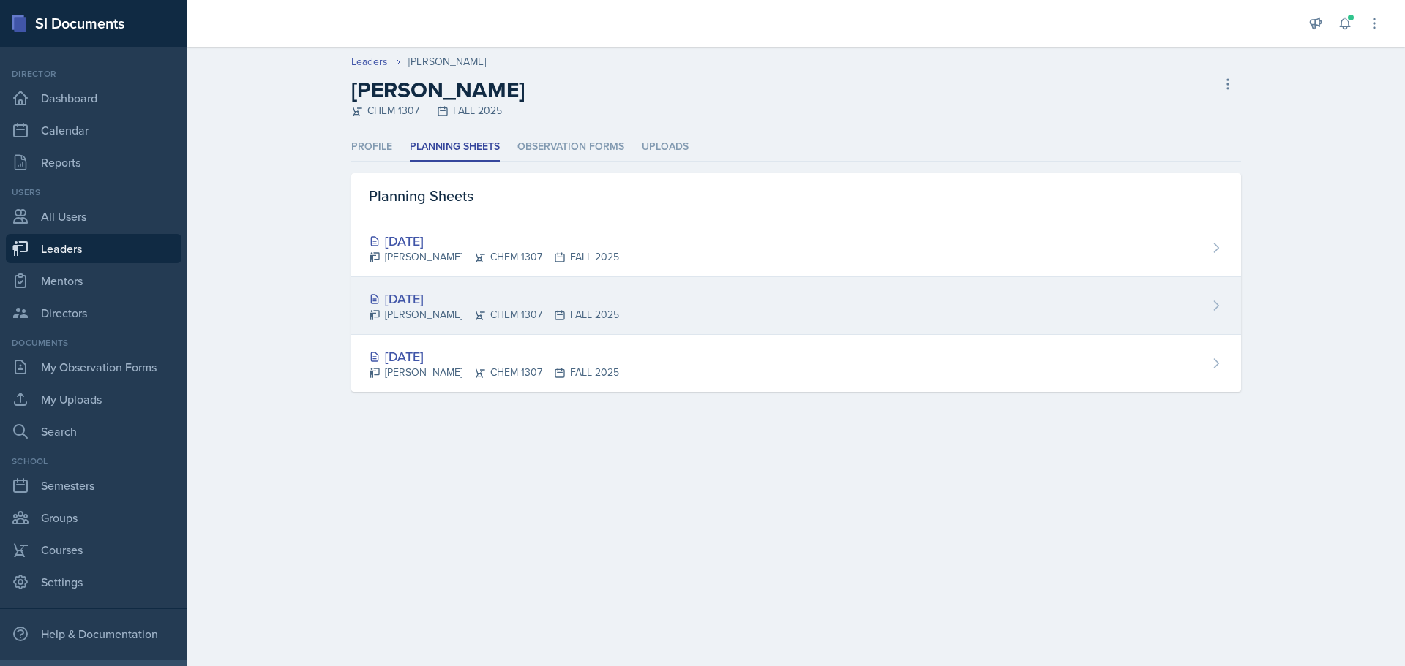
click at [548, 299] on div "[DATE]" at bounding box center [494, 299] width 250 height 20
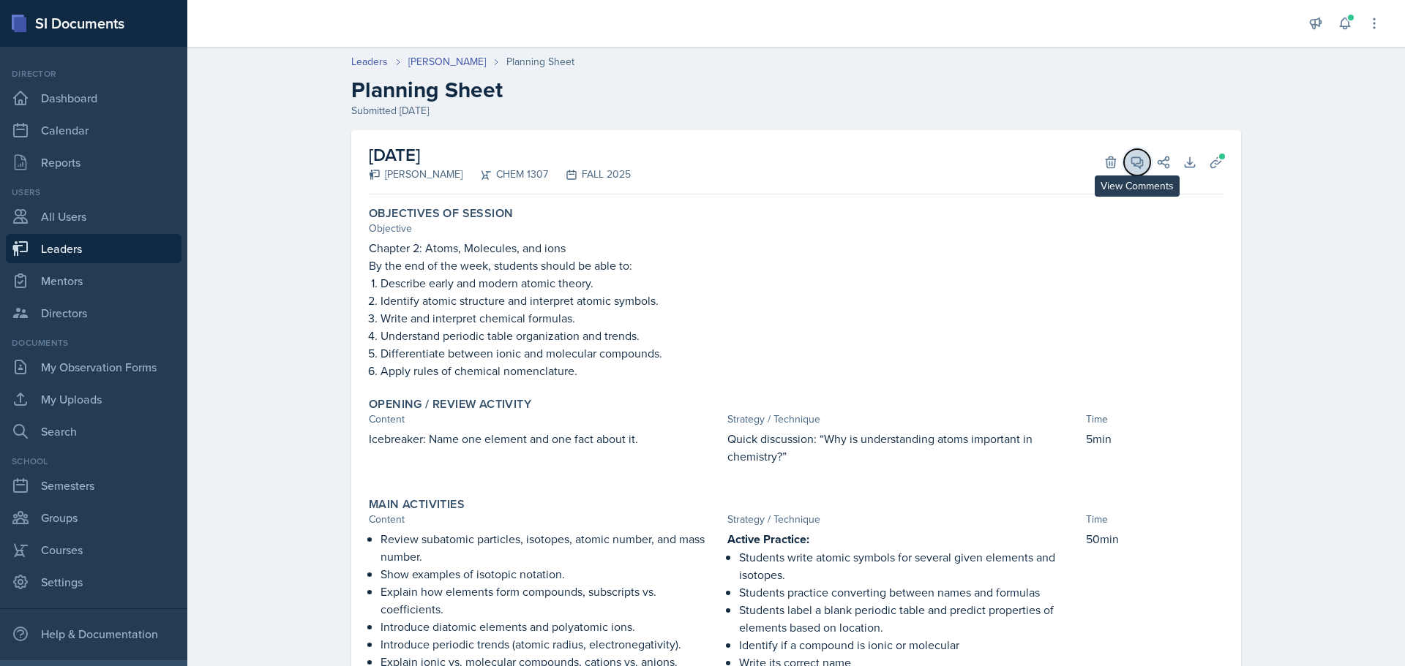
click at [1133, 162] on icon at bounding box center [1137, 162] width 15 height 15
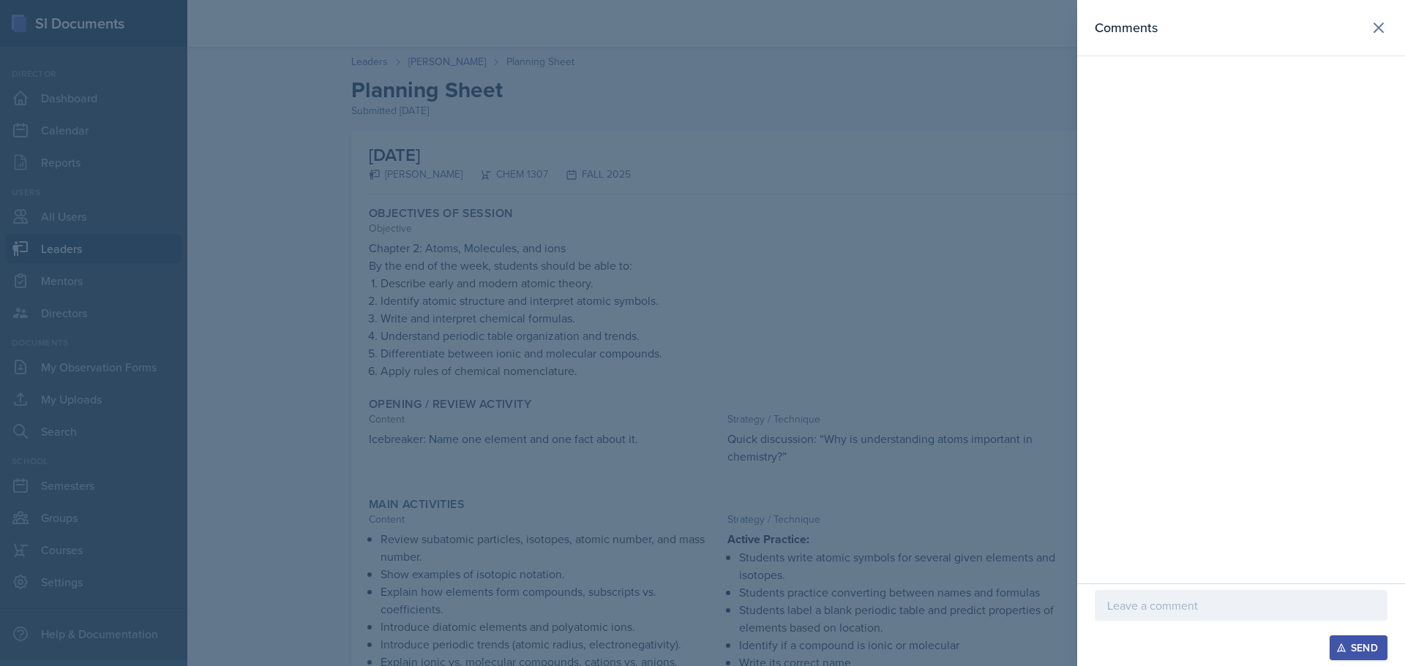
click at [1124, 604] on p at bounding box center [1241, 606] width 268 height 18
click at [1130, 607] on p "As alays, great work!" at bounding box center [1241, 606] width 268 height 18
click at [1141, 603] on p "As awlays, great work!" at bounding box center [1241, 606] width 268 height 18
click at [1343, 650] on icon "button" at bounding box center [1341, 649] width 8 height 8
click at [1368, 32] on button at bounding box center [1378, 27] width 29 height 29
